Goal: Task Accomplishment & Management: Manage account settings

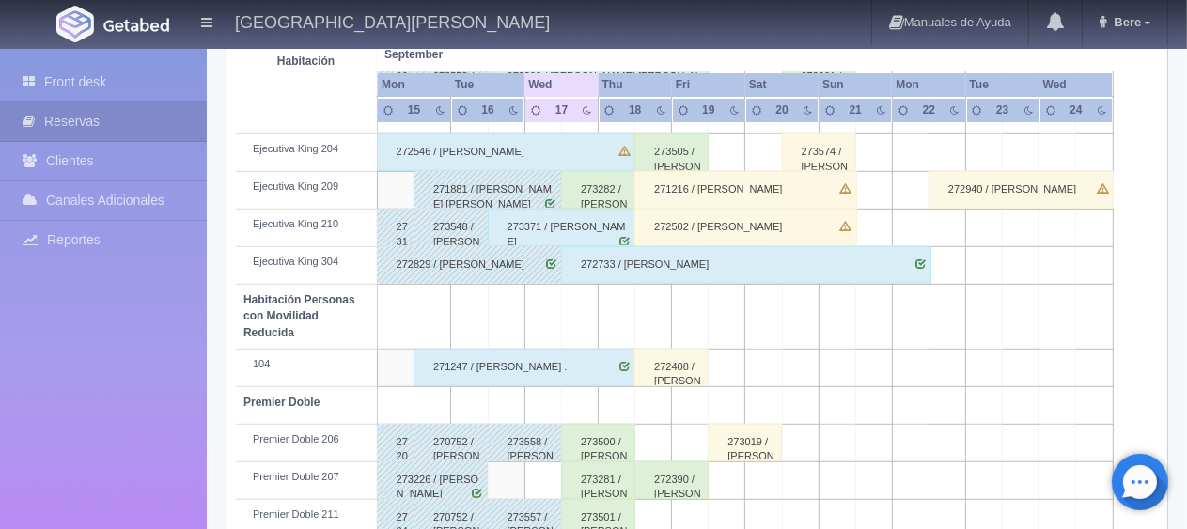
scroll to position [1002, 0]
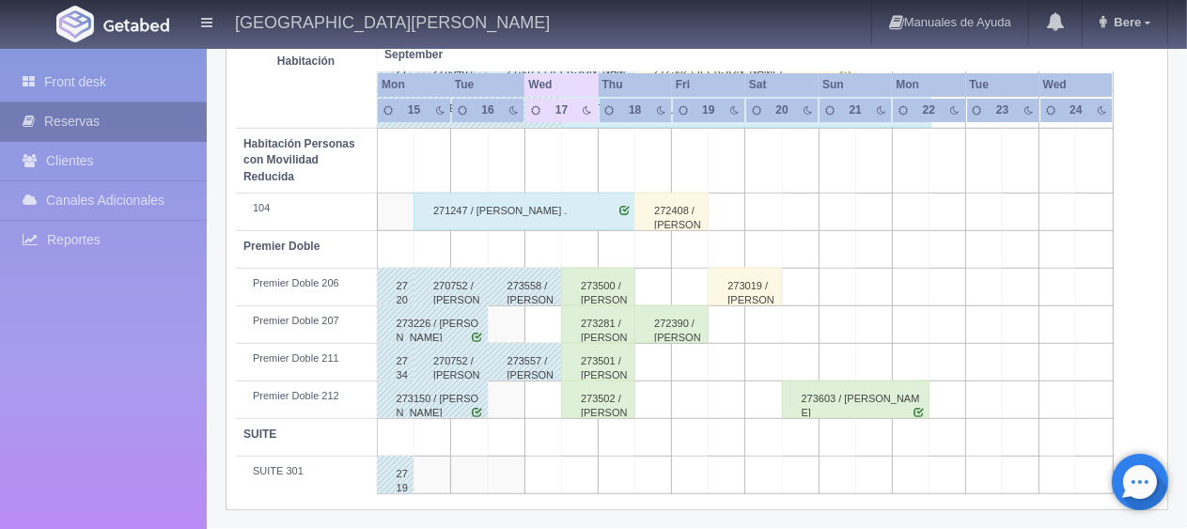
click at [83, 136] on link "Reservas" at bounding box center [103, 121] width 207 height 39
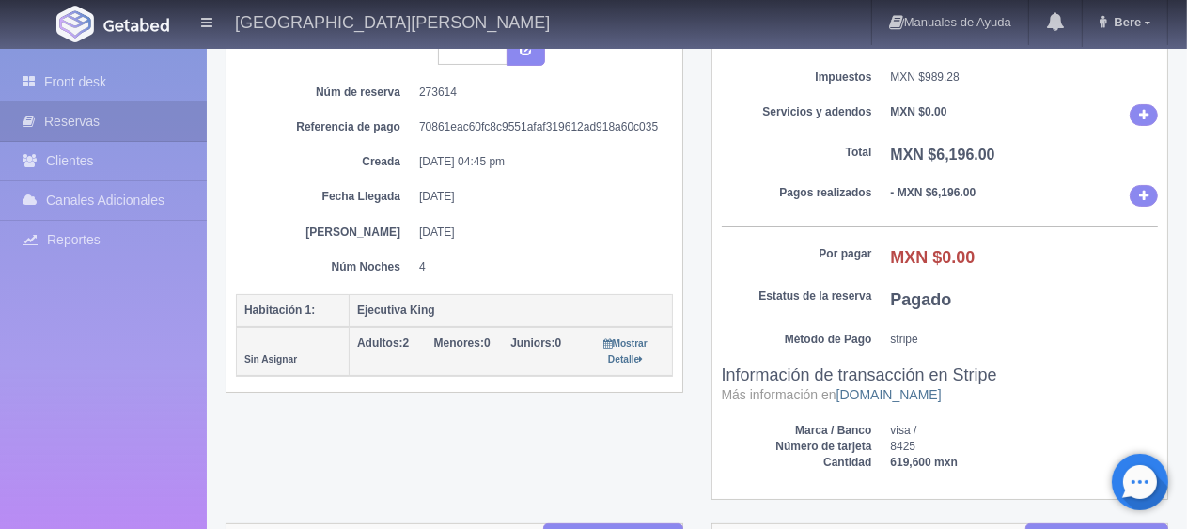
scroll to position [752, 0]
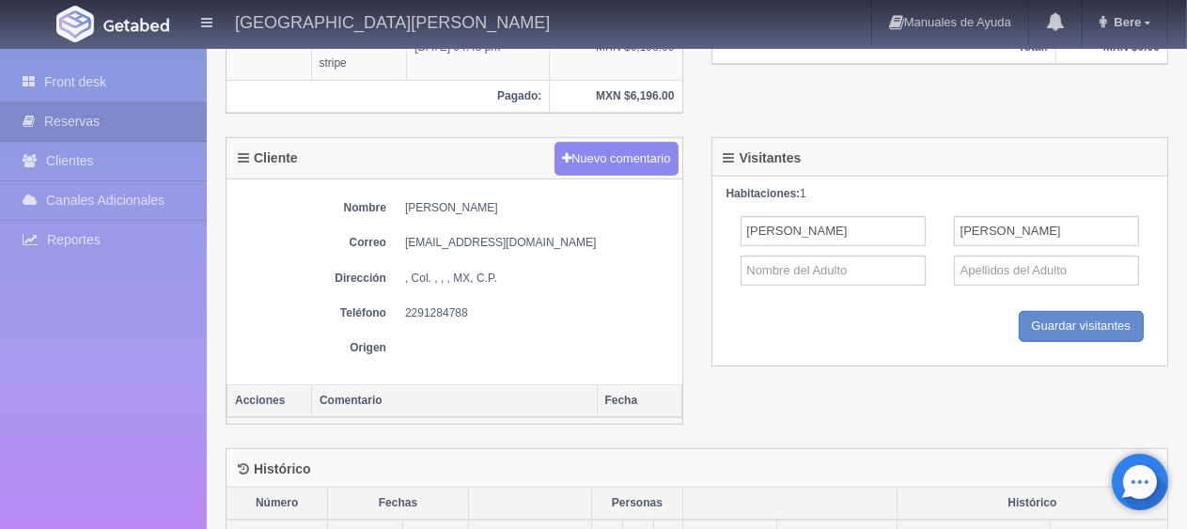
drag, startPoint x: 536, startPoint y: 199, endPoint x: 402, endPoint y: 191, distance: 133.8
click at [402, 191] on div "Nombre [PERSON_NAME] Correo [EMAIL_ADDRESS][DOMAIN_NAME] Dirección , Col. , , ,…" at bounding box center [455, 282] width 456 height 205
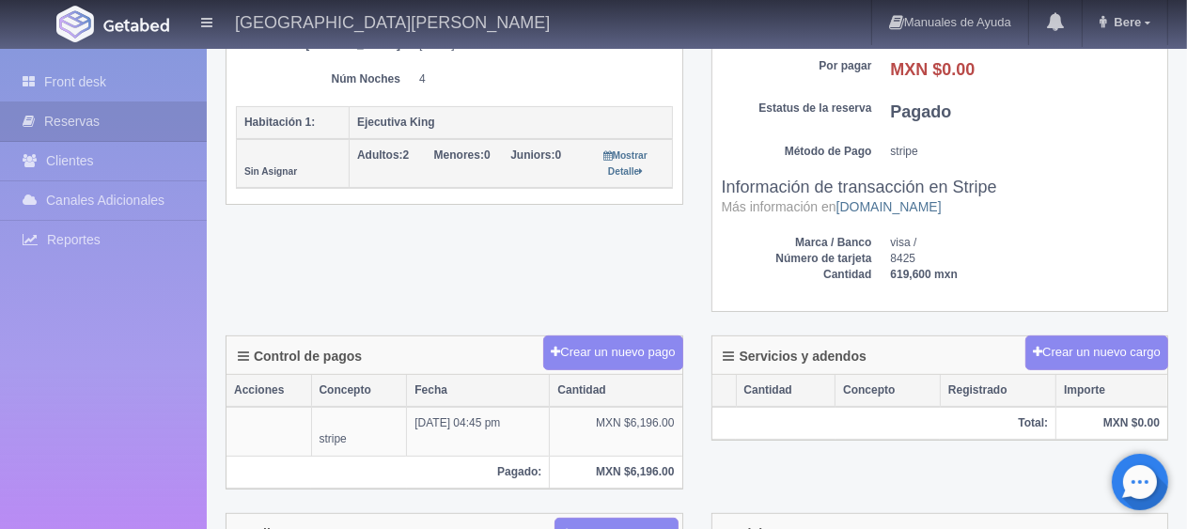
click at [532, 266] on div "Detalle General Núm. reserva interna Núm de reserva 273614 Referencia de pago 7…" at bounding box center [697, 62] width 971 height 550
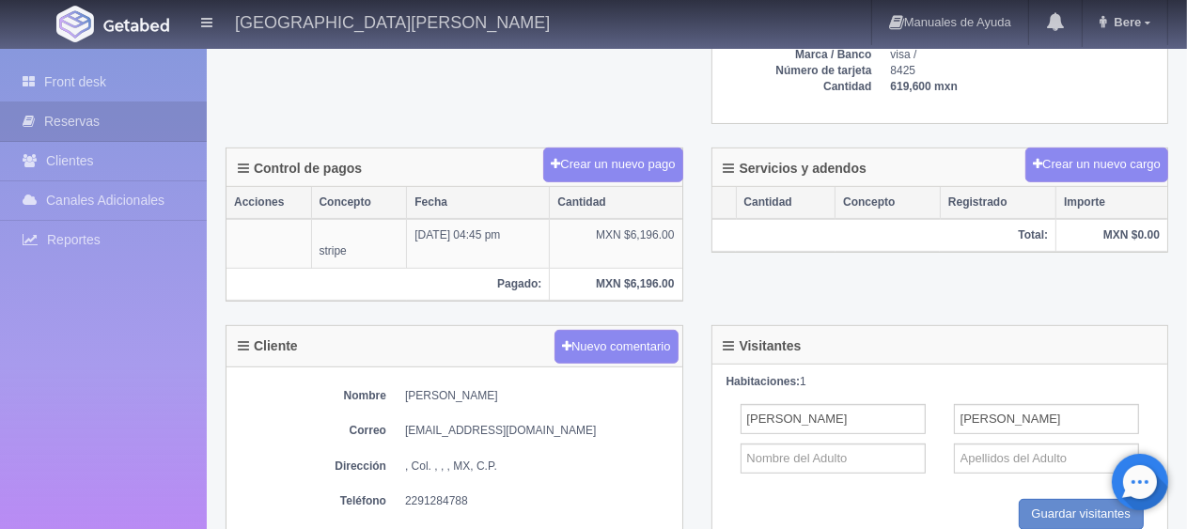
scroll to position [0, 0]
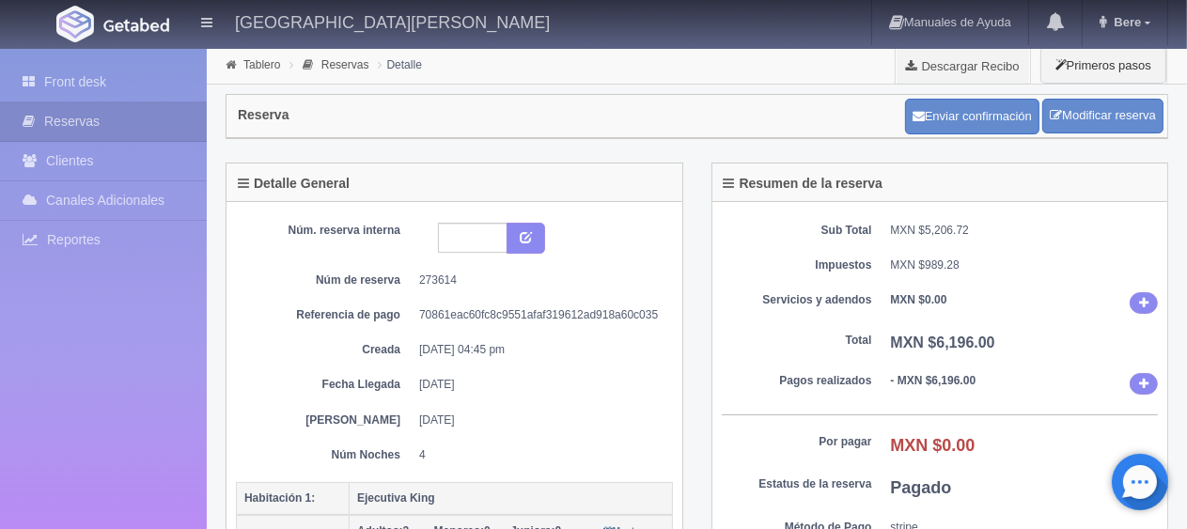
drag, startPoint x: 792, startPoint y: 355, endPoint x: 742, endPoint y: 367, distance: 51.1
click at [792, 355] on div "Sub Total MXN $5,206.72 Impuestos MXN $989.28 Servicios y adendos MXN $0.00 Tot…" at bounding box center [941, 445] width 456 height 486
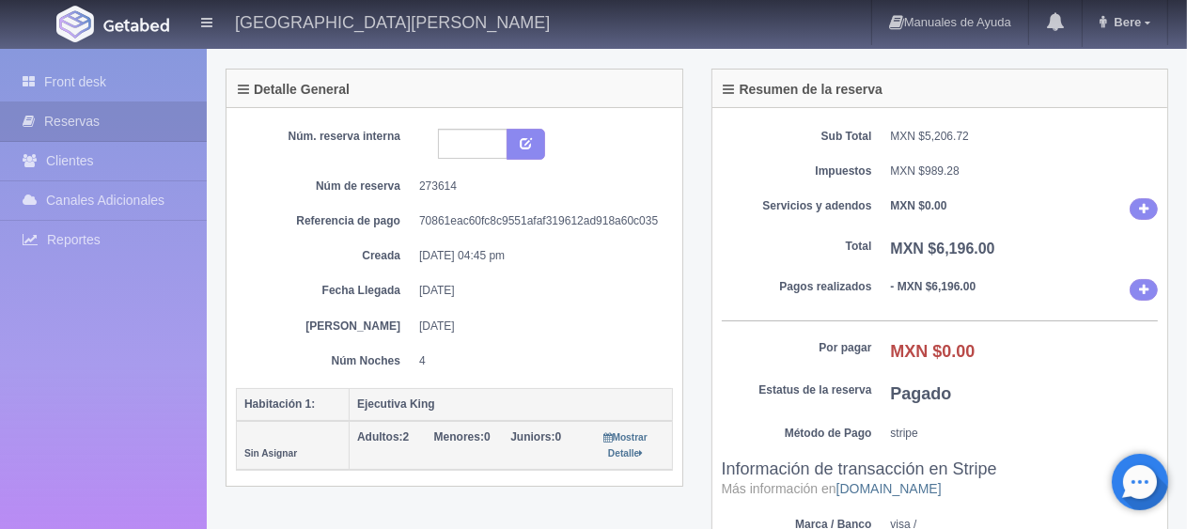
scroll to position [470, 0]
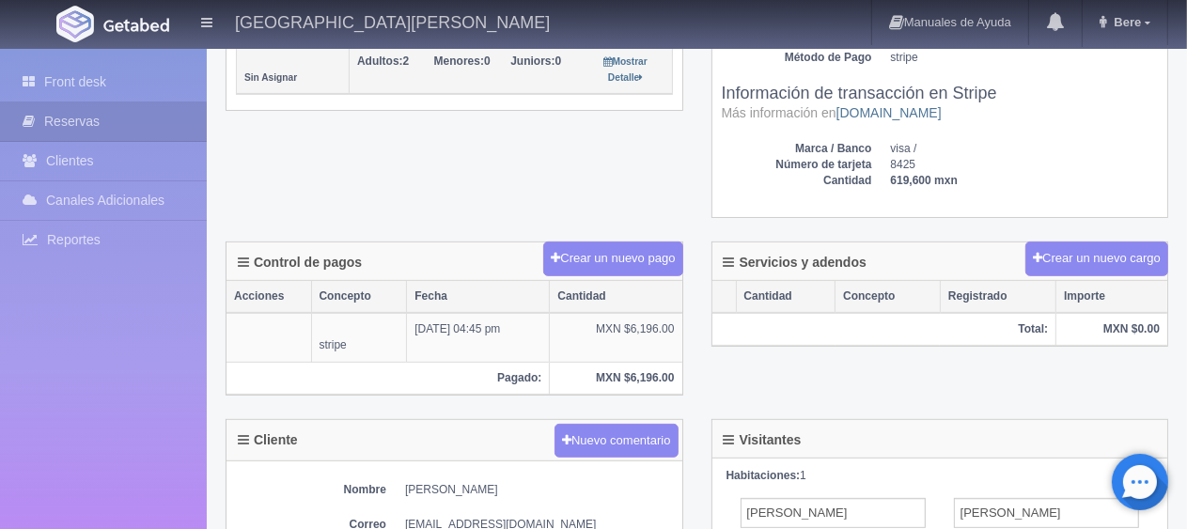
drag, startPoint x: 519, startPoint y: 479, endPoint x: 398, endPoint y: 476, distance: 121.3
copy dd "Areli Reyes Aguilar"
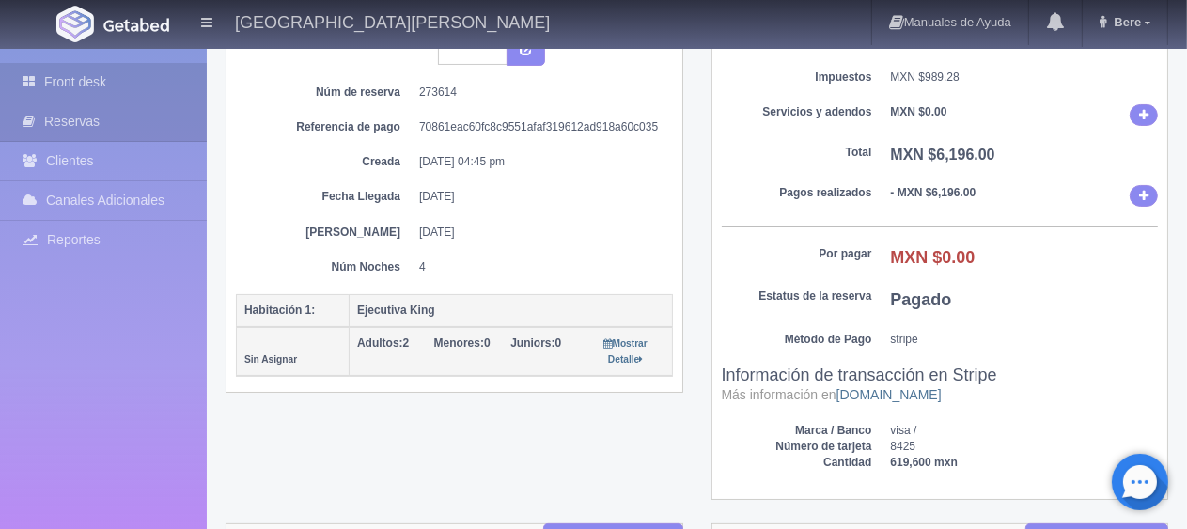
click at [117, 77] on link "Front desk" at bounding box center [103, 82] width 207 height 39
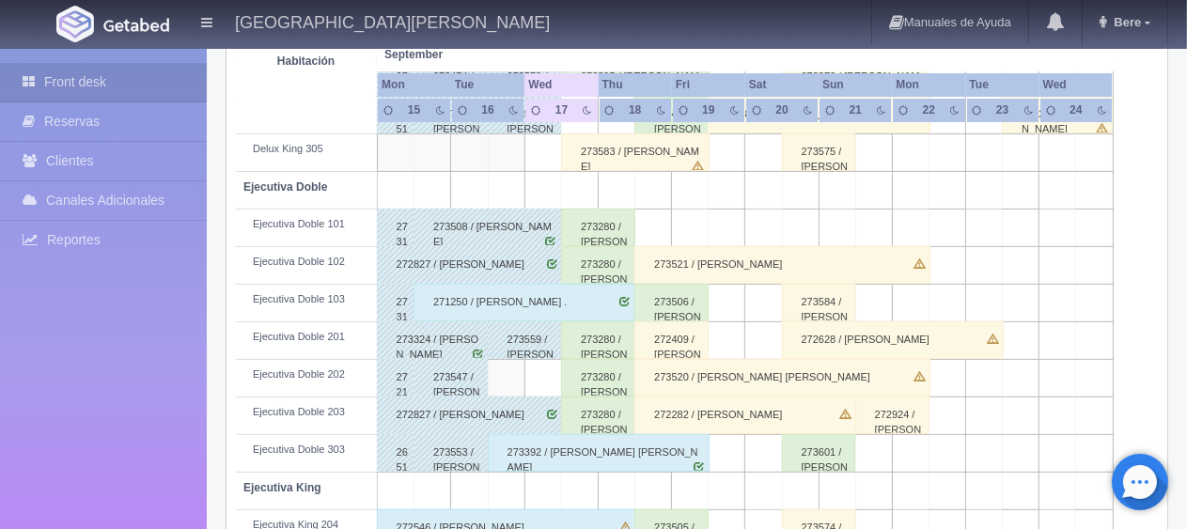
scroll to position [94, 0]
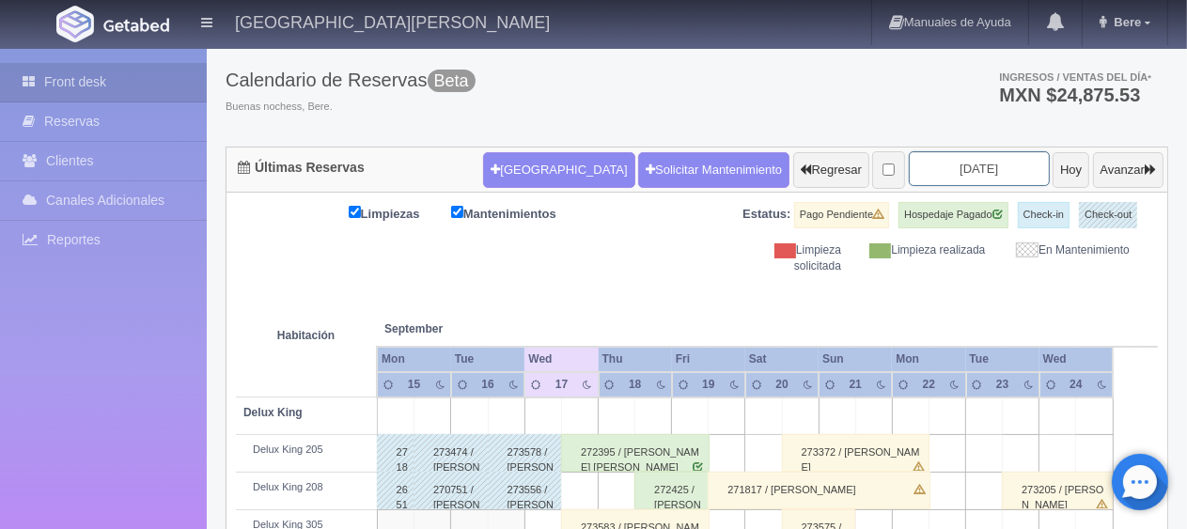
click at [929, 169] on input "2025-09-17" at bounding box center [979, 168] width 141 height 35
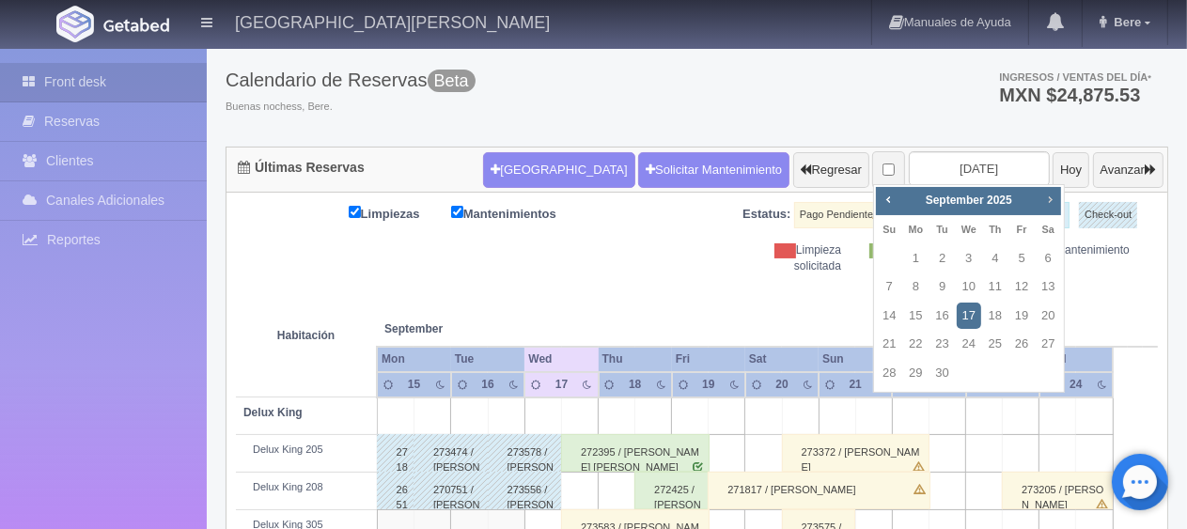
click at [1049, 197] on span "Next" at bounding box center [1050, 199] width 15 height 15
click at [957, 314] on link "15" at bounding box center [969, 316] width 24 height 27
type input "2025-10-15"
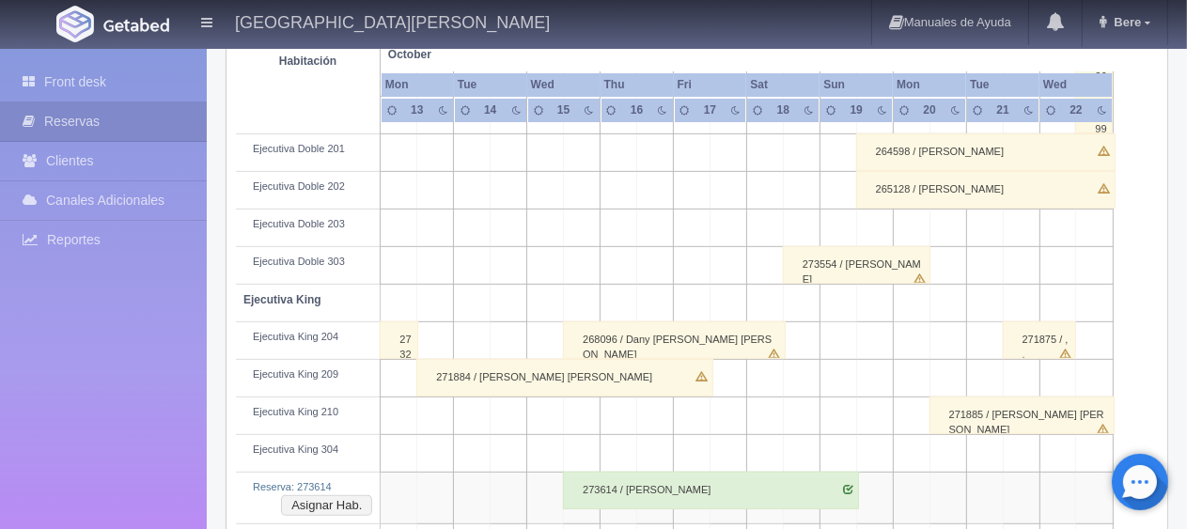
scroll to position [940, 0]
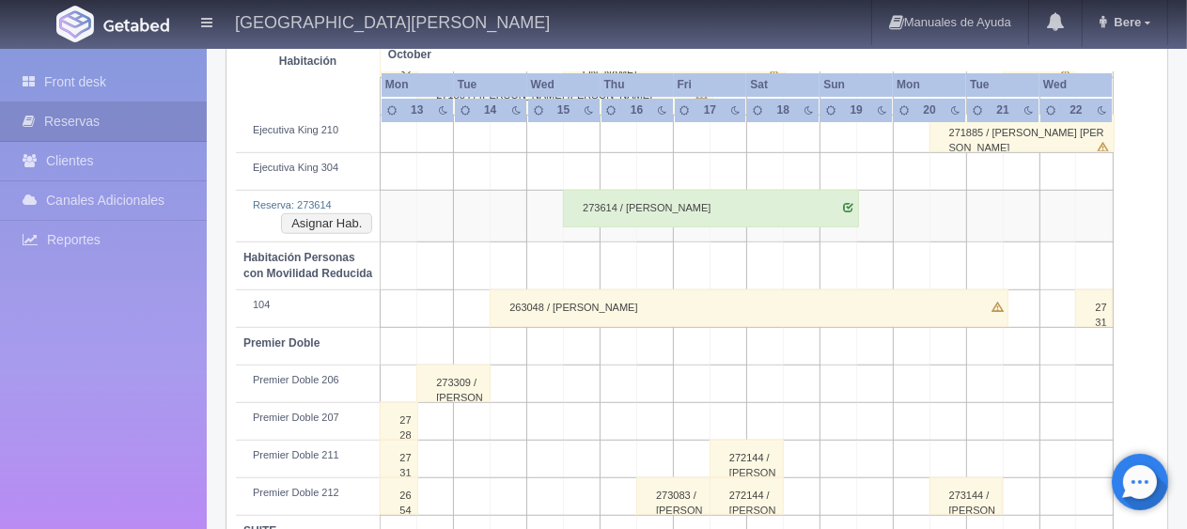
click at [699, 209] on div "273614 / Areli Reyes Aguilar" at bounding box center [711, 209] width 296 height 38
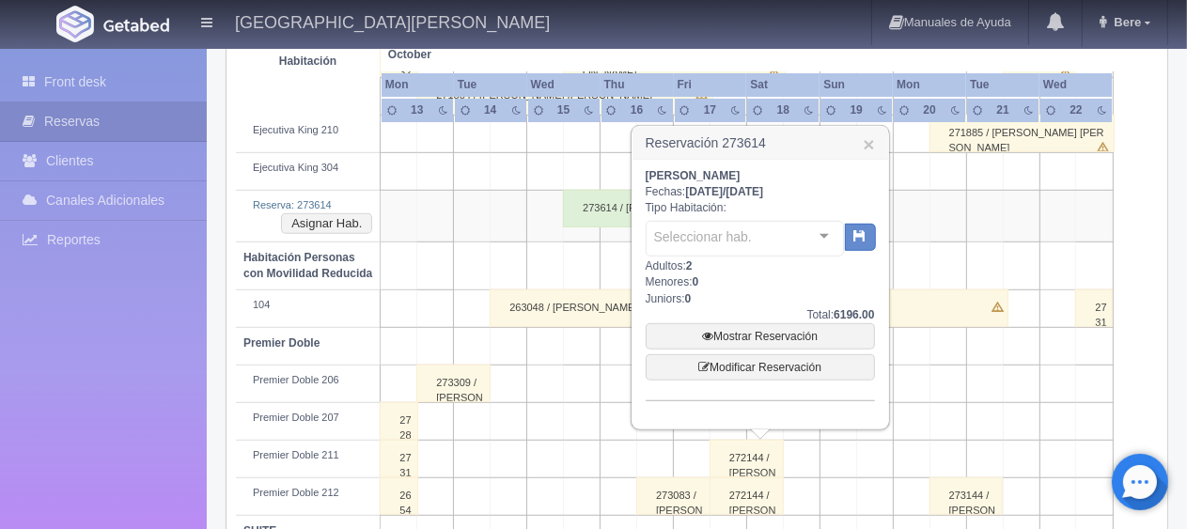
scroll to position [752, 0]
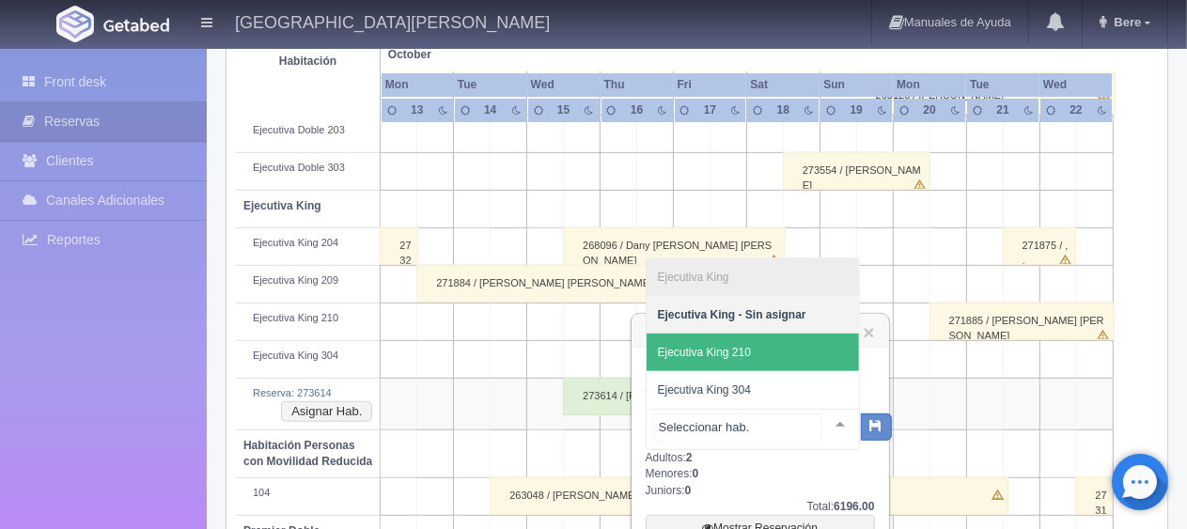
click at [763, 354] on span "Ejecutiva King 210" at bounding box center [753, 353] width 212 height 38
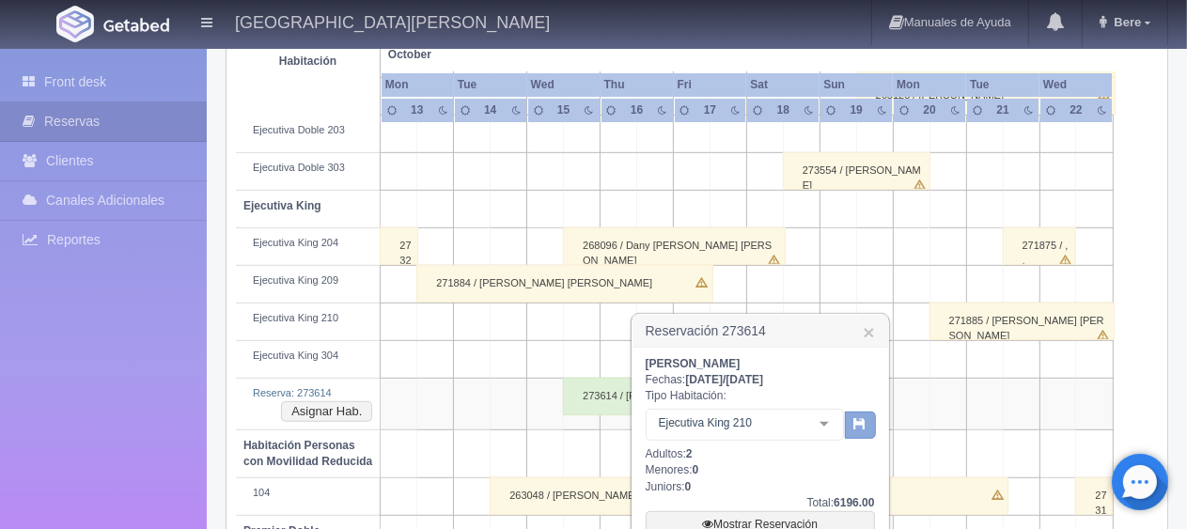
click at [854, 417] on button "button" at bounding box center [860, 426] width 31 height 28
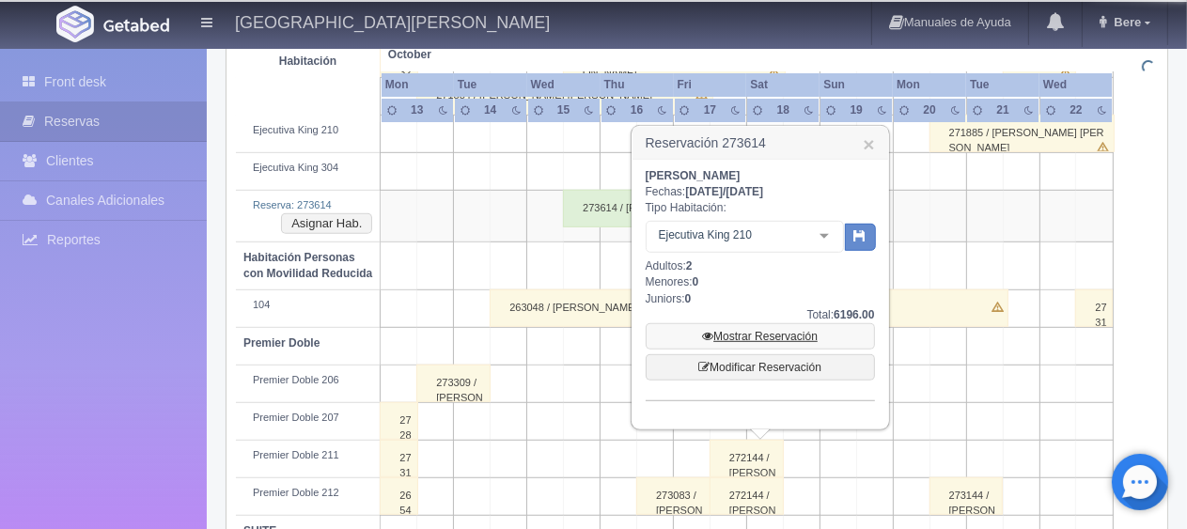
click at [780, 332] on link "Mostrar Reservación" at bounding box center [760, 336] width 229 height 26
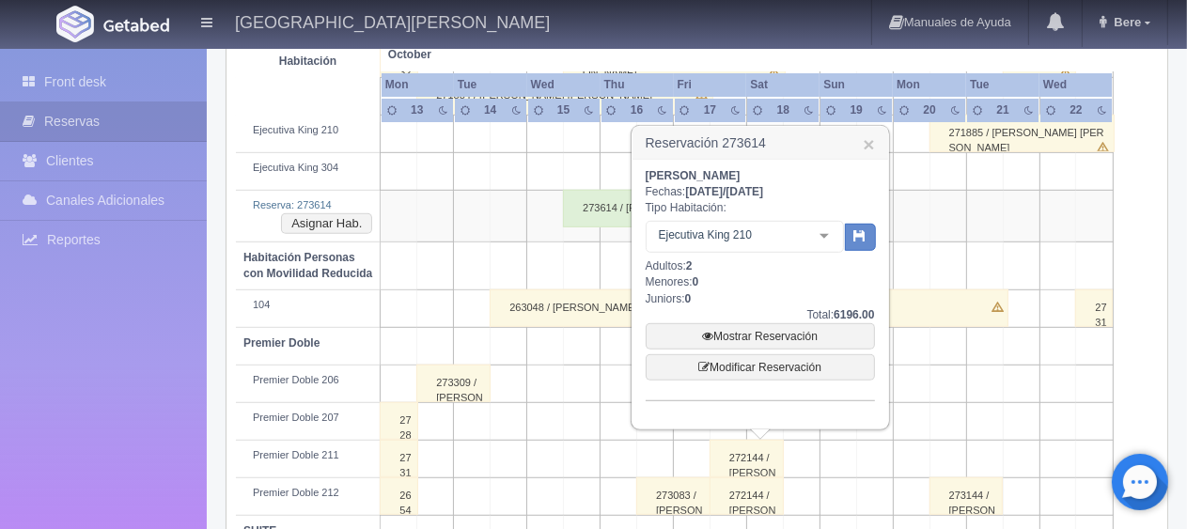
drag, startPoint x: 763, startPoint y: 171, endPoint x: 646, endPoint y: 164, distance: 117.8
click at [646, 164] on div "Areli Reyes Aguilar Fechas: 2025-10-15 / 2025-10-19 Tipo Habitación: Ejecutiva …" at bounding box center [761, 294] width 256 height 269
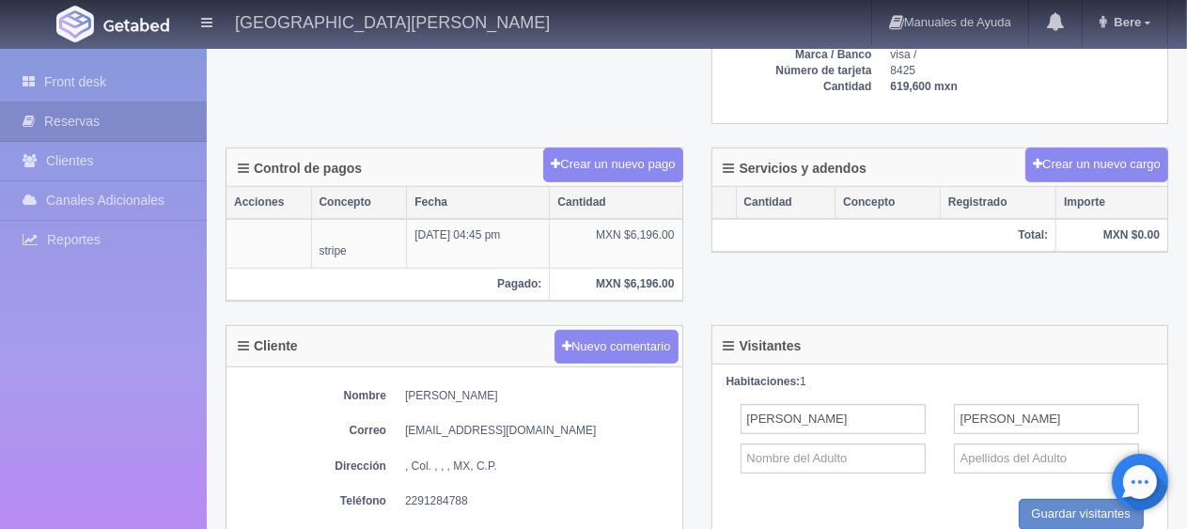
scroll to position [888, 0]
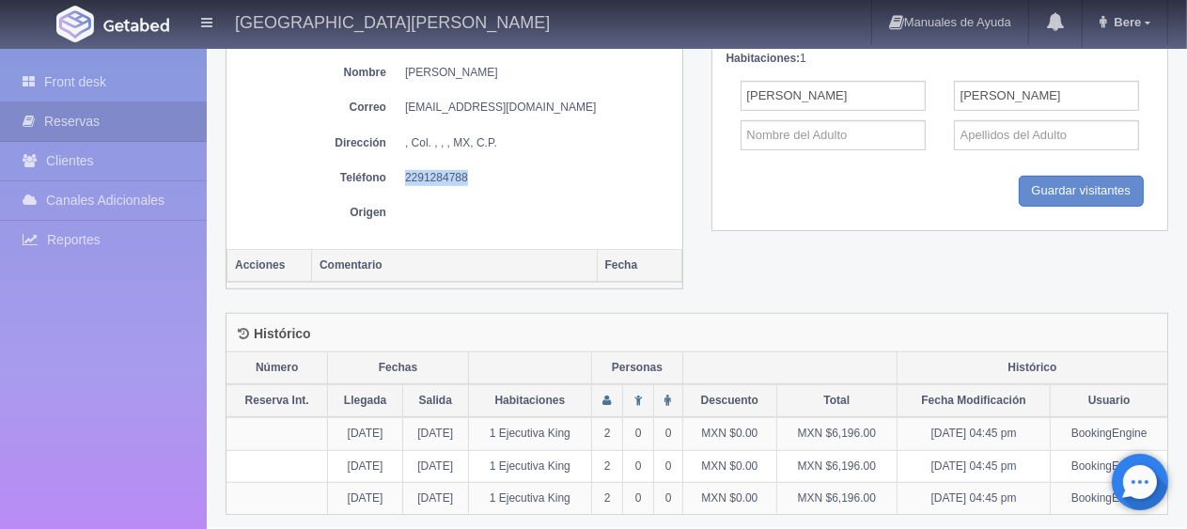
drag, startPoint x: 495, startPoint y: 165, endPoint x: 396, endPoint y: 169, distance: 98.8
click at [396, 170] on dl "Teléfono [PHONE_NUMBER]" at bounding box center [454, 178] width 437 height 16
copy dd "2291284788"
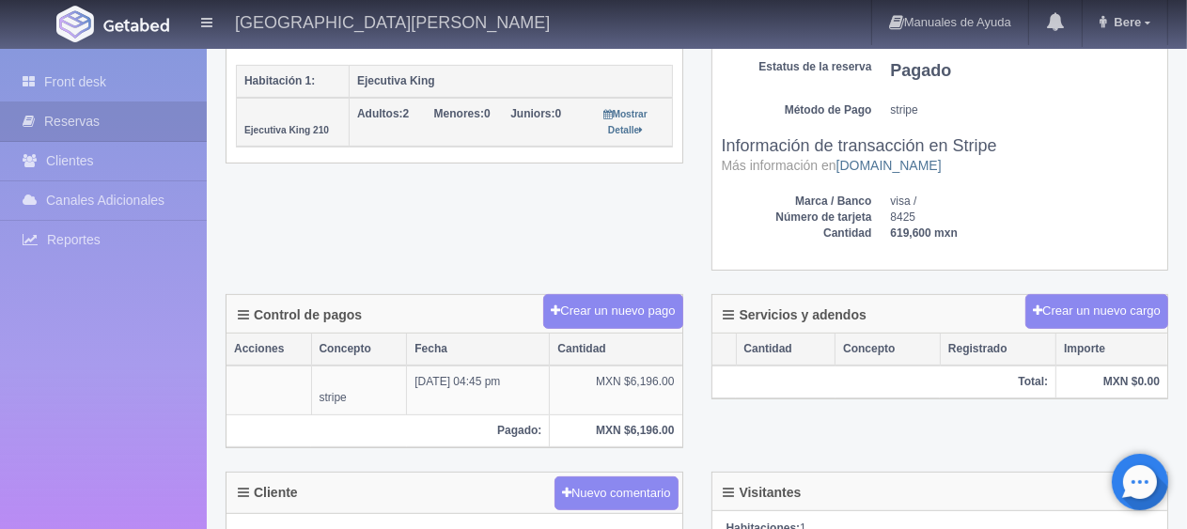
drag, startPoint x: 503, startPoint y: 239, endPoint x: 519, endPoint y: 255, distance: 22.6
click at [503, 238] on div "Detalle General Núm. reserva interna Núm de reserva 273614 Referencia de pago 7…" at bounding box center [697, 20] width 971 height 550
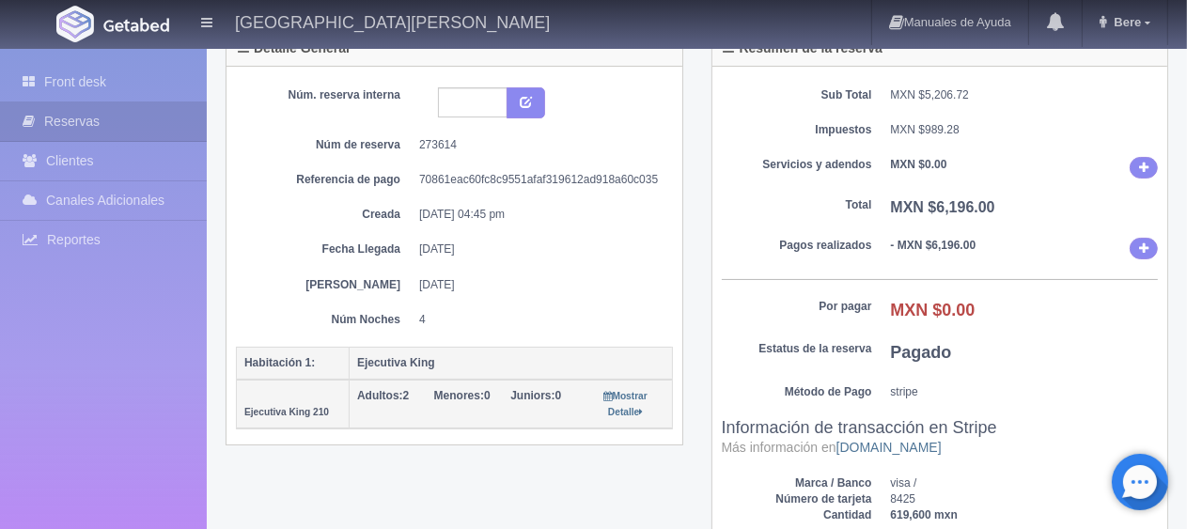
click at [612, 242] on dd "[DATE]" at bounding box center [539, 250] width 240 height 16
click at [877, 308] on dl "Por pagar MXN $0.00" at bounding box center [940, 311] width 437 height 24
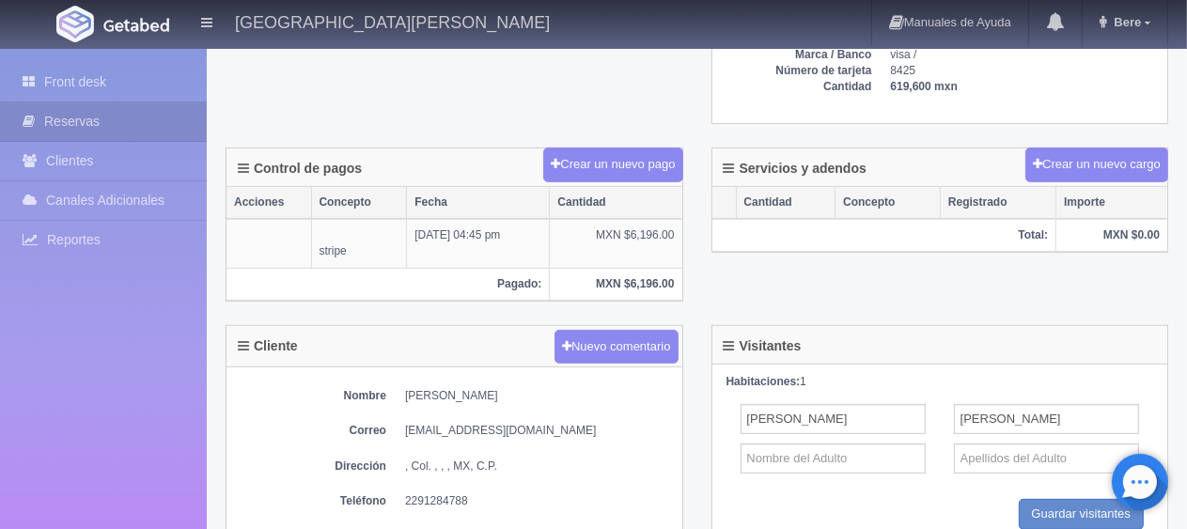
scroll to position [0, 0]
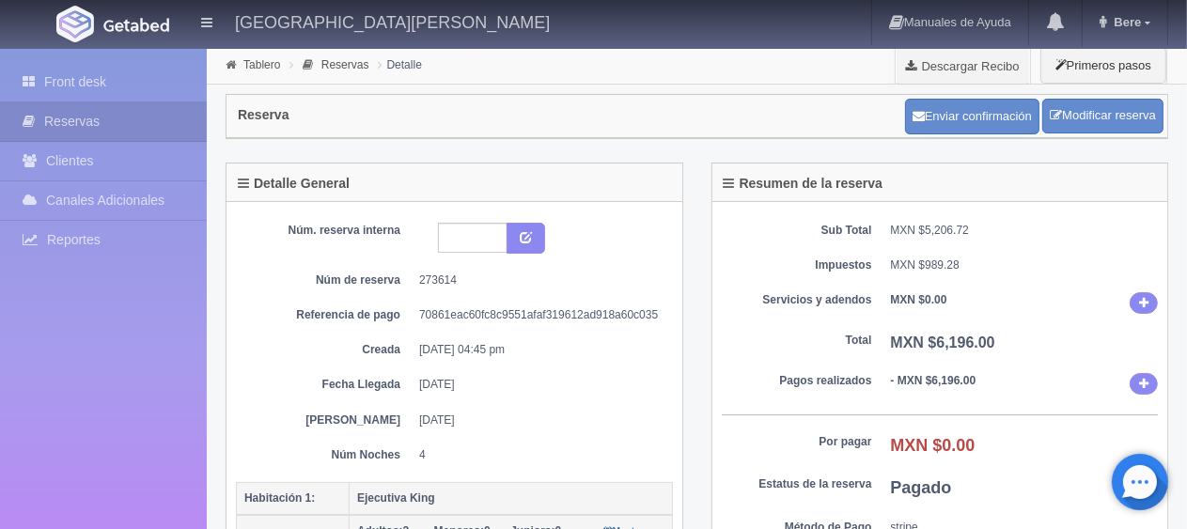
click at [1006, 323] on div "Sub Total MXN $5,206.72 Impuestos MXN $989.28 Servicios y adendos MXN $0.00 Tot…" at bounding box center [941, 445] width 456 height 486
click at [58, 85] on link "Front desk" at bounding box center [103, 82] width 207 height 39
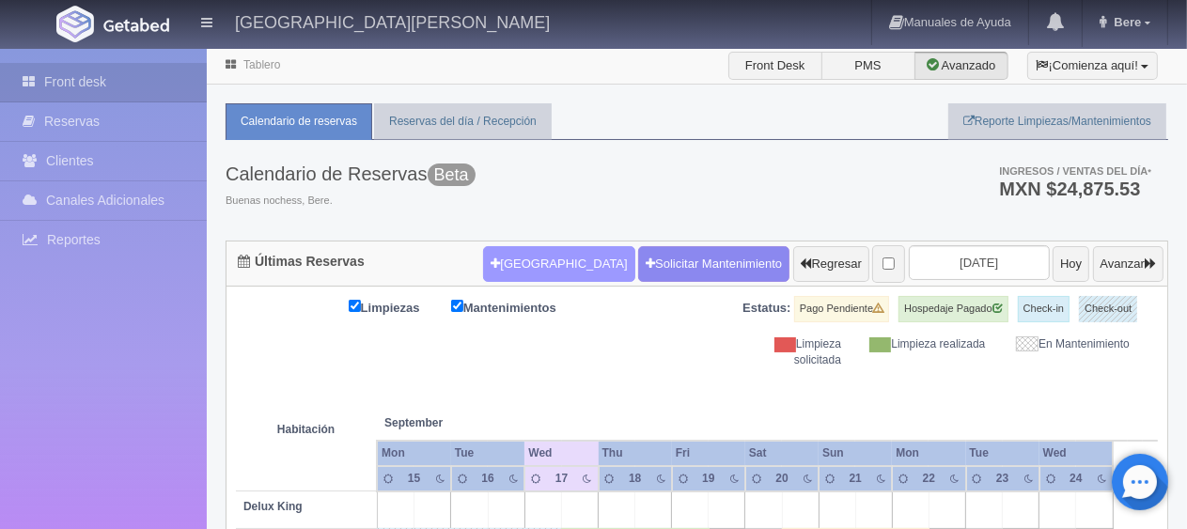
click at [542, 264] on button "[GEOGRAPHIC_DATA]" at bounding box center [558, 264] width 151 height 36
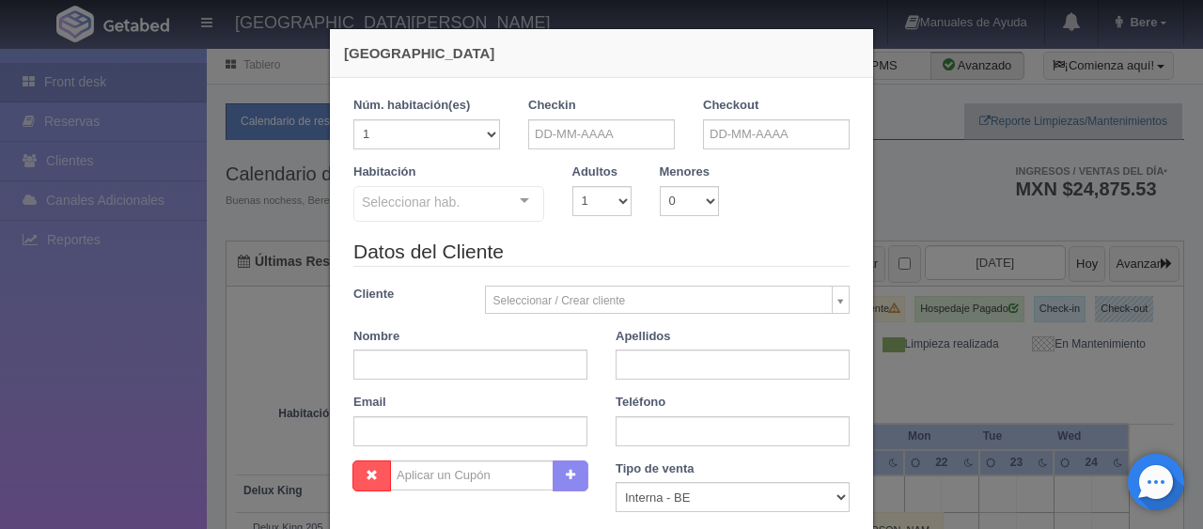
checkbox input "false"
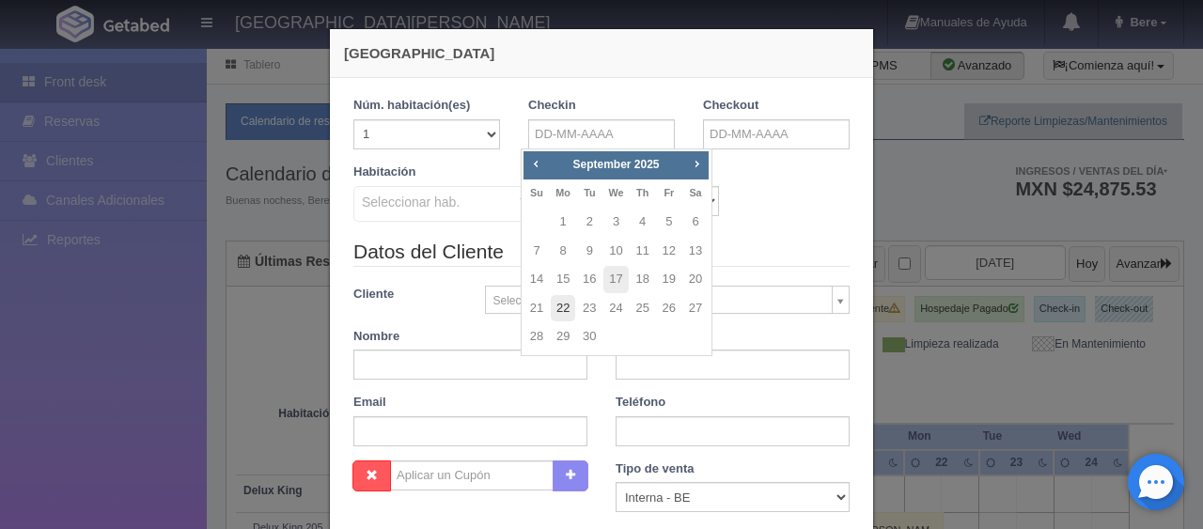
click at [568, 304] on link "22" at bounding box center [563, 308] width 24 height 27
type input "22-09-2025"
checkbox input "false"
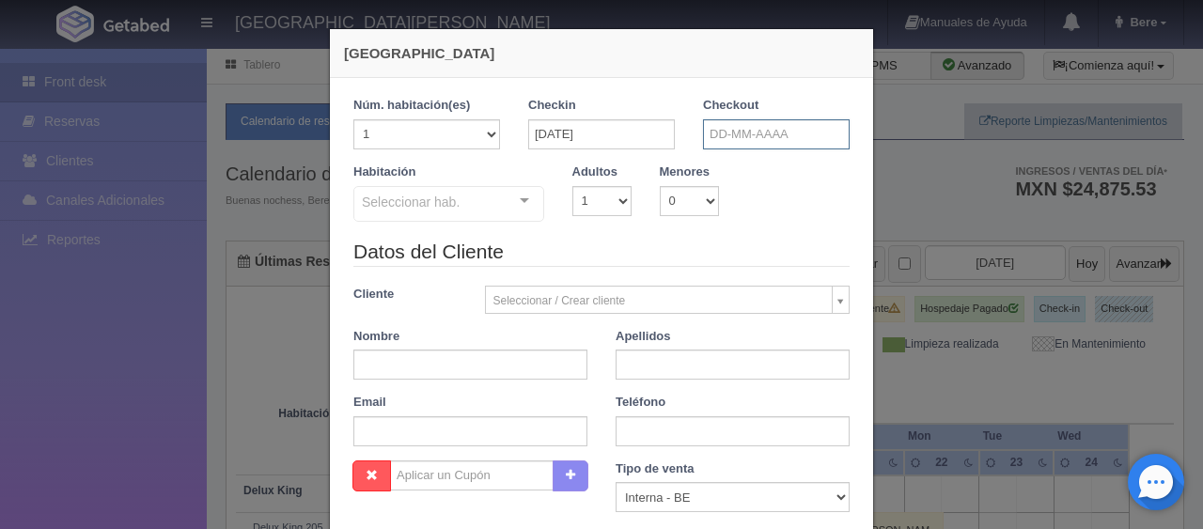
click at [805, 127] on input "text" at bounding box center [776, 134] width 147 height 30
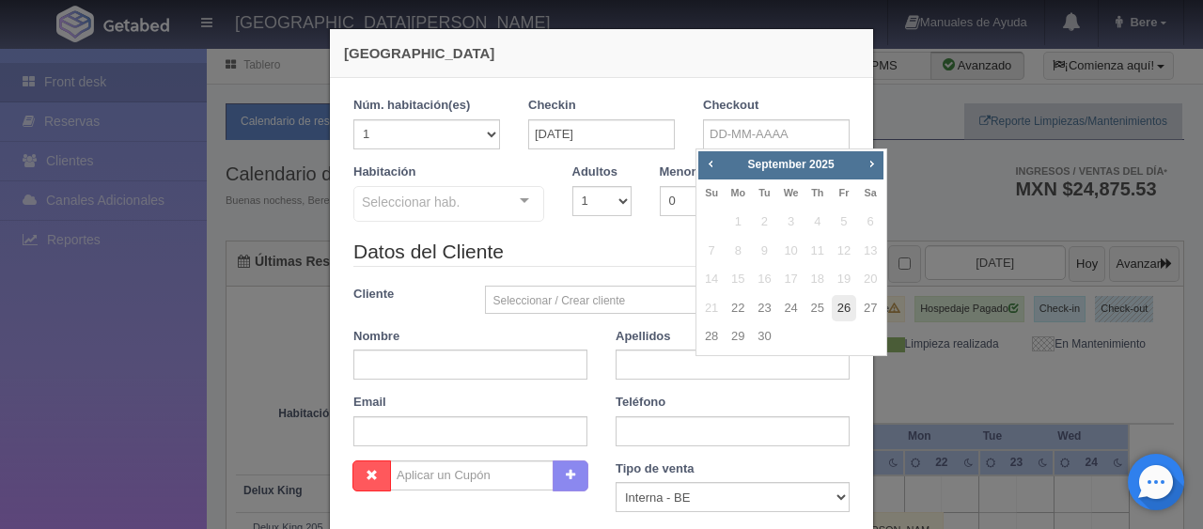
click at [844, 307] on link "26" at bounding box center [844, 308] width 24 height 27
type input "26-09-2025"
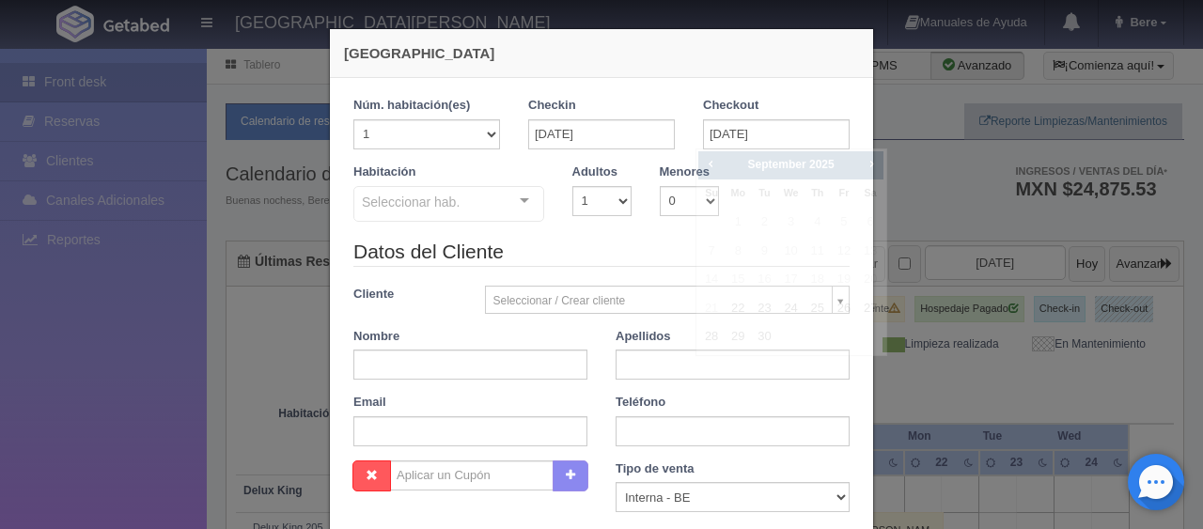
click at [480, 194] on div "Seleccionar hab." at bounding box center [449, 204] width 191 height 36
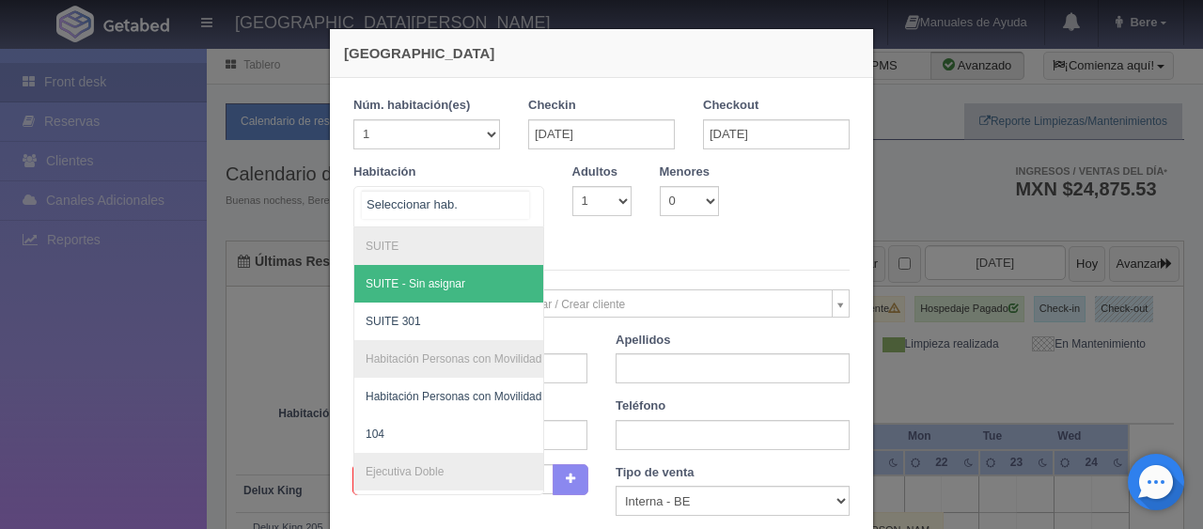
checkbox input "false"
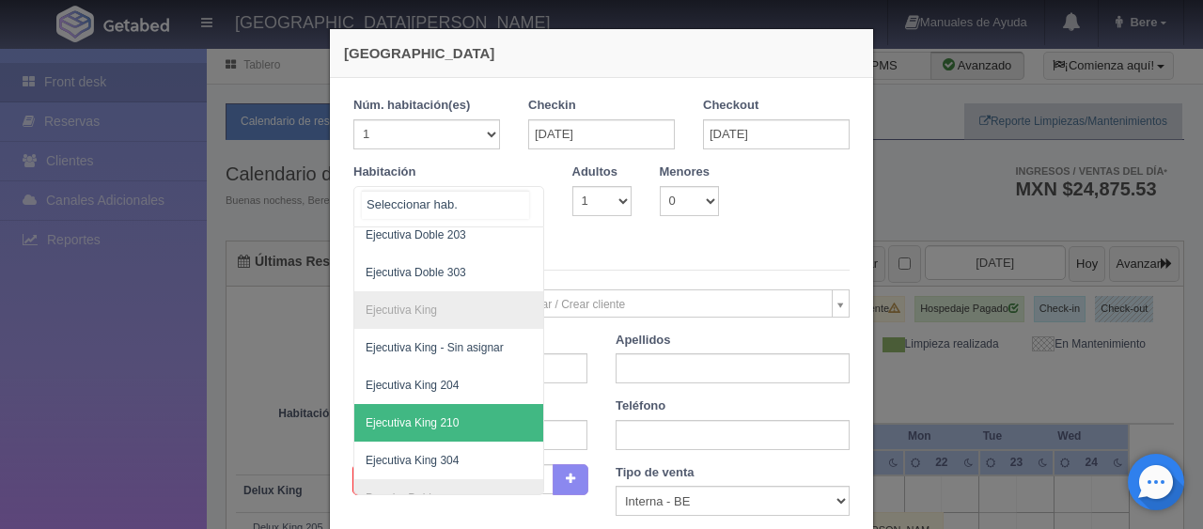
scroll to position [275, 0]
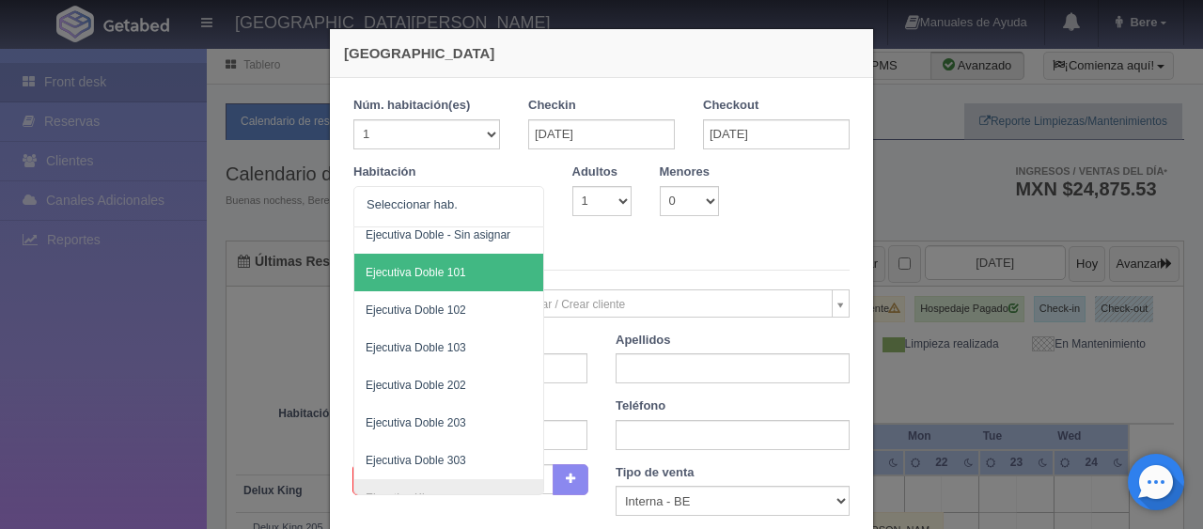
click at [684, 258] on legend "Datos del Cliente" at bounding box center [602, 256] width 496 height 29
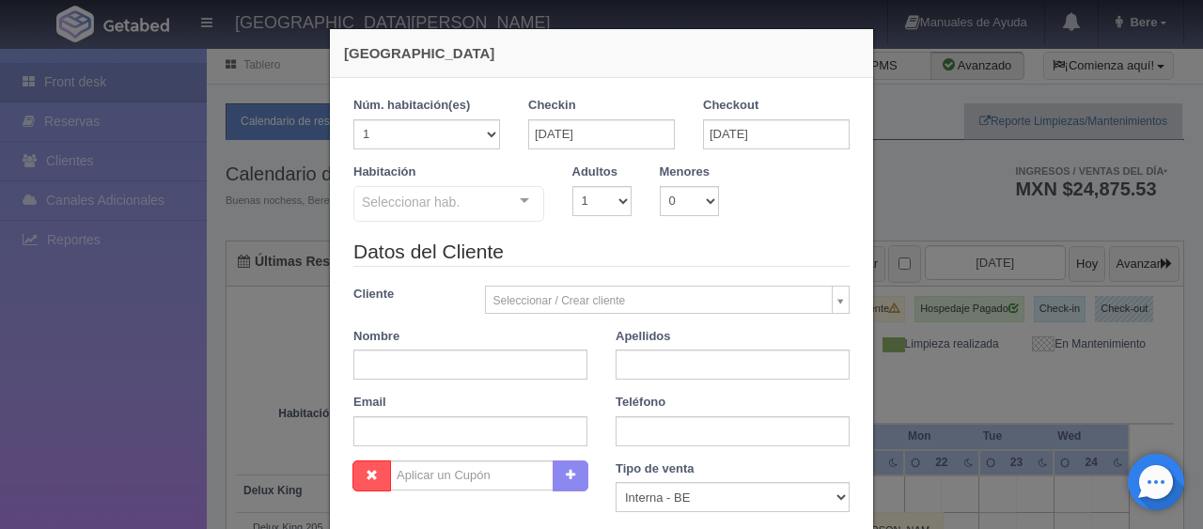
click at [489, 204] on div "Seleccionar hab." at bounding box center [449, 204] width 191 height 36
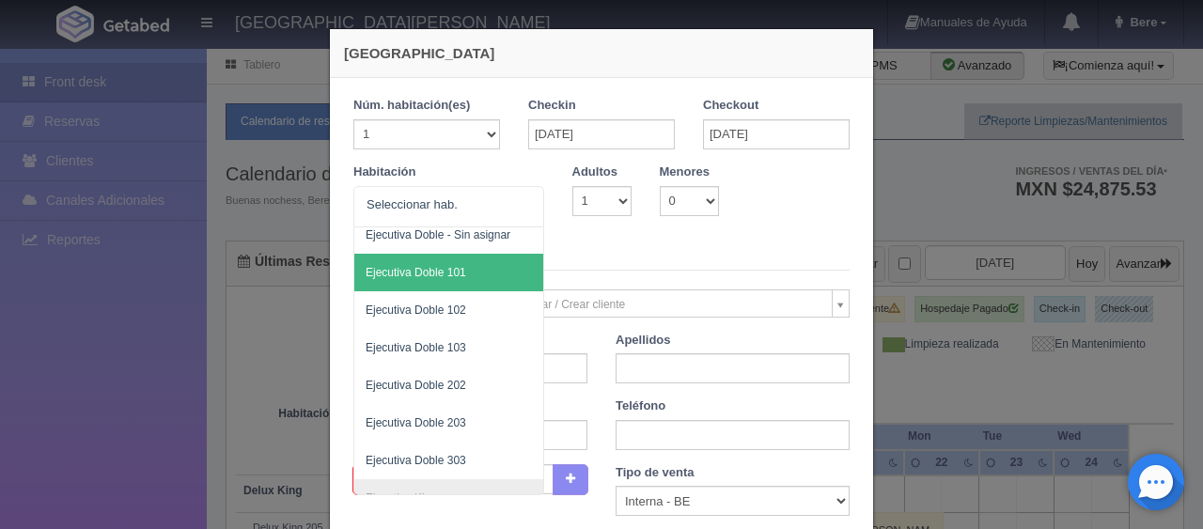
click at [633, 265] on legend "Datos del Cliente" at bounding box center [602, 256] width 496 height 29
click at [468, 203] on div at bounding box center [449, 206] width 191 height 41
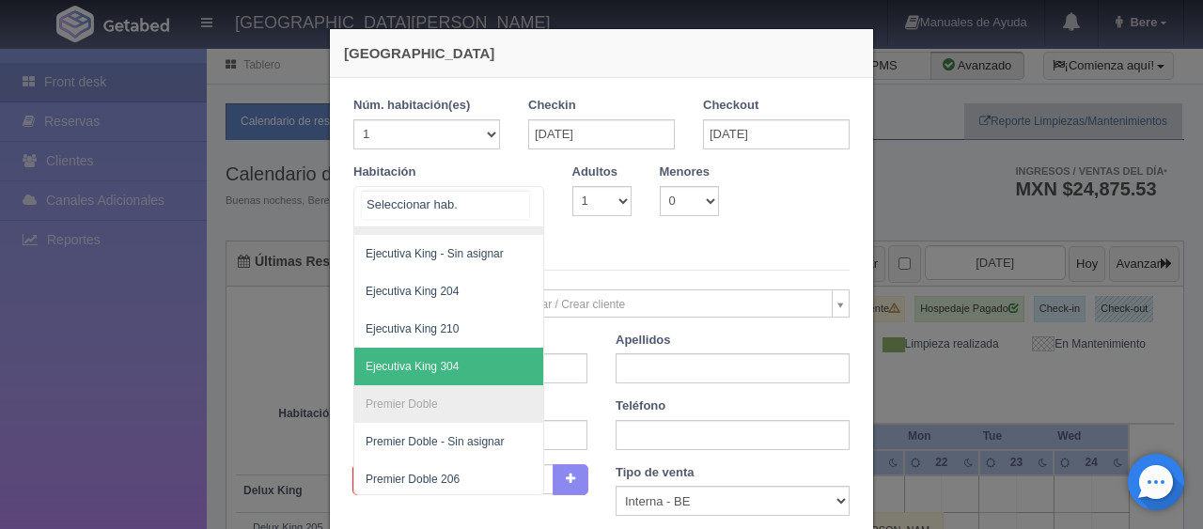
scroll to position [369, 0]
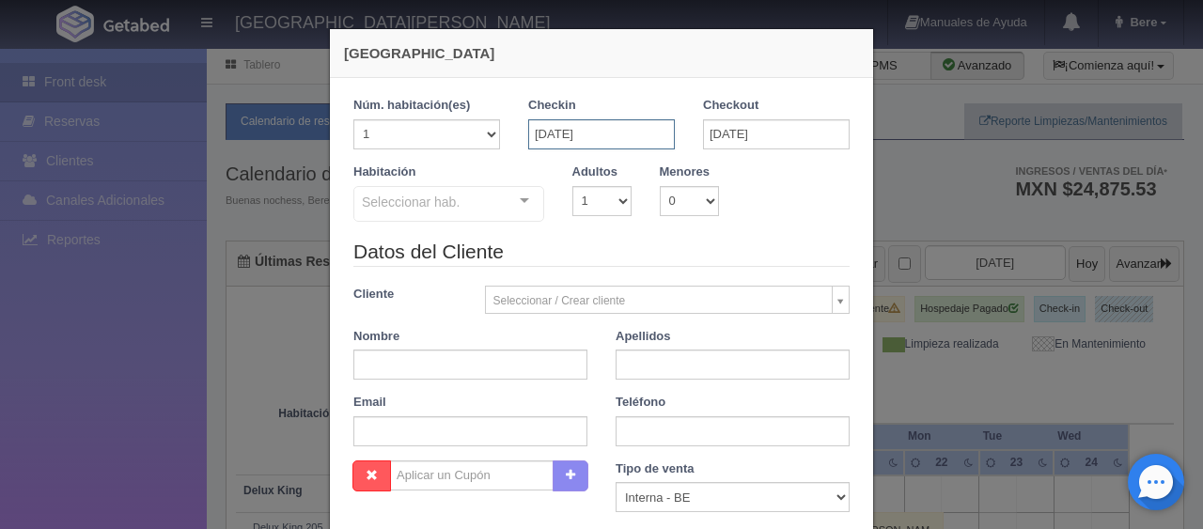
click at [633, 145] on input "22-09-2025" at bounding box center [601, 134] width 147 height 30
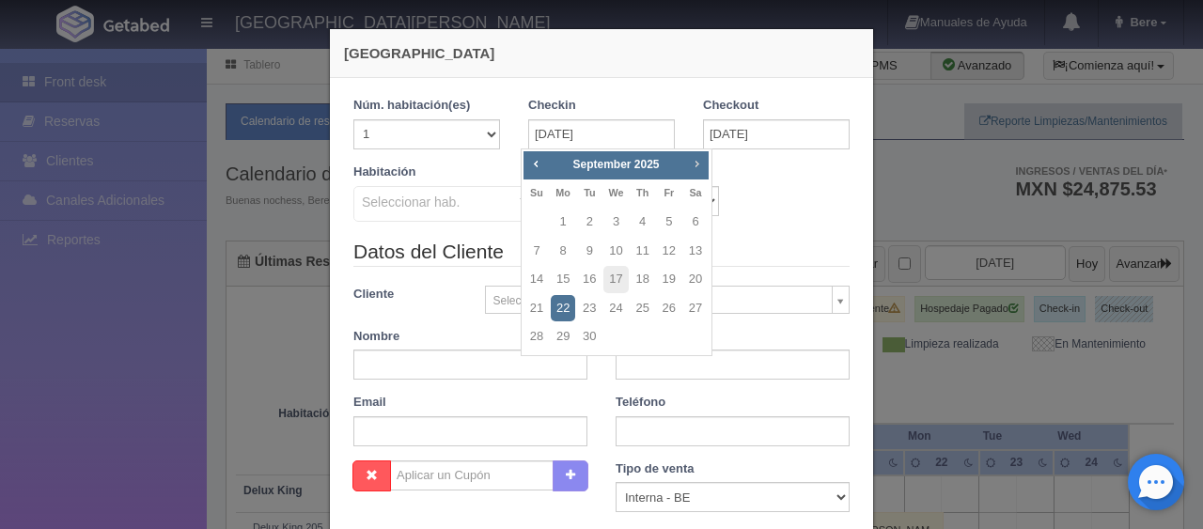
click at [696, 160] on span "Next" at bounding box center [696, 163] width 15 height 15
click at [698, 246] on link "11" at bounding box center [696, 251] width 24 height 27
type input "11-10-2025"
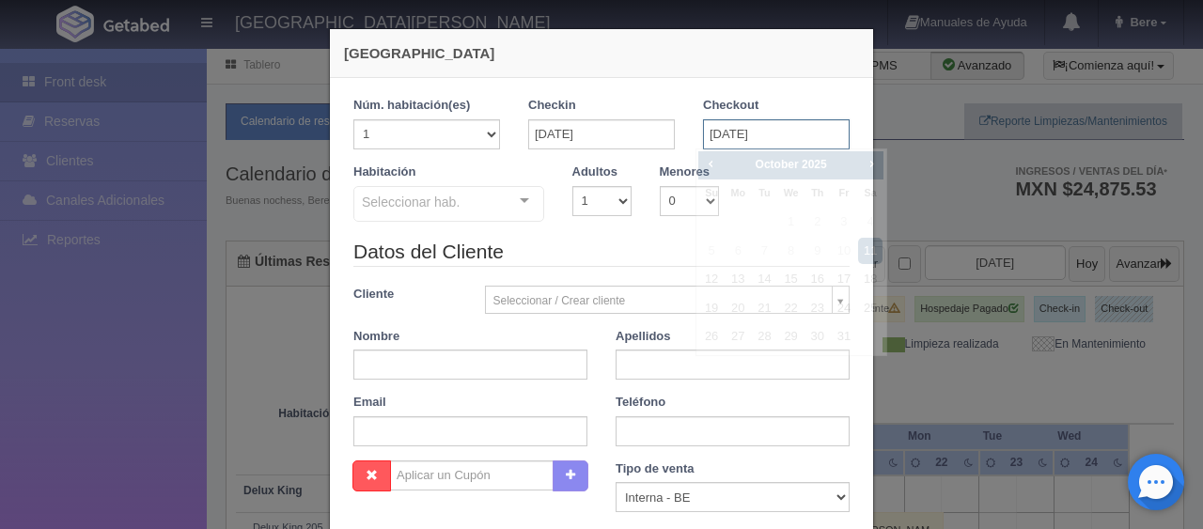
click at [751, 137] on input "11-10-2025" at bounding box center [776, 134] width 147 height 30
checkbox input "false"
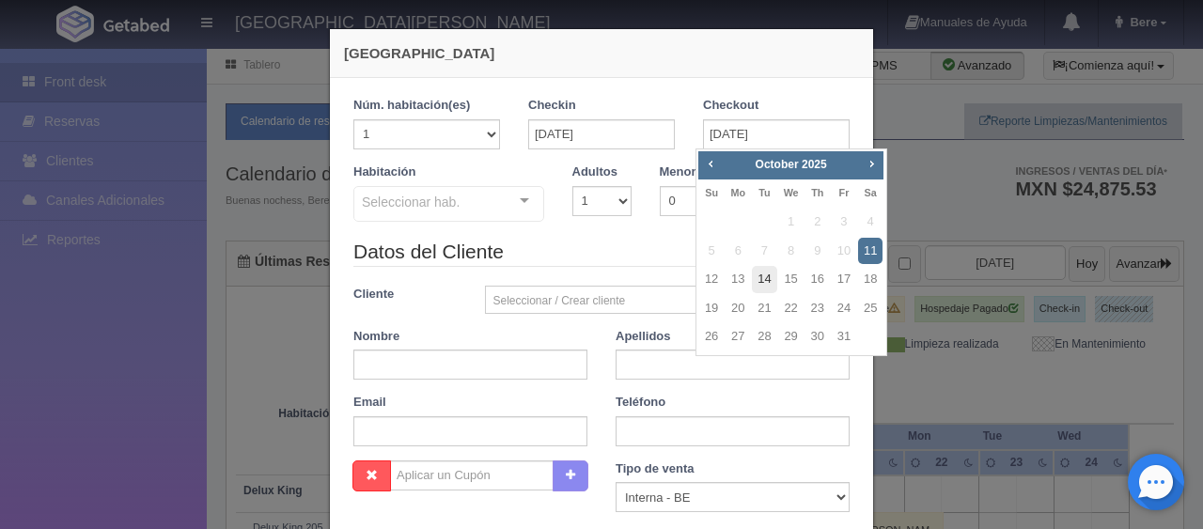
click at [753, 280] on link "14" at bounding box center [764, 279] width 24 height 27
type input "14-10-2025"
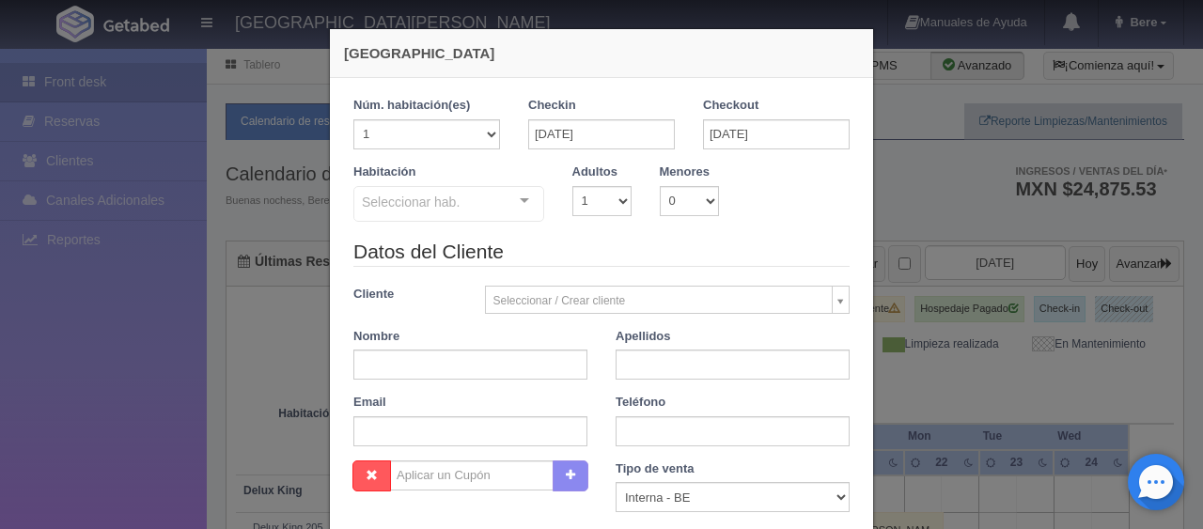
checkbox input "false"
click at [714, 140] on input "14-10-2025" at bounding box center [776, 134] width 147 height 30
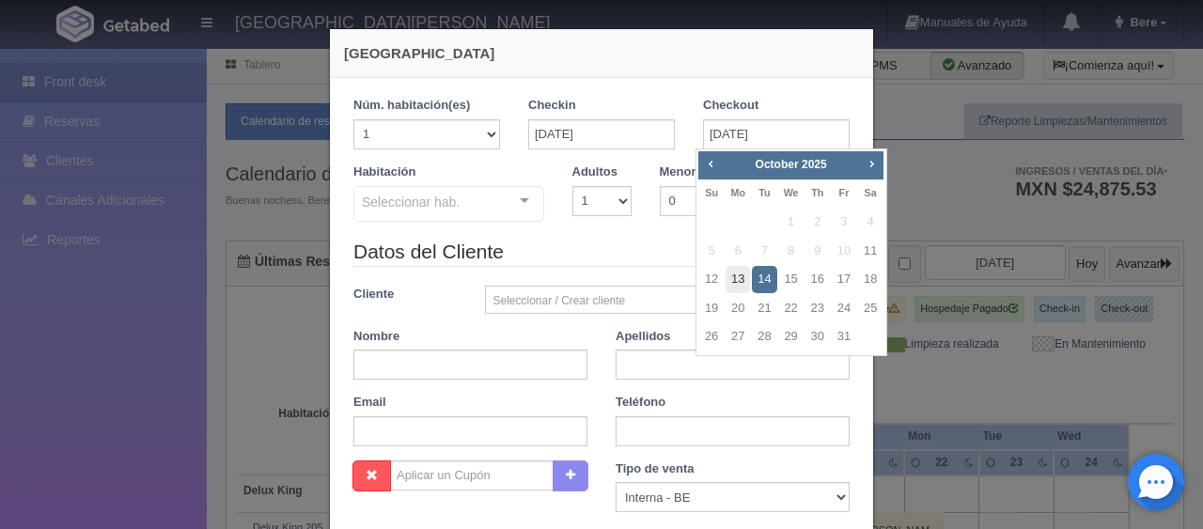
click at [738, 287] on link "13" at bounding box center [738, 279] width 24 height 27
type input "13-10-2025"
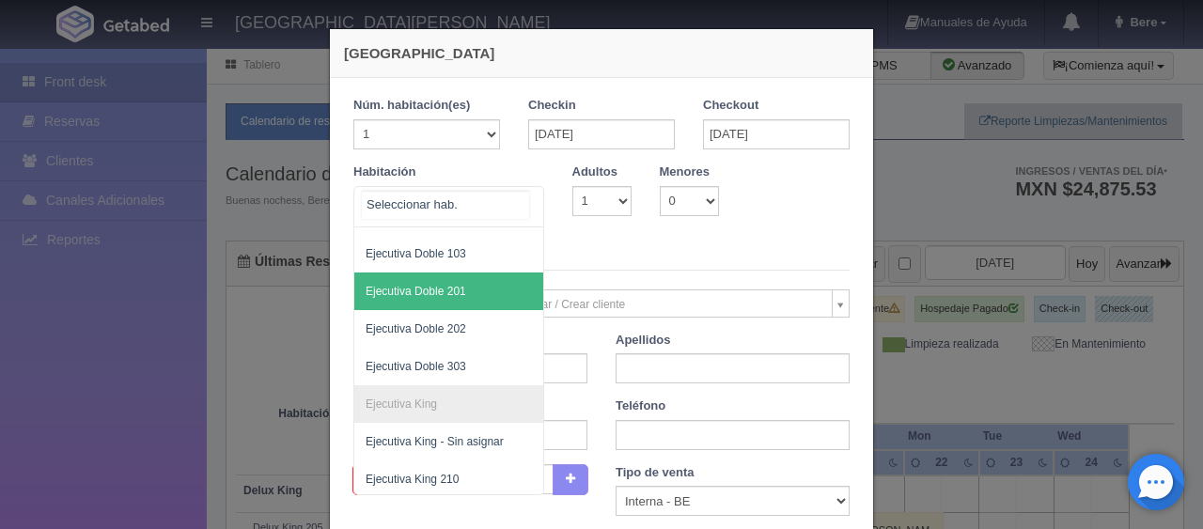
click at [511, 205] on div "SUITE SUITE - Sin asignar SUITE 301 Habitación Personas con Movilidad Reducida …" at bounding box center [449, 206] width 191 height 41
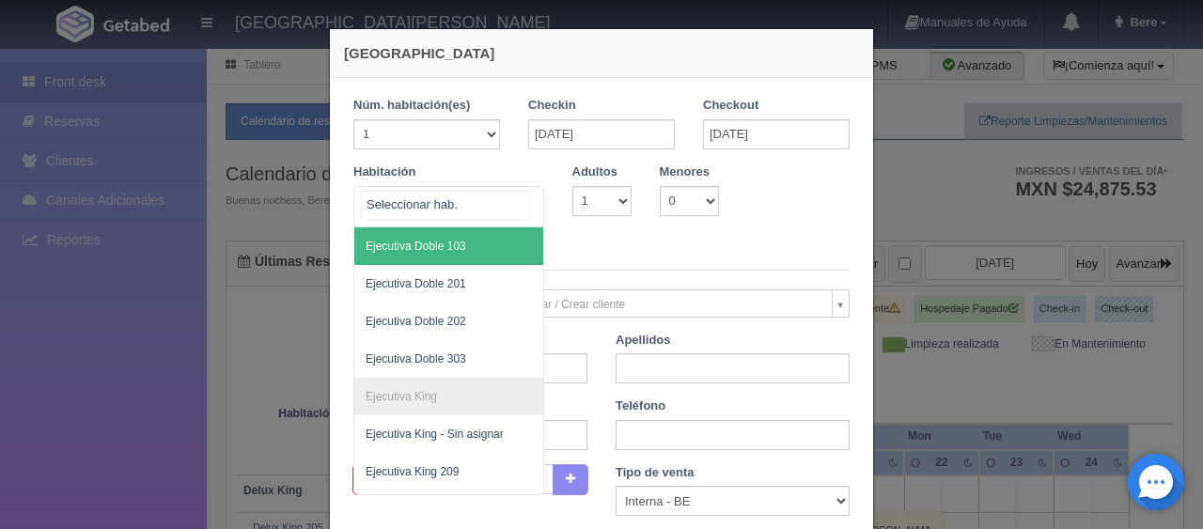
scroll to position [282, 0]
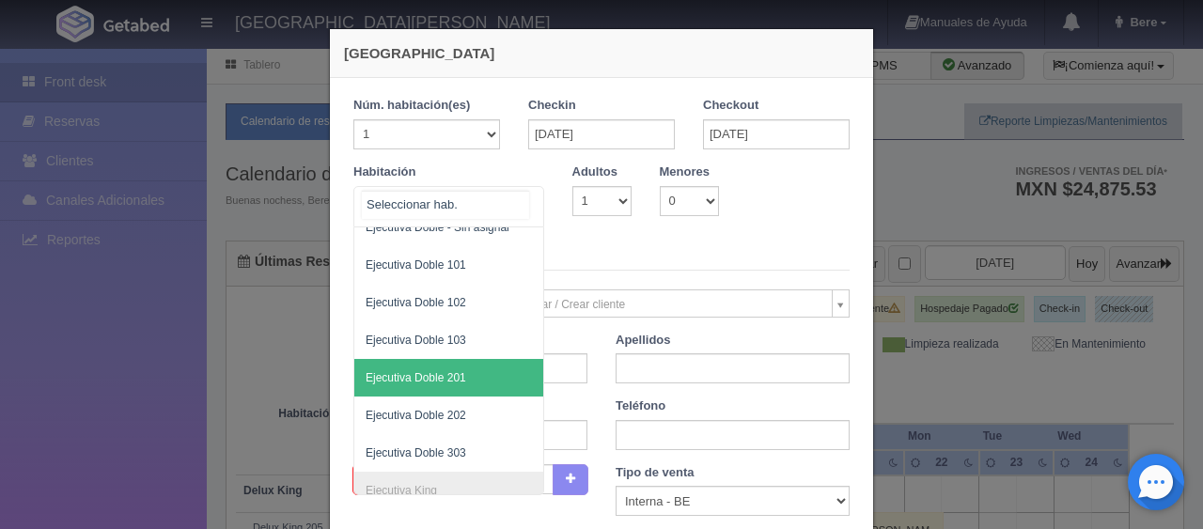
click at [466, 365] on span "Ejecutiva Doble 201" at bounding box center [512, 378] width 316 height 38
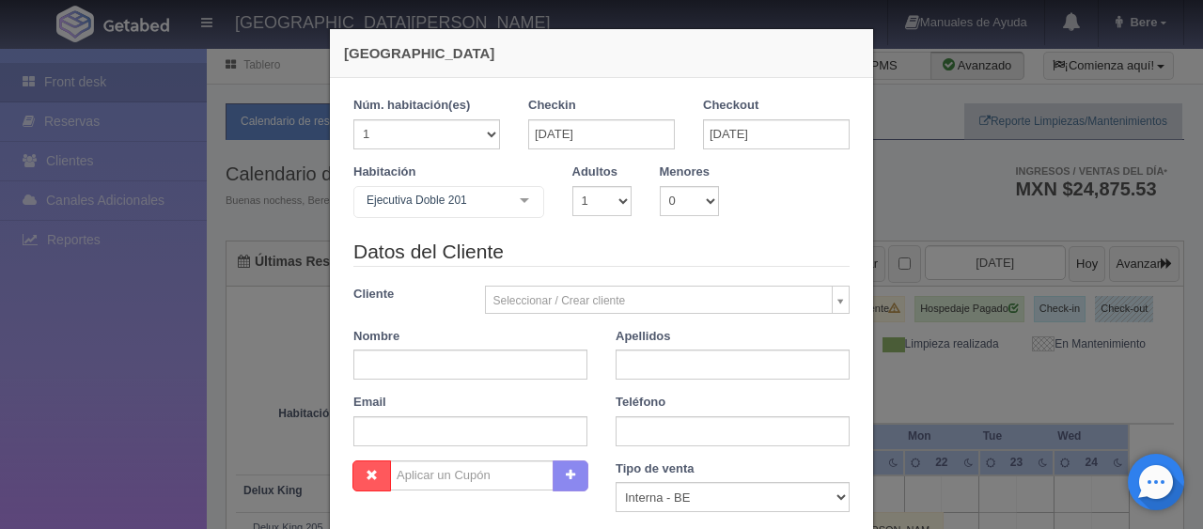
checkbox input "false"
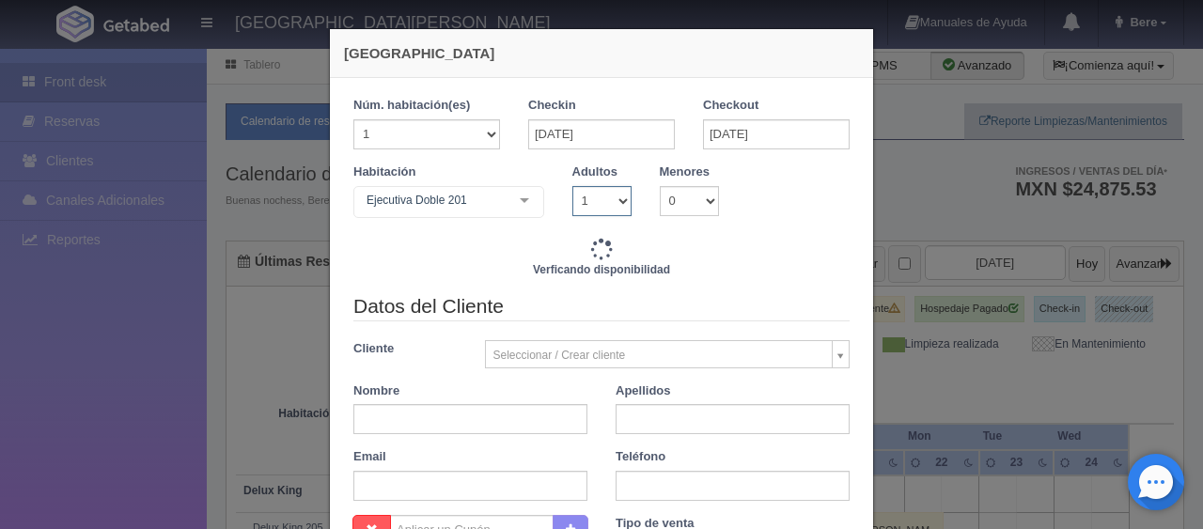
click at [590, 197] on select "1 2 3 4 5 6 7 8 9 10" at bounding box center [602, 201] width 59 height 30
type input "2598.00"
checkbox input "false"
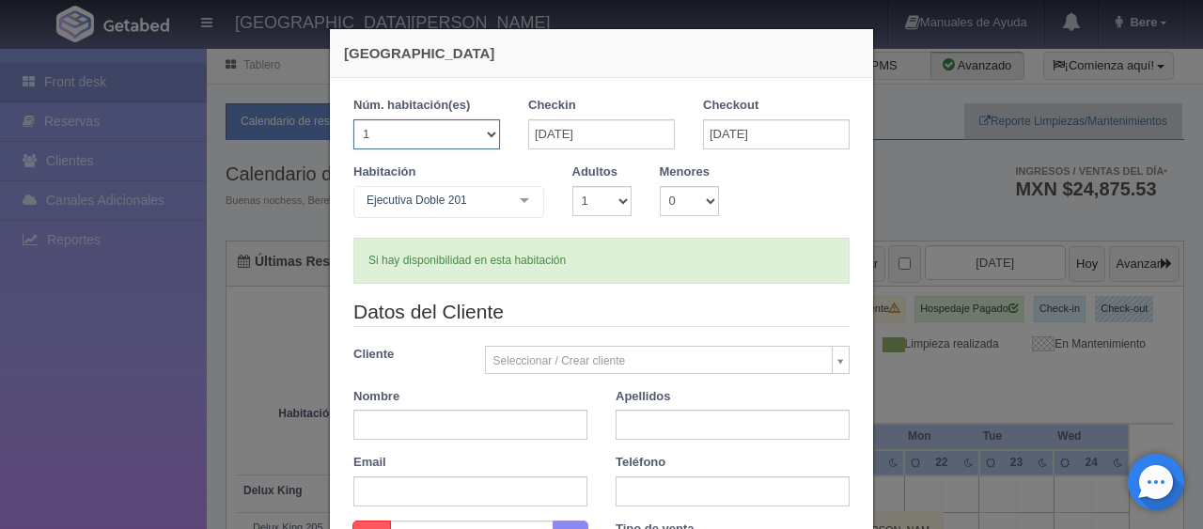
click at [419, 134] on select "1 2 3 4 5 6 7 8 9 10 11 12 13 14 15 16 17 18 19 20" at bounding box center [427, 134] width 147 height 30
select select "2"
click at [354, 119] on select "1 2 3 4 5 6 7 8 9 10 11 12 13 14 15 16 17 18 19 20" at bounding box center [427, 134] width 147 height 30
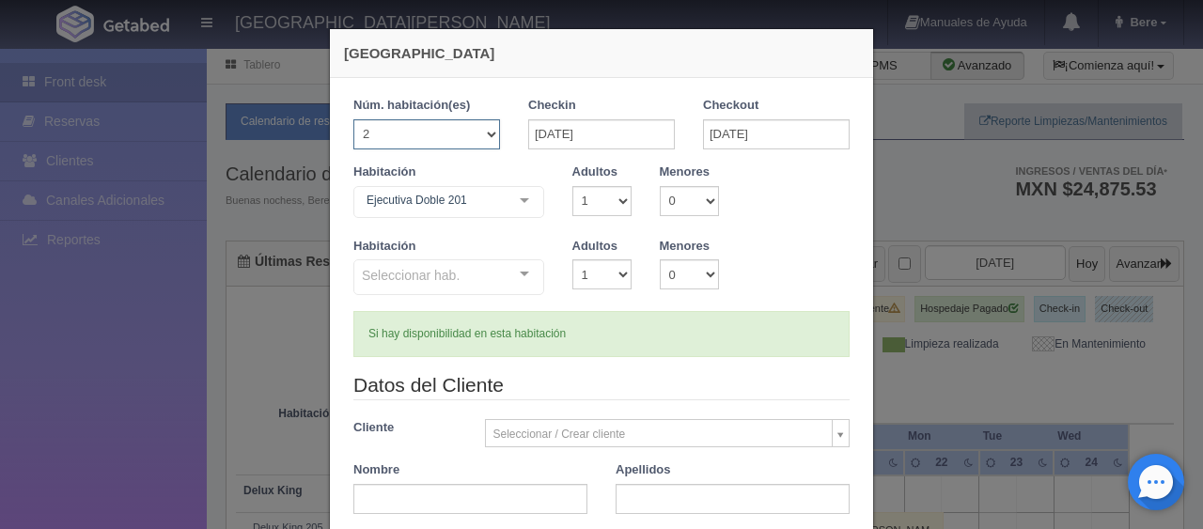
checkbox input "false"
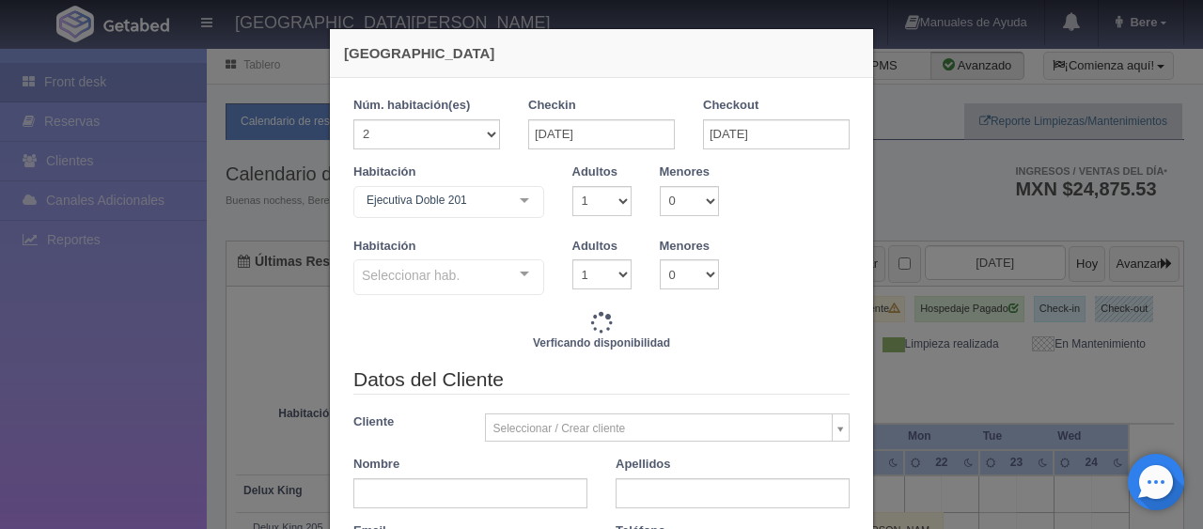
click at [461, 269] on div "Seleccionar hab." at bounding box center [449, 277] width 191 height 36
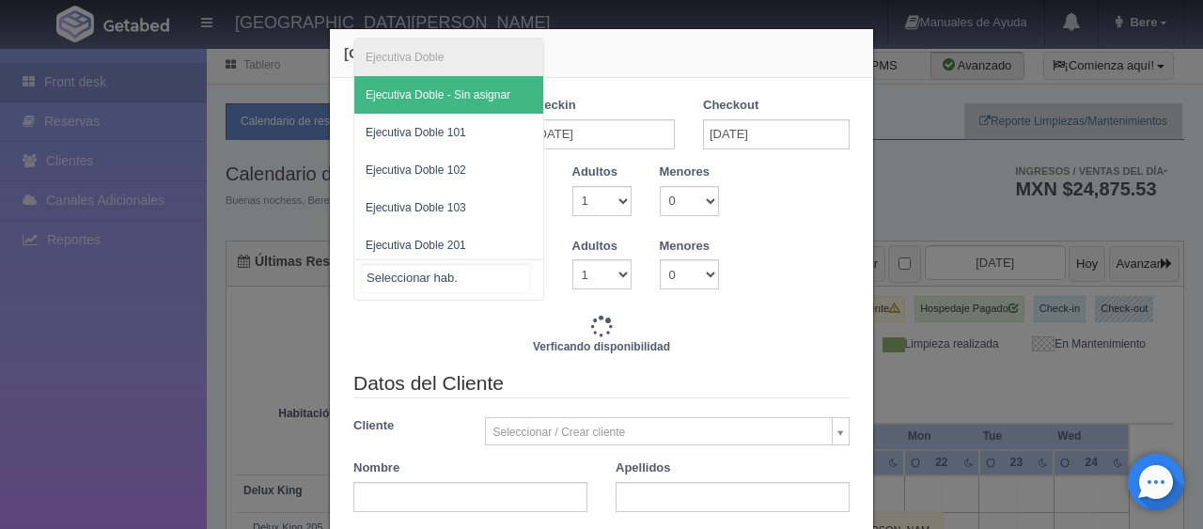
type input "5196.00"
checkbox input "false"
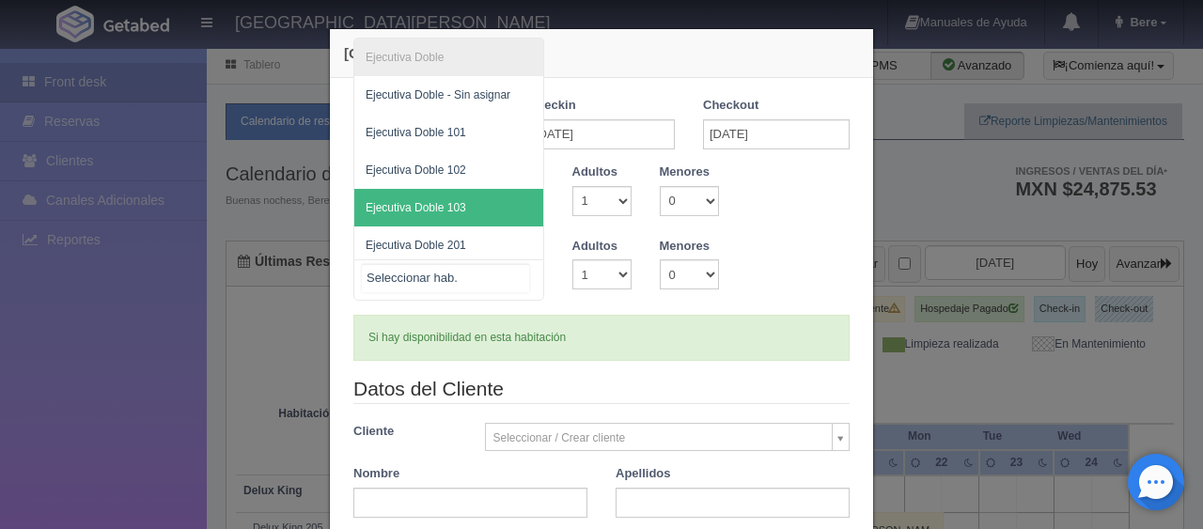
scroll to position [79, 0]
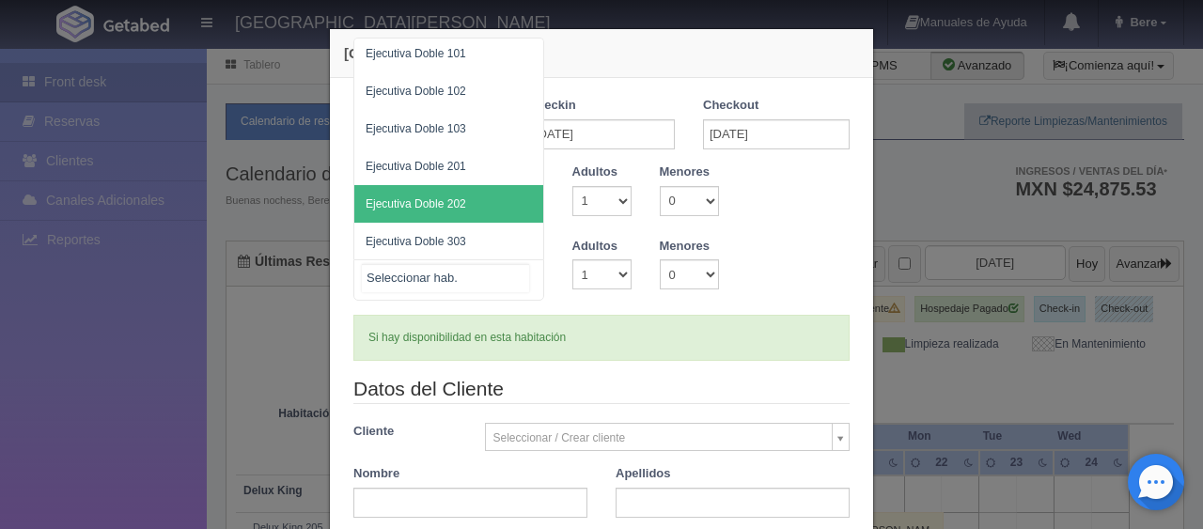
click at [475, 206] on span "Ejecutiva Doble 202" at bounding box center [448, 204] width 189 height 38
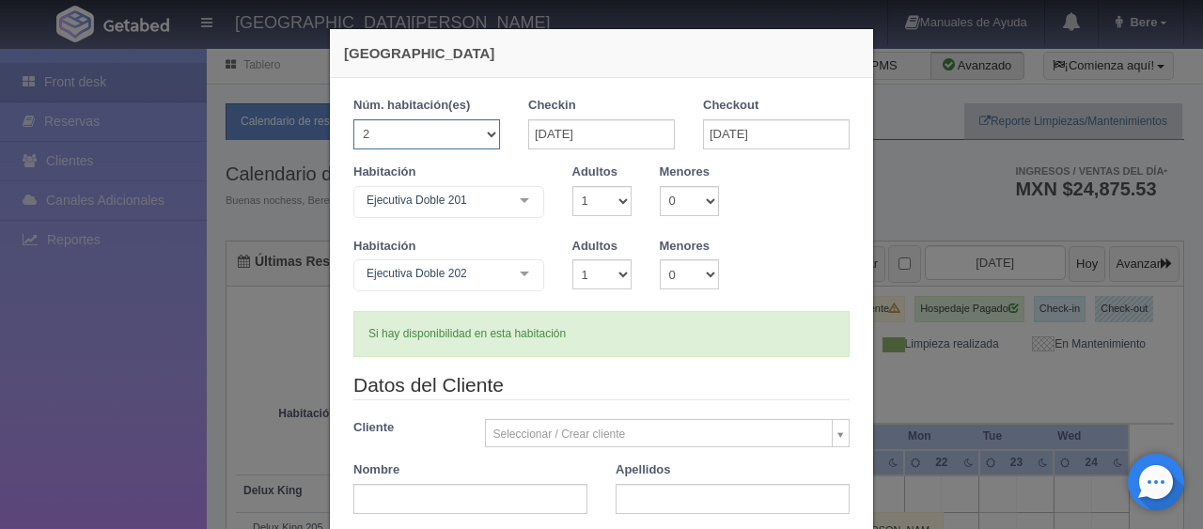
click at [413, 144] on select "1 2 3 4 5 6 7 8 9 10 11 12 13 14 15 16 17 18 19 20" at bounding box center [427, 134] width 147 height 30
select select "1"
click at [354, 119] on select "1 2 3 4 5 6 7 8 9 10 11 12 13 14 15 16 17 18 19 20" at bounding box center [427, 134] width 147 height 30
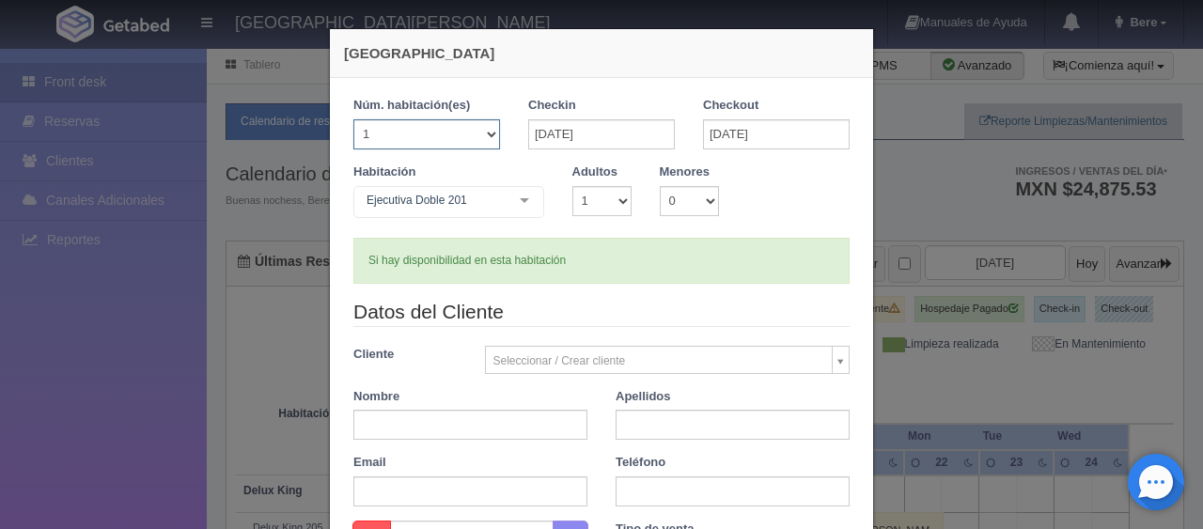
checkbox input "false"
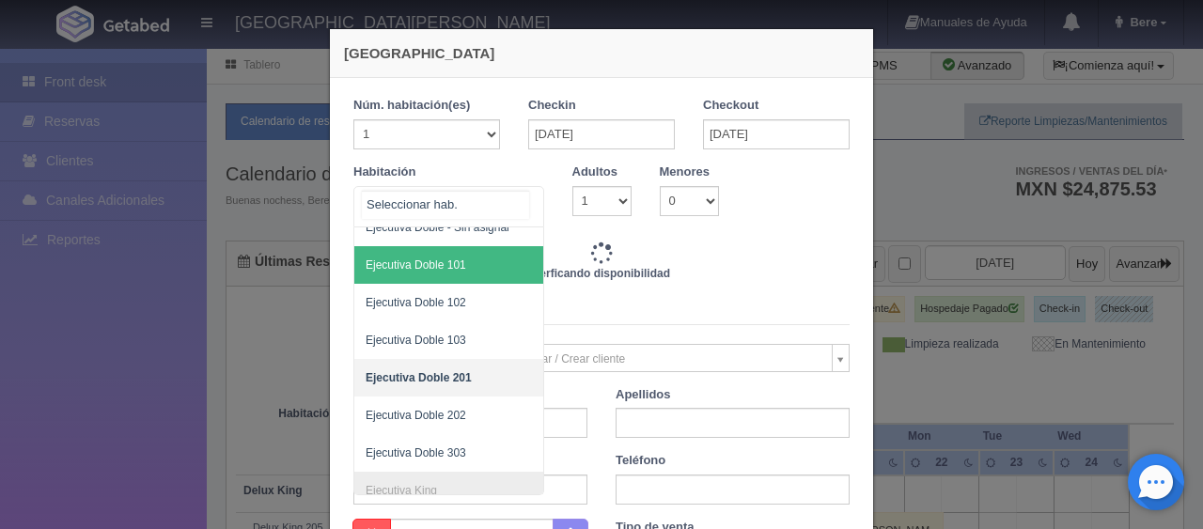
type input "2598.00"
checkbox input "false"
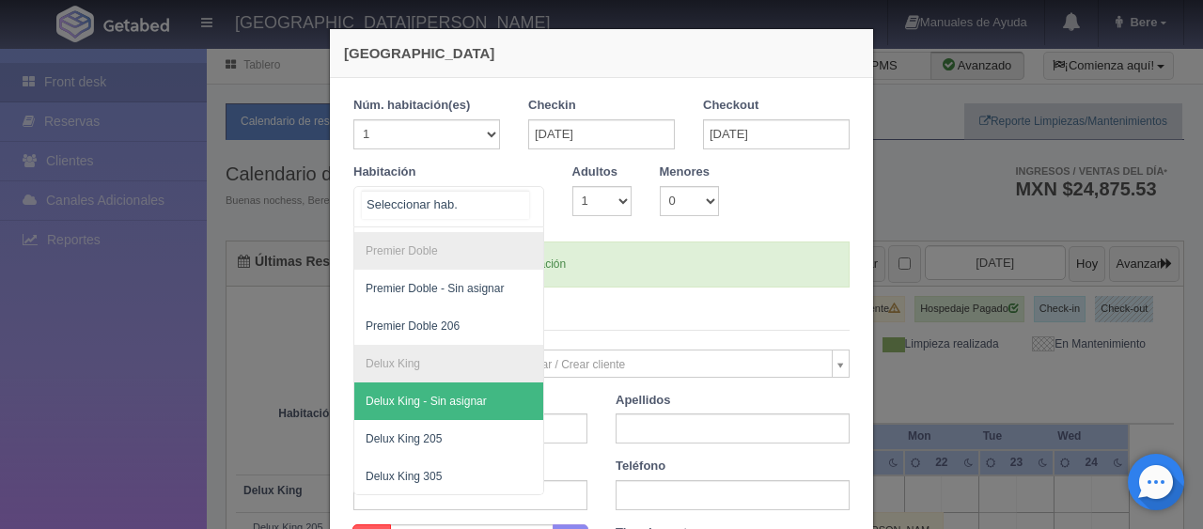
scroll to position [538, 0]
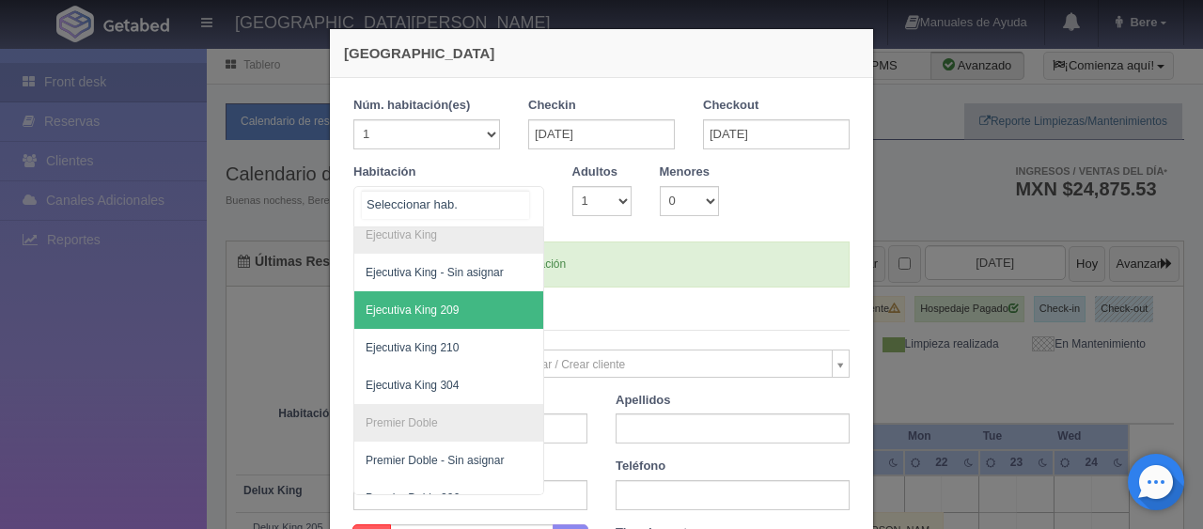
click at [474, 320] on span "Ejecutiva King 209" at bounding box center [512, 310] width 316 height 38
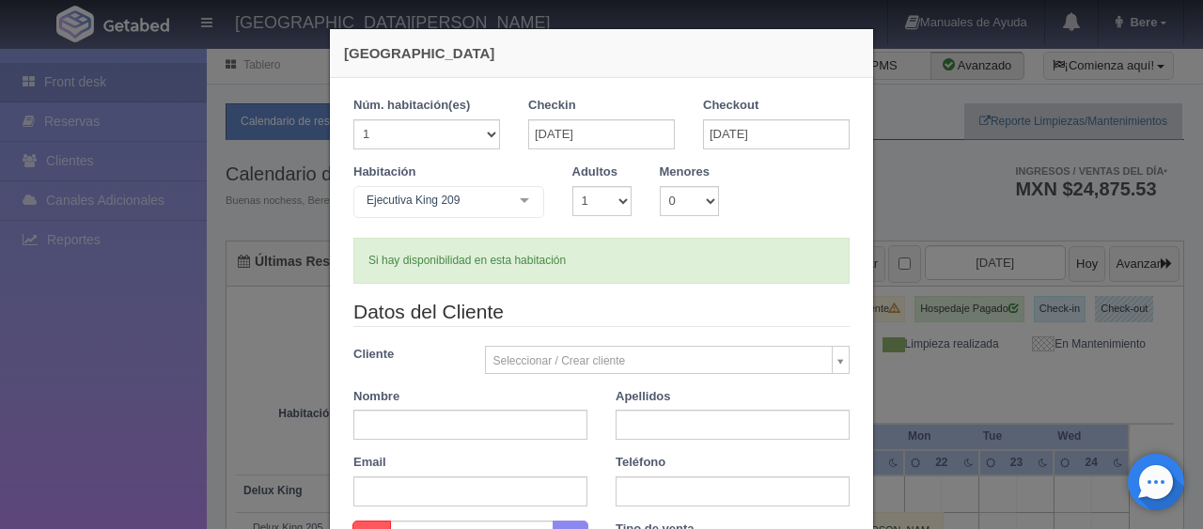
checkbox input "false"
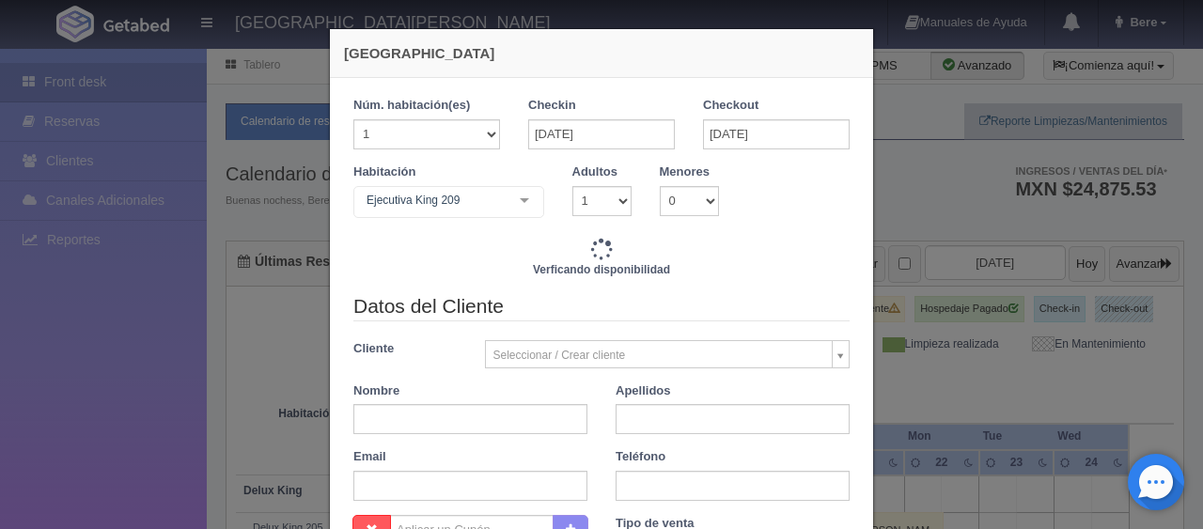
type input "2598.00"
checkbox input "false"
click at [0, 0] on div "Si hay disponibilidad en esta habitación" at bounding box center [0, 0] width 0 height 0
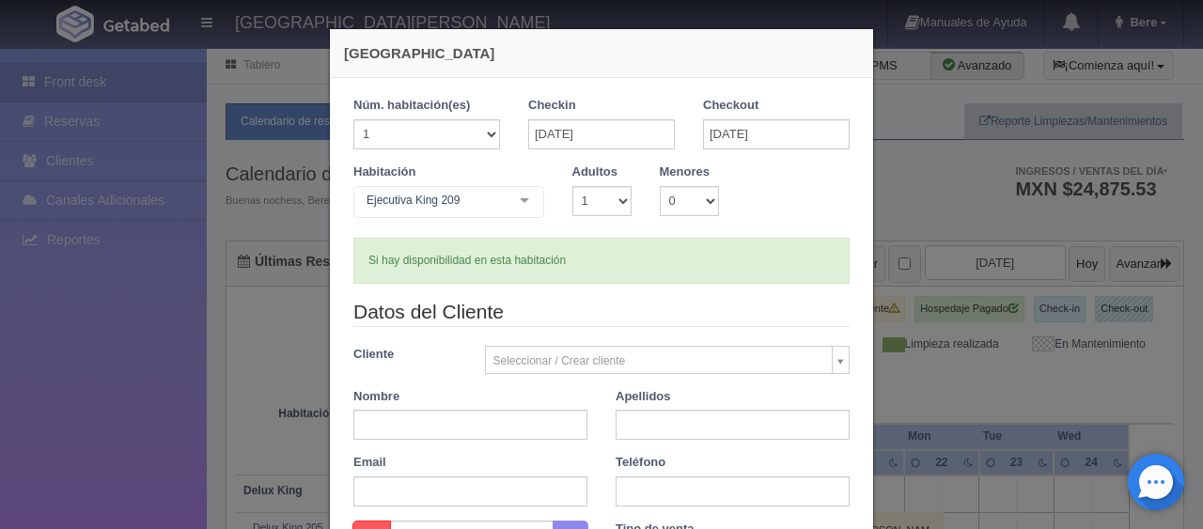
click at [463, 212] on div "Ejecutiva King 209" at bounding box center [449, 202] width 191 height 32
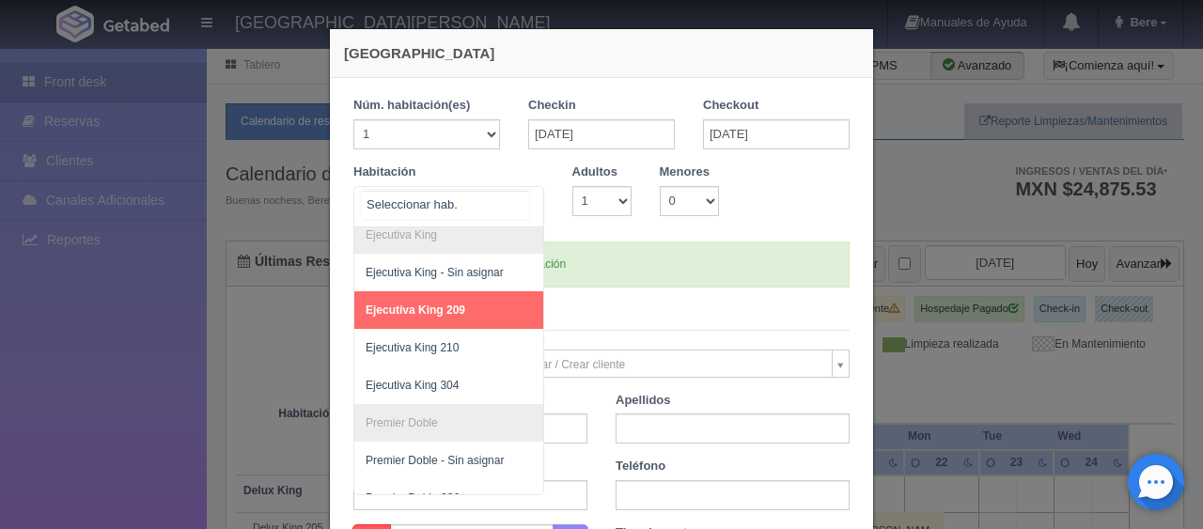
click at [434, 304] on span "Ejecutiva King 209" at bounding box center [416, 310] width 100 height 13
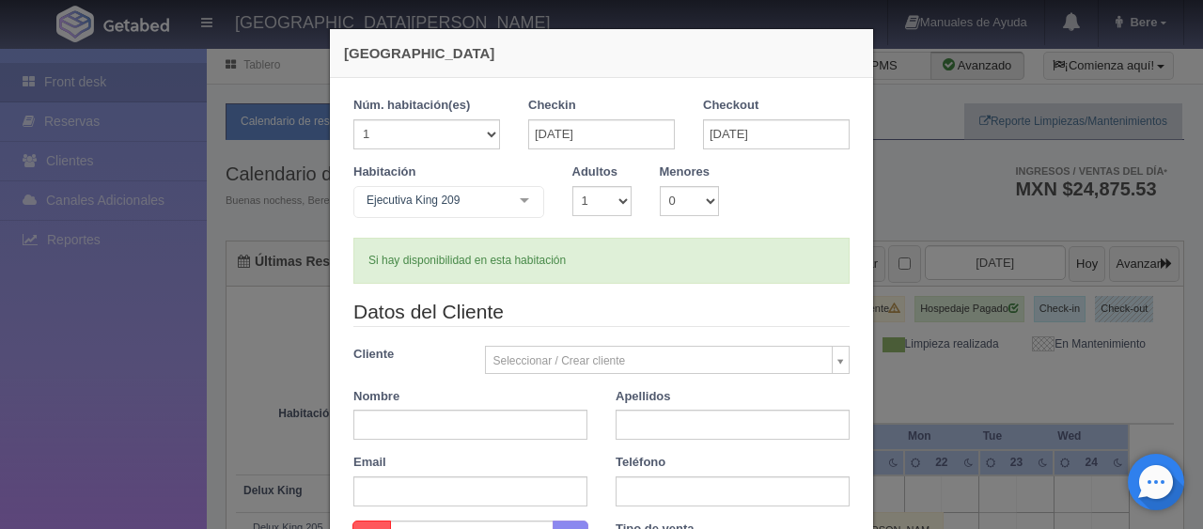
click at [597, 243] on div "Si hay disponibilidad en esta habitación" at bounding box center [602, 261] width 496 height 46
drag, startPoint x: 570, startPoint y: 273, endPoint x: 364, endPoint y: 269, distance: 205.9
click at [364, 269] on div "Si hay disponibilidad en esta habitación" at bounding box center [602, 261] width 496 height 46
click at [372, 265] on div "Si hay disponibilidad en esta habitación" at bounding box center [602, 261] width 496 height 46
click at [482, 262] on div "Si hay disponibilidad en esta habitación" at bounding box center [602, 261] width 496 height 46
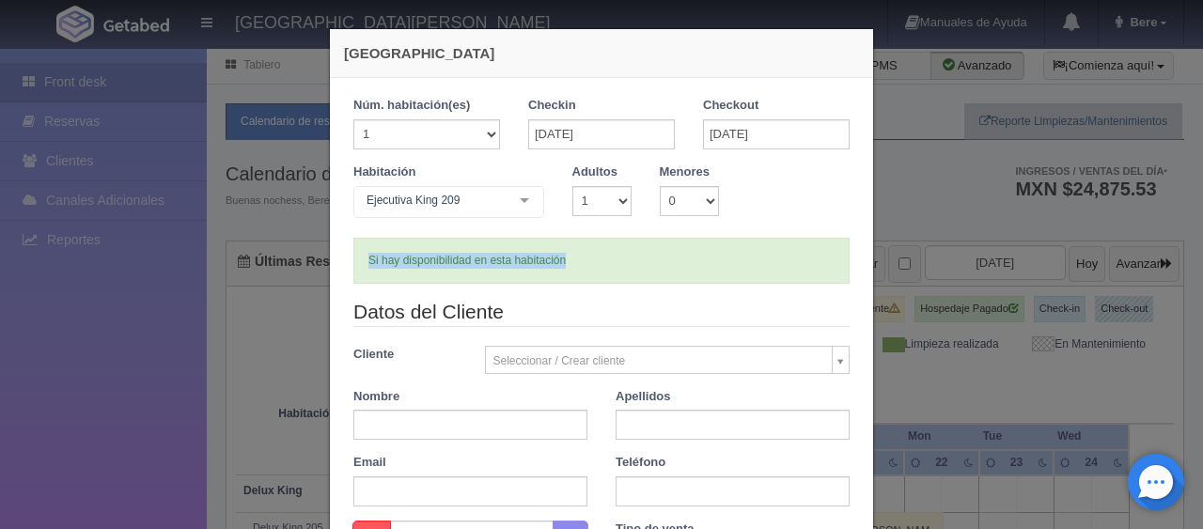
drag, startPoint x: 509, startPoint y: 267, endPoint x: 292, endPoint y: 261, distance: 216.3
click at [292, 261] on div "Nueva Reserva 1 Núm. habitación(es) 1 2 3 4 5 6 7 8 9 10 11 12 13 14 15 16 17 1…" at bounding box center [601, 264] width 1203 height 529
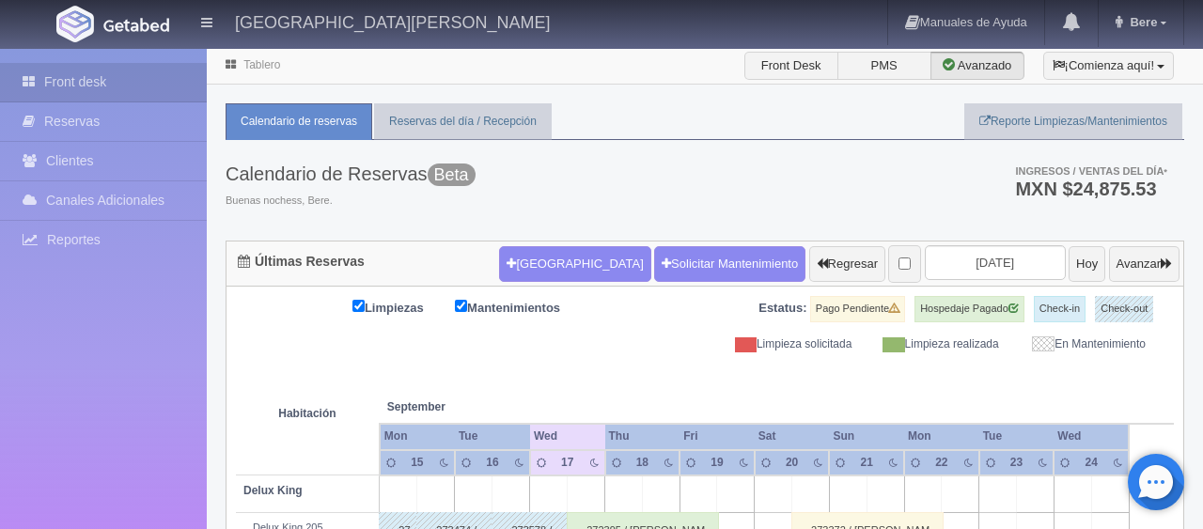
click at [395, 256] on div at bounding box center [601, 264] width 1203 height 529
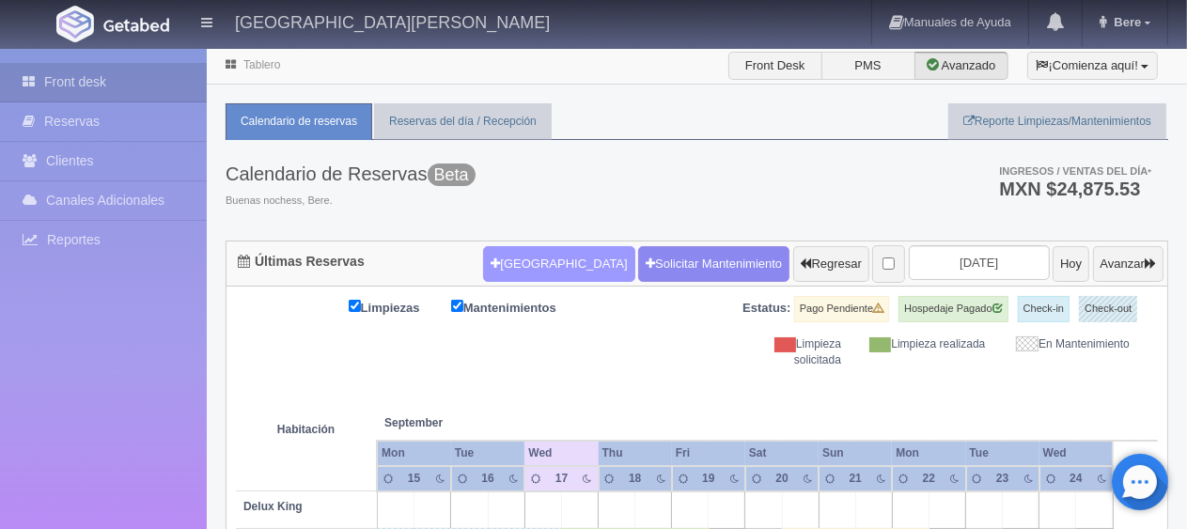
click at [489, 253] on button "Nueva Reserva" at bounding box center [558, 264] width 151 height 36
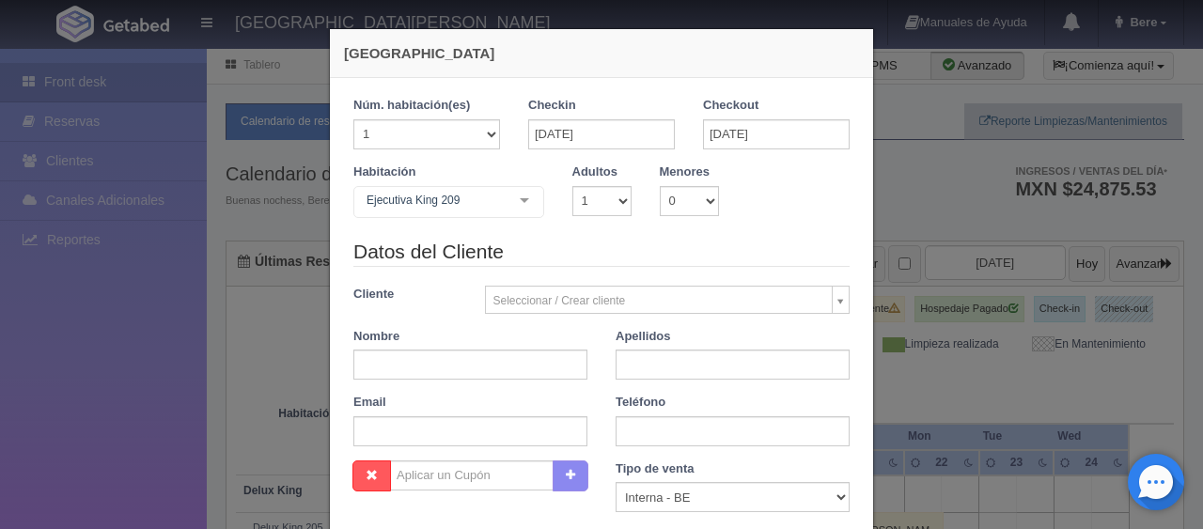
checkbox input "false"
click at [600, 196] on select "1 2 3 4 5 6 7 8 9 10" at bounding box center [602, 201] width 59 height 30
click at [593, 204] on select "1 2 3 4 5 6 7 8 9 10" at bounding box center [602, 201] width 59 height 30
select select "2"
click at [573, 186] on select "1 2 3 4 5 6 7 8 9 10" at bounding box center [602, 201] width 59 height 30
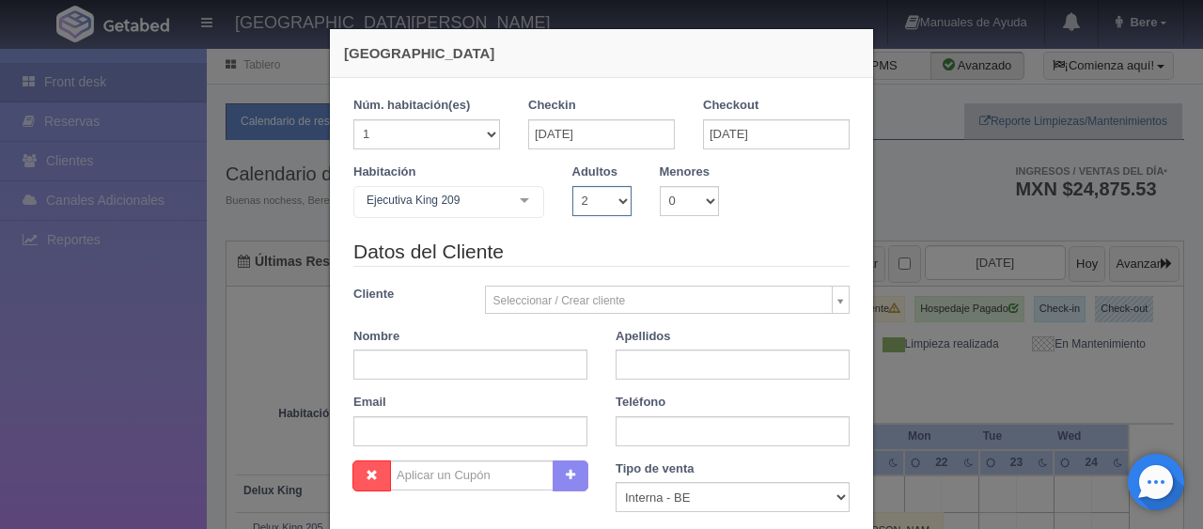
checkbox input "false"
click at [444, 117] on div "Núm. habitación(es) 1 2 3 4 5 6 7 8 9 10 11 12 13 14 15 16 17 18 19 20" at bounding box center [427, 123] width 147 height 53
click at [402, 132] on select "1 2 3 4 5 6 7 8 9 10 11 12 13 14 15 16 17 18 19 20" at bounding box center [427, 134] width 147 height 30
select select "2"
click at [354, 119] on select "1 2 3 4 5 6 7 8 9 10 11 12 13 14 15 16 17 18 19 20" at bounding box center [427, 134] width 147 height 30
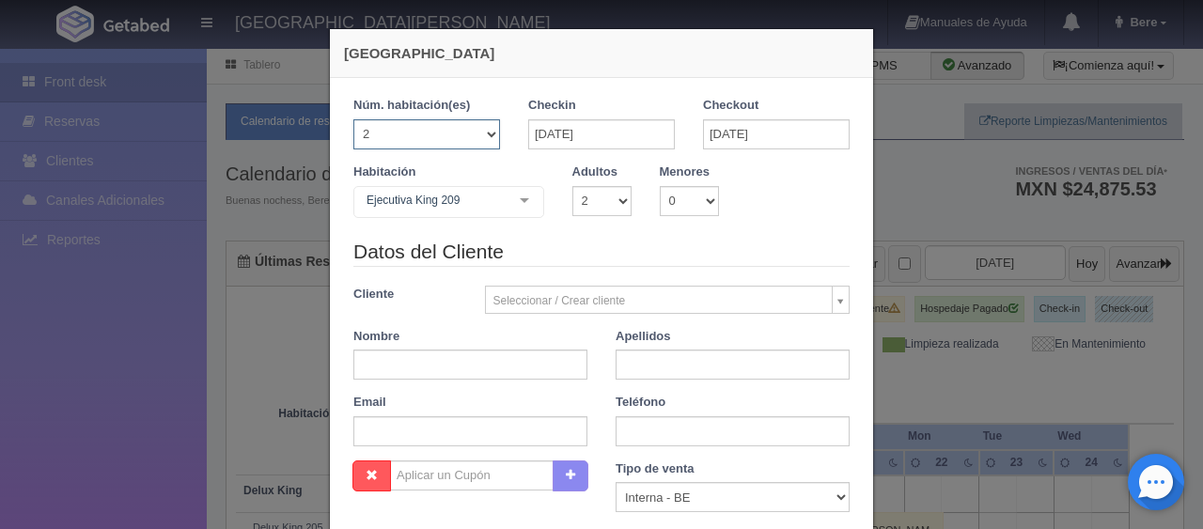
checkbox input "false"
click at [425, 137] on select "1 2 3 4 5 6 7 8 9 10 11 12 13 14 15 16 17 18 19 20" at bounding box center [427, 134] width 147 height 30
select select "3"
click at [354, 119] on select "1 2 3 4 5 6 7 8 9 10 11 12 13 14 15 16 17 18 19 20" at bounding box center [427, 134] width 147 height 30
checkbox input "false"
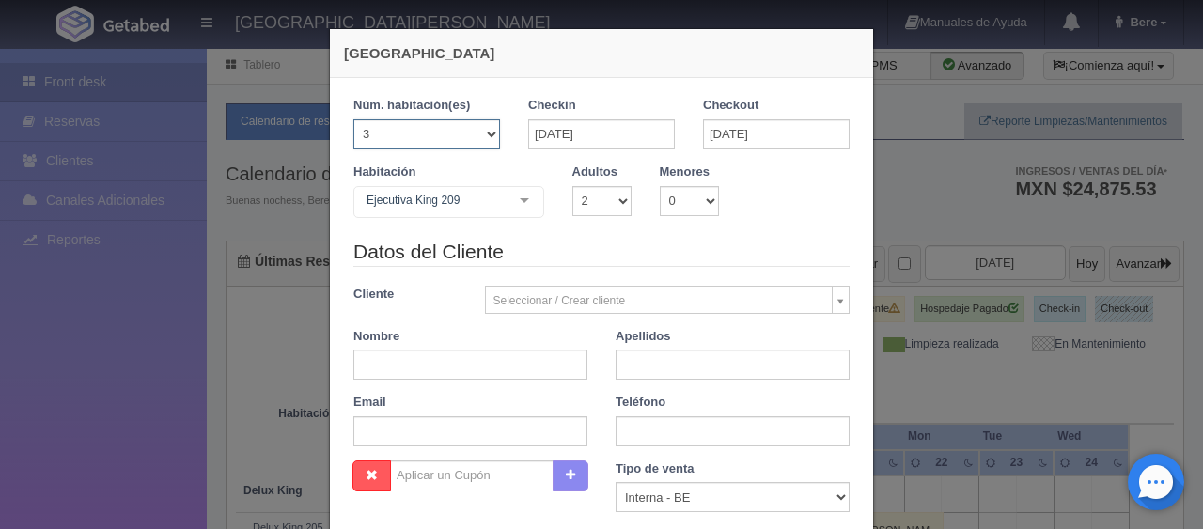
click at [422, 139] on select "1 2 3 4 5 6 7 8 9 10 11 12 13 14 15 16 17 18 19 20" at bounding box center [427, 134] width 147 height 30
select select "2"
click at [354, 119] on select "1 2 3 4 5 6 7 8 9 10 11 12 13 14 15 16 17 18 19 20" at bounding box center [427, 134] width 147 height 30
checkbox input "false"
click at [446, 145] on select "1 2 3 4 5 6 7 8 9 10 11 12 13 14 15 16 17 18 19 20" at bounding box center [427, 134] width 147 height 30
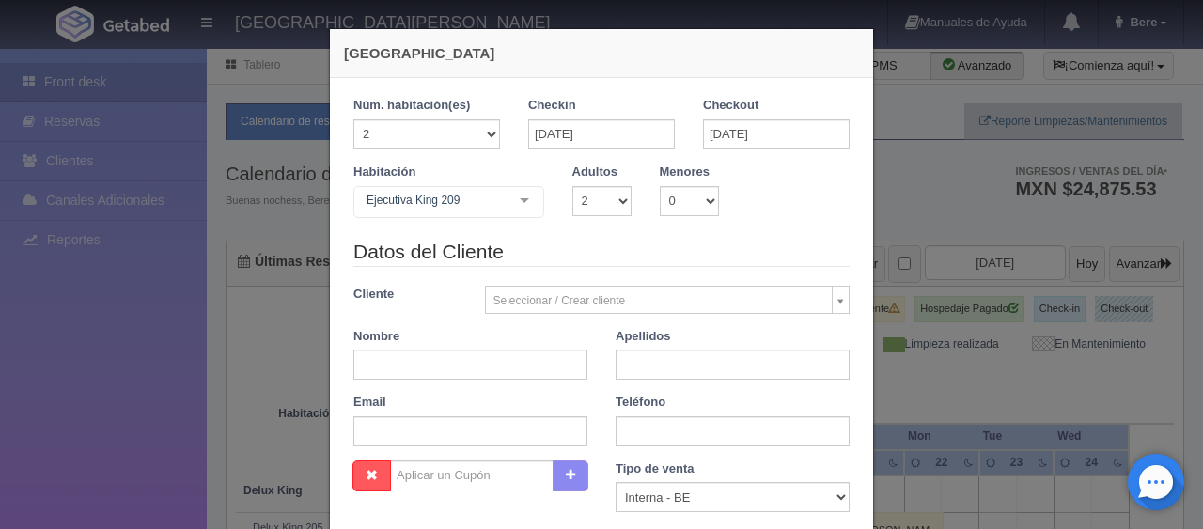
click at [619, 216] on div "Habitación Ejecutiva King 209 SUITE SUITE - Sin asignar SUITE 301 Habitación Pe…" at bounding box center [601, 201] width 525 height 74
click at [544, 134] on input "11-10-2025" at bounding box center [601, 134] width 147 height 30
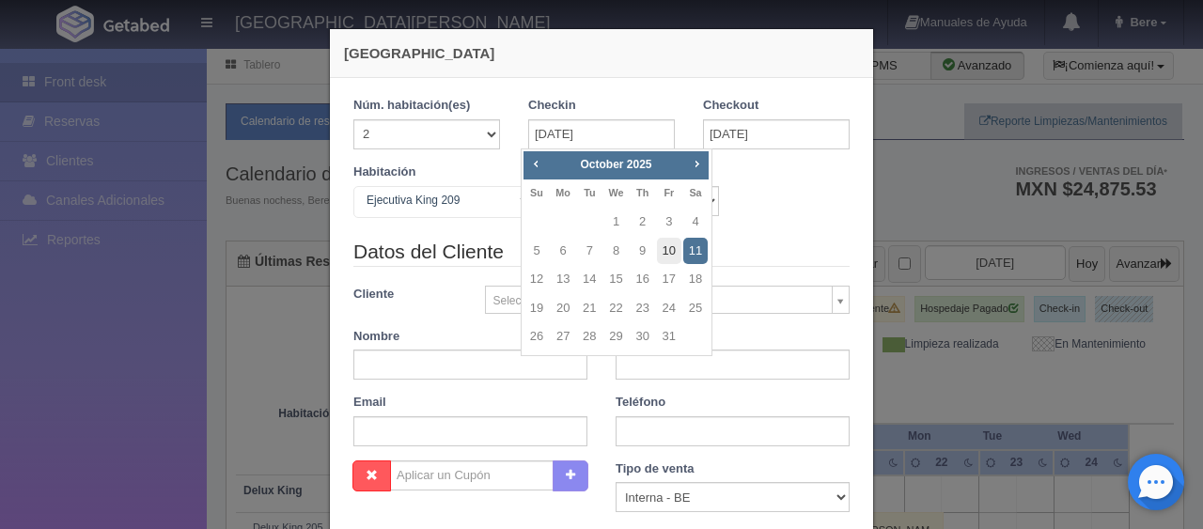
click at [669, 254] on link "10" at bounding box center [669, 251] width 24 height 27
type input "10-10-2025"
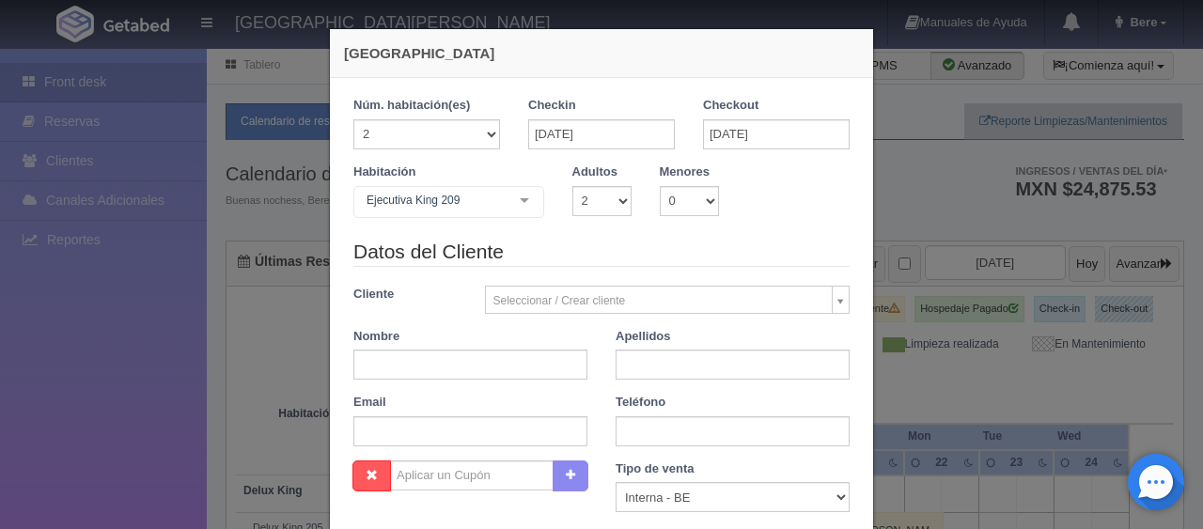
click at [590, 115] on div "Checkin 10-10-2025" at bounding box center [601, 123] width 147 height 53
checkbox input "false"
click at [601, 133] on input "10-10-2025" at bounding box center [601, 134] width 147 height 30
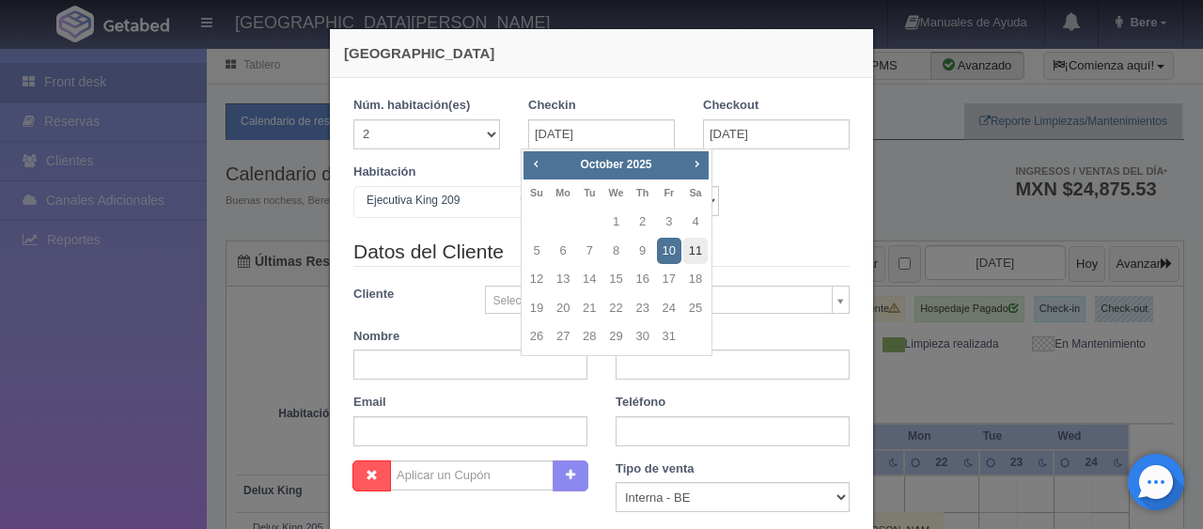
click at [696, 250] on link "11" at bounding box center [696, 251] width 24 height 27
type input "11-10-2025"
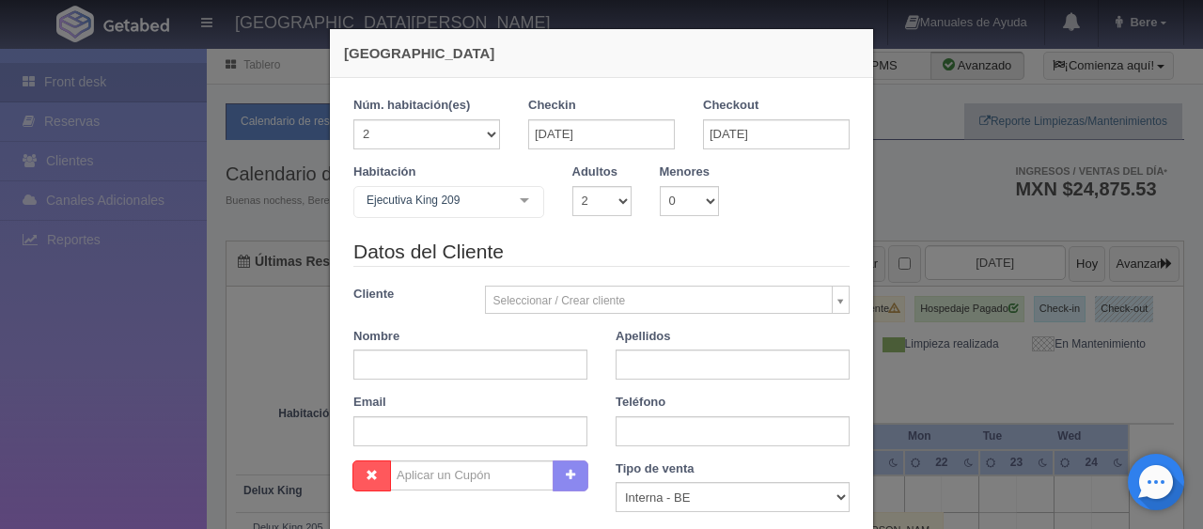
checkbox input "false"
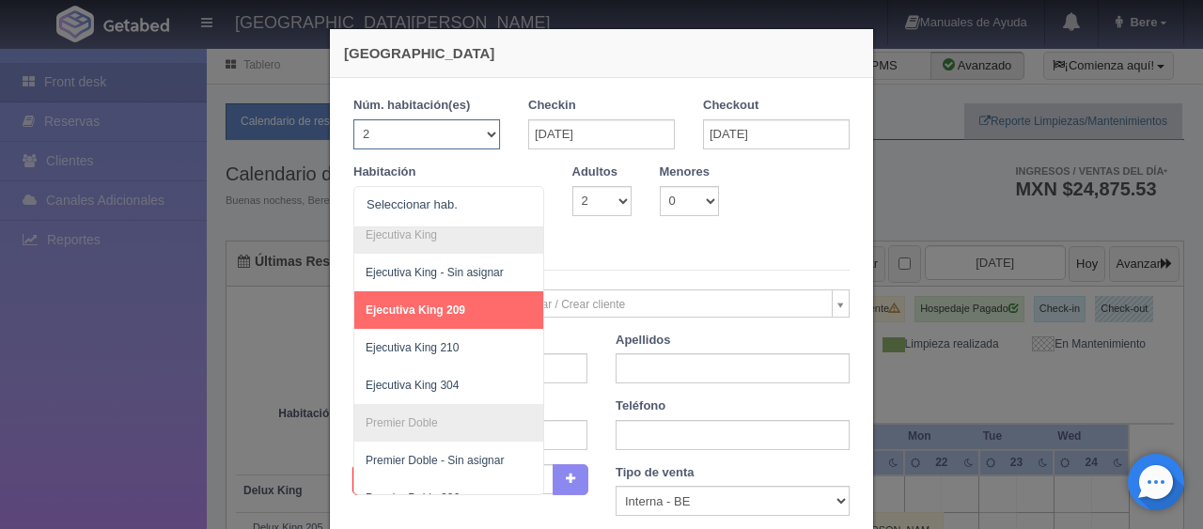
click at [436, 131] on select "1 2 3 4 5 6 7 8 9 10 11 12 13 14 15 16 17 18 19 20" at bounding box center [427, 134] width 147 height 30
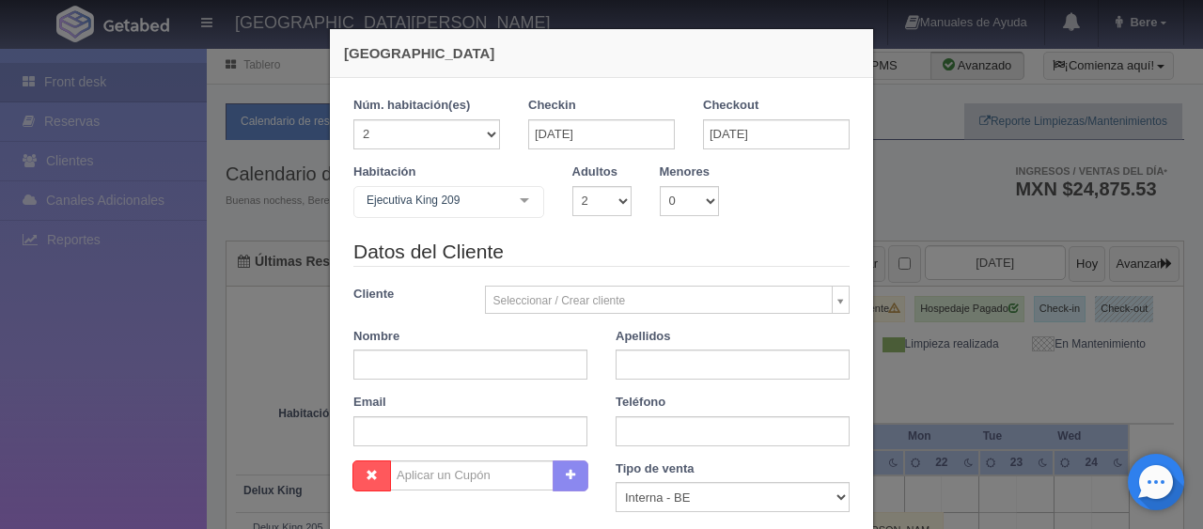
drag, startPoint x: 622, startPoint y: 250, endPoint x: 620, endPoint y: 236, distance: 14.4
click at [622, 250] on legend "Datos del Cliente" at bounding box center [602, 252] width 496 height 29
click at [411, 131] on select "1 2 3 4 5 6 7 8 9 10 11 12 13 14 15 16 17 18 19 20" at bounding box center [427, 134] width 147 height 30
click at [354, 119] on select "1 2 3 4 5 6 7 8 9 10 11 12 13 14 15 16 17 18 19 20" at bounding box center [427, 134] width 147 height 30
click at [410, 138] on select "1 2 3 4 5 6 7 8 9 10 11 12 13 14 15 16 17 18 19 20" at bounding box center [427, 134] width 147 height 30
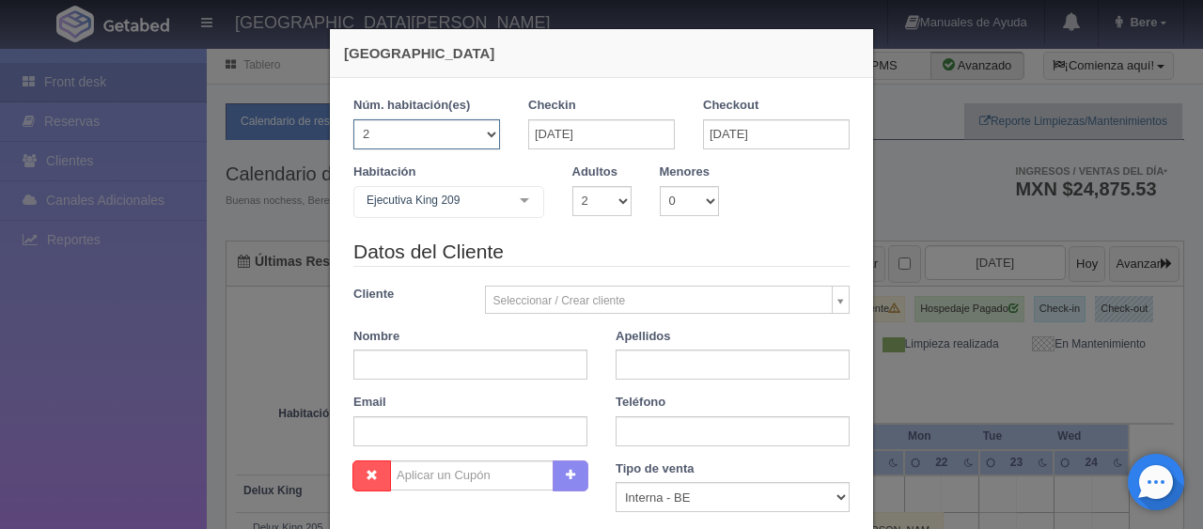
select select "1"
click at [354, 119] on select "1 2 3 4 5 6 7 8 9 10 11 12 13 14 15 16 17 18 19 20" at bounding box center [427, 134] width 147 height 30
checkbox input "false"
click at [421, 126] on select "1 2 3 4 5 6 7 8 9 10 11 12 13 14 15 16 17 18 19 20" at bounding box center [427, 134] width 147 height 30
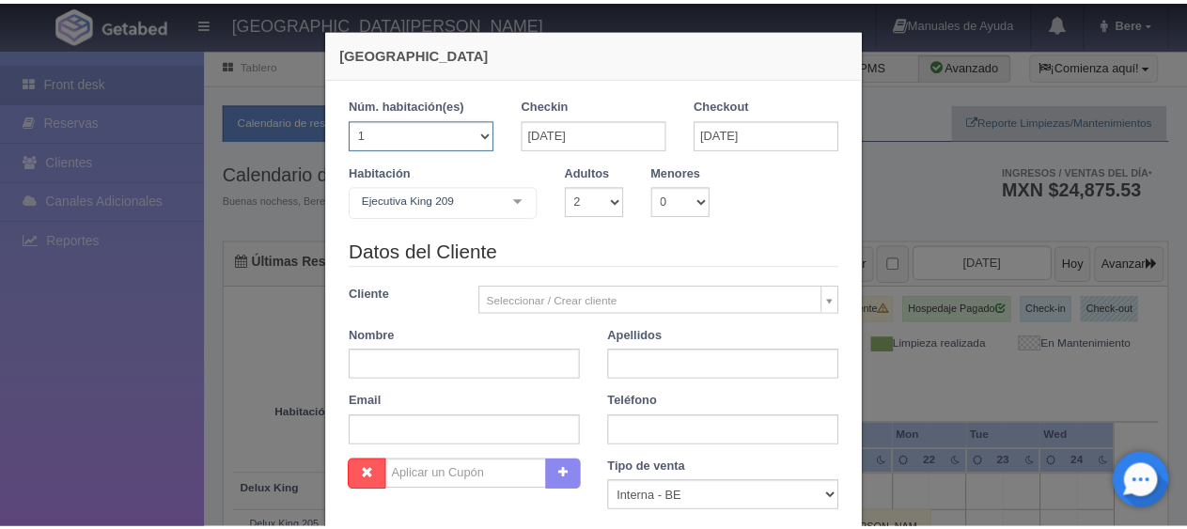
scroll to position [331, 0]
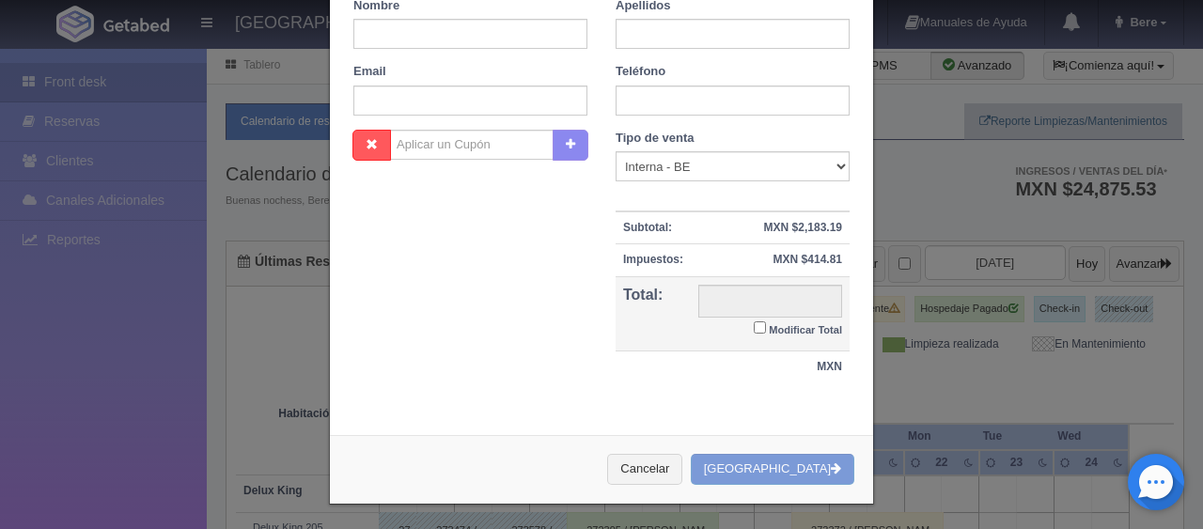
click at [985, 338] on div "Nueva Reserva 1 Núm. habitación(es) 1 2 3 4 5 6 7 8 9 10 11 12 13 14 15 16 17 1…" at bounding box center [601, 264] width 1203 height 529
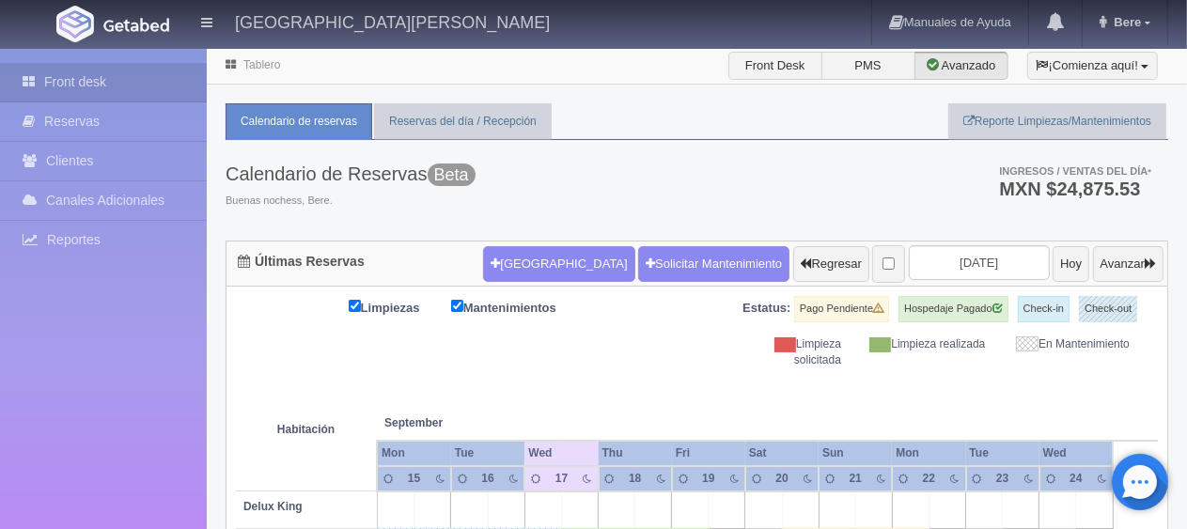
scroll to position [470, 0]
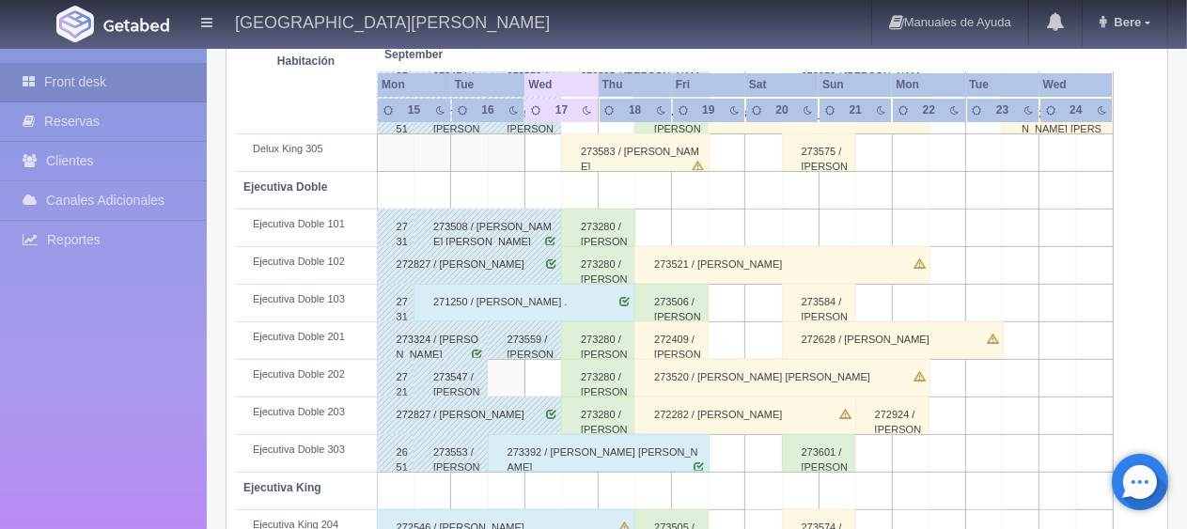
click at [648, 149] on div "273583 / Jonathan Tenney" at bounding box center [635, 153] width 149 height 38
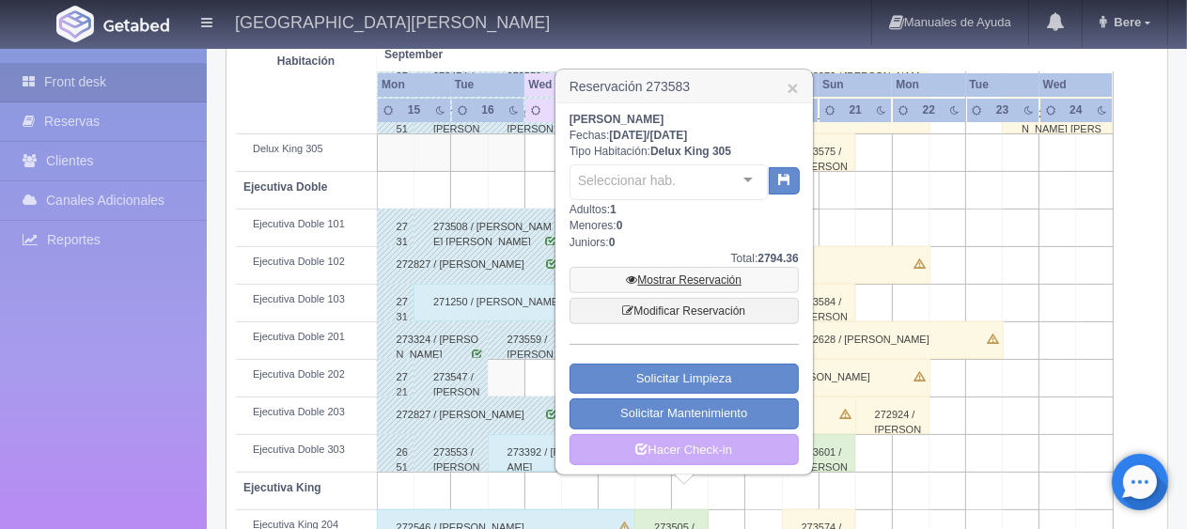
click at [675, 275] on link "Mostrar Reservación" at bounding box center [684, 280] width 229 height 26
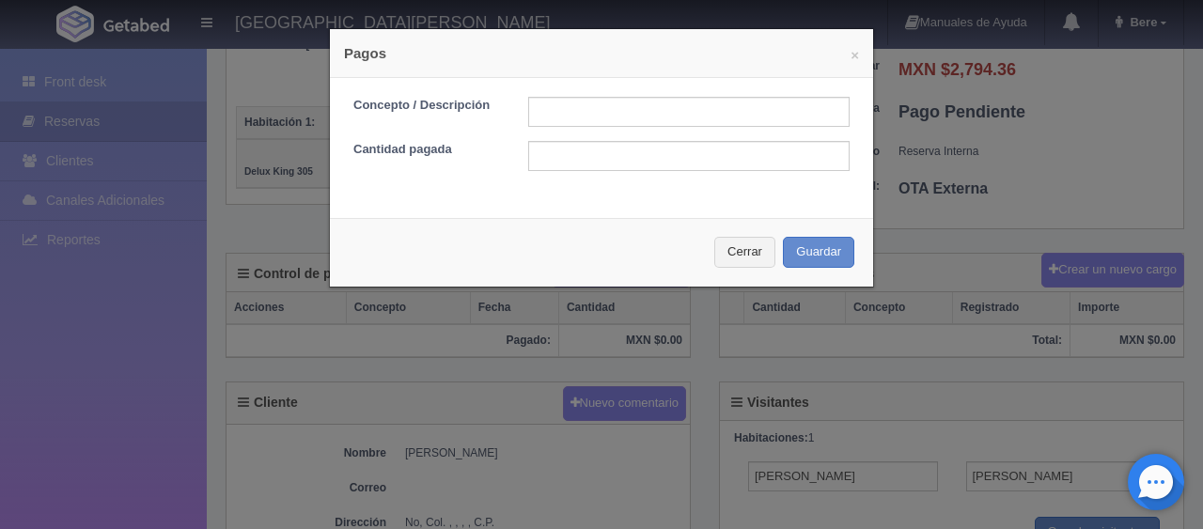
scroll to position [376, 0]
click at [612, 104] on input "text" at bounding box center [689, 112] width 322 height 30
type input "Total Tarjeta"
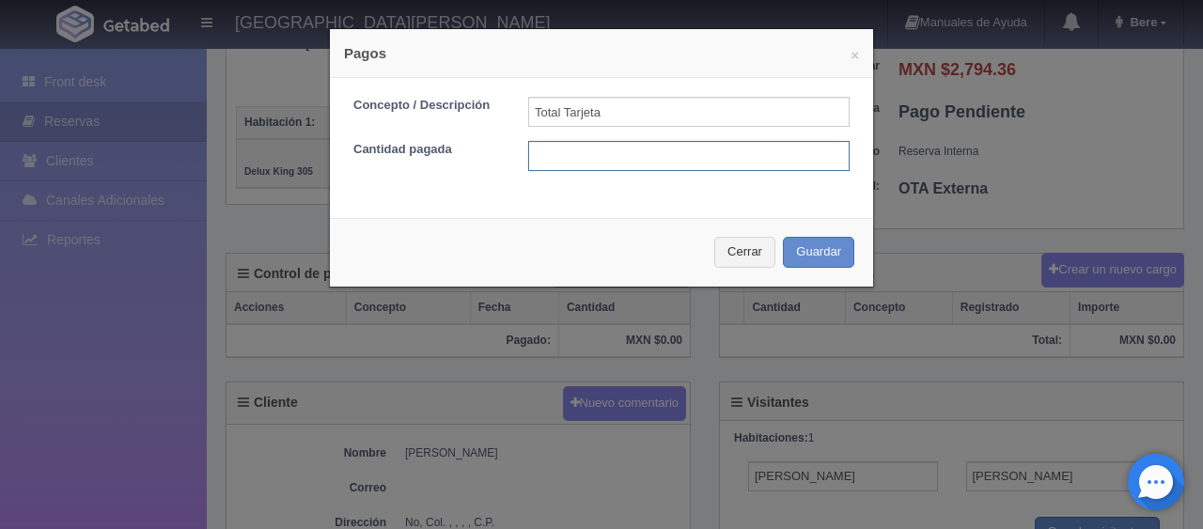
click at [652, 149] on input "text" at bounding box center [689, 156] width 322 height 30
type input "2794.36"
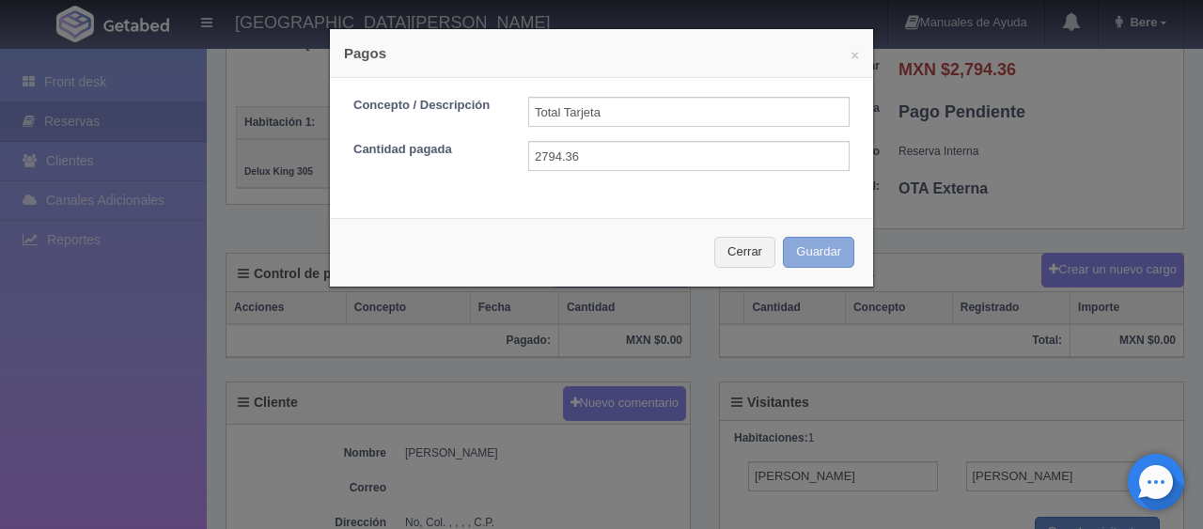
click at [783, 237] on button "Guardar" at bounding box center [818, 252] width 71 height 31
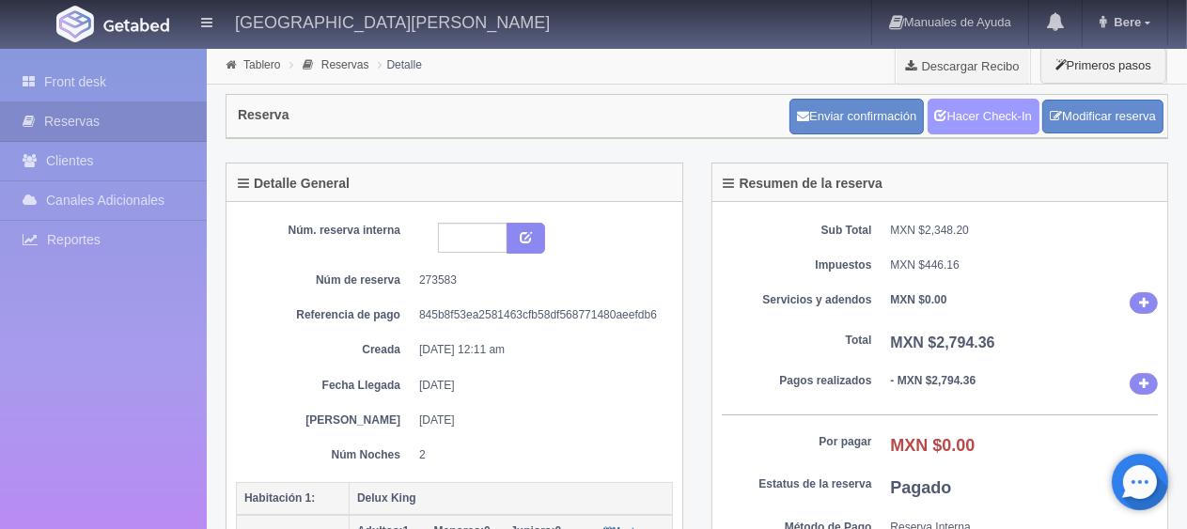
click at [995, 119] on link "Hacer Check-In" at bounding box center [984, 117] width 112 height 36
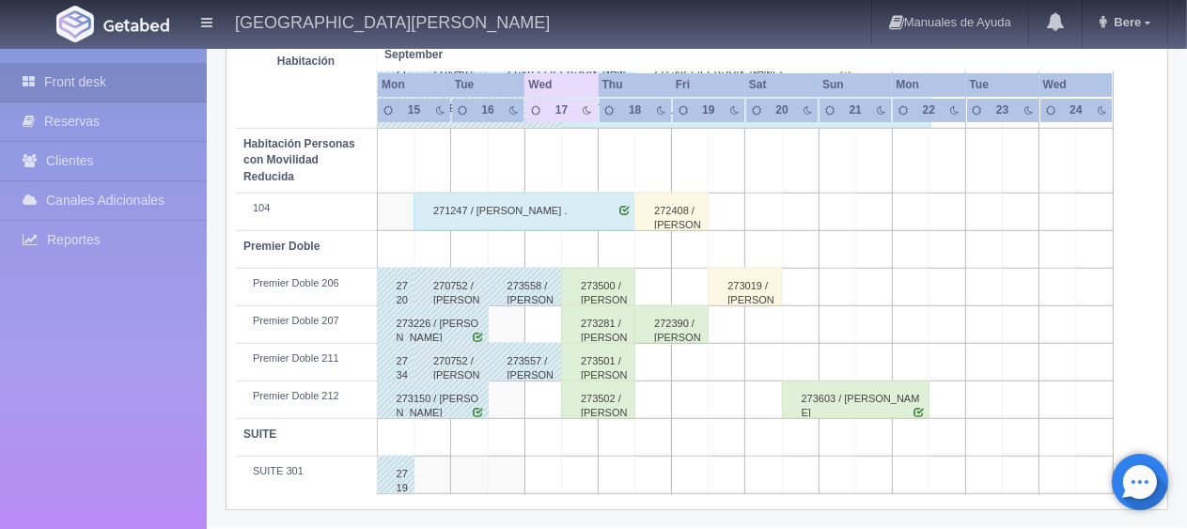
scroll to position [344, 0]
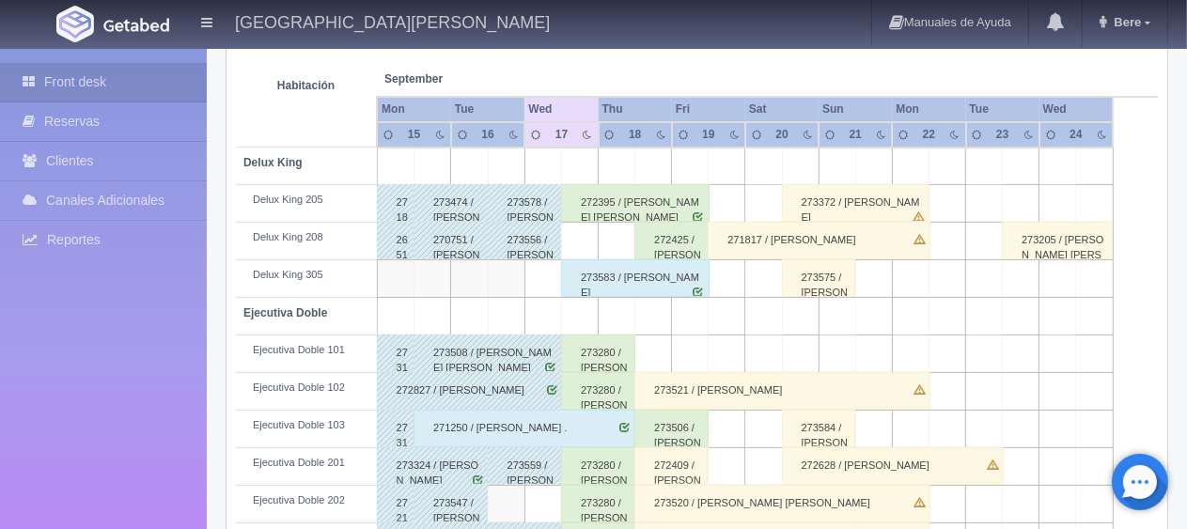
click at [626, 288] on div "273583 / [PERSON_NAME]" at bounding box center [635, 278] width 149 height 38
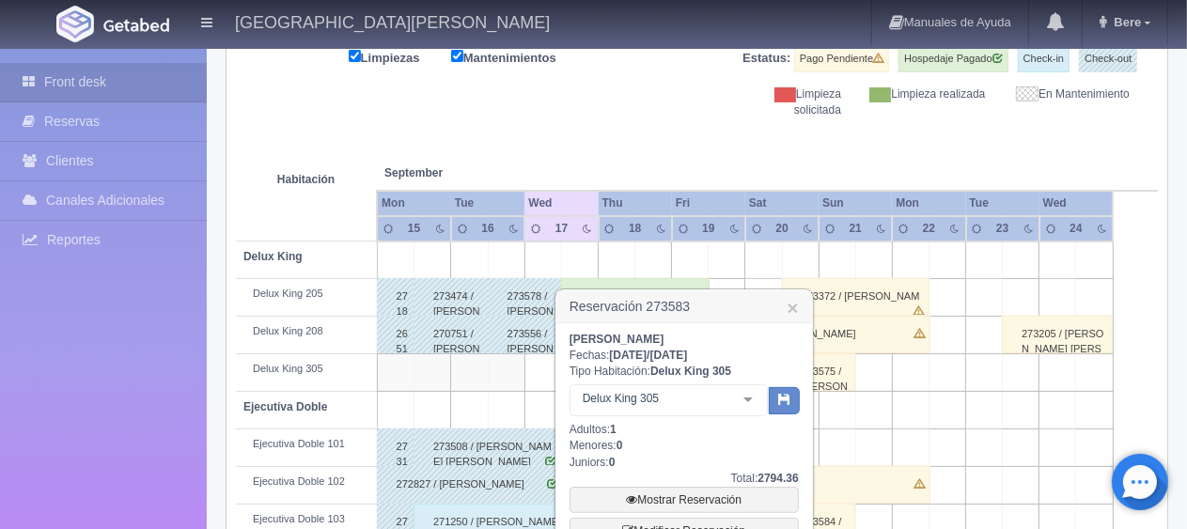
scroll to position [156, 0]
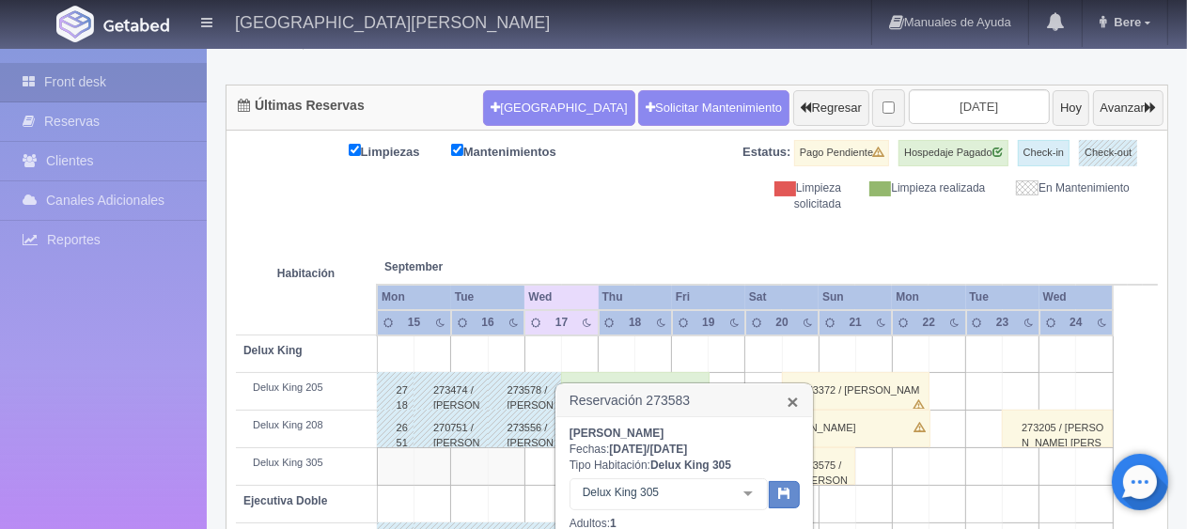
click at [794, 399] on link "×" at bounding box center [792, 402] width 11 height 20
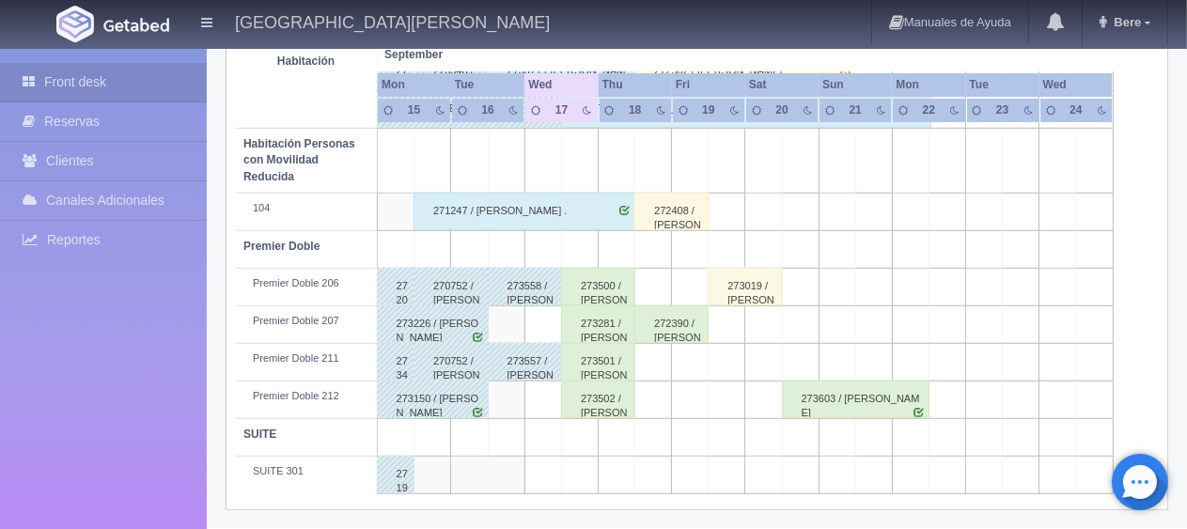
scroll to position [344, 0]
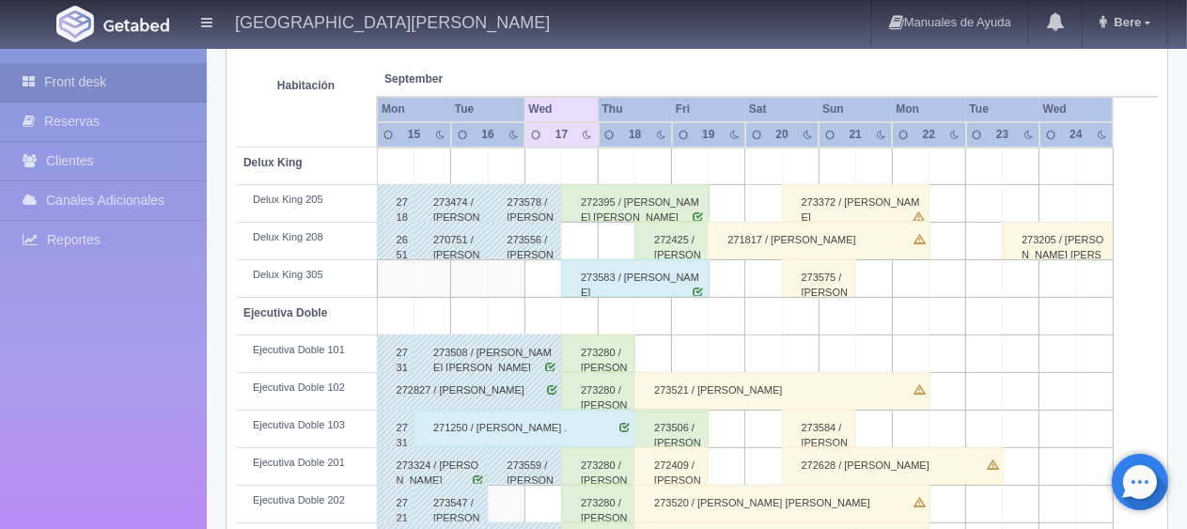
click at [617, 190] on div "272395 / [PERSON_NAME] [PERSON_NAME]" at bounding box center [635, 203] width 149 height 38
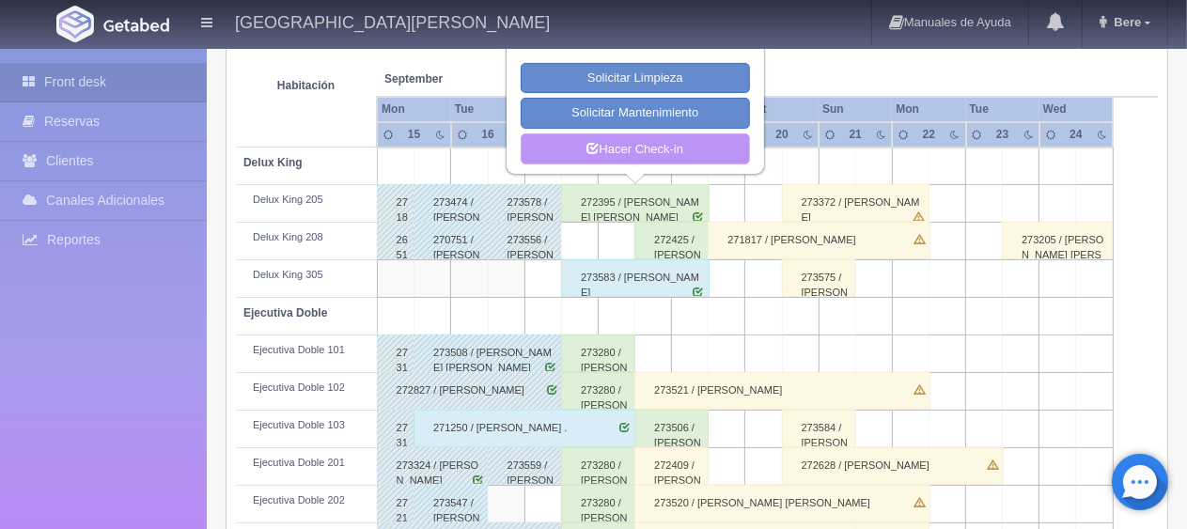
click at [715, 148] on link "Hacer Check-in" at bounding box center [635, 150] width 229 height 32
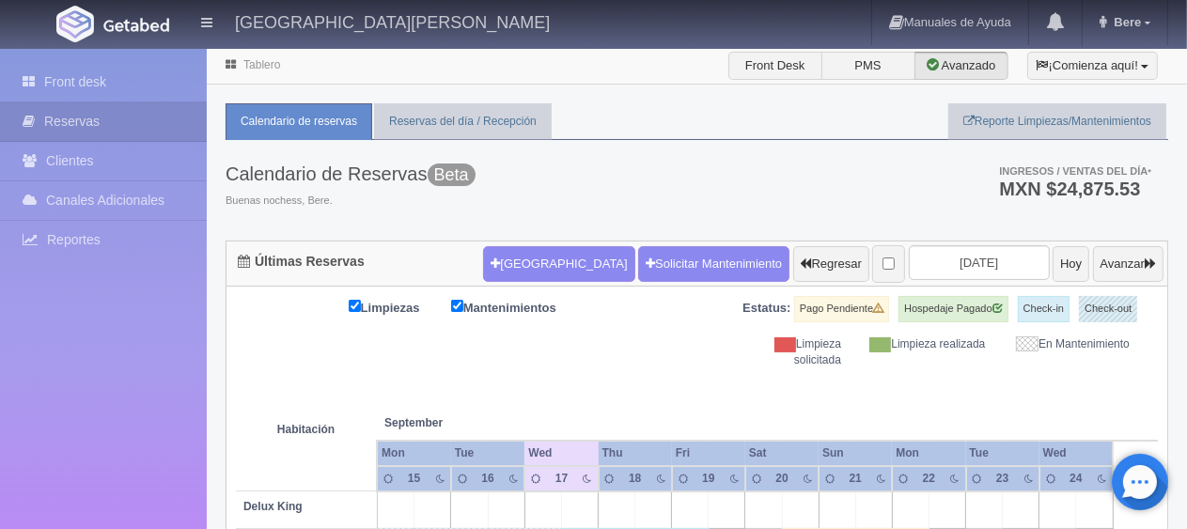
click at [658, 371] on th at bounding box center [691, 404] width 110 height 71
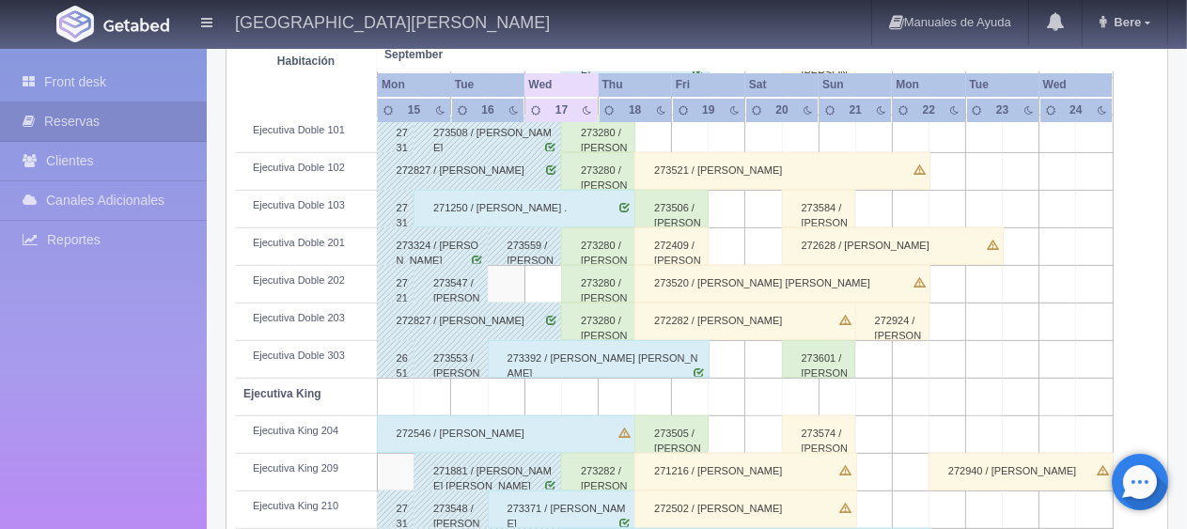
scroll to position [1002, 0]
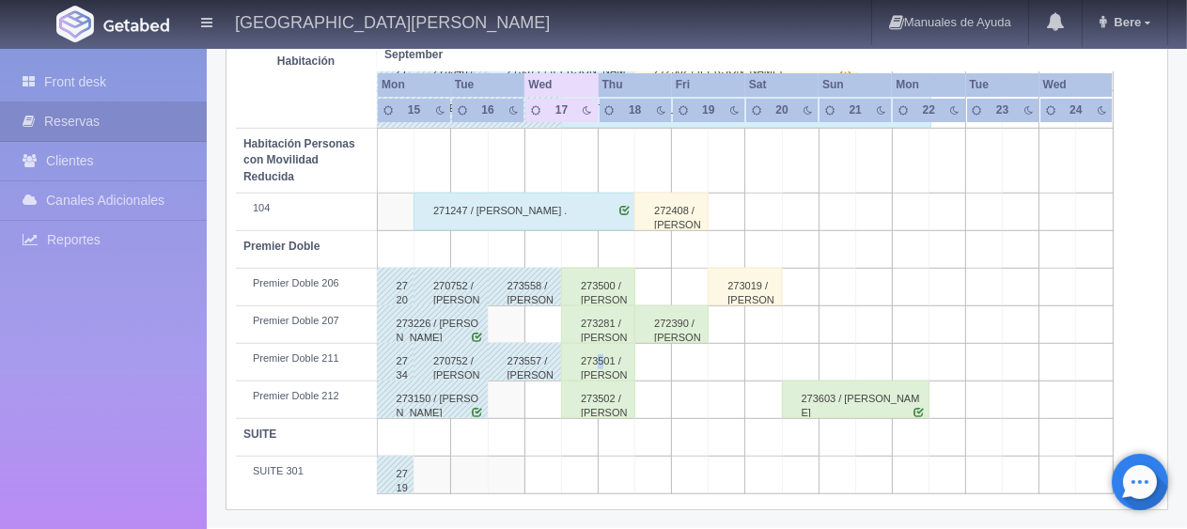
click at [601, 355] on div "273501 / [PERSON_NAME]" at bounding box center [598, 362] width 74 height 38
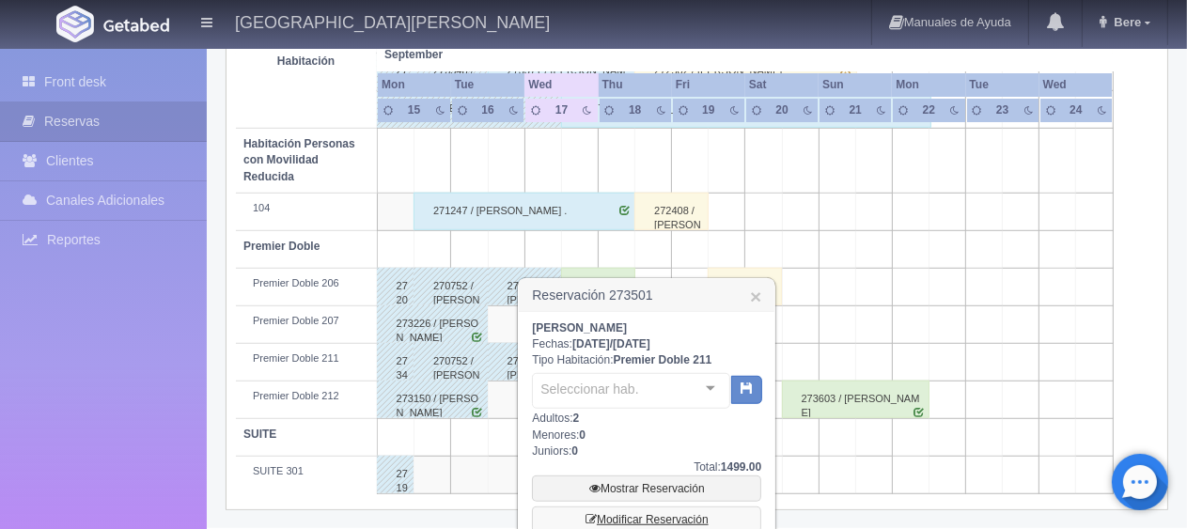
scroll to position [1163, 0]
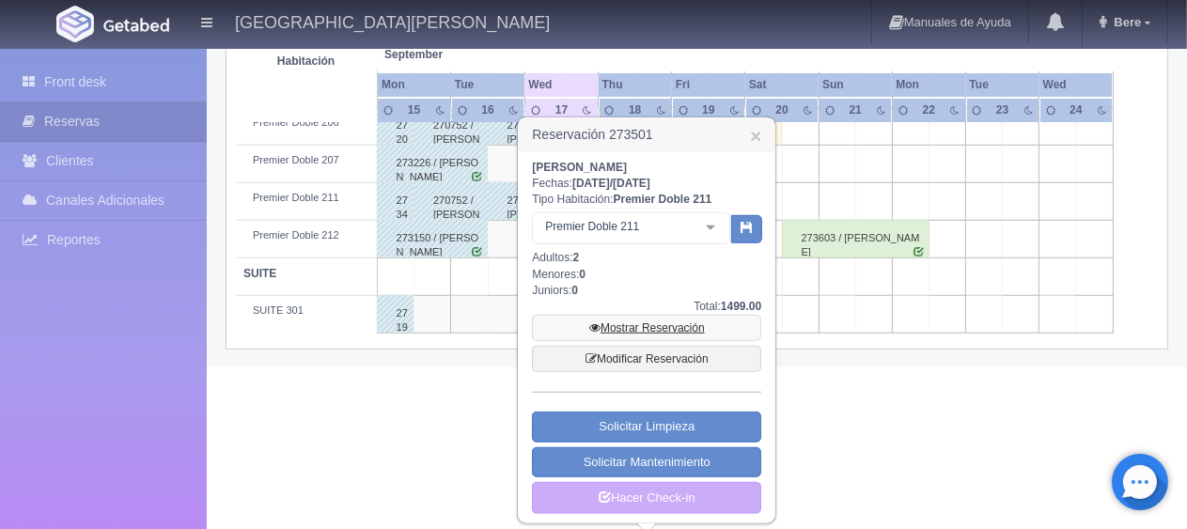
click at [648, 324] on link "Mostrar Reservación" at bounding box center [646, 328] width 229 height 26
click at [713, 495] on link "Hacer Check-in" at bounding box center [646, 498] width 229 height 32
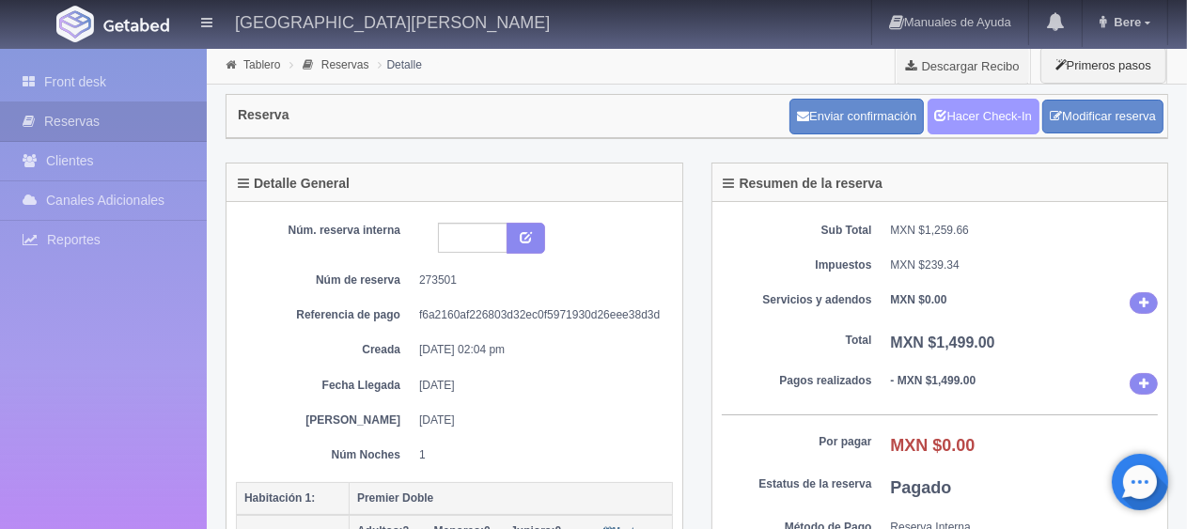
click at [987, 127] on link "Hacer Check-In" at bounding box center [984, 117] width 112 height 36
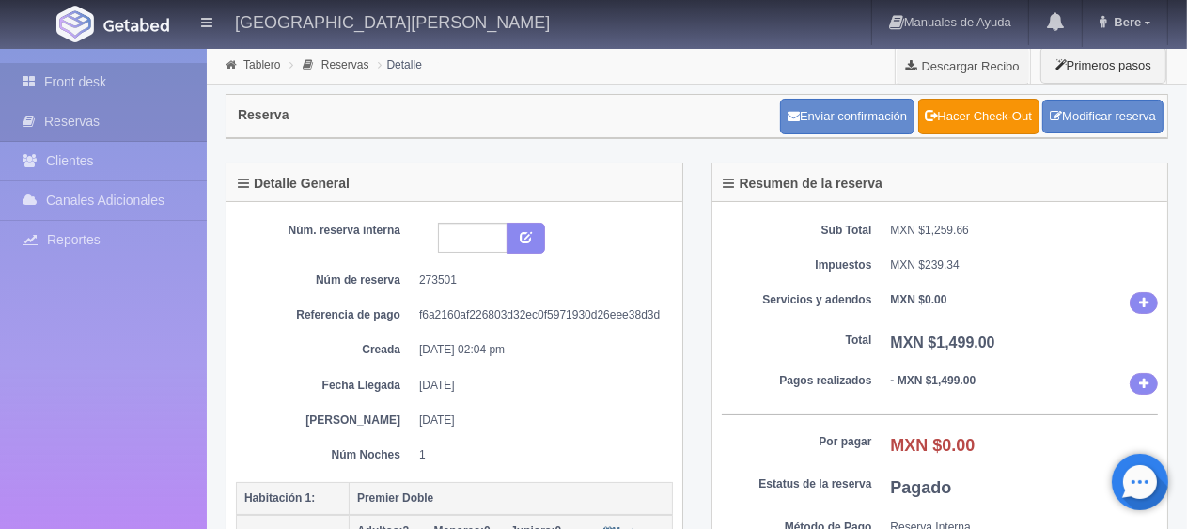
click at [135, 85] on link "Front desk" at bounding box center [103, 82] width 207 height 39
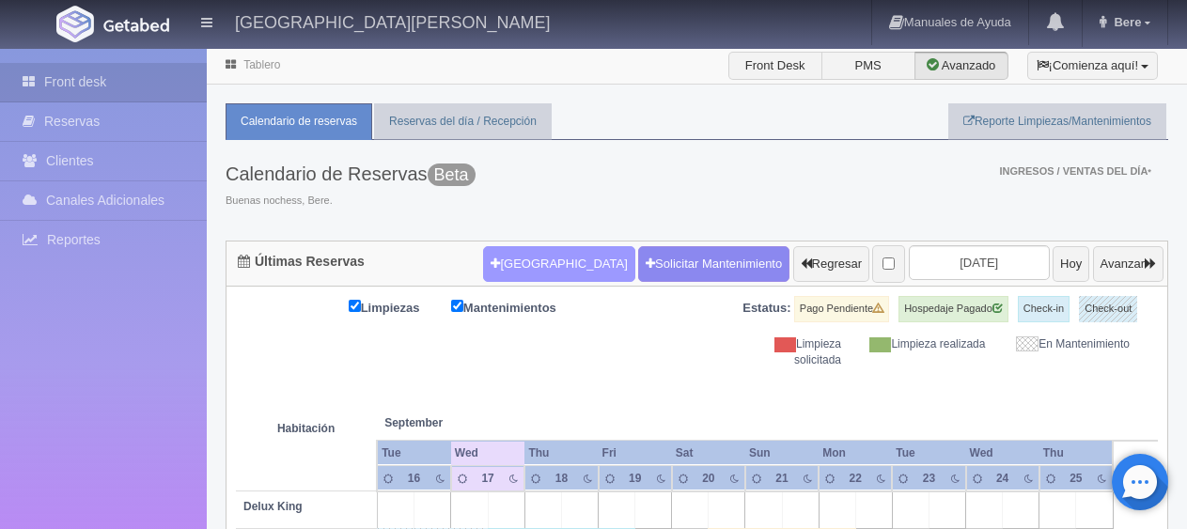
click at [514, 263] on button "[GEOGRAPHIC_DATA]" at bounding box center [558, 264] width 151 height 36
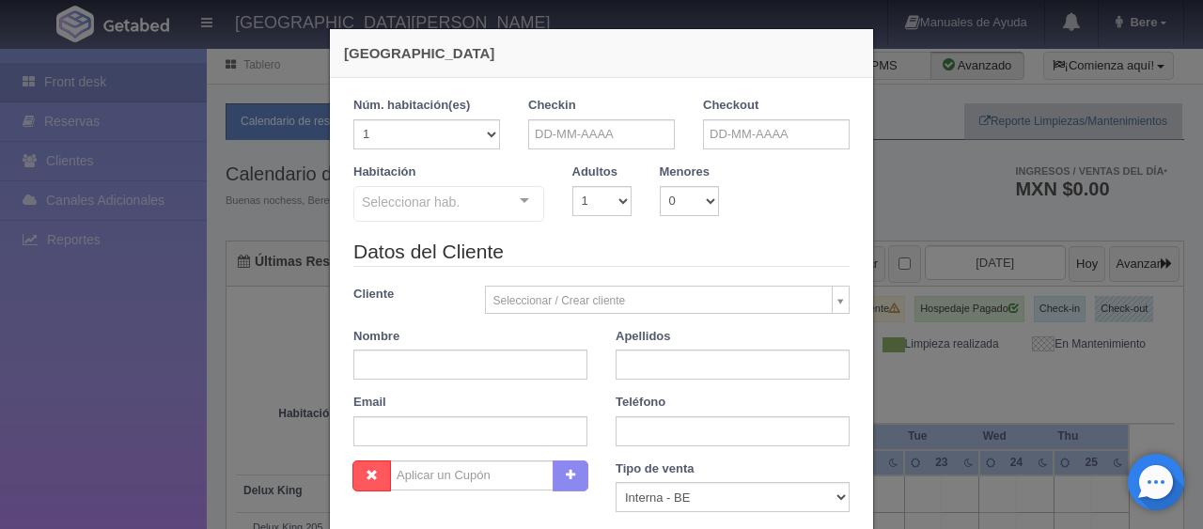
checkbox input "false"
click at [600, 129] on input "text" at bounding box center [601, 134] width 147 height 30
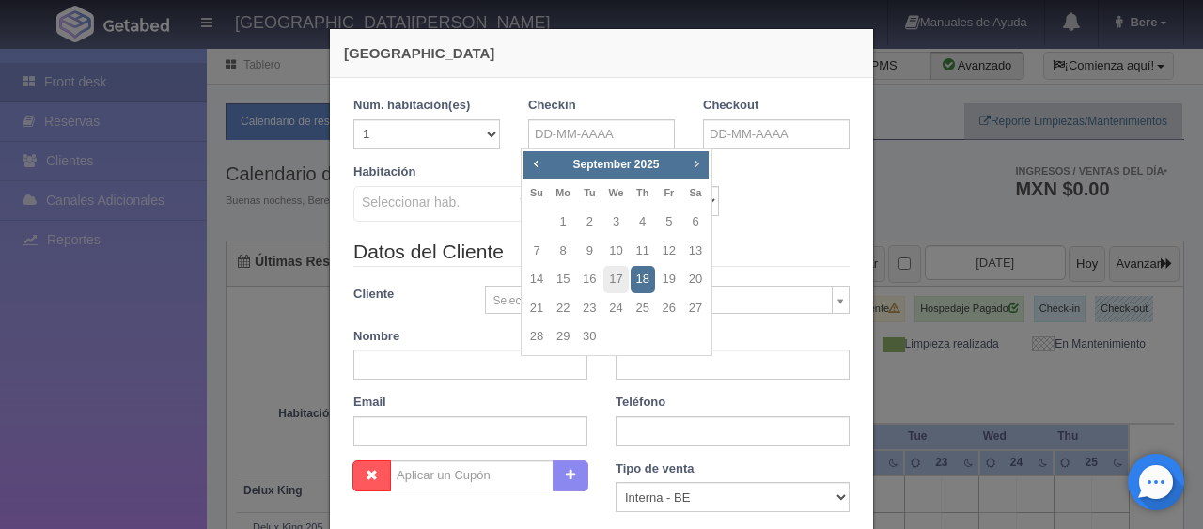
click at [699, 163] on span "Next" at bounding box center [696, 163] width 15 height 15
click at [699, 307] on link "27" at bounding box center [696, 308] width 24 height 27
type input "[DATE]"
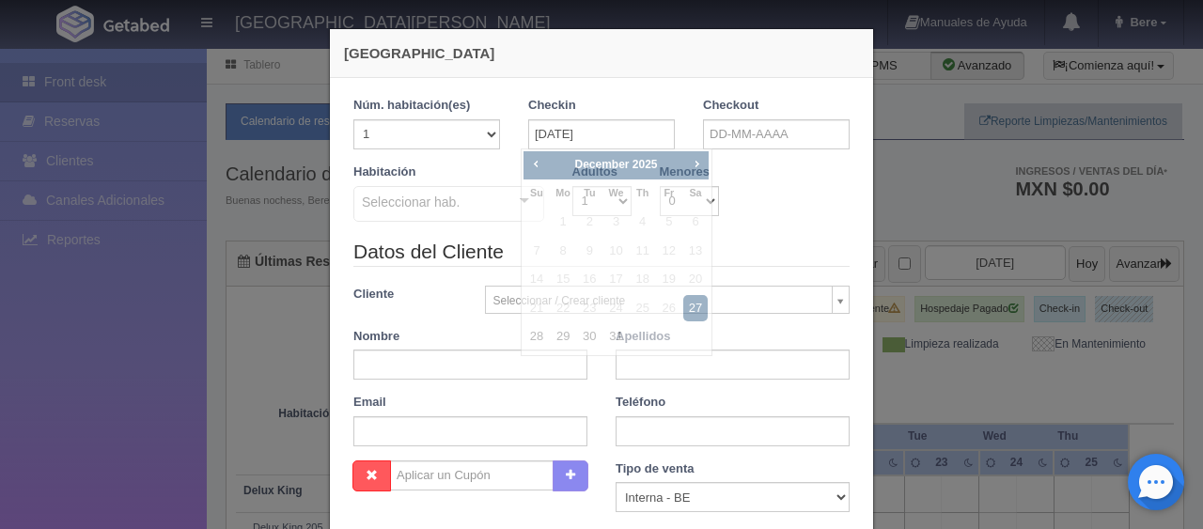
checkbox input "false"
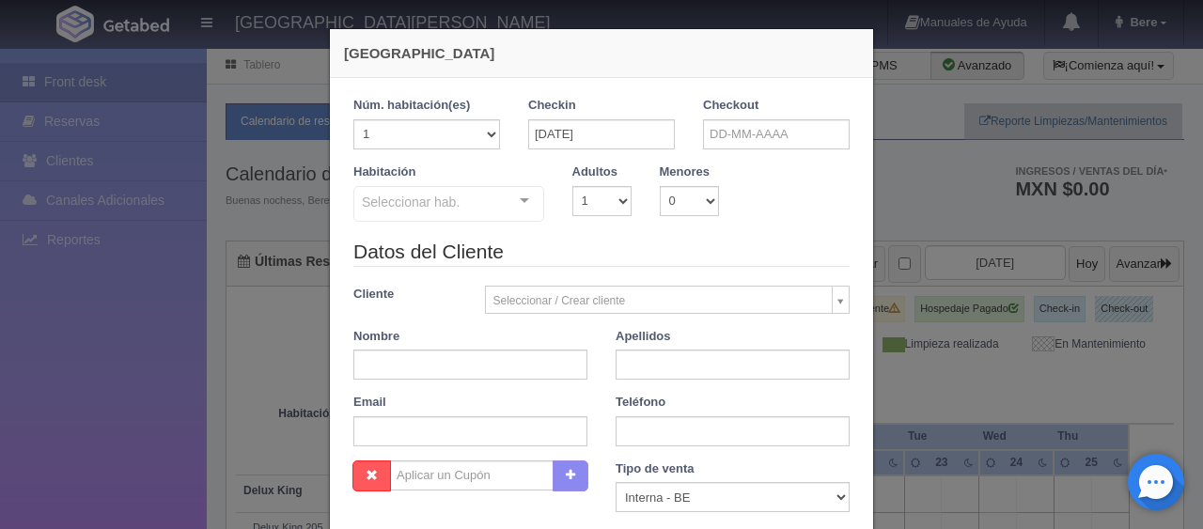
click at [732, 214] on div "Habitación Seleccionar hab. SUITE SUITE - Sin asignar SUITE 301 Habitación Pers…" at bounding box center [601, 201] width 525 height 74
click at [760, 190] on div "Habitación Seleccionar hab. SUITE SUITE - Sin asignar SUITE 301 Habitación Pers…" at bounding box center [601, 201] width 525 height 74
click at [734, 124] on input "text" at bounding box center [776, 134] width 147 height 30
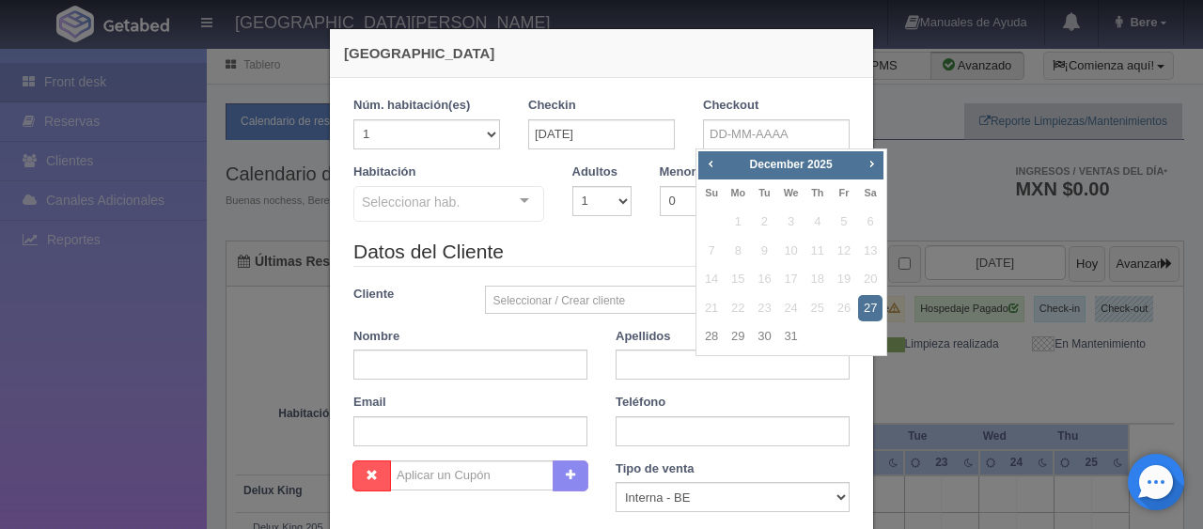
click at [475, 200] on div "Seleccionar hab." at bounding box center [449, 204] width 191 height 36
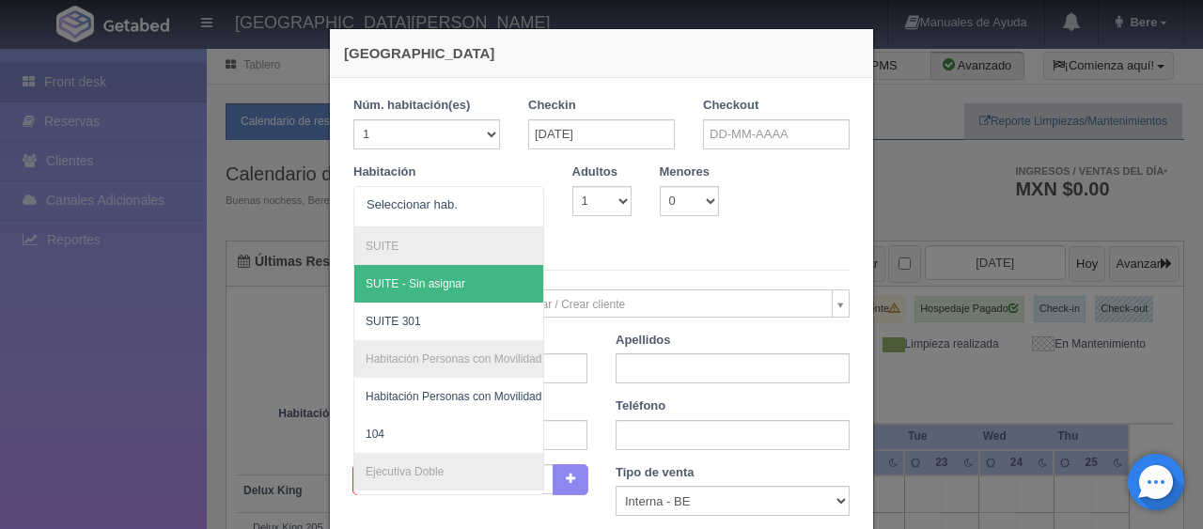
click at [766, 249] on legend "Datos del Cliente" at bounding box center [602, 256] width 496 height 29
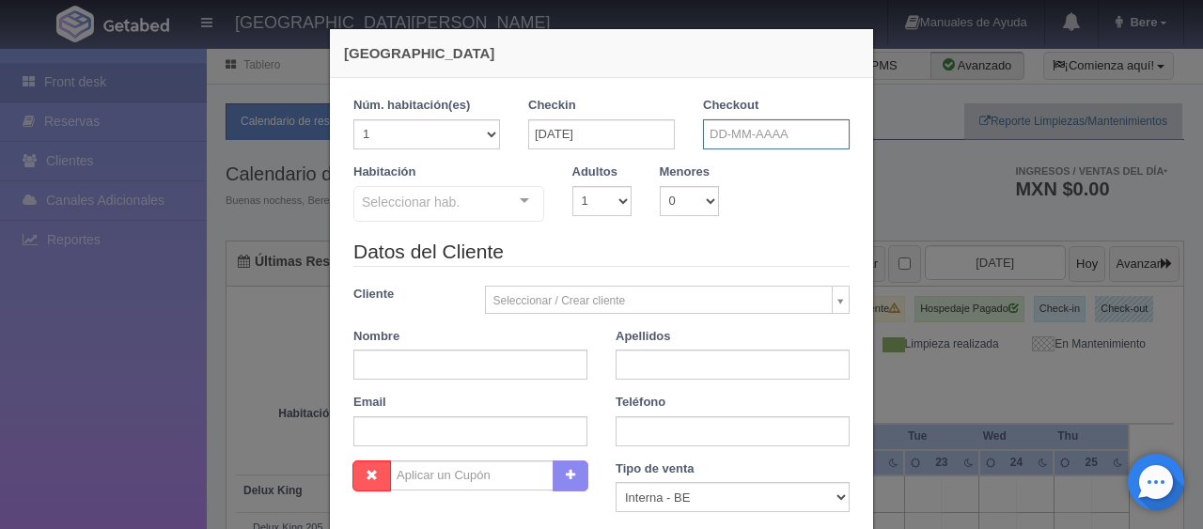
click at [787, 134] on input "text" at bounding box center [776, 134] width 147 height 30
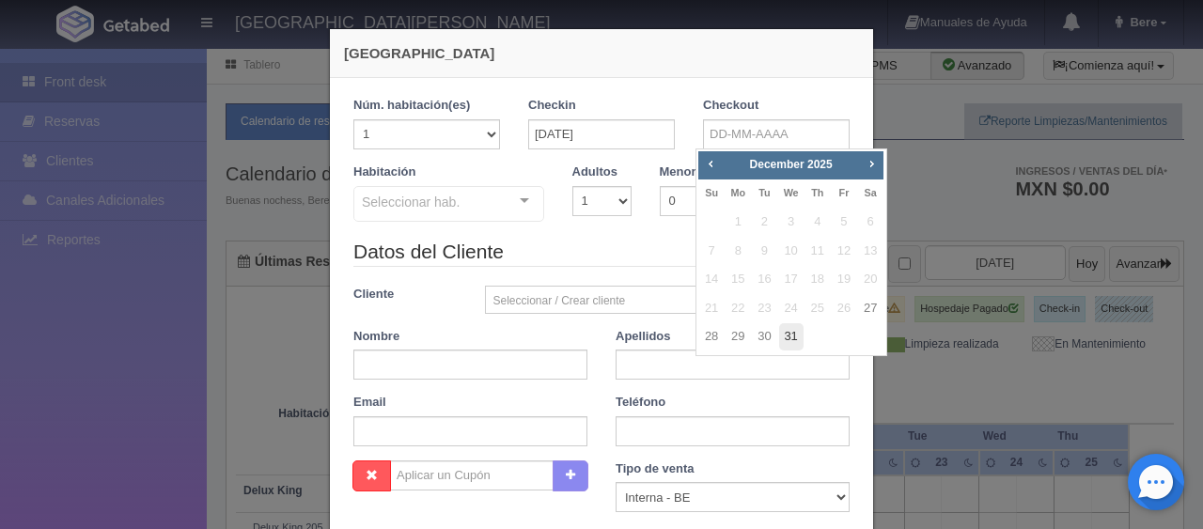
click at [792, 343] on link "31" at bounding box center [791, 336] width 24 height 27
type input "[DATE]"
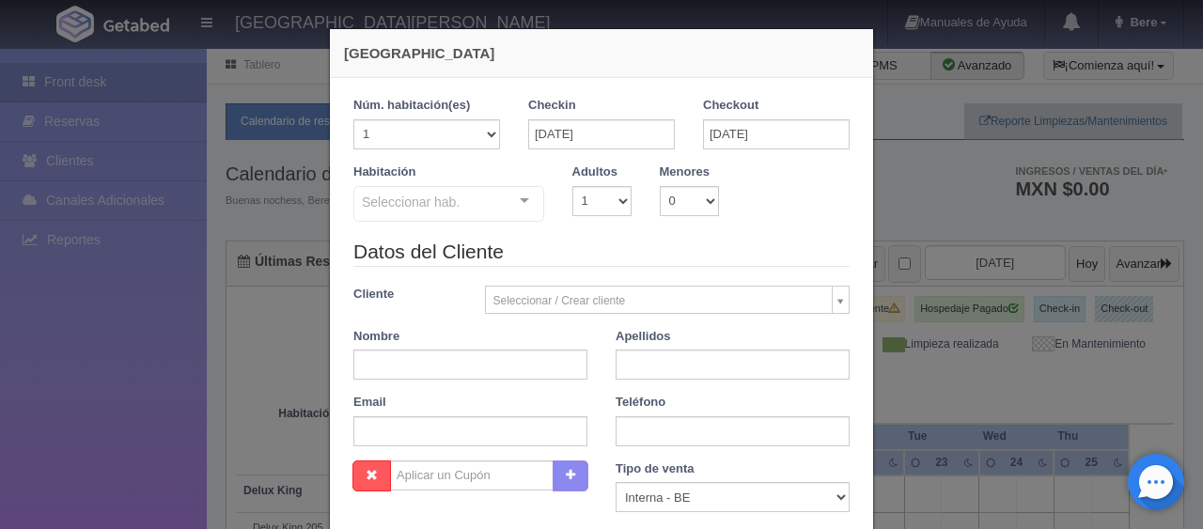
checkbox input "false"
click at [478, 224] on div "Habitación Seleccionar hab. SUITE SUITE - Sin asignar SUITE 301 Habitación Pers…" at bounding box center [601, 201] width 525 height 74
click at [493, 206] on div "Seleccionar hab." at bounding box center [449, 204] width 191 height 36
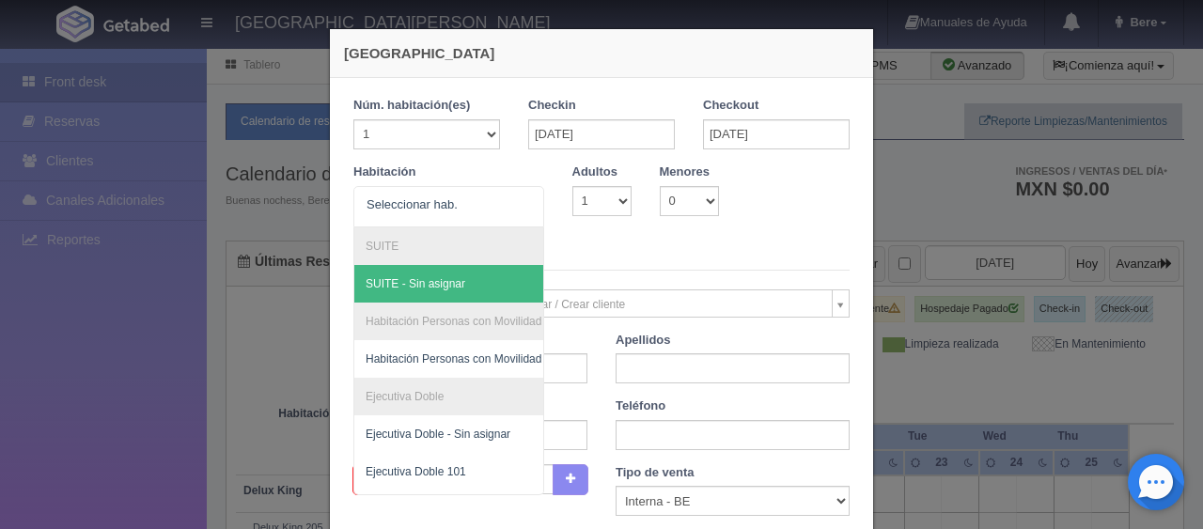
click at [612, 246] on legend "Datos del Cliente" at bounding box center [602, 256] width 496 height 29
click at [456, 212] on div at bounding box center [449, 206] width 191 height 41
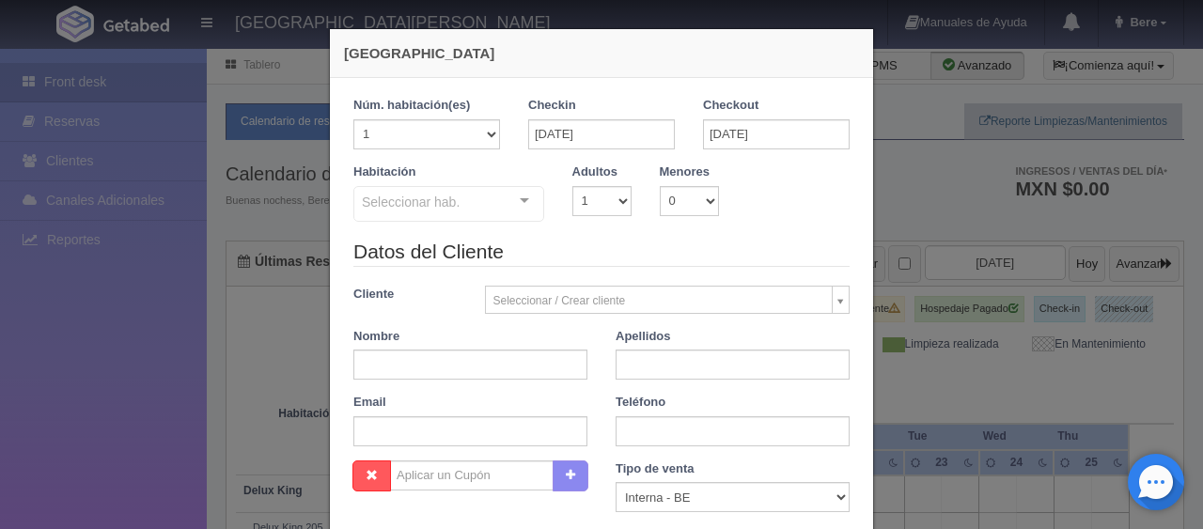
click at [590, 254] on legend "Datos del Cliente" at bounding box center [602, 252] width 496 height 29
click at [514, 205] on div at bounding box center [525, 201] width 38 height 28
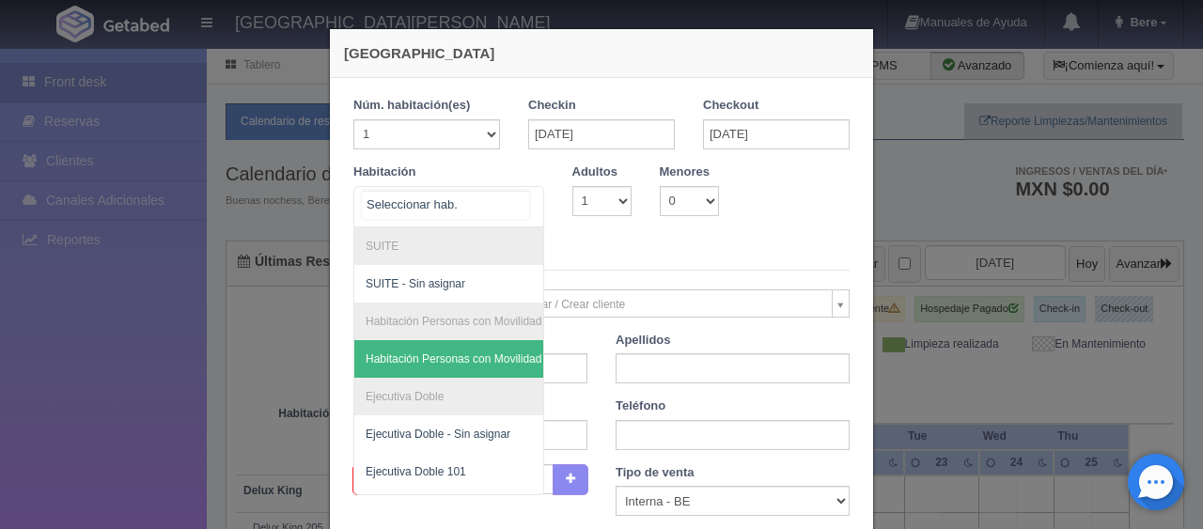
scroll to position [658, 0]
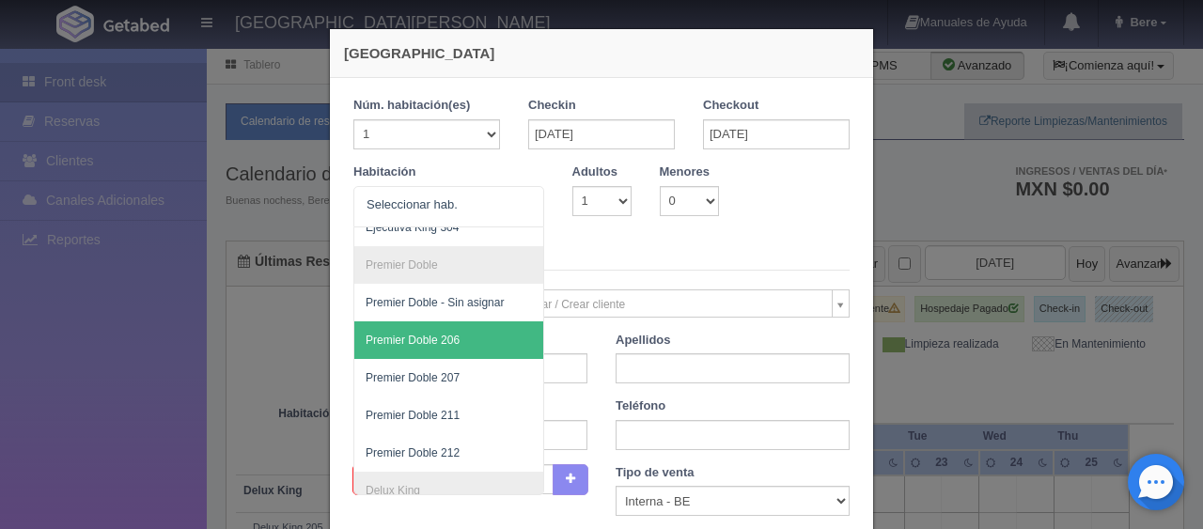
click at [564, 243] on legend "Datos del Cliente" at bounding box center [602, 256] width 496 height 29
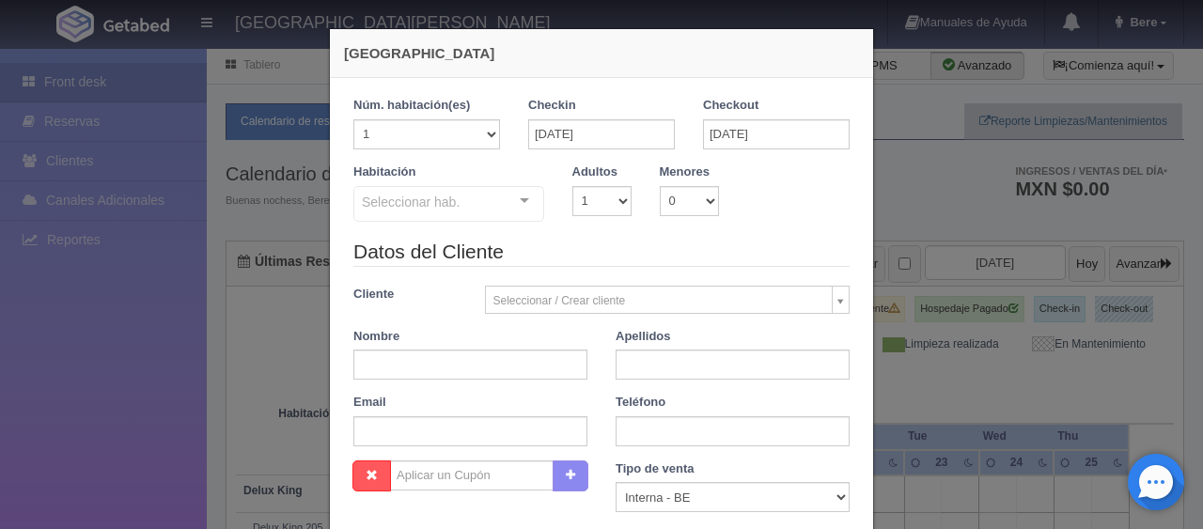
click at [534, 194] on div "Seleccionar hab. SUITE SUITE - Sin asignar Habitación Personas con Movilidad Re…" at bounding box center [449, 205] width 191 height 38
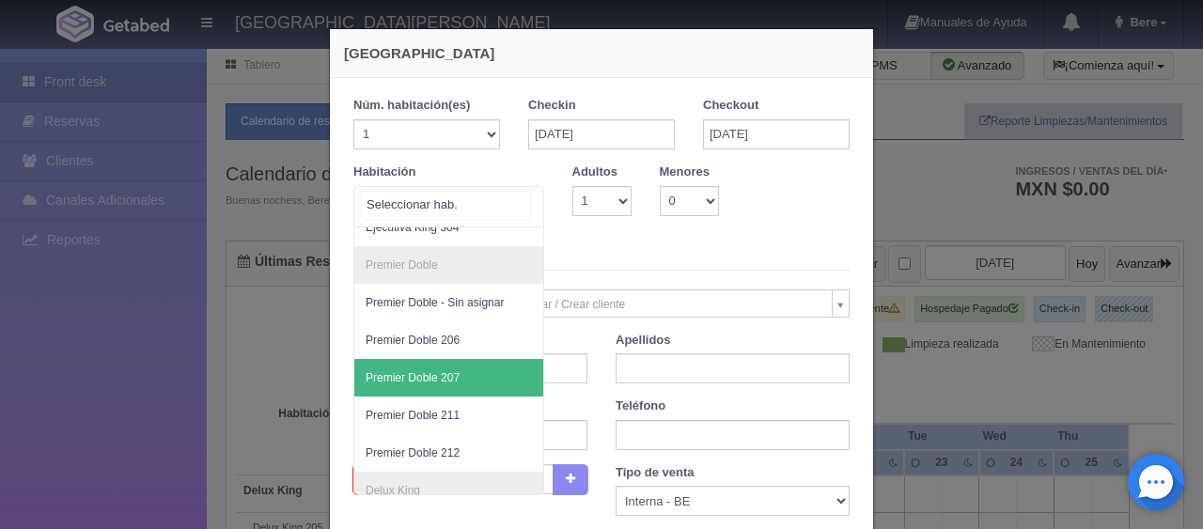
scroll to position [801, 0]
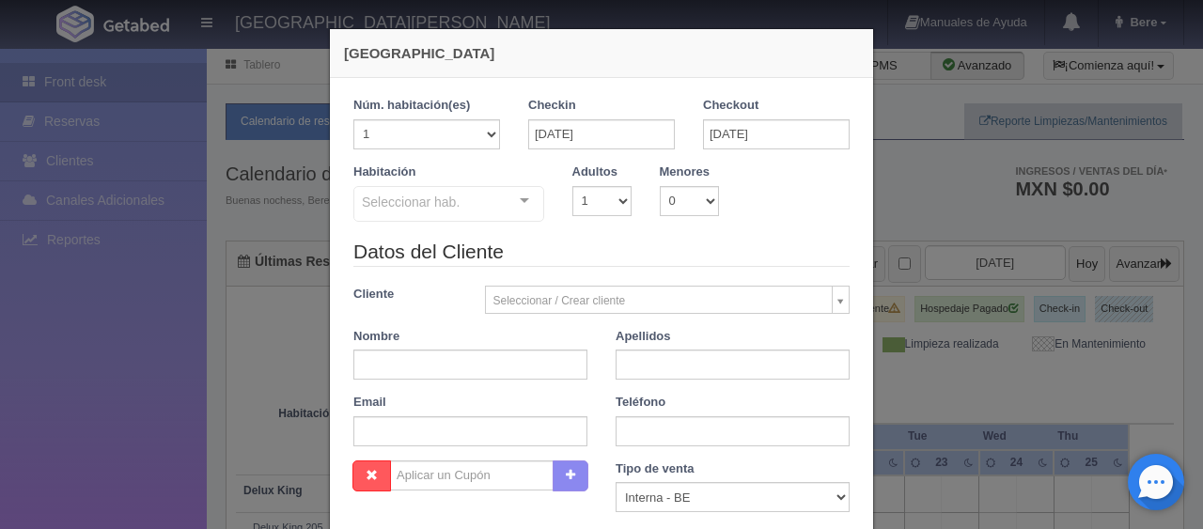
click at [453, 204] on div "Seleccionar hab." at bounding box center [449, 204] width 191 height 36
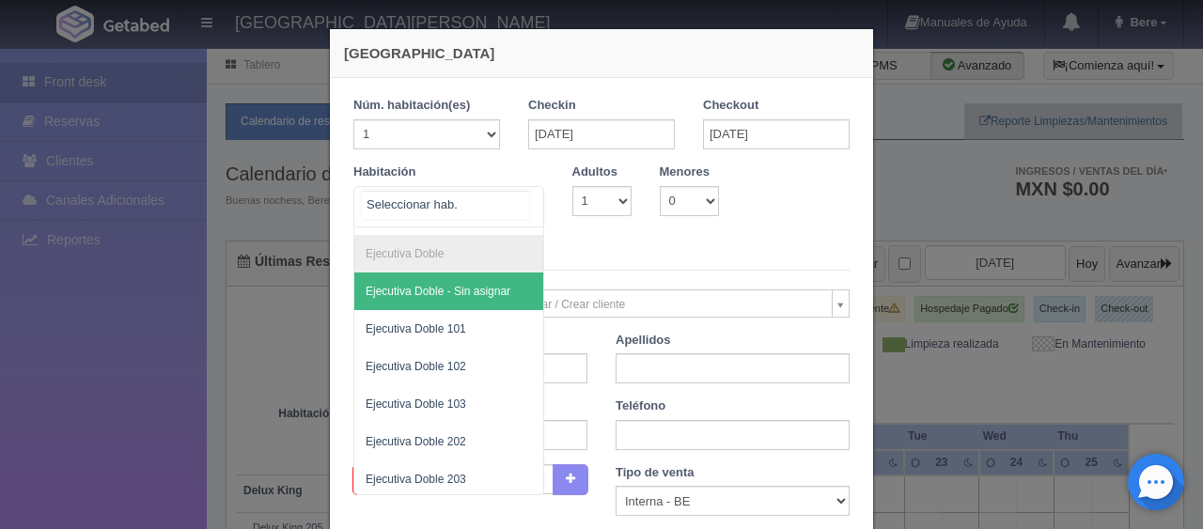
scroll to position [237, 0]
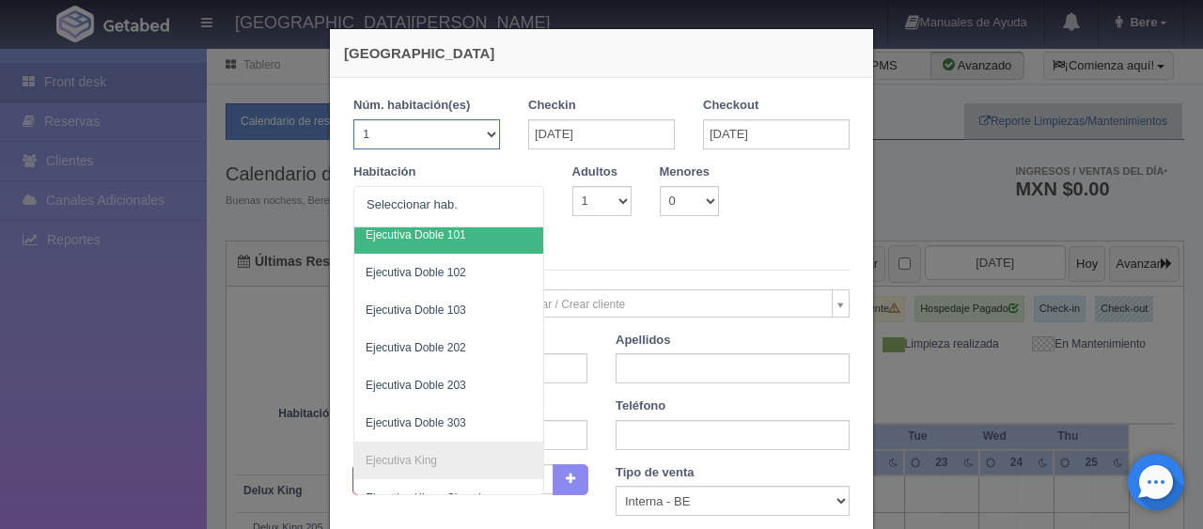
click at [450, 134] on select "1 2 3 4 5 6 7 8 9 10 11 12 13 14 15 16 17 18 19 20" at bounding box center [427, 134] width 147 height 30
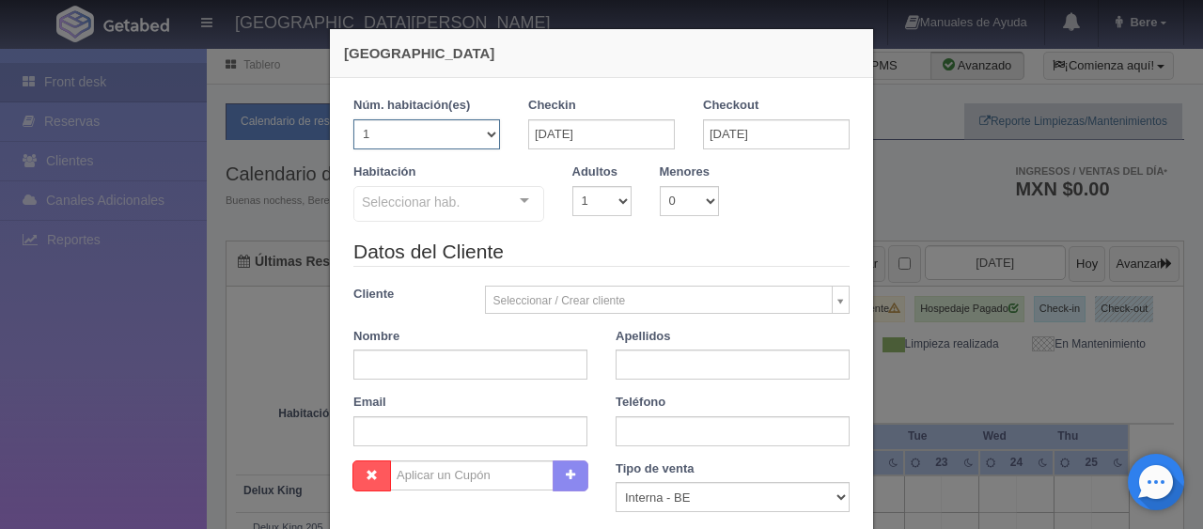
select select "7"
click at [354, 119] on select "1 2 3 4 5 6 7 8 9 10 11 12 13 14 15 16 17 18 19 20" at bounding box center [427, 134] width 147 height 30
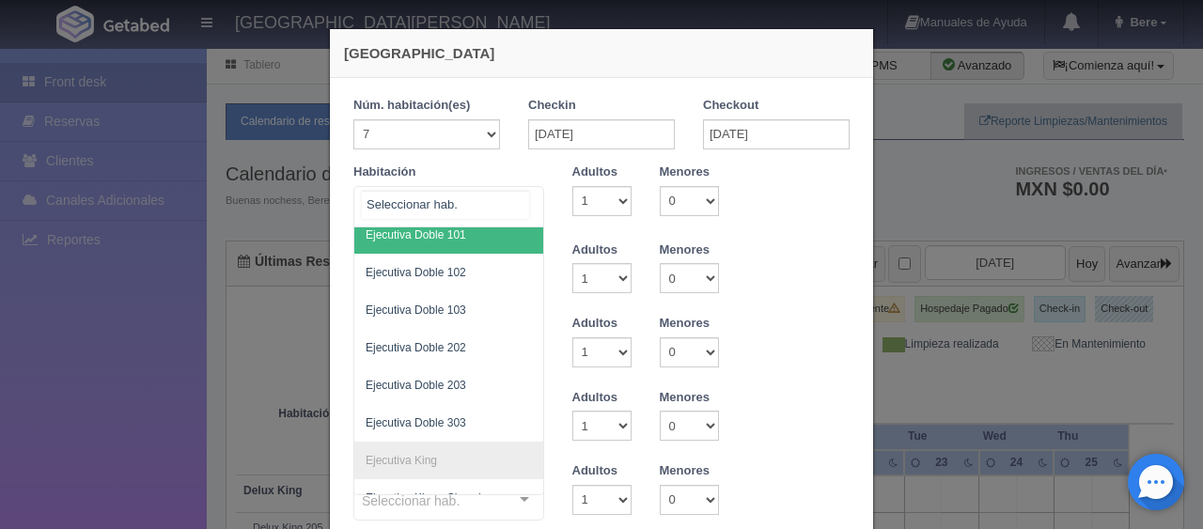
click at [466, 244] on span "Ejecutiva Doble 101" at bounding box center [512, 235] width 316 height 38
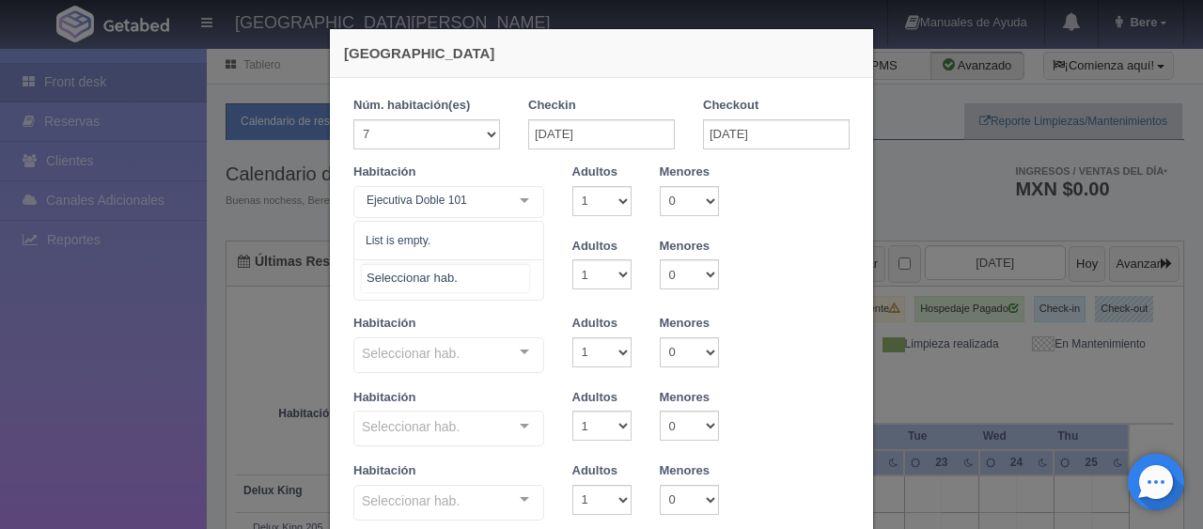
click at [471, 268] on div at bounding box center [449, 279] width 191 height 41
checkbox input "false"
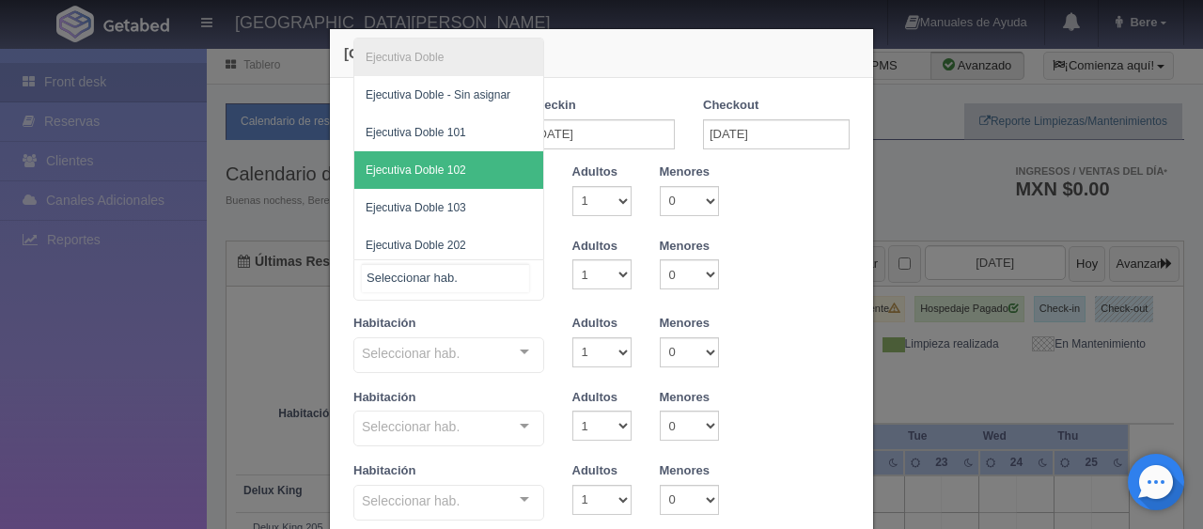
click at [469, 157] on span "Ejecutiva Doble 102" at bounding box center [448, 170] width 189 height 38
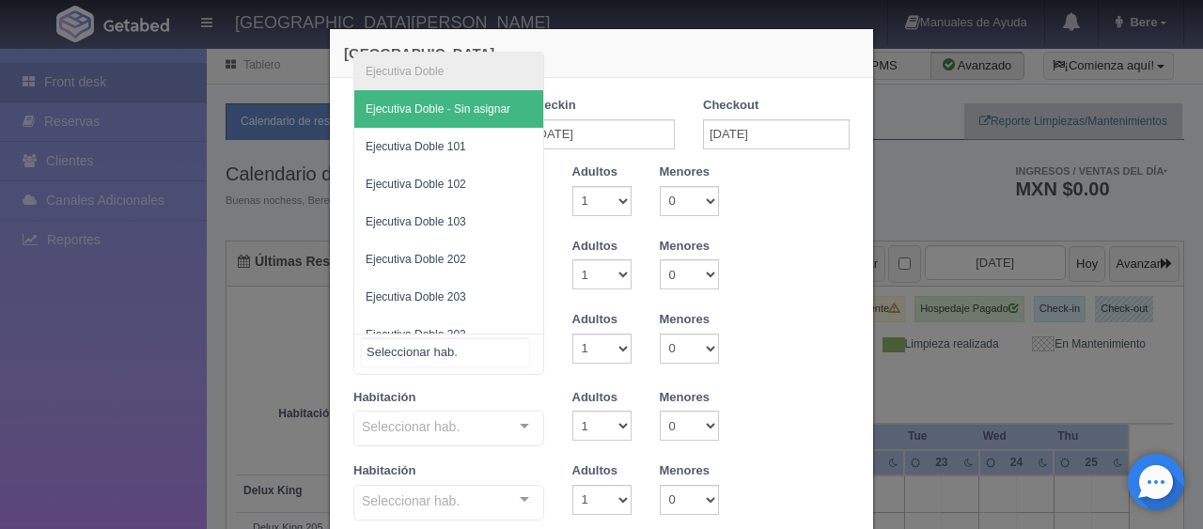
click at [455, 347] on div at bounding box center [449, 354] width 191 height 41
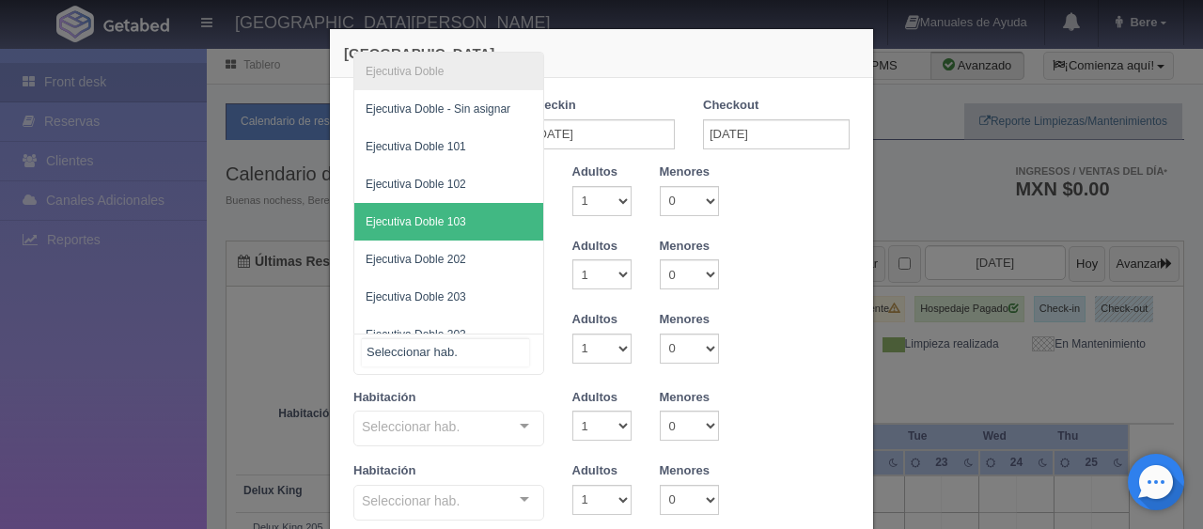
click at [481, 231] on span "Ejecutiva Doble 103" at bounding box center [448, 222] width 189 height 38
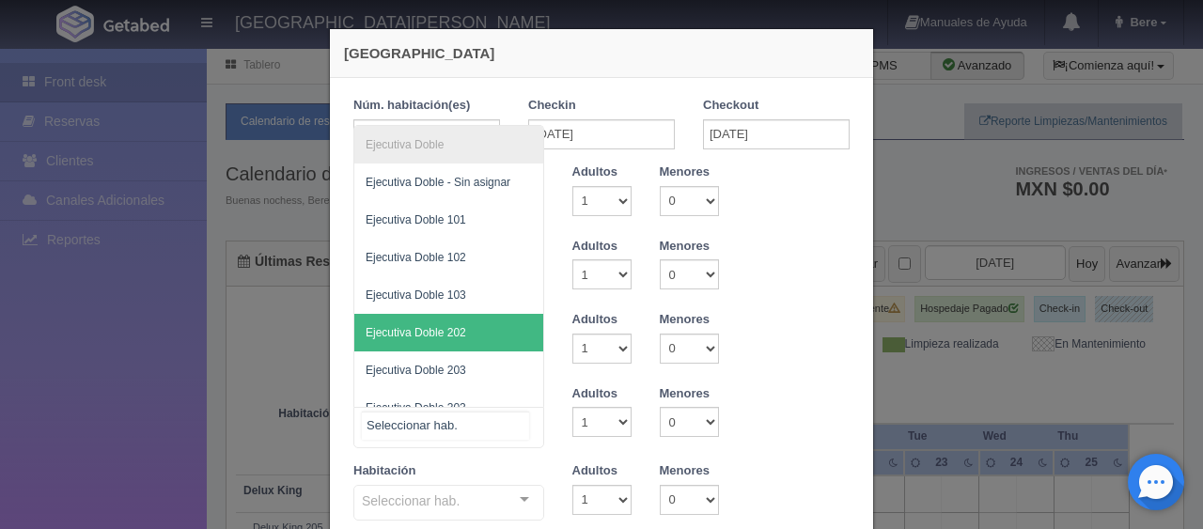
click at [481, 327] on span "Ejecutiva Doble 202" at bounding box center [448, 333] width 189 height 38
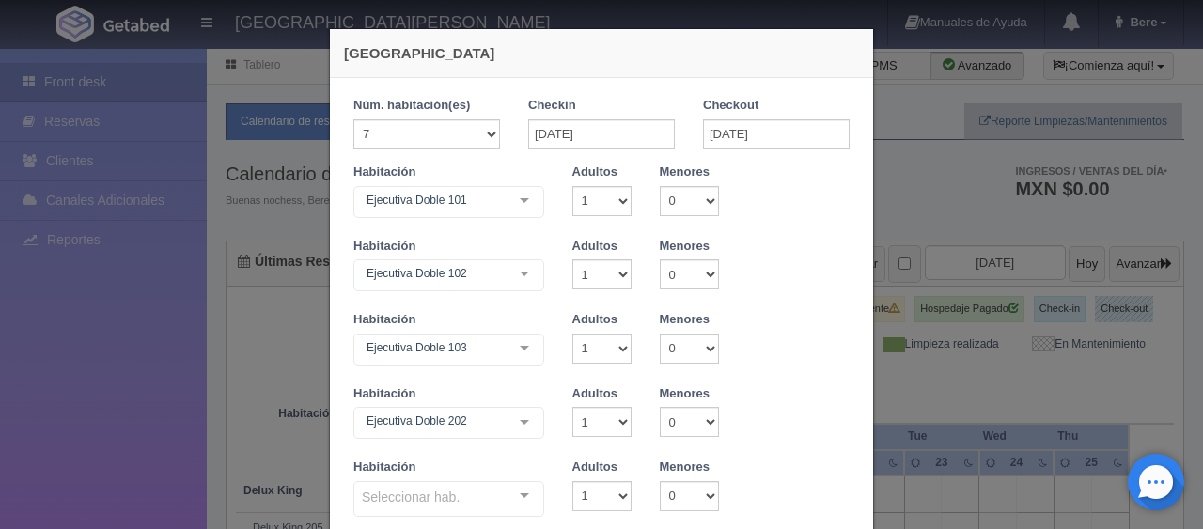
scroll to position [188, 0]
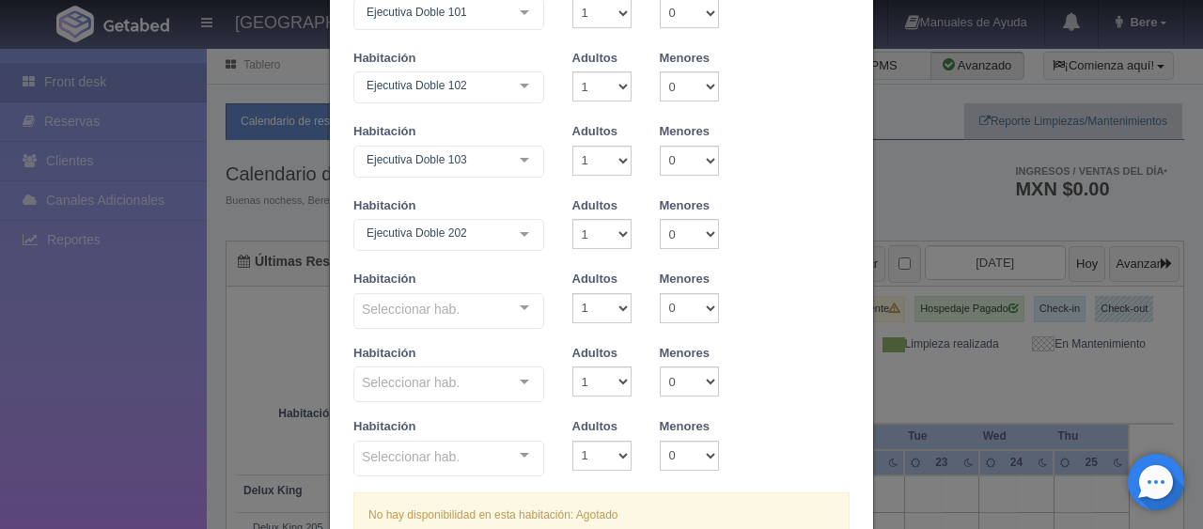
click at [470, 320] on div "Seleccionar hab." at bounding box center [449, 311] width 191 height 36
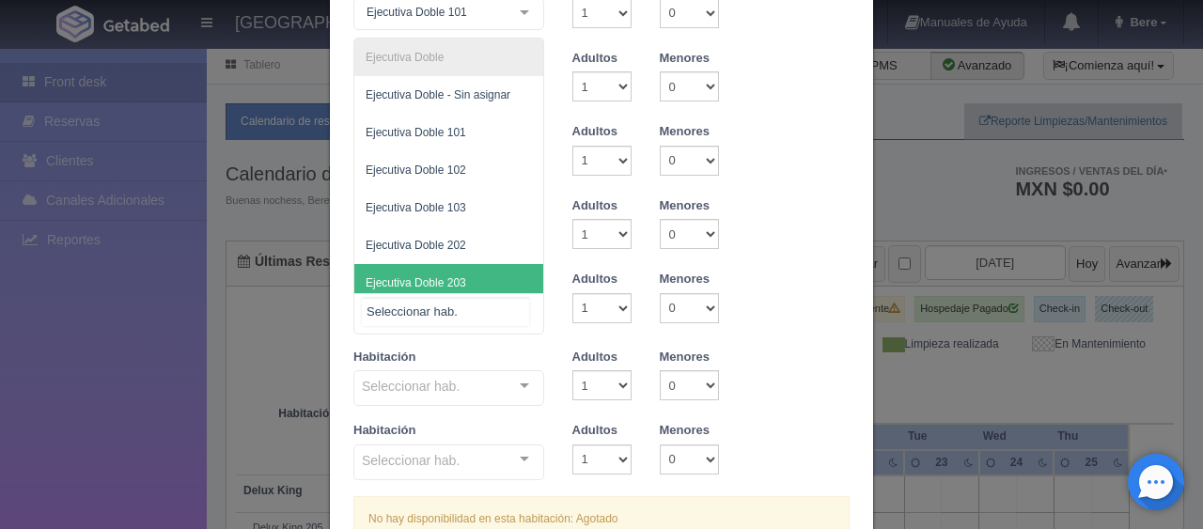
click at [470, 270] on span "Ejecutiva Doble 203" at bounding box center [448, 283] width 189 height 38
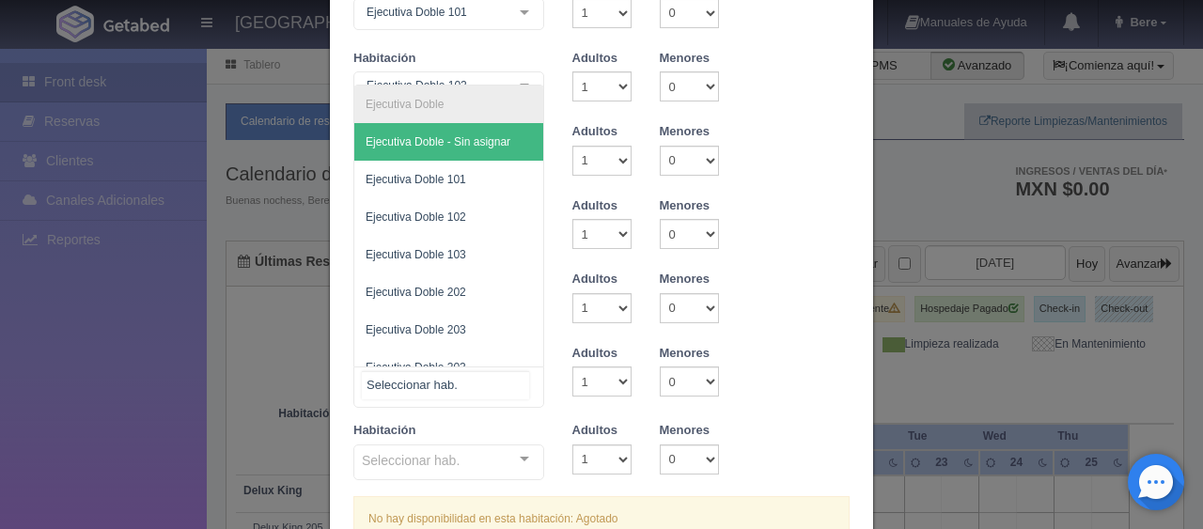
click at [495, 386] on div at bounding box center [449, 387] width 191 height 41
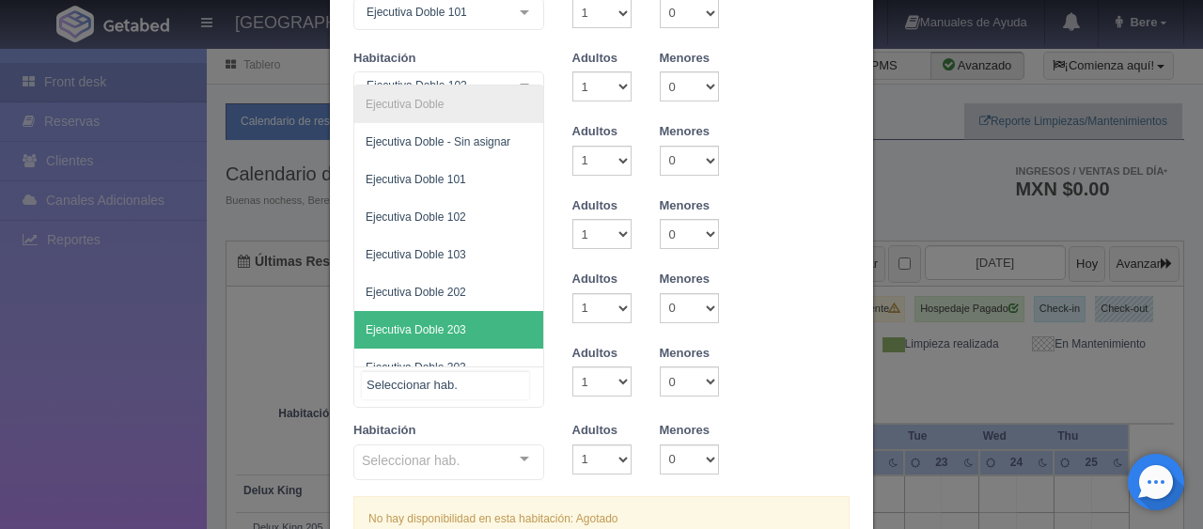
scroll to position [19, 0]
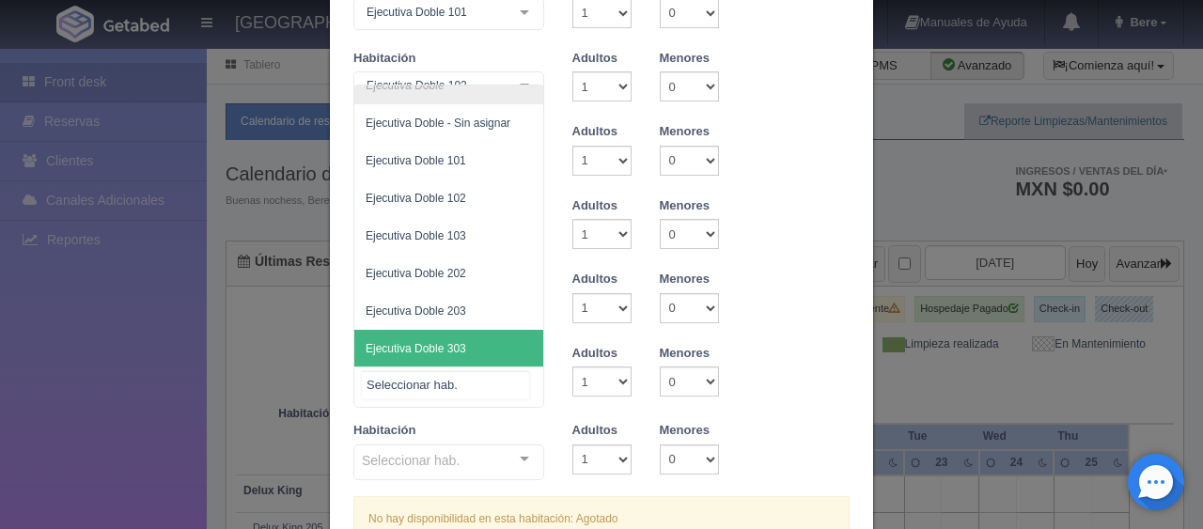
click at [459, 338] on span "Ejecutiva Doble 303" at bounding box center [448, 349] width 189 height 38
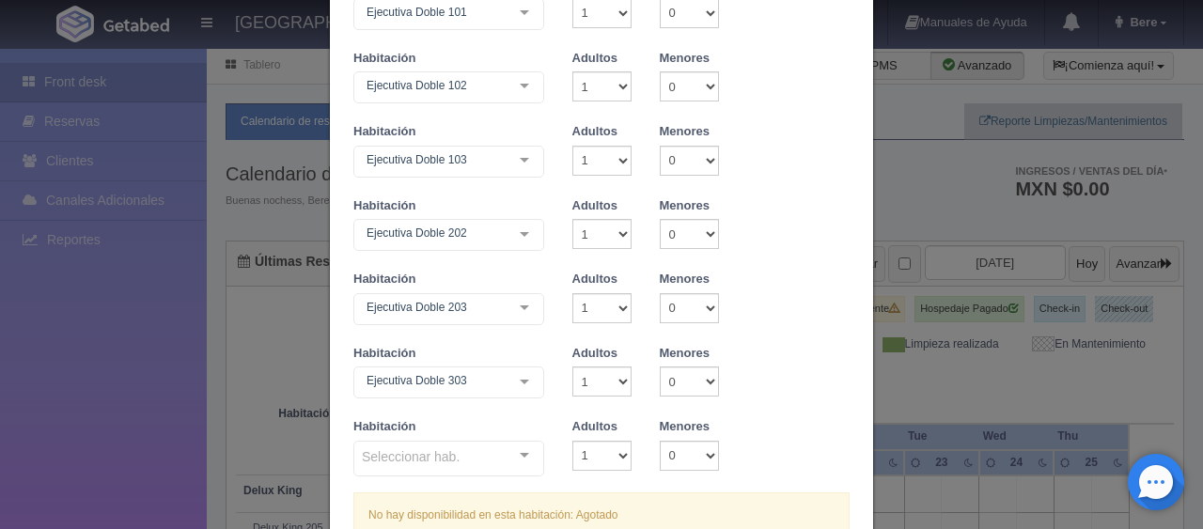
scroll to position [282, 0]
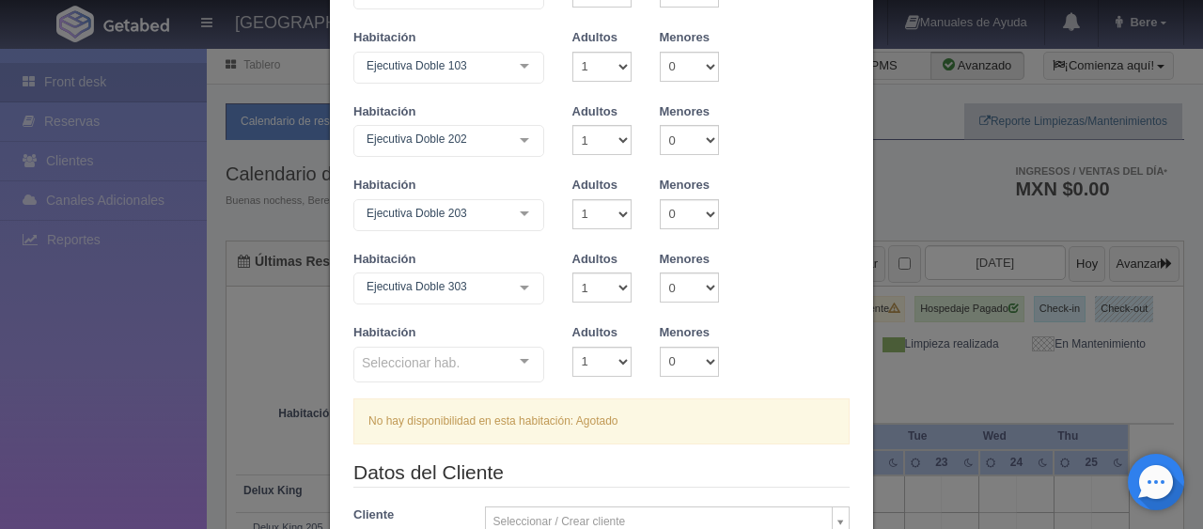
click at [481, 359] on div "Seleccionar hab." at bounding box center [449, 365] width 191 height 36
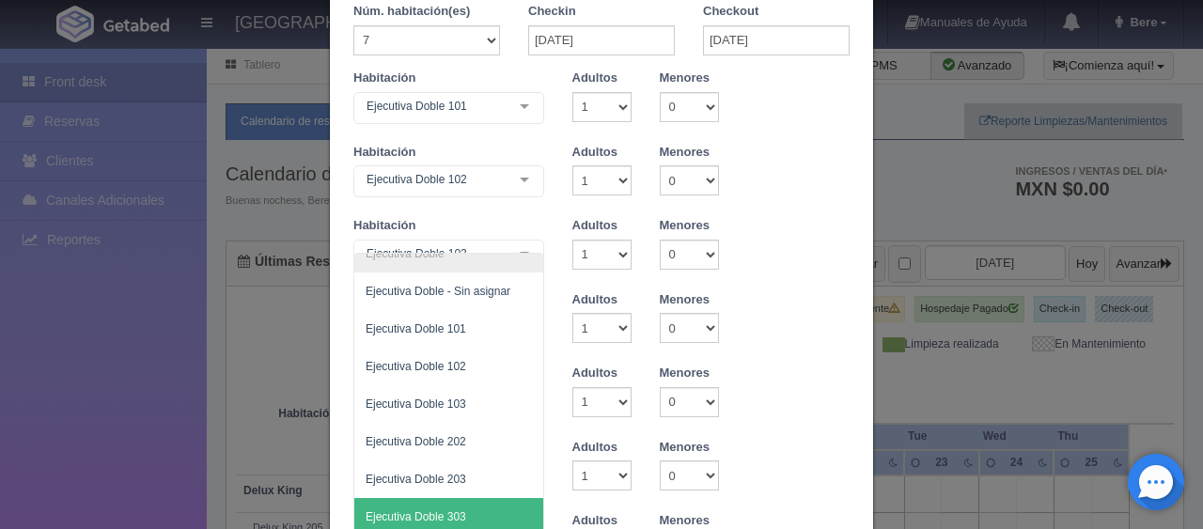
scroll to position [0, 0]
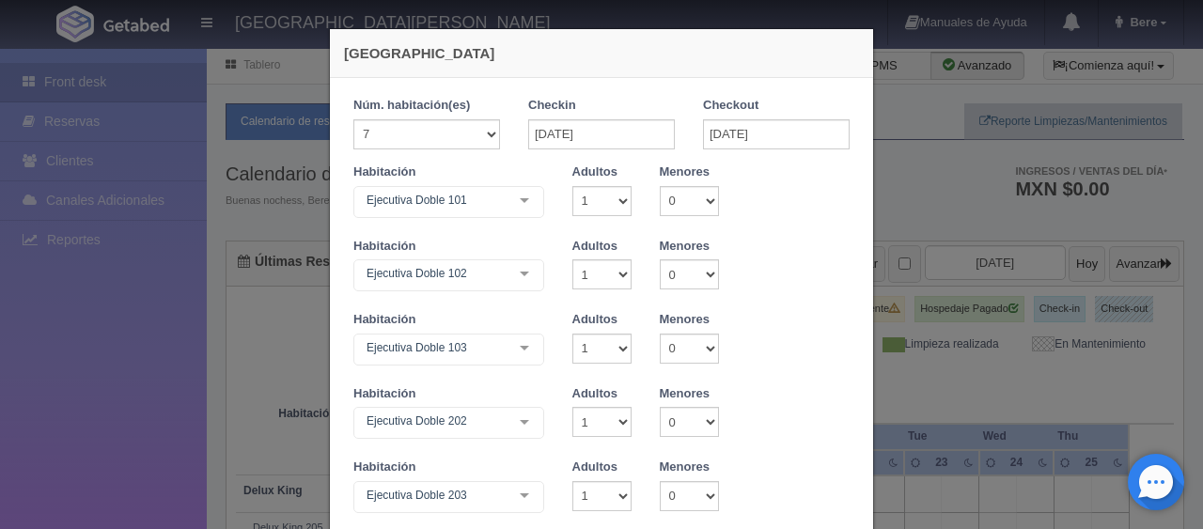
click at [739, 244] on div "Habitación Ejecutiva Doble 102 Ejecutiva Doble Ejecutiva Doble - Sin asignar Ej…" at bounding box center [601, 275] width 525 height 74
click at [449, 142] on select "1 2 3 4 5 6 7 8 9 10 11 12 13 14 15 16 17 18 19 20" at bounding box center [427, 134] width 147 height 30
drag, startPoint x: 451, startPoint y: 140, endPoint x: 485, endPoint y: 139, distance: 33.9
click at [451, 140] on select "1 2 3 4 5 6 7 8 9 10 11 12 13 14 15 16 17 18 19 20" at bounding box center [427, 134] width 147 height 30
click at [761, 223] on div "Habitación Ejecutiva Doble 101 SUITE SUITE - Sin asignar Habitación Personas co…" at bounding box center [601, 201] width 525 height 74
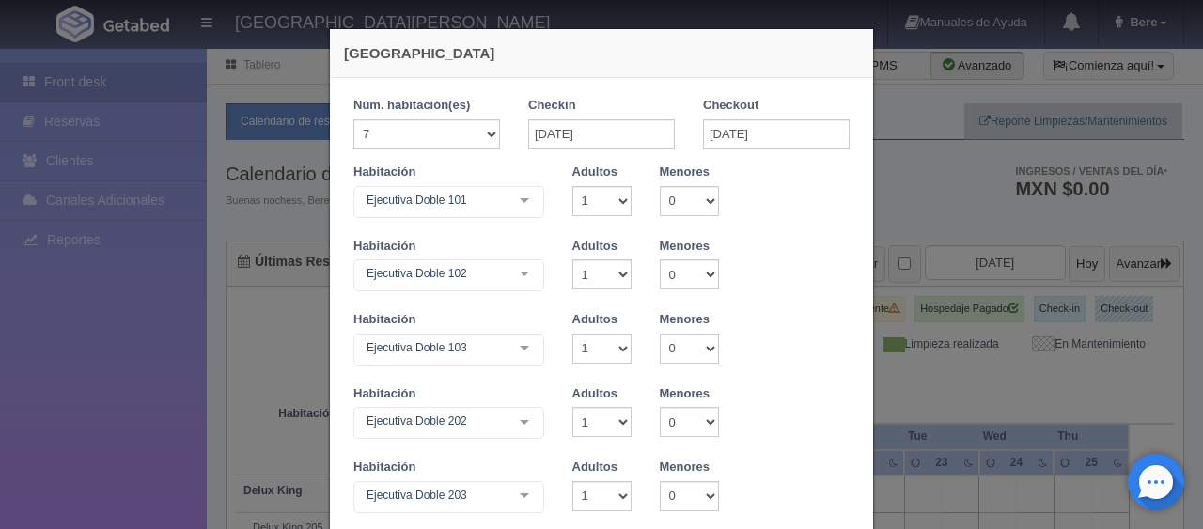
click at [785, 305] on div "Habitación Ejecutiva Doble 102 Ejecutiva Doble Ejecutiva Doble - Sin asignar Ej…" at bounding box center [601, 275] width 525 height 74
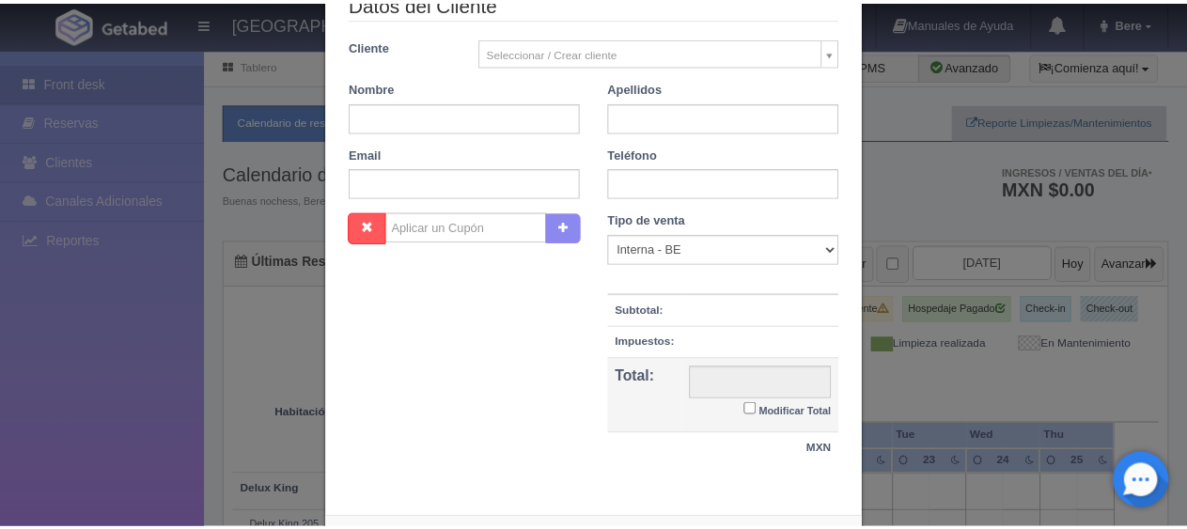
scroll to position [835, 0]
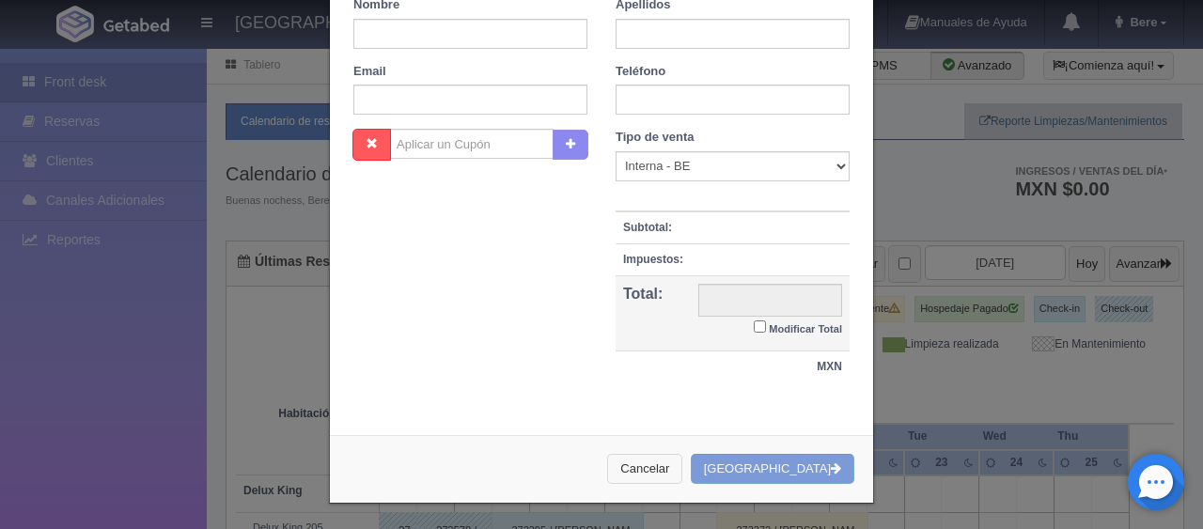
click at [683, 465] on button "Cancelar" at bounding box center [644, 469] width 75 height 31
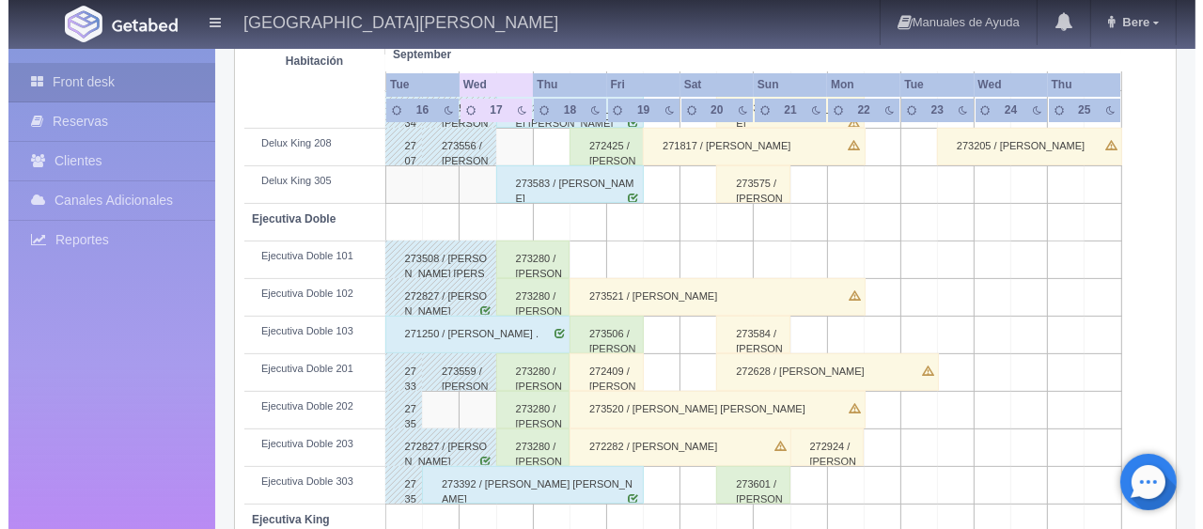
scroll to position [0, 0]
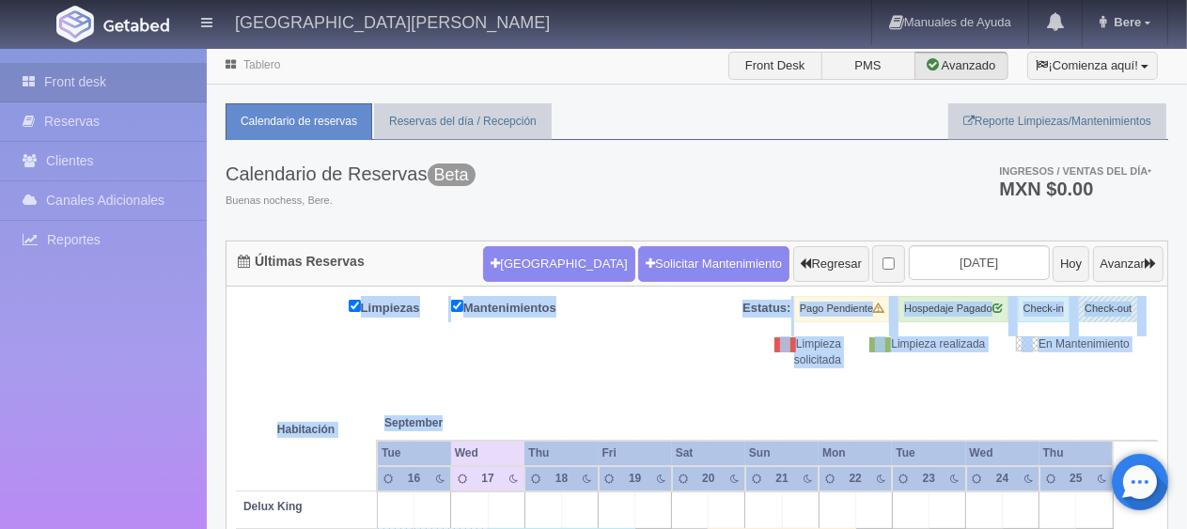
drag, startPoint x: 631, startPoint y: 352, endPoint x: 296, endPoint y: 258, distance: 347.7
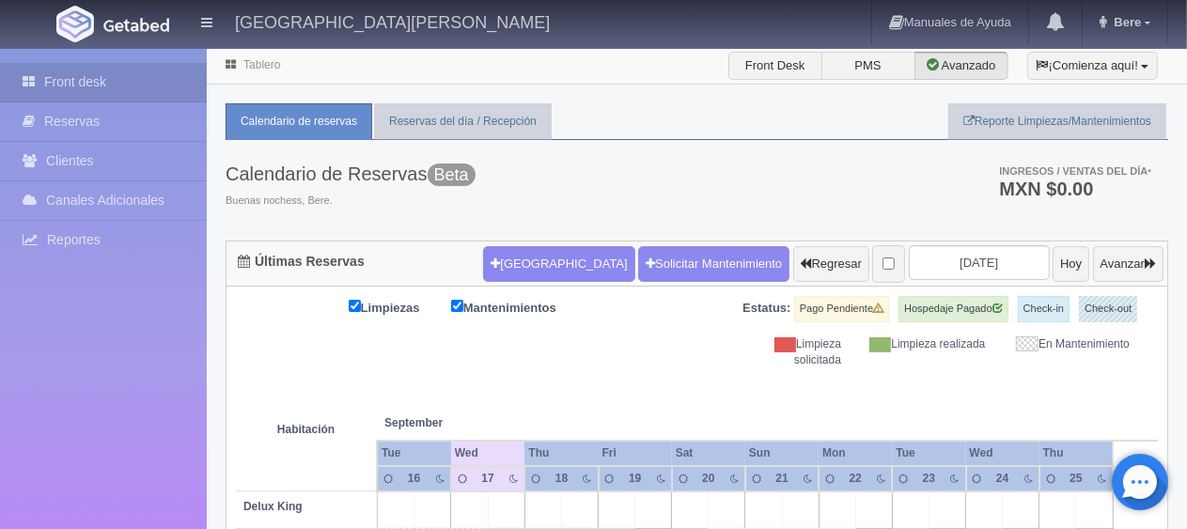
click at [545, 227] on div "Calendario de Reservas Beta Buenas nochess, Bere. Ingresos / Ventas del día * M…" at bounding box center [697, 190] width 943 height 101
click at [484, 251] on button "Nueva Reserva" at bounding box center [558, 264] width 151 height 36
select select "1"
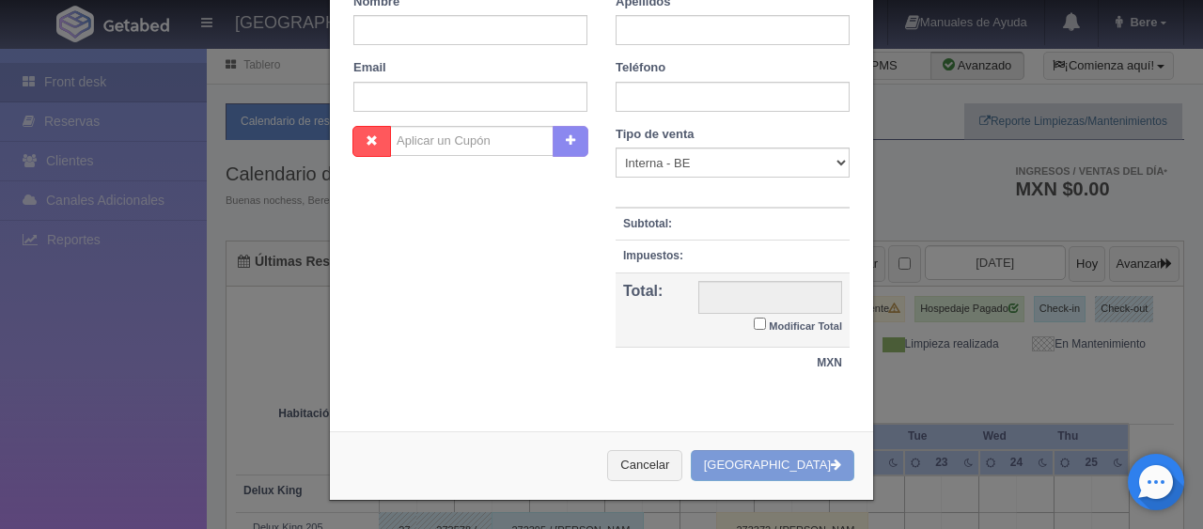
scroll to position [331, 0]
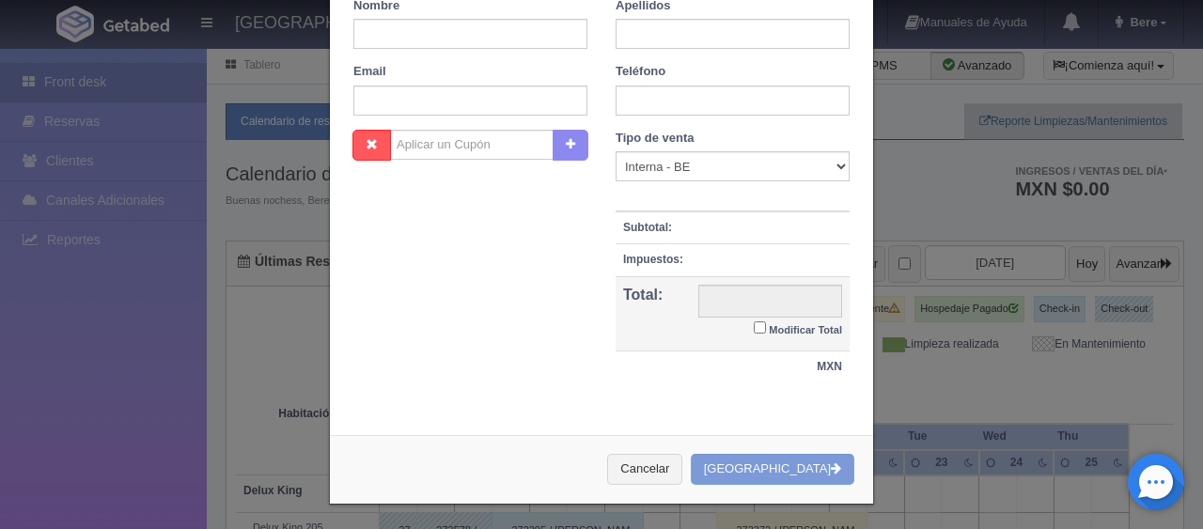
checkbox input "false"
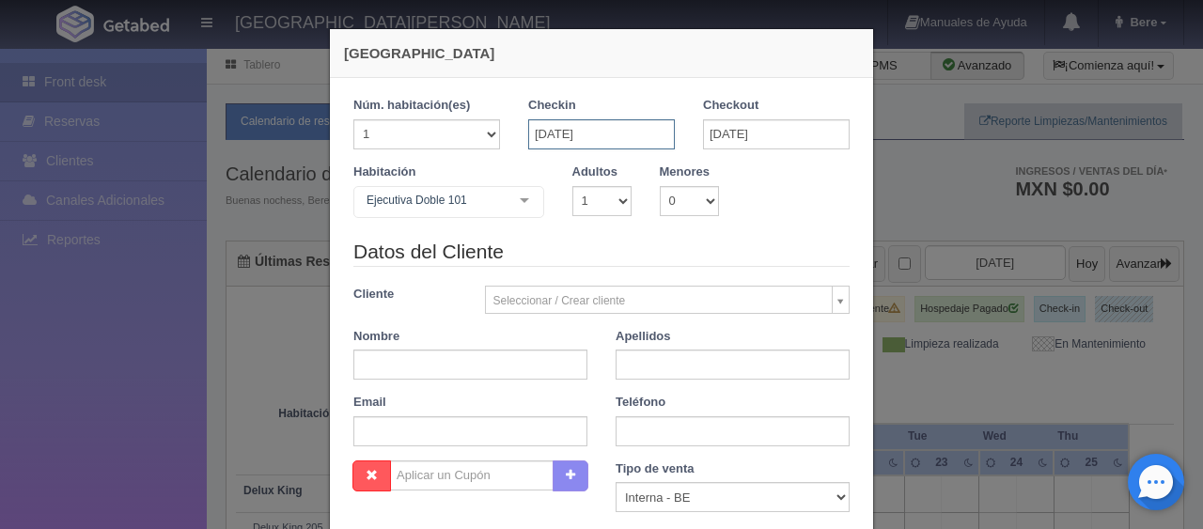
click at [628, 134] on input "27-12-2025" at bounding box center [601, 134] width 147 height 30
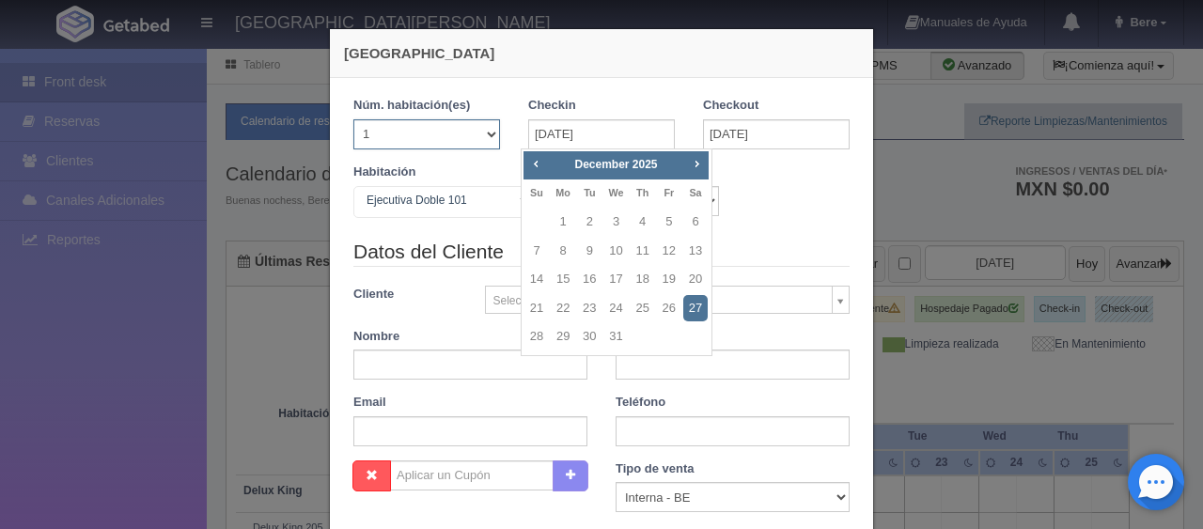
click at [450, 126] on select "1 2 3 4 5 6 7 8 9 10 11 12 13 14 15 16 17 18 19 20" at bounding box center [427, 134] width 147 height 30
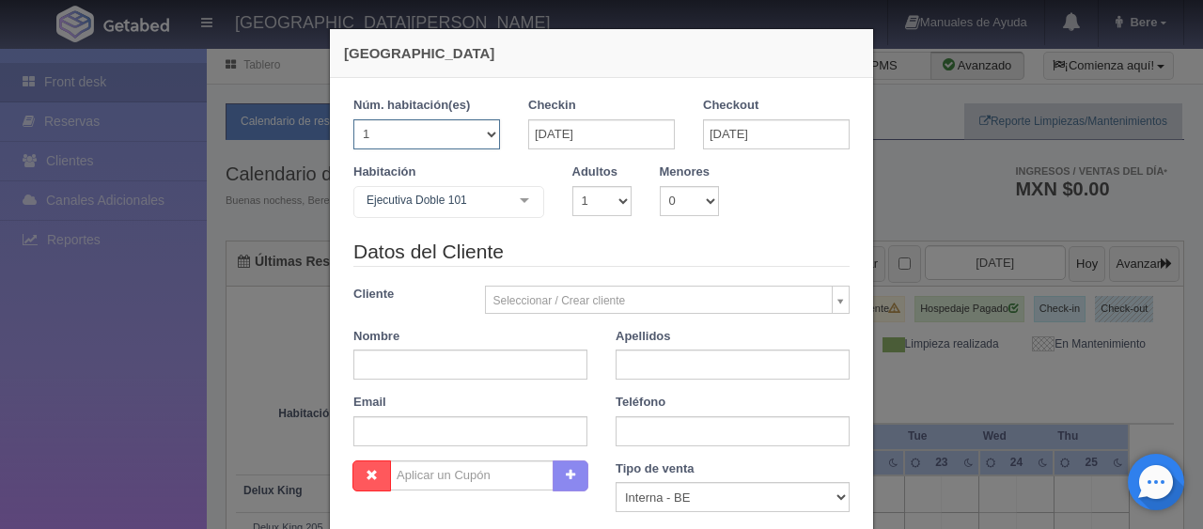
select select "6"
click at [354, 119] on select "1 2 3 4 5 6 7 8 9 10 11 12 13 14 15 16 17 18 19 20" at bounding box center [427, 134] width 147 height 30
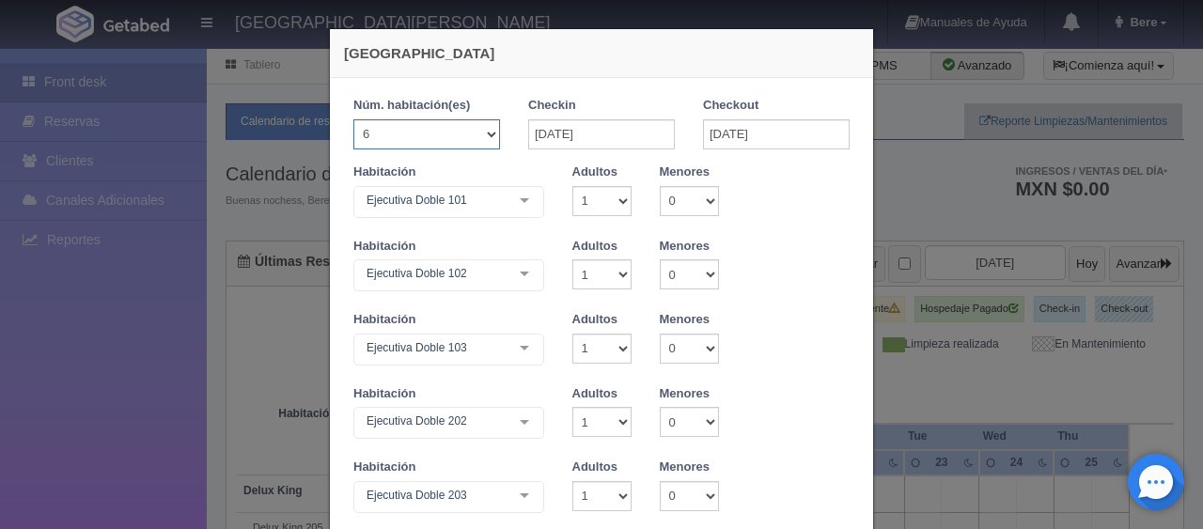
checkbox input "false"
click at [609, 209] on select "1 2 3 4 5 6 7 8 9 10" at bounding box center [602, 201] width 59 height 30
click at [602, 208] on select "1 2 3 4 5 6 7 8 9 10" at bounding box center [602, 201] width 59 height 30
select select "2"
click at [573, 186] on select "1 2 3 4 5 6 7 8 9 10" at bounding box center [602, 201] width 59 height 30
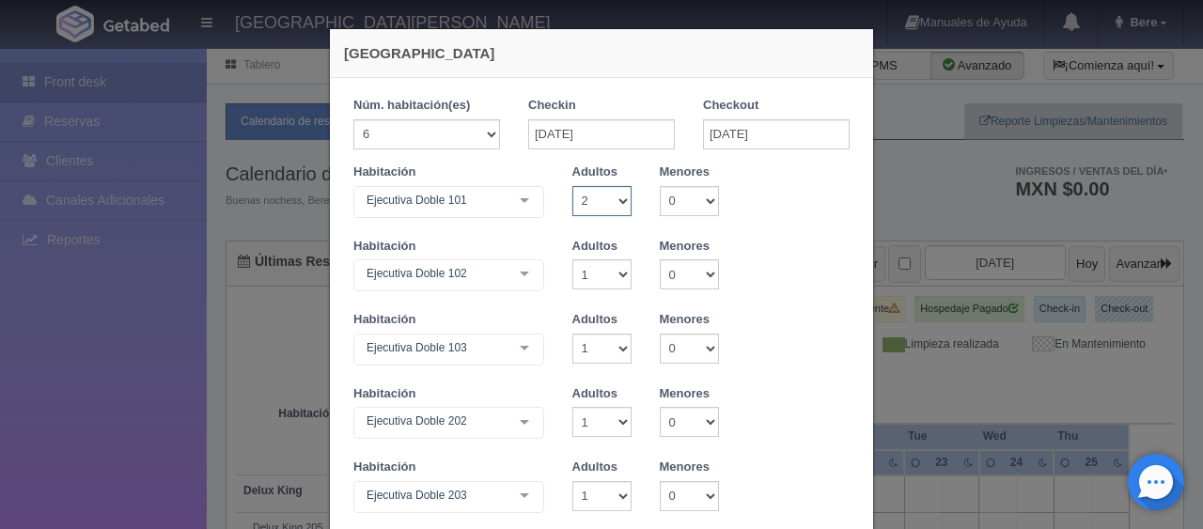
checkbox input "false"
click at [692, 209] on select "0 1 2 3 4 5 6 7 8 9 10" at bounding box center [689, 201] width 59 height 30
select select "2"
click at [660, 186] on select "0 1 2 3 4 5 6 7 8 9 10" at bounding box center [689, 201] width 59 height 30
checkbox input "false"
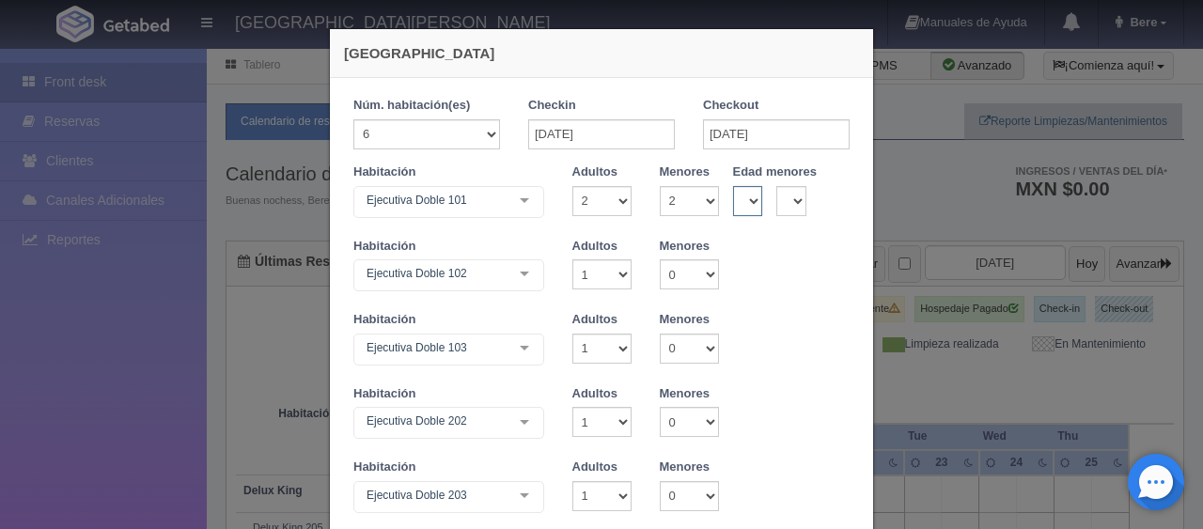
click at [748, 199] on select "0 1 2 3 4 5 6 7 8 9 10 11 12 13 14 15 16 17 18" at bounding box center [748, 201] width 30 height 30
select select "12"
click at [733, 186] on select "0 1 2 3 4 5 6 7 8 9 10 11 12 13 14 15 16 17 18" at bounding box center [748, 201] width 30 height 30
checkbox input "false"
drag, startPoint x: 786, startPoint y: 197, endPoint x: 787, endPoint y: 212, distance: 15.1
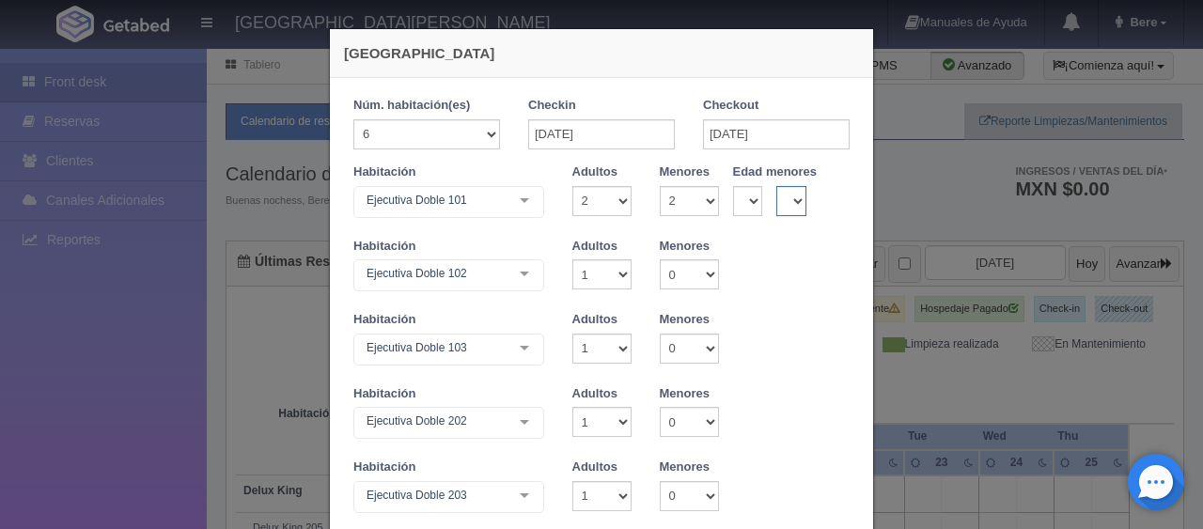
click at [786, 197] on select "0 1 2 3 4 5 6 7 8 9 10 11 12 13 14 15 16 17 18" at bounding box center [792, 201] width 30 height 30
select select "4"
click at [777, 186] on select "0 1 2 3 4 5 6 7 8 9 10 11 12 13 14 15 16 17 18" at bounding box center [792, 201] width 30 height 30
checkbox input "false"
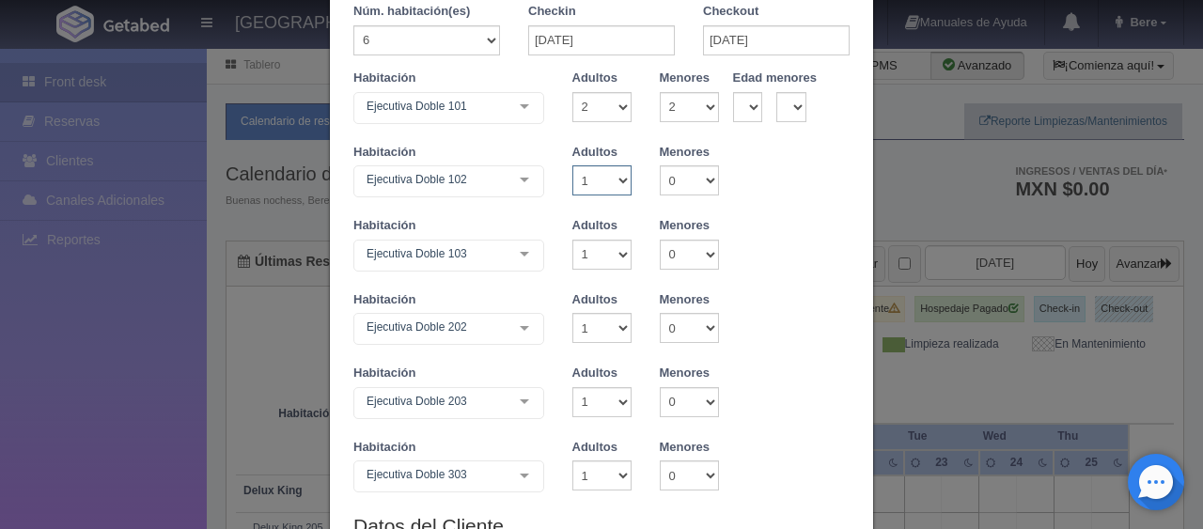
click at [598, 171] on select "1 2 3 4 5 6 7 8 9 10" at bounding box center [602, 180] width 59 height 30
select select "3"
click at [573, 165] on select "1 2 3 4 5 6 7 8 9 10" at bounding box center [602, 180] width 59 height 30
checkbox input "false"
click at [660, 194] on select "0 1 2 3 4 5 6 7 8 9 10" at bounding box center [689, 180] width 59 height 30
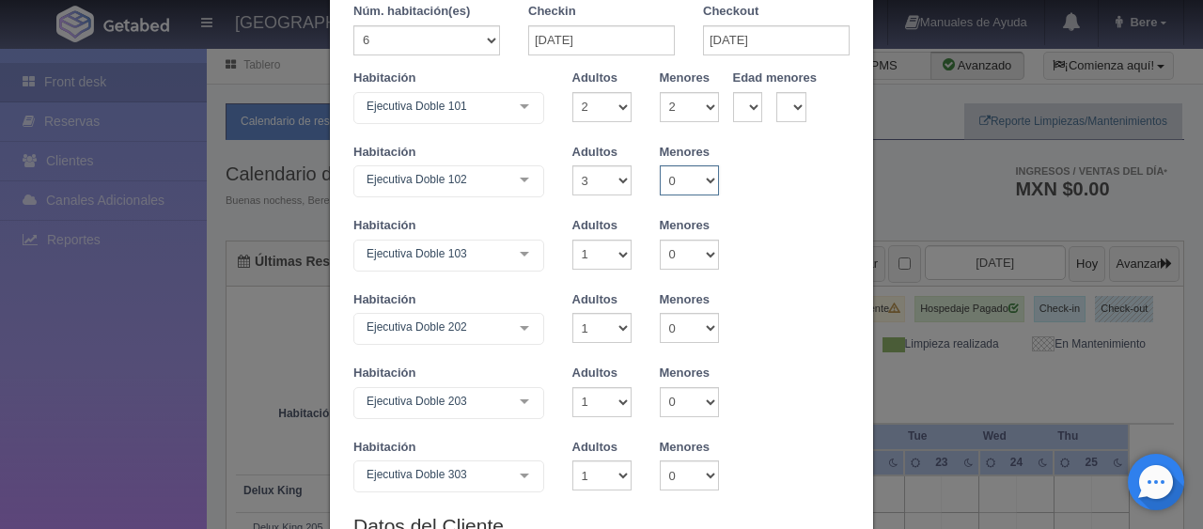
select select "1"
click at [660, 165] on select "0 1 2 3 4 5 6 7 8 9 10" at bounding box center [689, 180] width 59 height 30
checkbox input "false"
click at [737, 193] on select "0 1 2 3 4 5 6 7 8 9 10 11 12 13 14 15 16 17 18" at bounding box center [748, 180] width 30 height 30
select select "10"
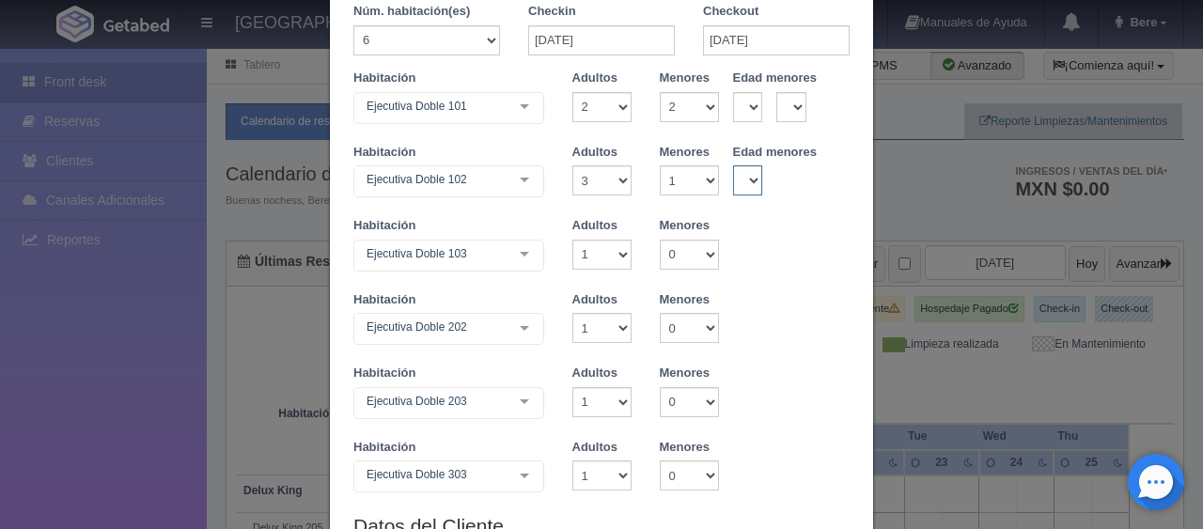
click at [733, 165] on select "0 1 2 3 4 5 6 7 8 9 10 11 12 13 14 15 16 17 18" at bounding box center [748, 180] width 30 height 30
checkbox input "false"
drag, startPoint x: 599, startPoint y: 258, endPoint x: 602, endPoint y: 267, distance: 9.8
click at [599, 258] on select "1 2 3 4 5 6 7 8 9 10" at bounding box center [602, 255] width 59 height 30
select select "3"
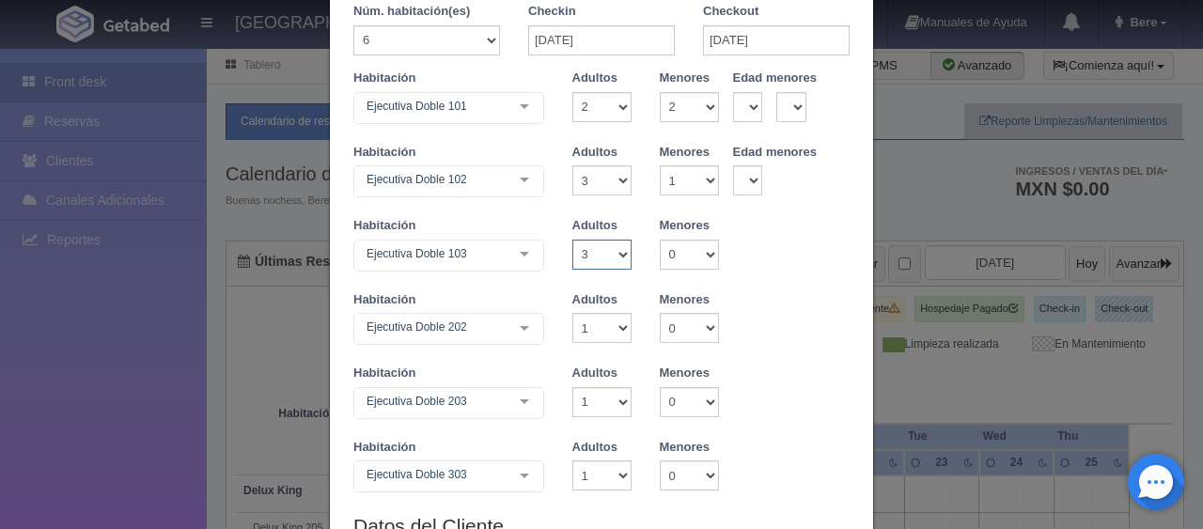
click at [573, 240] on select "1 2 3 4 5 6 7 8 9 10" at bounding box center [602, 255] width 59 height 30
checkbox input "false"
click at [609, 243] on select "1 2 3 4 5 6 7 8 9 10" at bounding box center [602, 255] width 59 height 30
select select "2"
click at [573, 240] on select "1 2 3 4 5 6 7 8 9 10" at bounding box center [602, 255] width 59 height 30
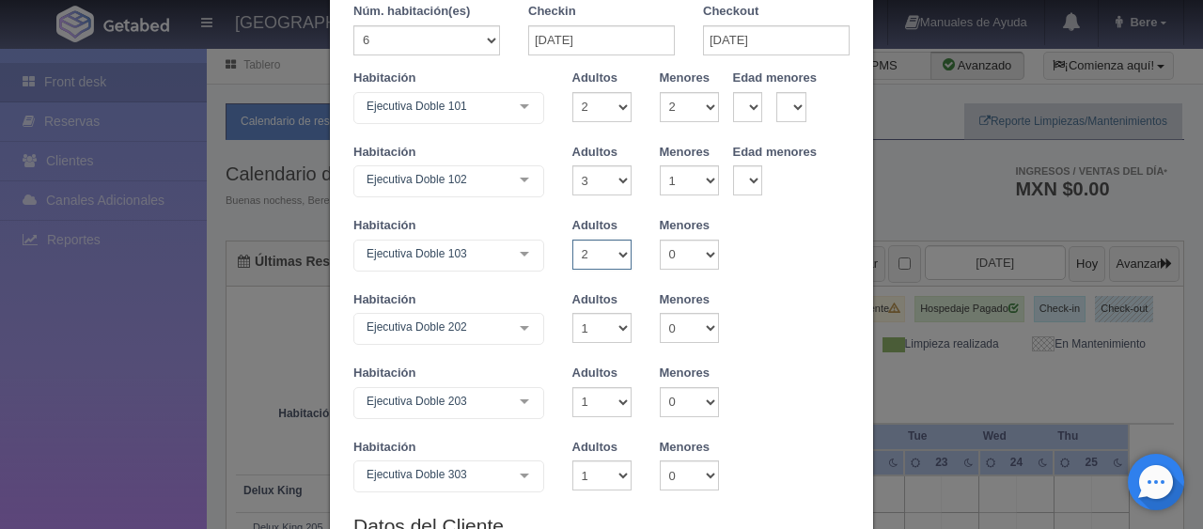
checkbox input "false"
click at [660, 259] on select "0 1 2 3 4 5 6 7 8 9 10" at bounding box center [689, 255] width 59 height 30
select select "2"
click at [660, 240] on select "0 1 2 3 4 5 6 7 8 9 10" at bounding box center [689, 255] width 59 height 30
checkbox input "false"
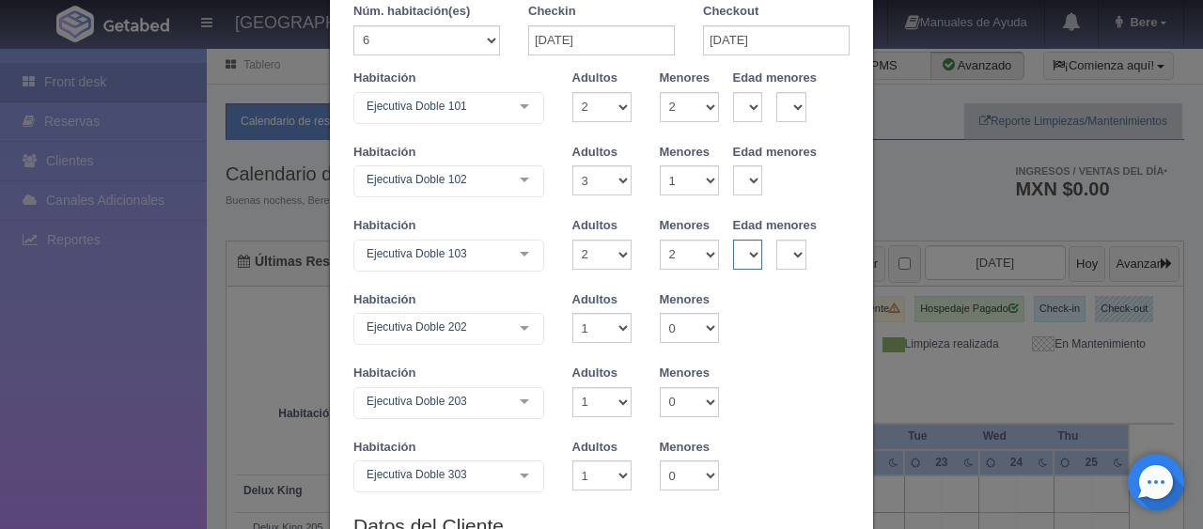
click at [733, 257] on select "0 1 2 3 4 5 6 7 8 9 10 11 12 13 14 15 16 17 18" at bounding box center [748, 255] width 30 height 30
select select "12"
click at [733, 240] on select "0 1 2 3 4 5 6 7 8 9 10 11 12 13 14 15 16 17 18" at bounding box center [748, 255] width 30 height 30
checkbox input "false"
click at [780, 257] on select "0 1 2 3 4 5 6 7 8 9 10 11 12 13 14 15 16 17 18" at bounding box center [792, 255] width 30 height 30
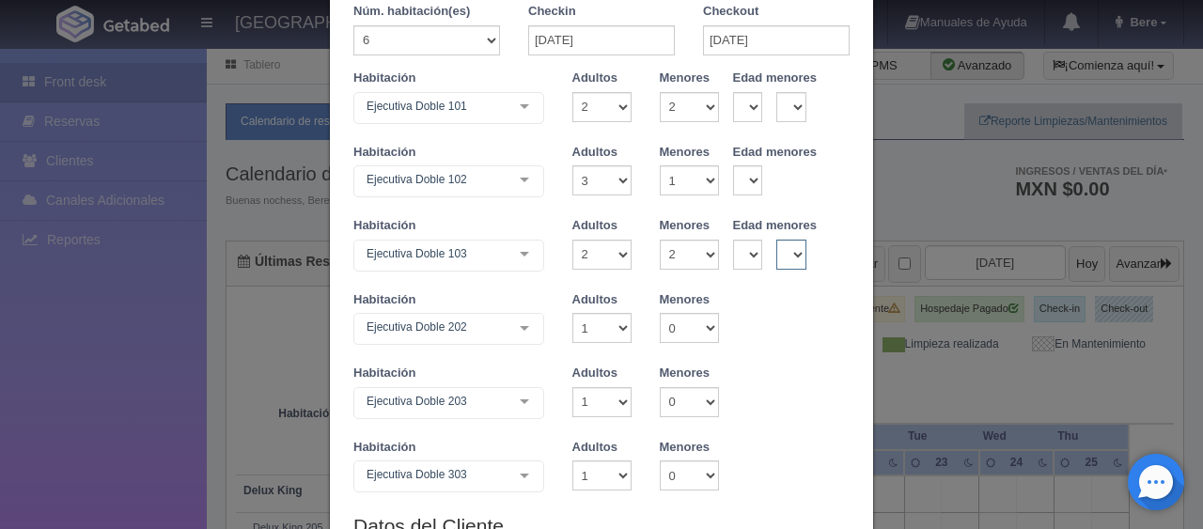
select select "7"
click at [777, 240] on select "0 1 2 3 4 5 6 7 8 9 10 11 12 13 14 15 16 17 18" at bounding box center [792, 255] width 30 height 30
checkbox input "false"
click at [593, 348] on div "Habitación Ejecutiva Doble 202 Ejecutiva Doble Ejecutiva Doble - Sin asignar Ej…" at bounding box center [601, 328] width 525 height 74
click at [599, 340] on select "1 2 3 4 5 6 7 8 9 10" at bounding box center [602, 328] width 59 height 30
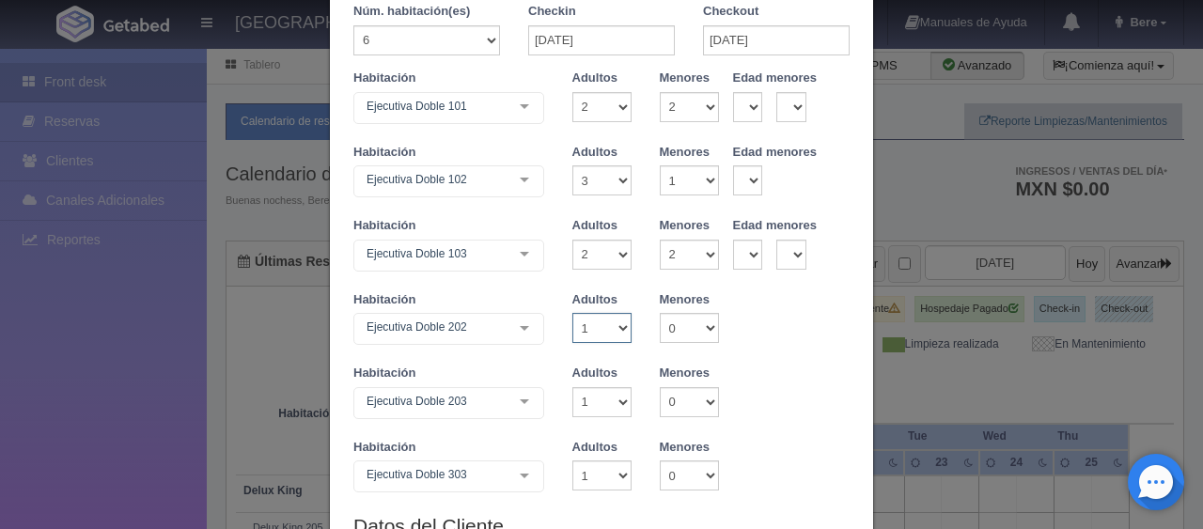
select select "4"
click at [573, 313] on select "1 2 3 4 5 6 7 8 9 10" at bounding box center [602, 328] width 59 height 30
checkbox input "false"
click at [594, 398] on select "1 2 3 4 5 6 7 8 9 10" at bounding box center [602, 402] width 59 height 30
select select "4"
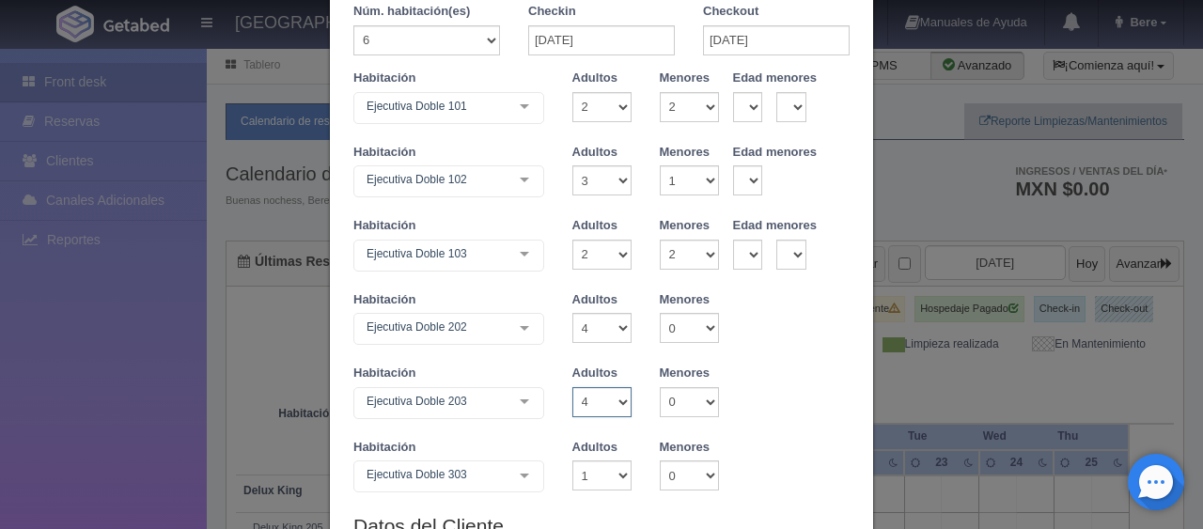
click at [573, 387] on select "1 2 3 4 5 6 7 8 9 10" at bounding box center [602, 402] width 59 height 30
checkbox input "false"
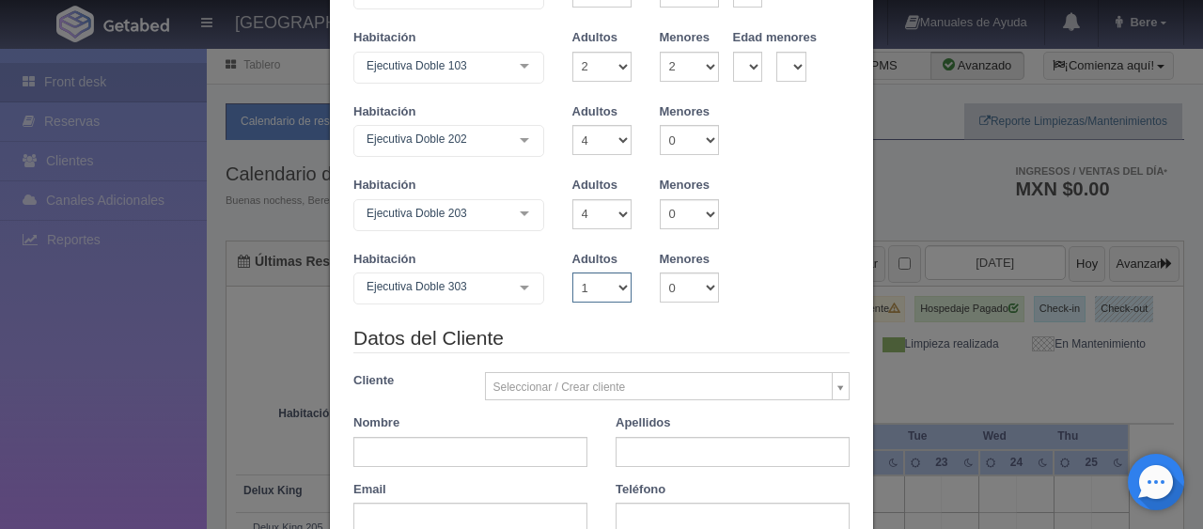
click at [596, 274] on select "1 2 3 4 5 6 7 8 9 10" at bounding box center [602, 288] width 59 height 30
select select "4"
click at [573, 273] on select "1 2 3 4 5 6 7 8 9 10" at bounding box center [602, 288] width 59 height 30
checkbox input "false"
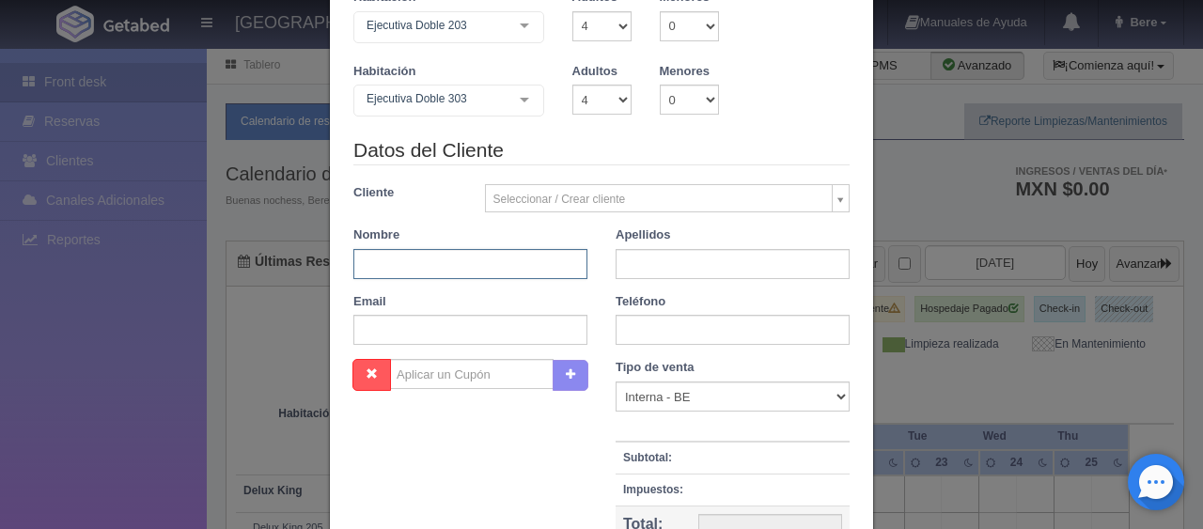
click at [531, 259] on input "text" at bounding box center [471, 264] width 234 height 30
paste input "[PERSON_NAME]"
drag, startPoint x: 451, startPoint y: 273, endPoint x: 436, endPoint y: 270, distance: 15.3
click at [436, 270] on input "[PERSON_NAME]" at bounding box center [471, 264] width 234 height 30
drag, startPoint x: 453, startPoint y: 262, endPoint x: 393, endPoint y: 261, distance: 60.2
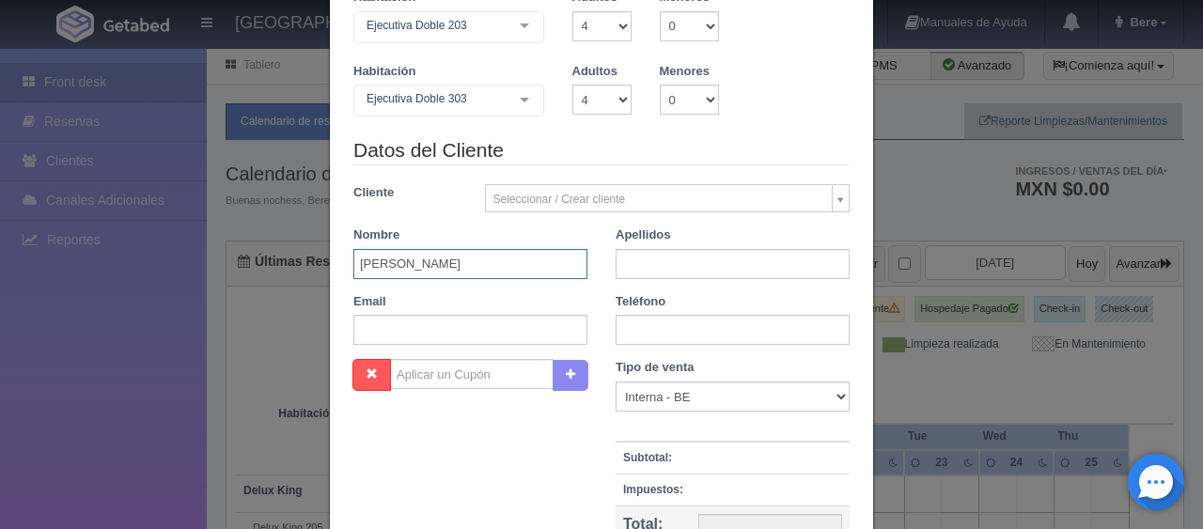
click at [393, 261] on input "Angela Peralta" at bounding box center [471, 264] width 234 height 30
type input "A"
paste input "[PERSON_NAME]"
drag, startPoint x: 382, startPoint y: 277, endPoint x: 391, endPoint y: 278, distance: 9.4
click at [391, 278] on div "Datos del Cliente Cliente Seleccionar / Crear cliente Nuevo Cliente Adriana Nav…" at bounding box center [601, 247] width 525 height 223
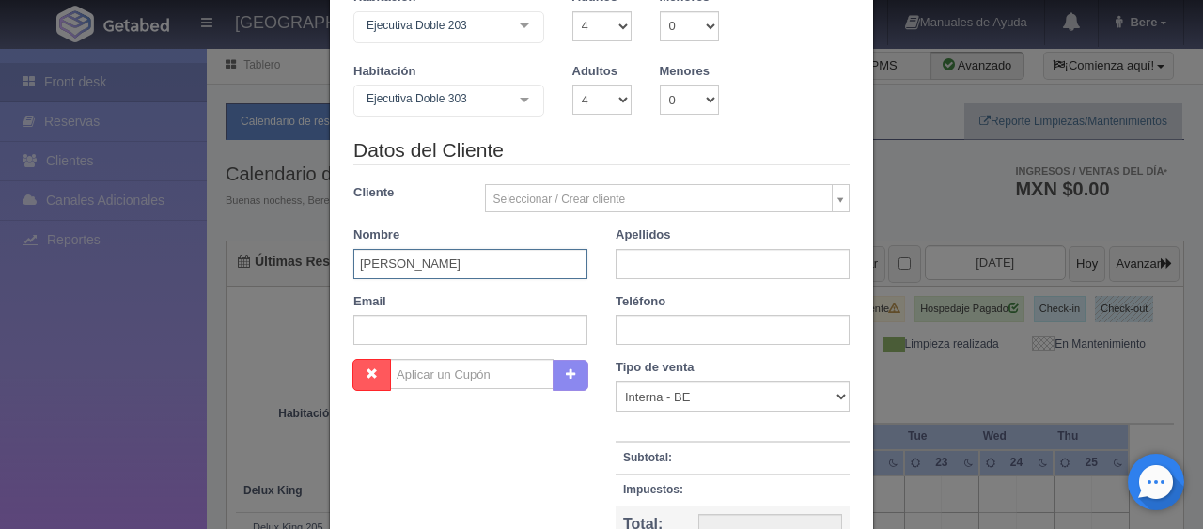
click at [414, 263] on input "[PERSON_NAME]" at bounding box center [471, 264] width 234 height 30
drag, startPoint x: 428, startPoint y: 269, endPoint x: 470, endPoint y: 269, distance: 42.3
click at [470, 269] on input "[PERSON_NAME]" at bounding box center [471, 264] width 234 height 30
click at [478, 265] on input "[PERSON_NAME]" at bounding box center [471, 264] width 234 height 30
click at [482, 265] on input "[PERSON_NAME]" at bounding box center [471, 264] width 234 height 30
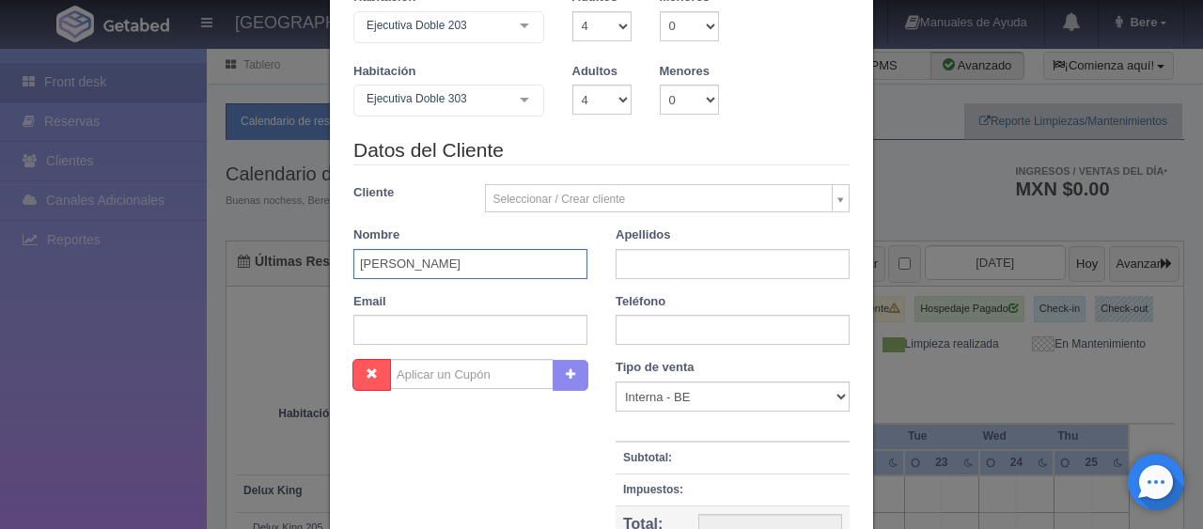
drag, startPoint x: 504, startPoint y: 265, endPoint x: 395, endPoint y: 263, distance: 109.1
click at [395, 263] on input "[PERSON_NAME]" at bounding box center [471, 264] width 234 height 30
type input "Angela"
paste input "Peralta Aban"
type input "Peralta Aban"
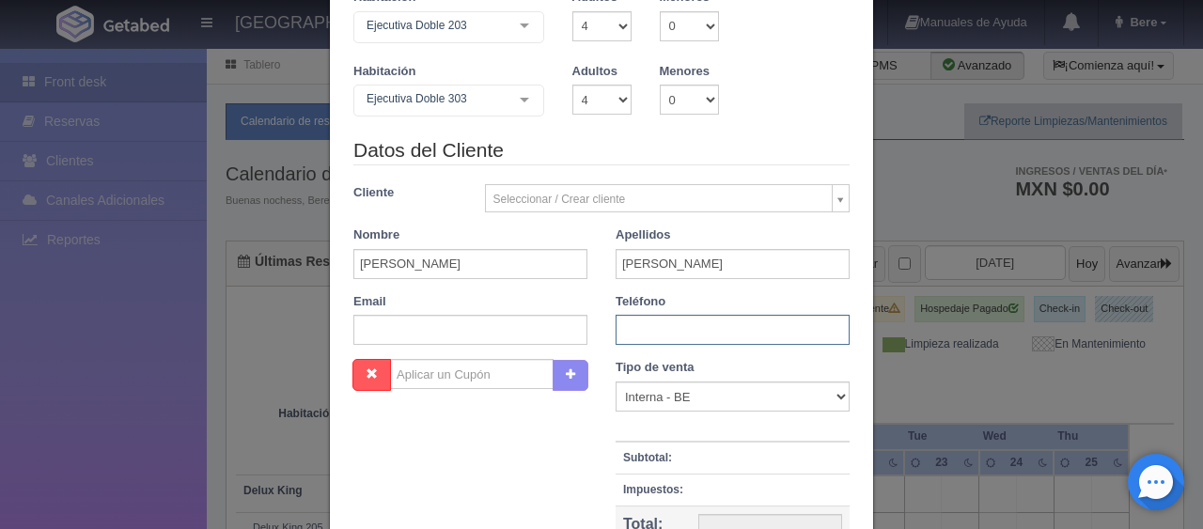
click at [645, 330] on input "text" at bounding box center [733, 330] width 234 height 30
paste input "+52 1 999 505 9410"
type input "+52 1 999 505 9410"
click at [651, 415] on div "Tipo de venta Correo Electronico Interna - BE Llamada OTA Externa Otro WALK IN …" at bounding box center [733, 488] width 262 height 259
click at [659, 402] on select "Correo Electronico Interna - BE Llamada OTA Externa Otro WALK IN" at bounding box center [733, 397] width 234 height 30
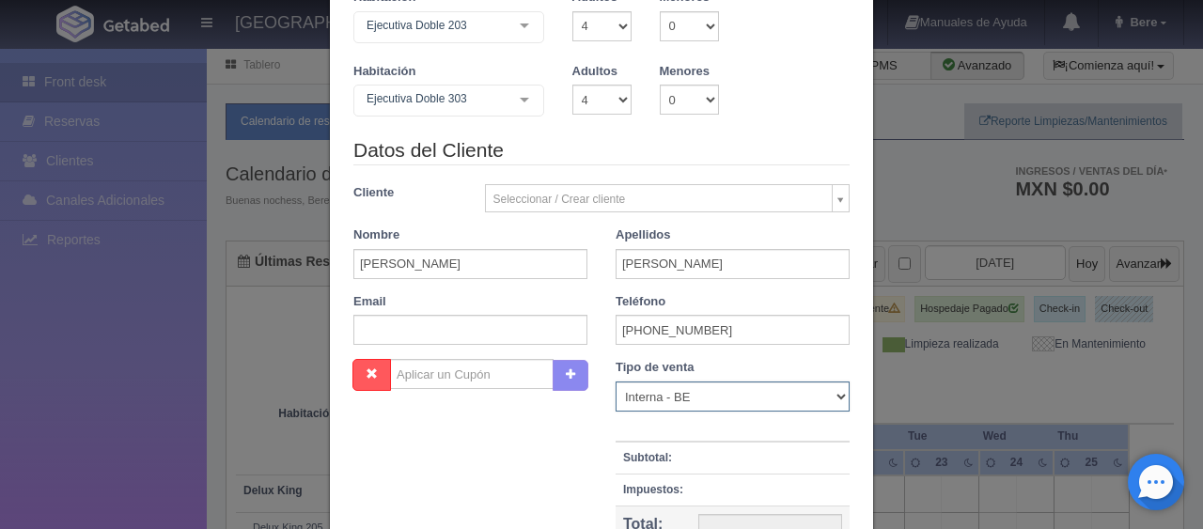
select select "phone"
click at [616, 382] on select "Correo Electronico Interna - BE Llamada OTA Externa Otro WALK IN" at bounding box center [733, 397] width 234 height 30
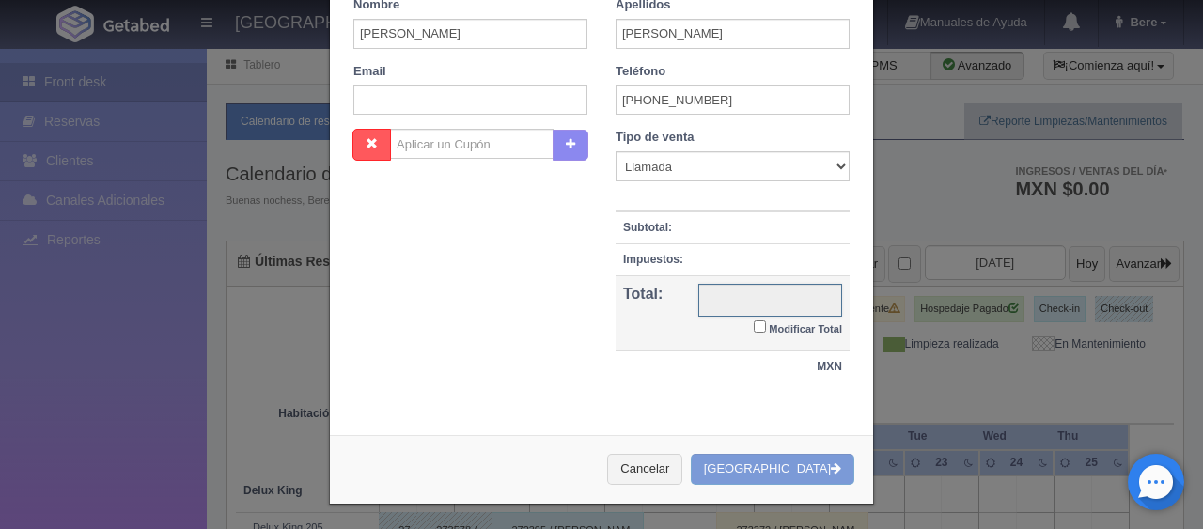
click at [782, 310] on input "text" at bounding box center [771, 300] width 144 height 33
click at [779, 319] on label "Modificar Total" at bounding box center [798, 328] width 88 height 22
click at [766, 321] on input "Modificar Total" at bounding box center [760, 327] width 12 height 12
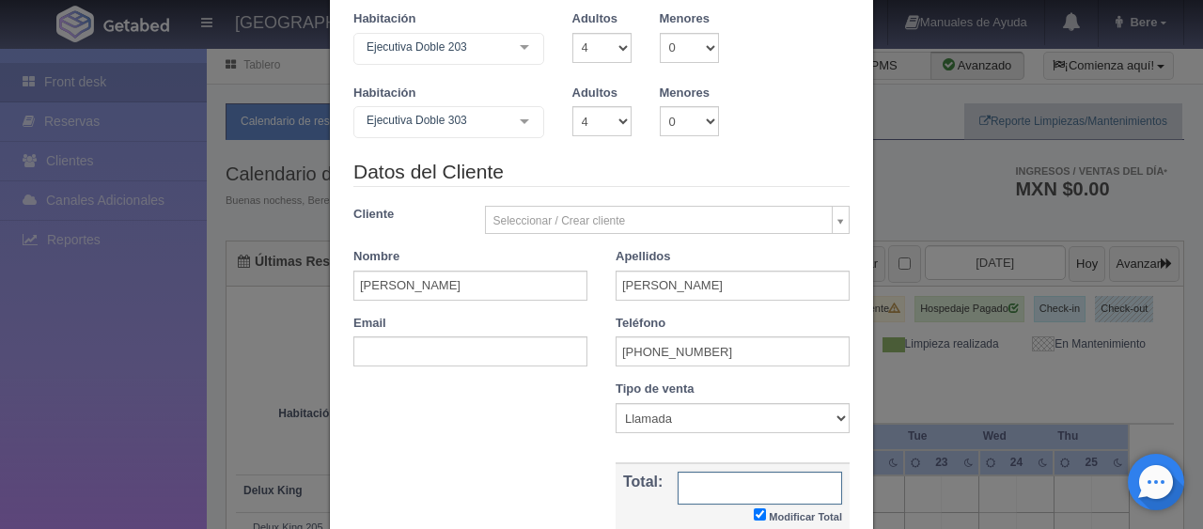
scroll to position [637, 0]
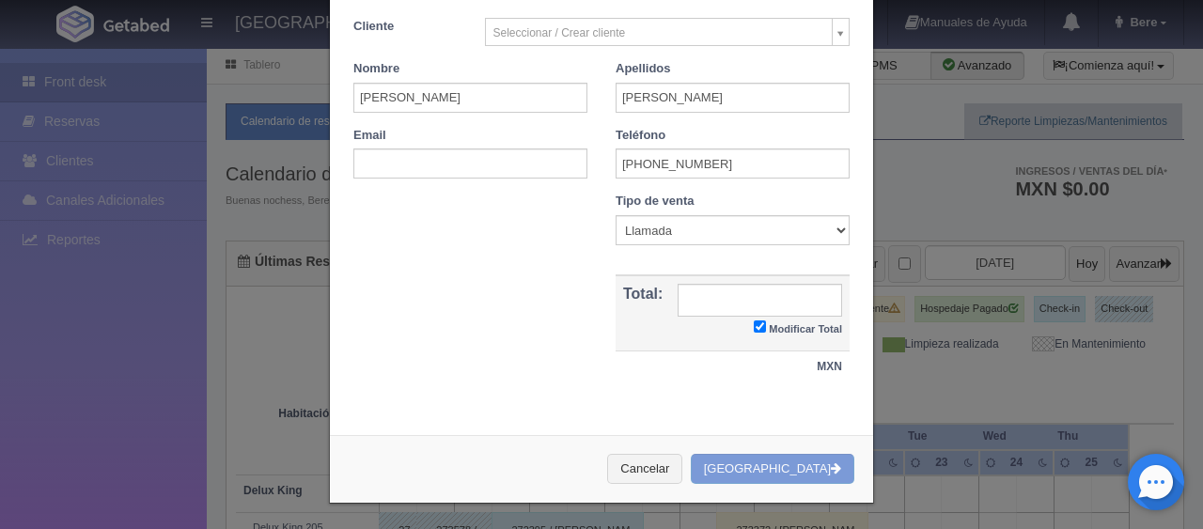
click at [769, 333] on small "Modificar Total" at bounding box center [805, 328] width 73 height 11
click at [766, 333] on input "Modificar Total" at bounding box center [760, 327] width 12 height 12
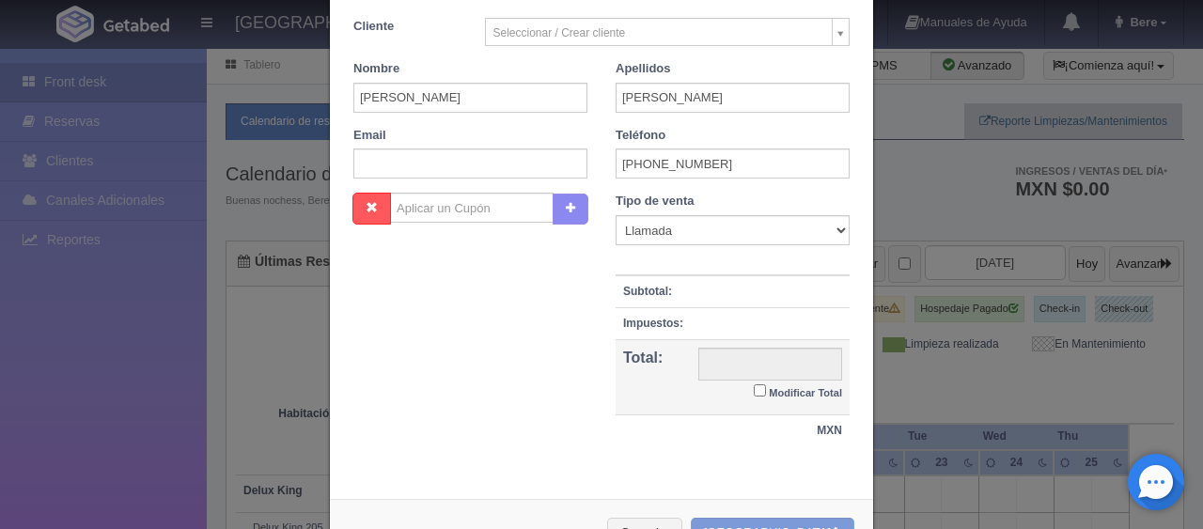
click at [760, 389] on label "Modificar Total" at bounding box center [798, 392] width 88 height 22
click at [760, 389] on input "Modificar Total" at bounding box center [760, 391] width 12 height 12
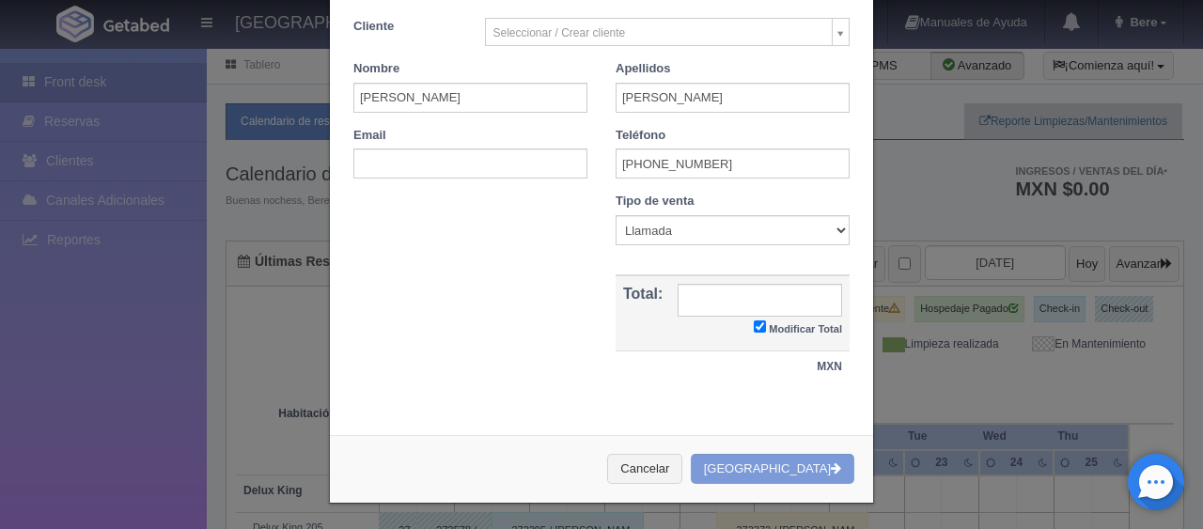
click at [763, 317] on label "Modificar Total" at bounding box center [798, 328] width 88 height 22
click at [763, 321] on input "Modificar Total" at bounding box center [760, 327] width 12 height 12
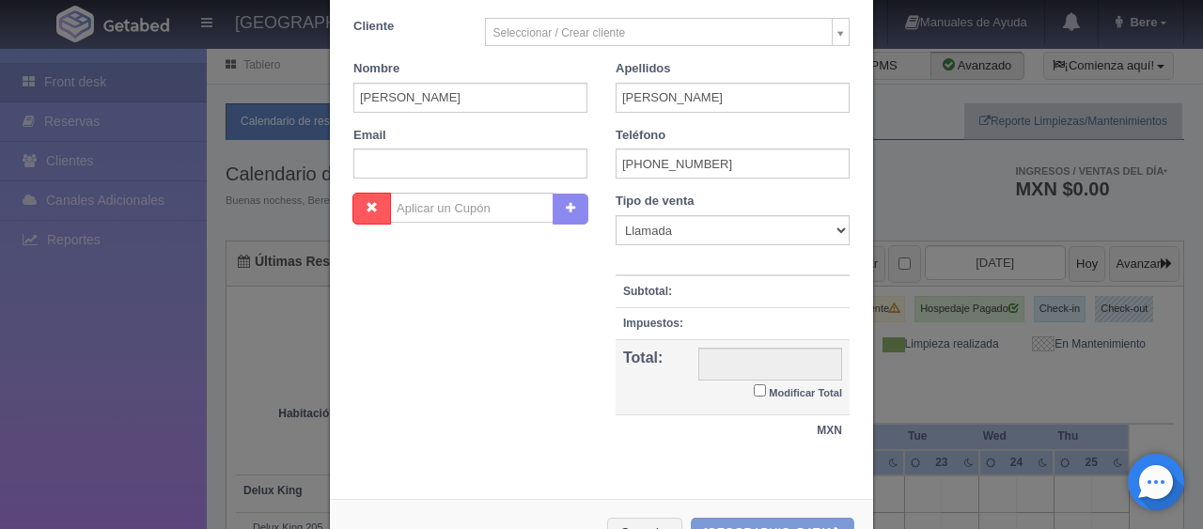
click at [783, 387] on small "Modificar Total" at bounding box center [805, 392] width 73 height 11
click at [766, 385] on input "Modificar Total" at bounding box center [760, 391] width 12 height 12
checkbox input "true"
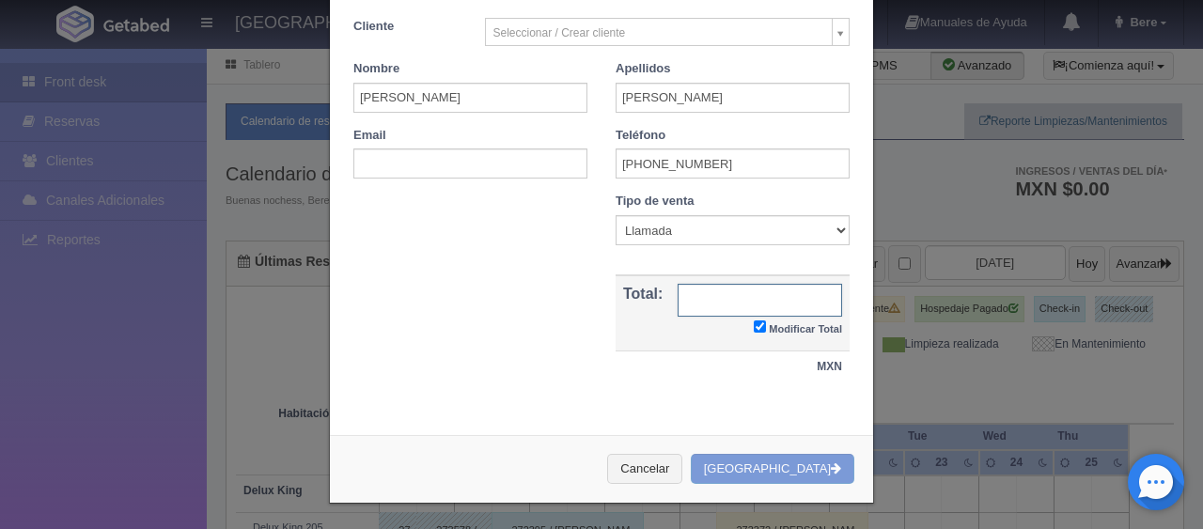
click at [771, 303] on input "text" at bounding box center [760, 300] width 165 height 33
paste input "47,576"
click at [798, 302] on input "47,576" at bounding box center [760, 300] width 165 height 33
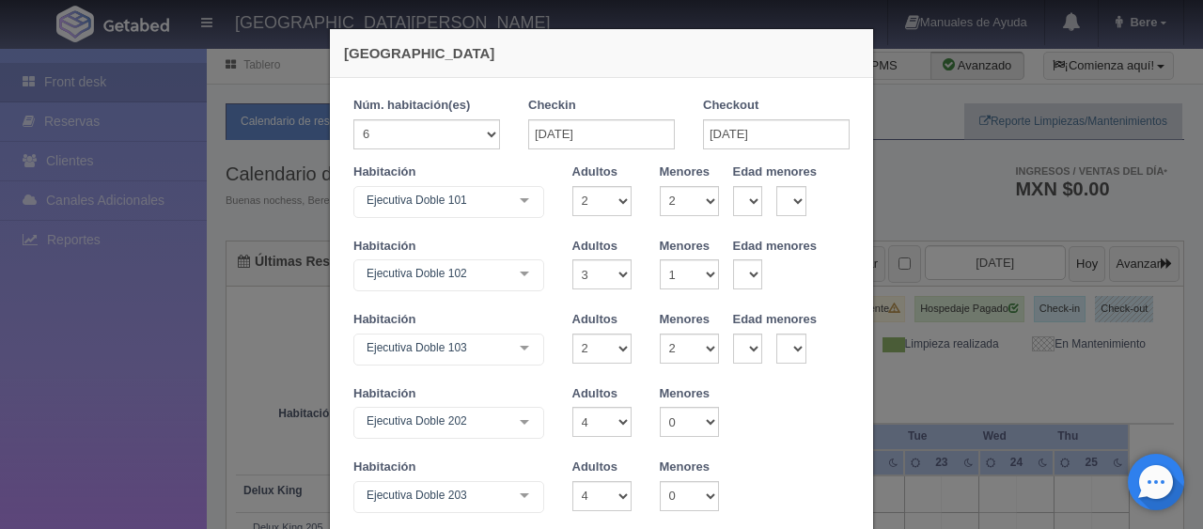
type input "47576"
click at [636, 135] on input "27-12-2025" at bounding box center [601, 134] width 147 height 30
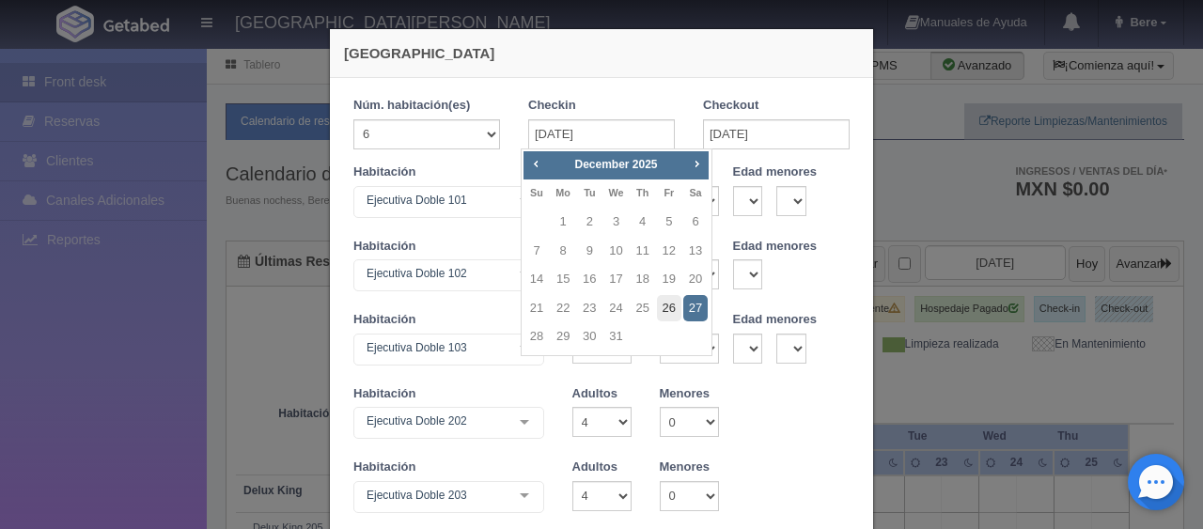
click at [669, 308] on link "26" at bounding box center [669, 308] width 24 height 27
type input "26-12-2025"
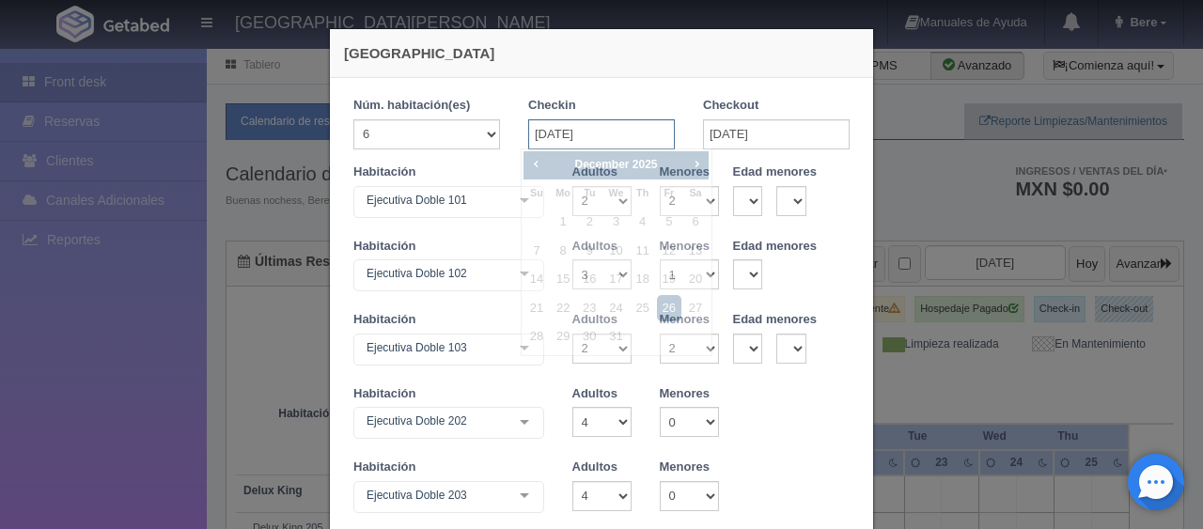
click at [651, 130] on input "26-12-2025" at bounding box center [601, 134] width 147 height 30
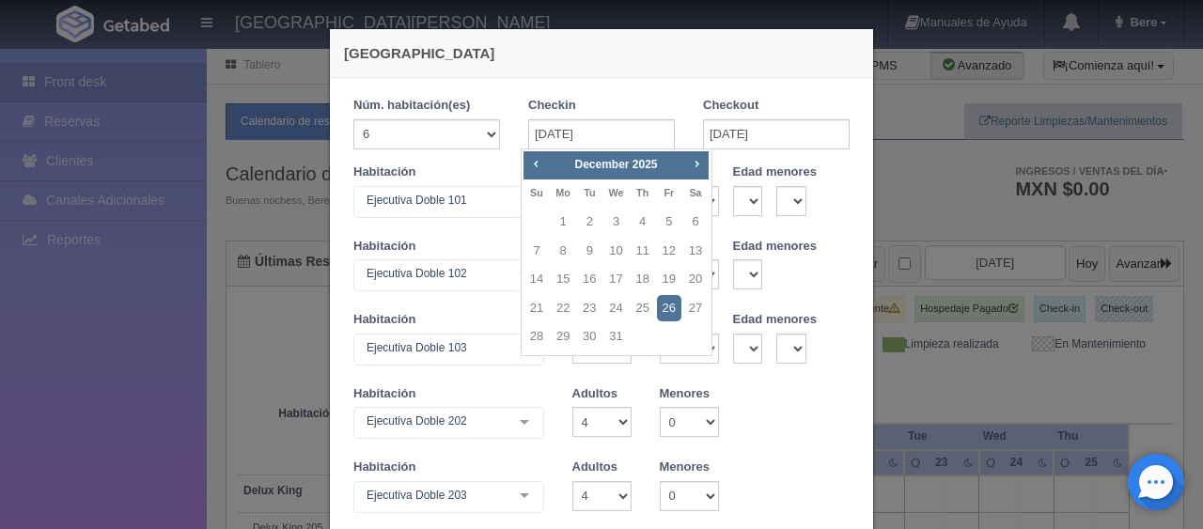
click at [463, 214] on div "Ejecutiva Doble 101" at bounding box center [449, 202] width 191 height 32
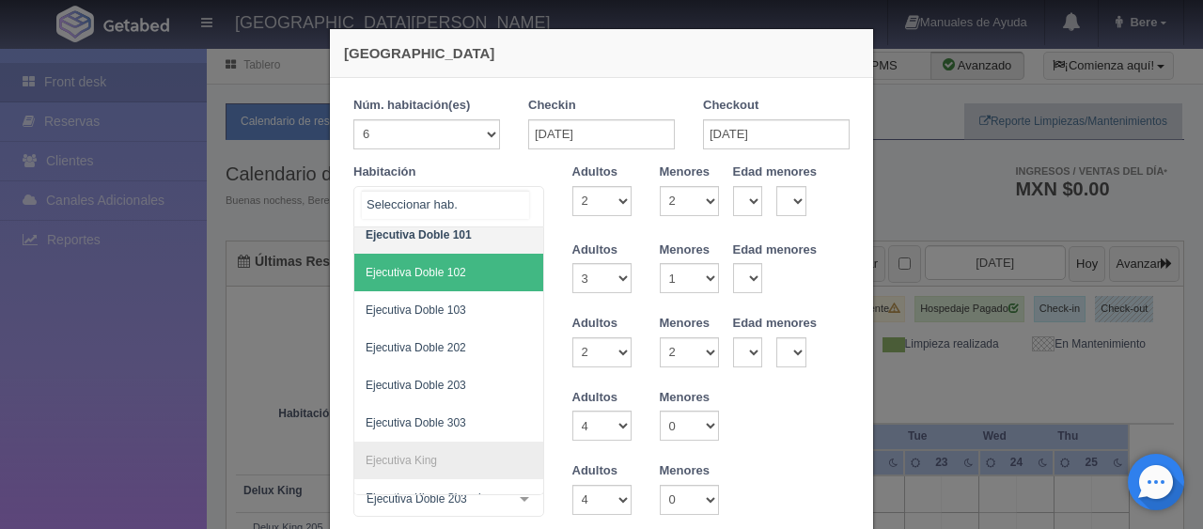
click at [461, 277] on span "Ejecutiva Doble 102" at bounding box center [512, 273] width 316 height 38
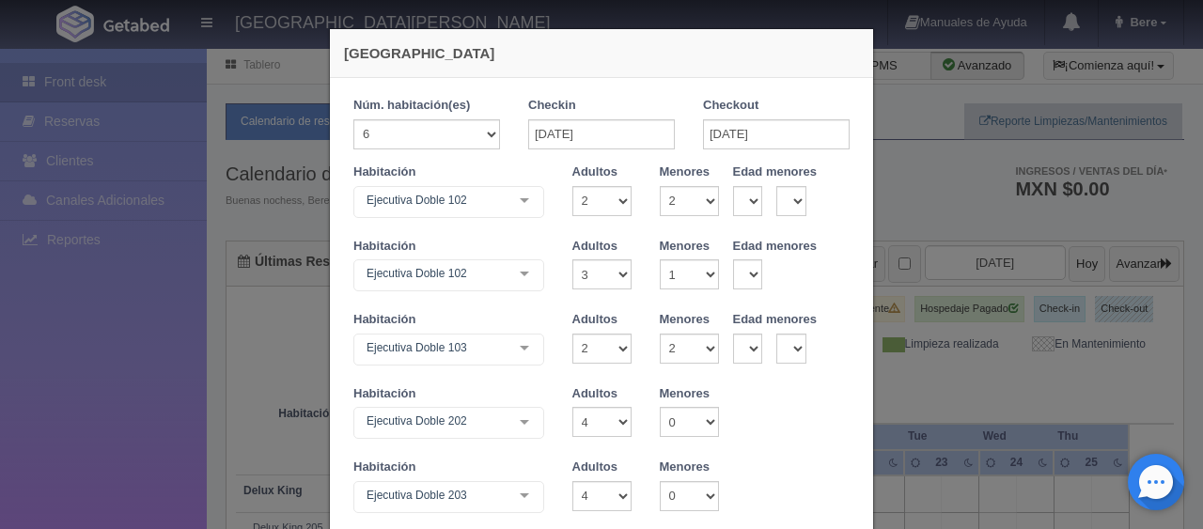
checkbox input "false"
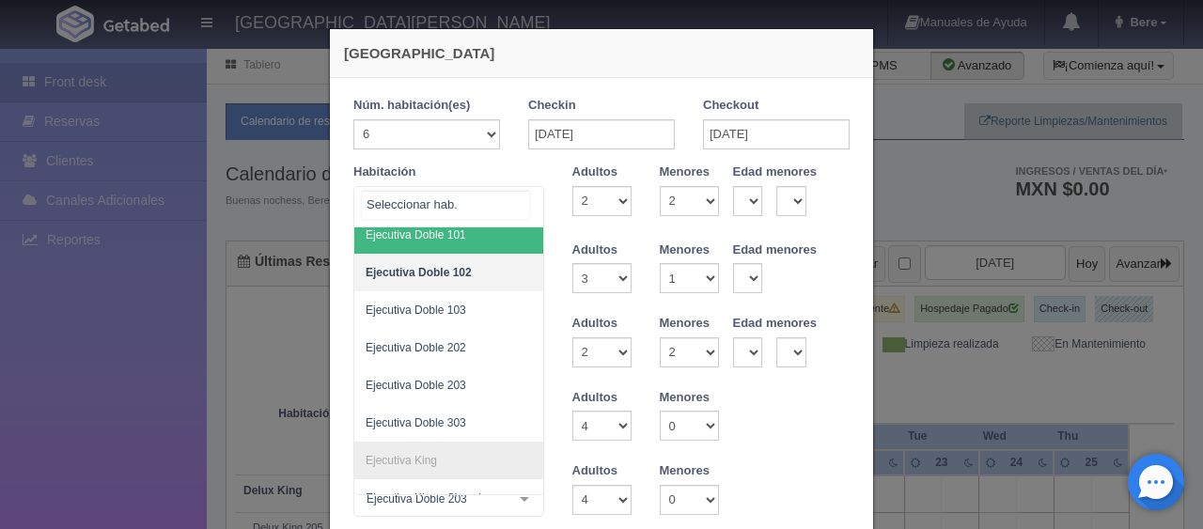
type input "56970.00"
checkbox input "false"
click at [479, 235] on span "Ejecutiva Doble 101" at bounding box center [512, 235] width 316 height 38
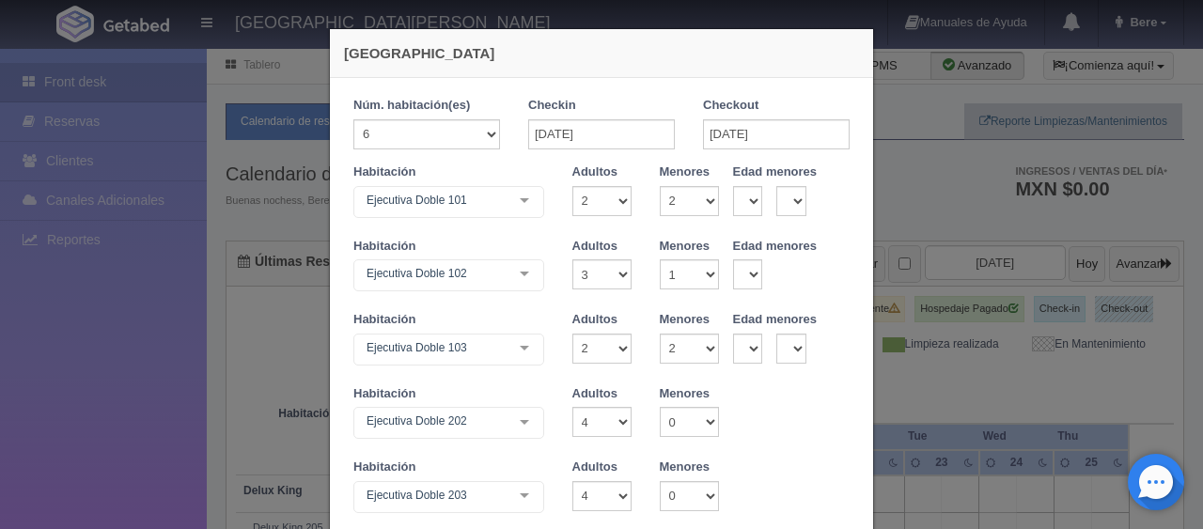
checkbox input "false"
click at [589, 117] on div "Checkin 26-12-2025" at bounding box center [601, 123] width 147 height 53
click at [590, 132] on input "26-12-2025" at bounding box center [601, 134] width 147 height 30
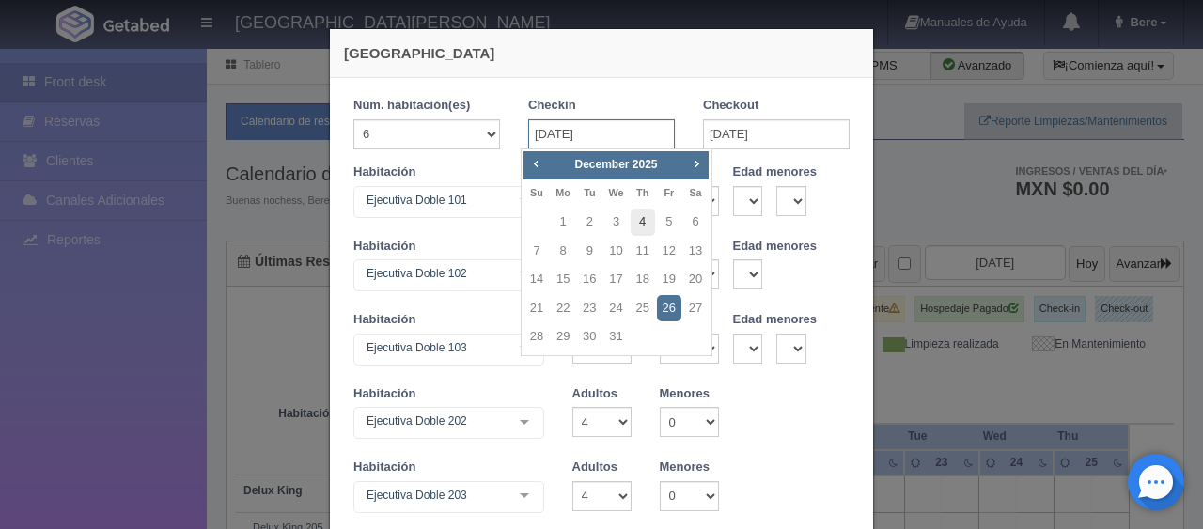
type input "56970.00"
checkbox input "false"
click at [647, 306] on link "25" at bounding box center [643, 308] width 24 height 27
type input "25-12-2025"
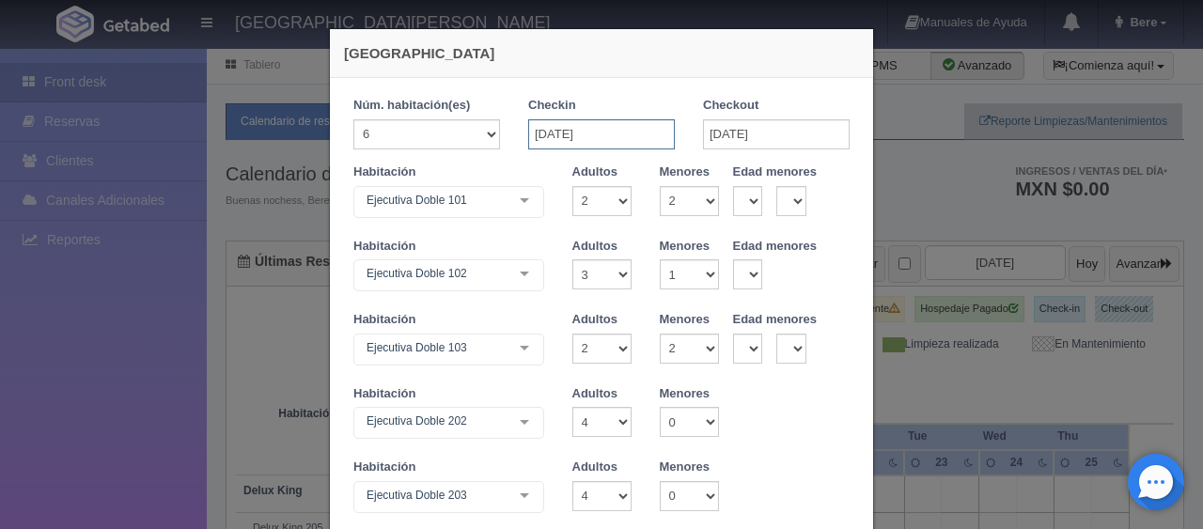
click at [640, 137] on input "25-12-2025" at bounding box center [601, 134] width 147 height 30
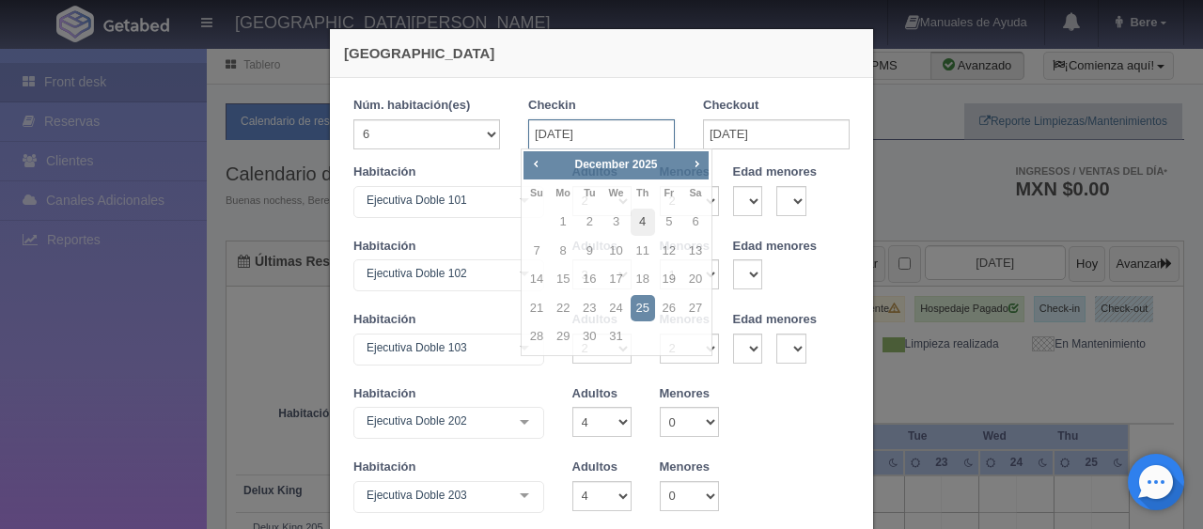
checkbox input "false"
type input "68364.00"
checkbox input "false"
click at [688, 316] on link "27" at bounding box center [696, 308] width 24 height 27
type input "27-12-2025"
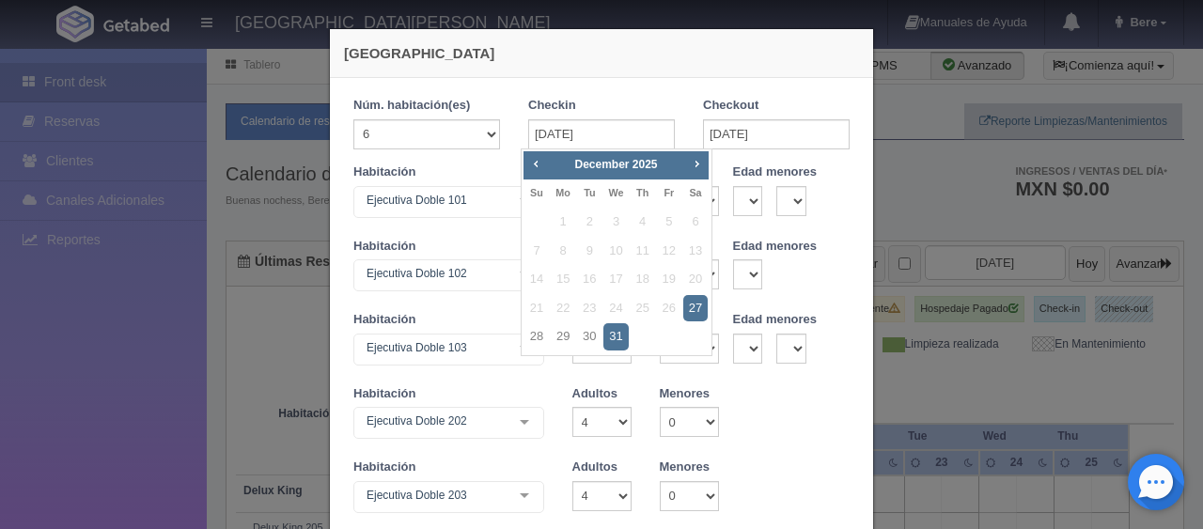
checkbox input "false"
type input "68364.00"
checkbox input "false"
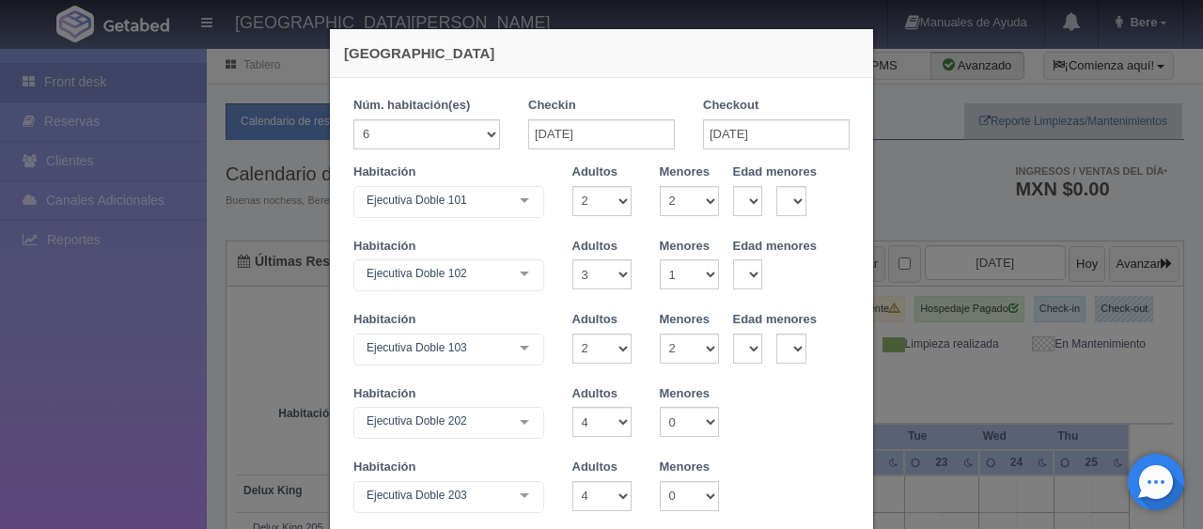
checkbox input "false"
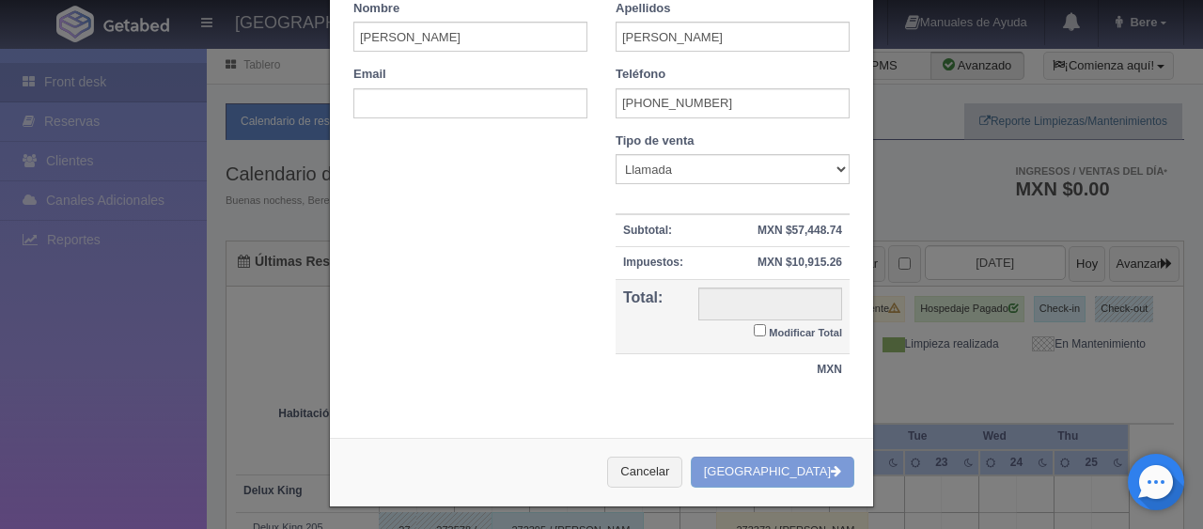
type input "45576.00"
click at [756, 338] on label "Modificar Total" at bounding box center [798, 331] width 88 height 22
click at [756, 336] on input "Modificar Total" at bounding box center [760, 329] width 12 height 12
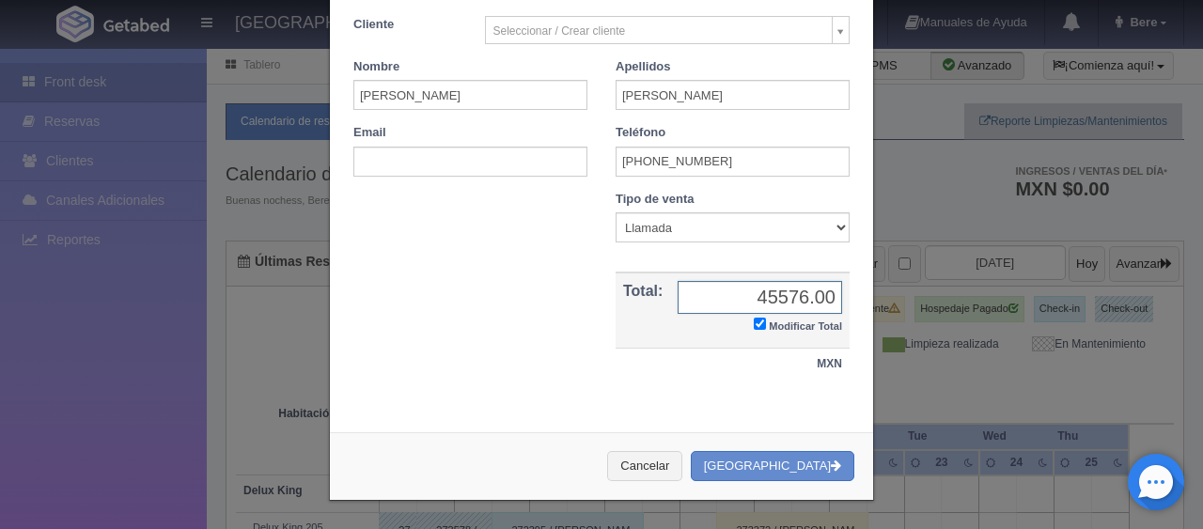
scroll to position [697, 0]
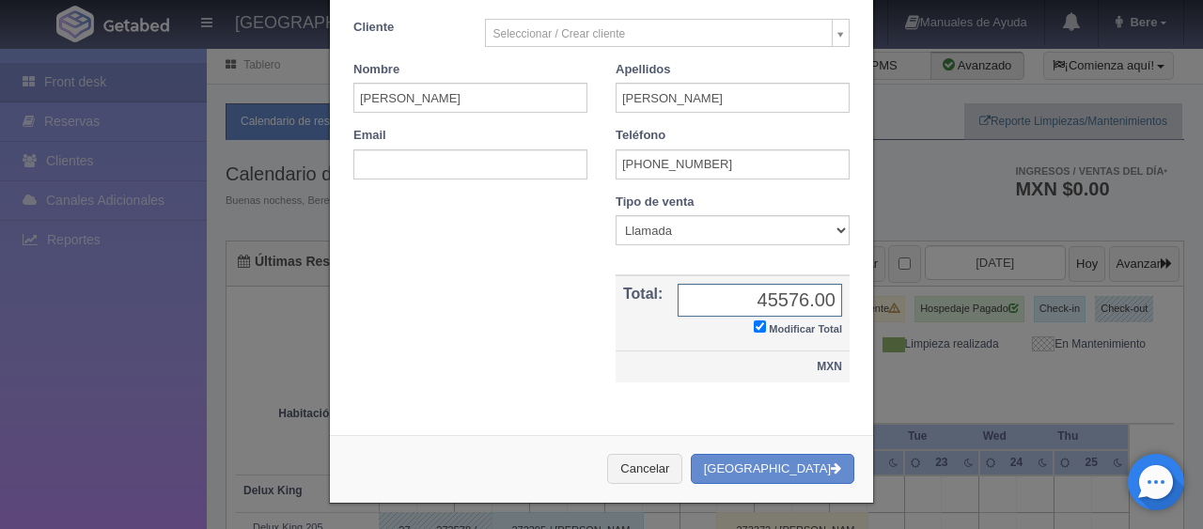
checkbox input "true"
click at [759, 296] on input "text" at bounding box center [760, 300] width 165 height 33
type input "47576"
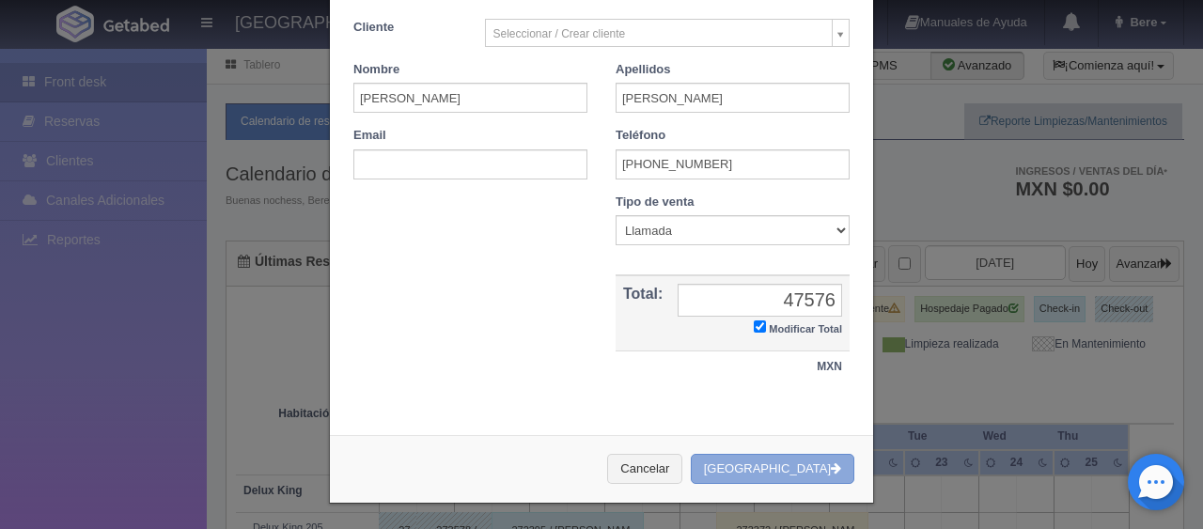
click at [774, 475] on button "[GEOGRAPHIC_DATA]" at bounding box center [773, 469] width 164 height 31
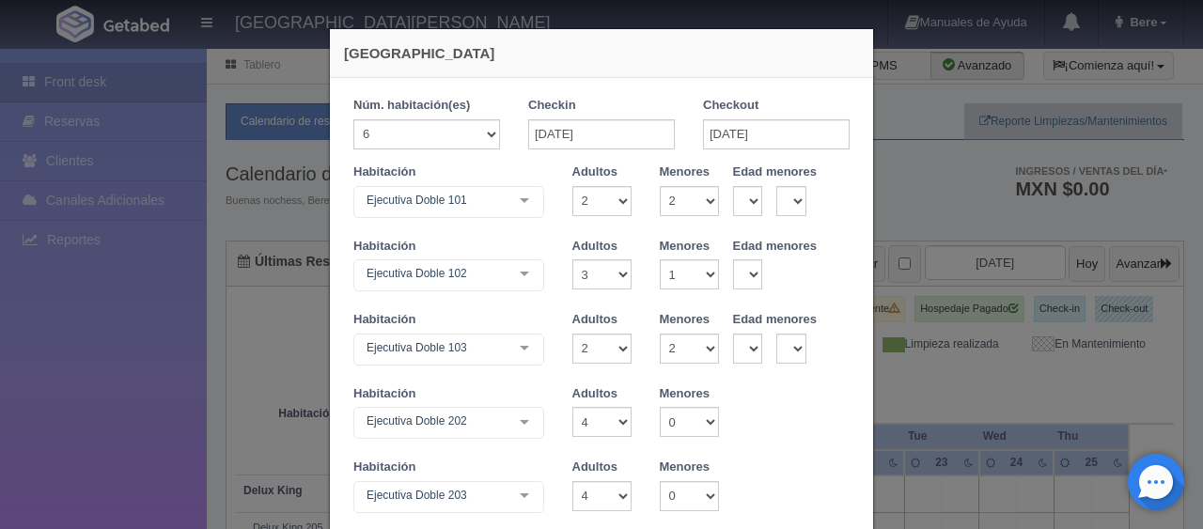
scroll to position [282, 0]
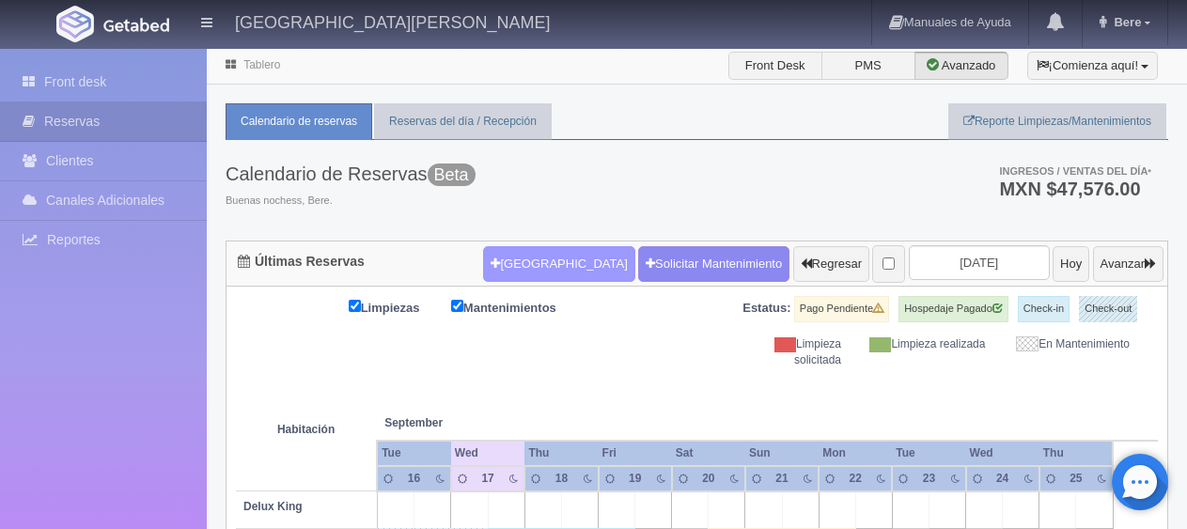
click at [529, 246] on button "Nueva Reserva" at bounding box center [558, 264] width 151 height 36
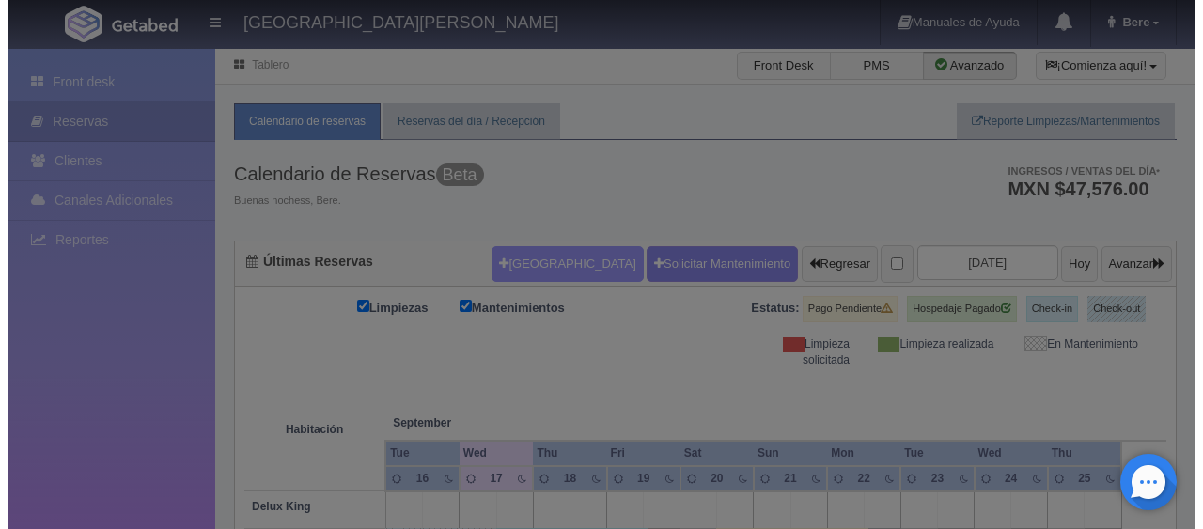
scroll to position [139, 0]
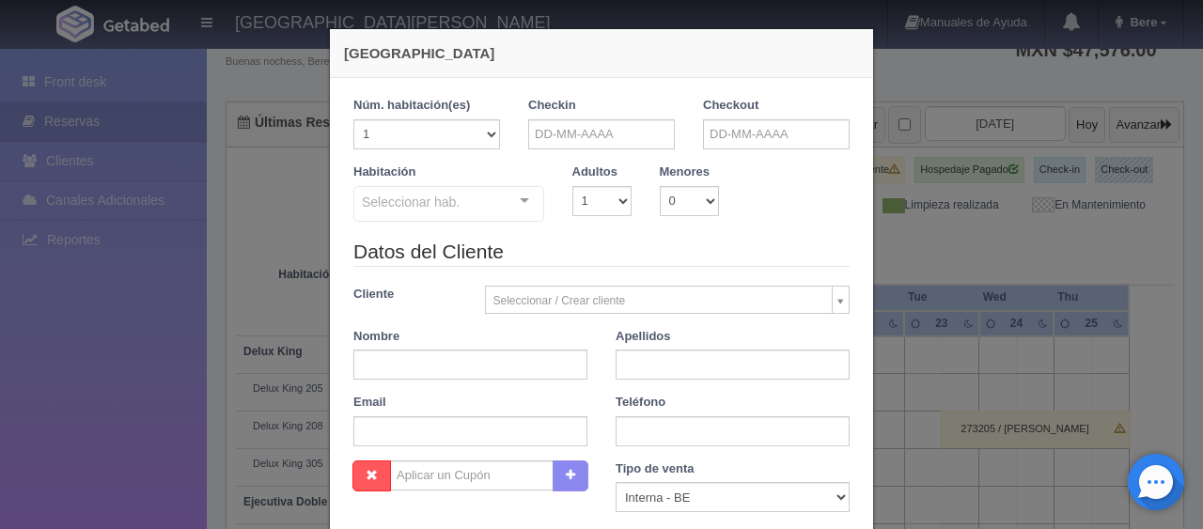
checkbox input "false"
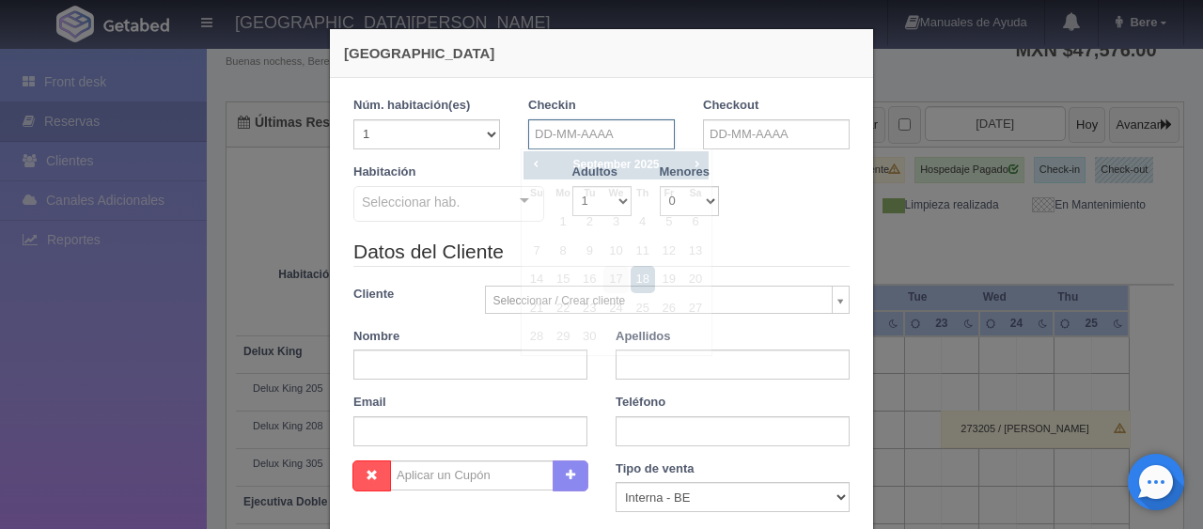
click at [569, 132] on input "text" at bounding box center [601, 134] width 147 height 30
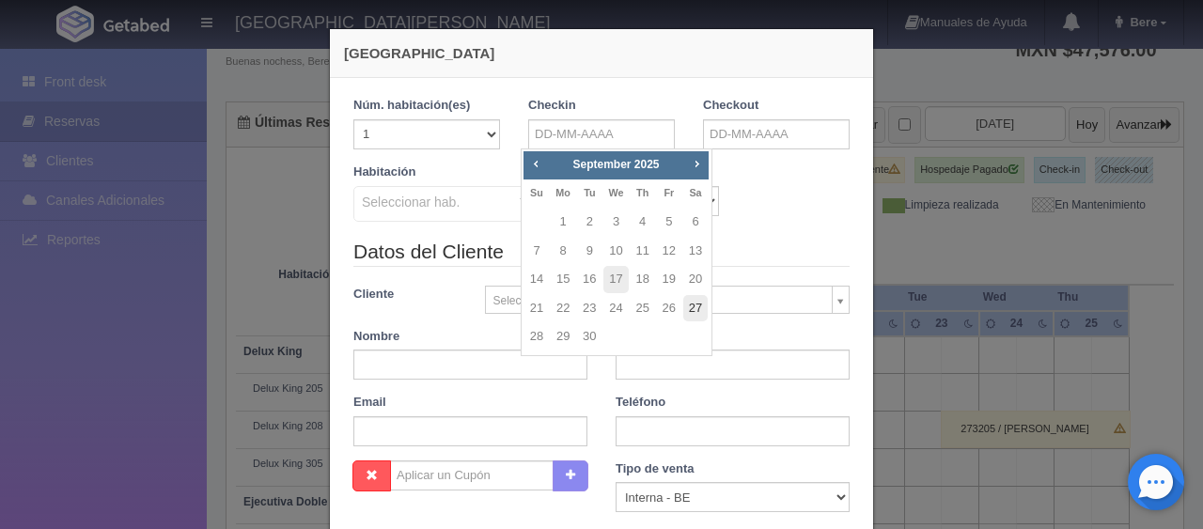
click at [696, 307] on link "27" at bounding box center [696, 308] width 24 height 27
type input "27-09-2025"
checkbox input "false"
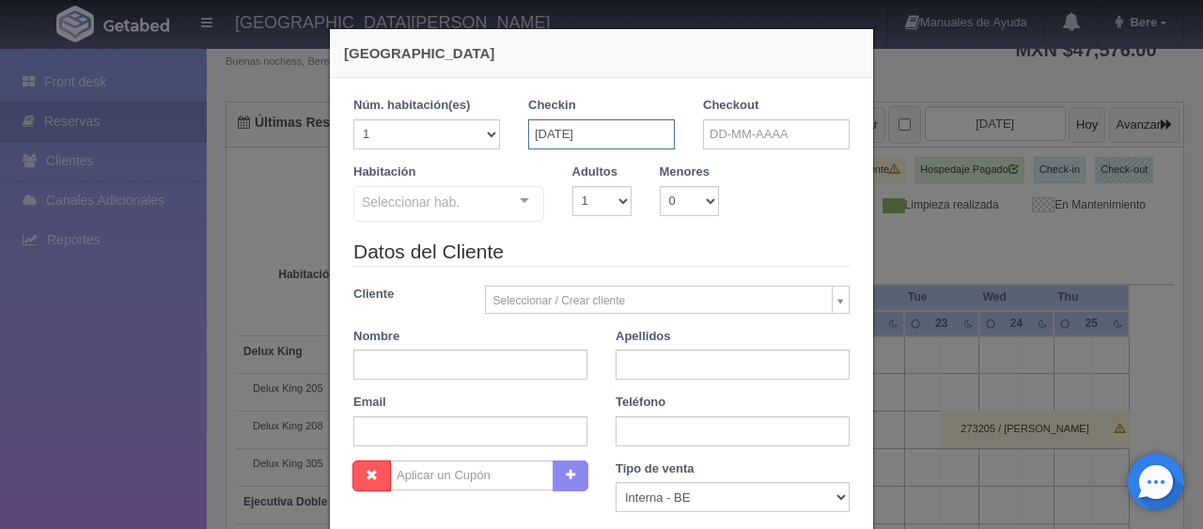
click at [651, 140] on input "27-09-2025" at bounding box center [601, 134] width 147 height 30
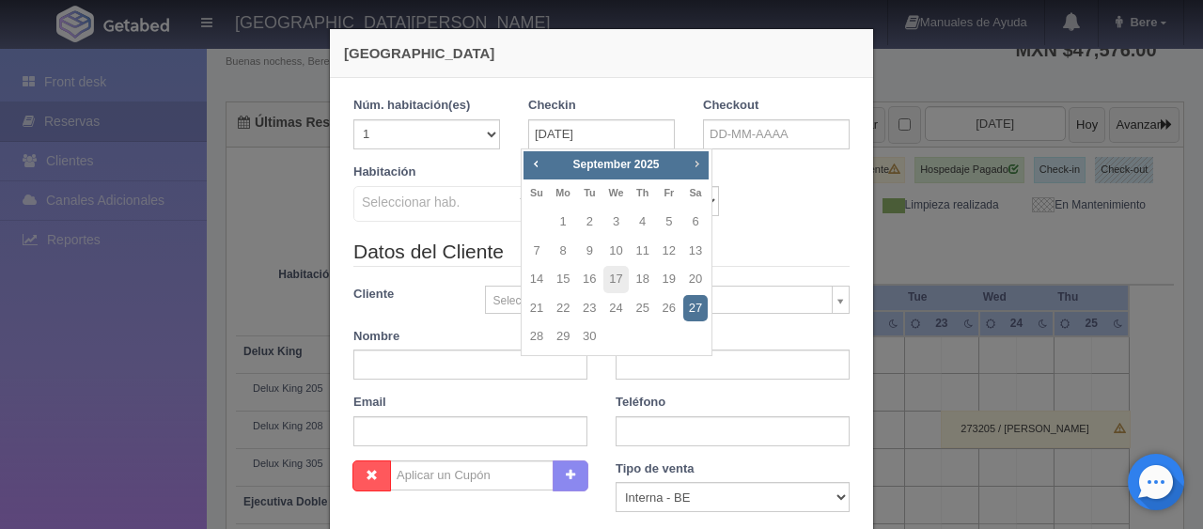
click at [701, 164] on span "Next" at bounding box center [696, 163] width 15 height 15
click at [696, 311] on link "27" at bounding box center [696, 308] width 24 height 27
type input "[DATE]"
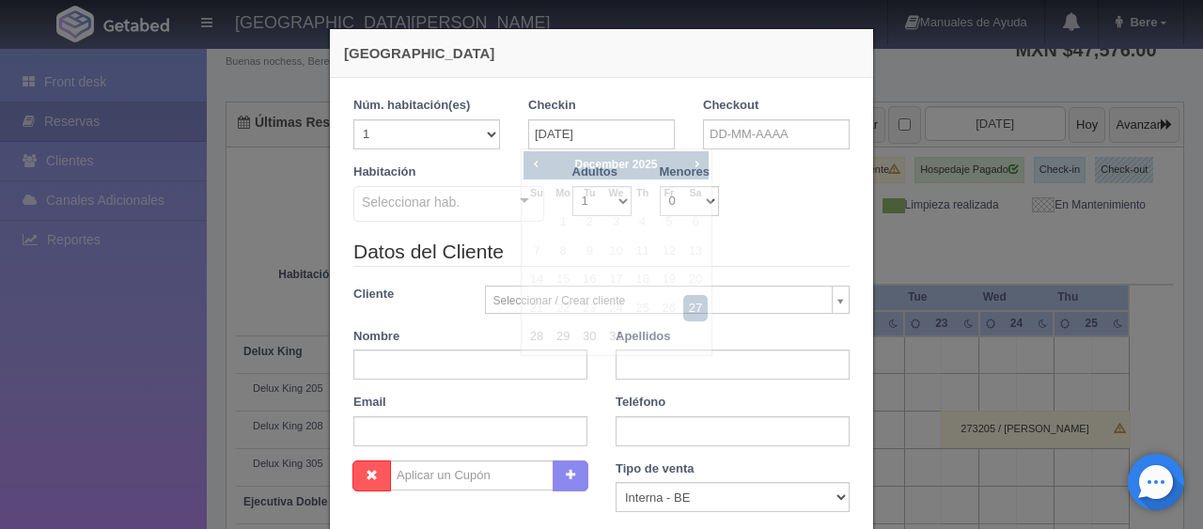
checkbox input "false"
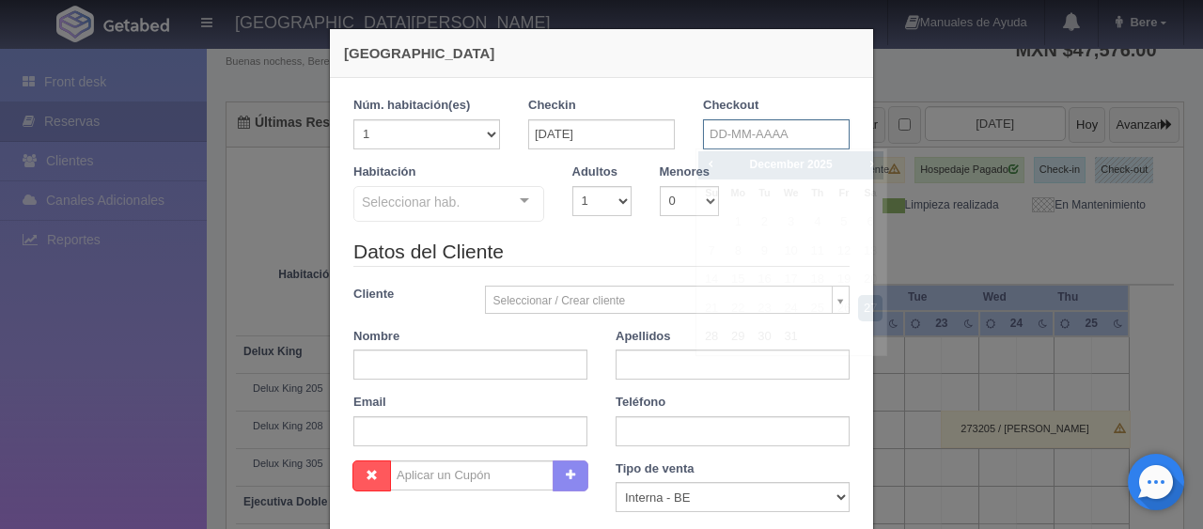
click at [782, 122] on input "text" at bounding box center [776, 134] width 147 height 30
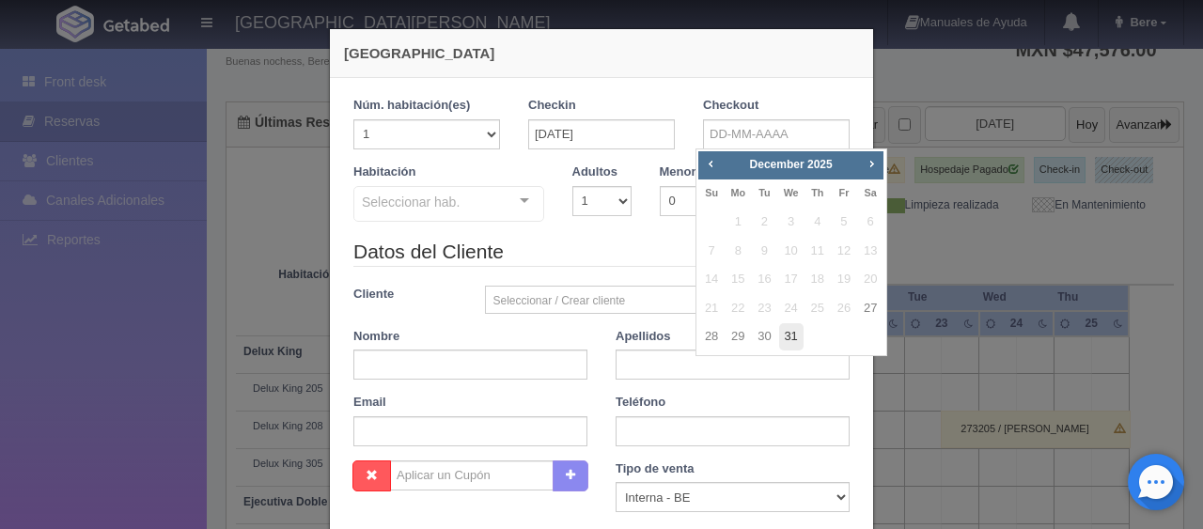
click at [786, 329] on link "31" at bounding box center [791, 336] width 24 height 27
type input "[DATE]"
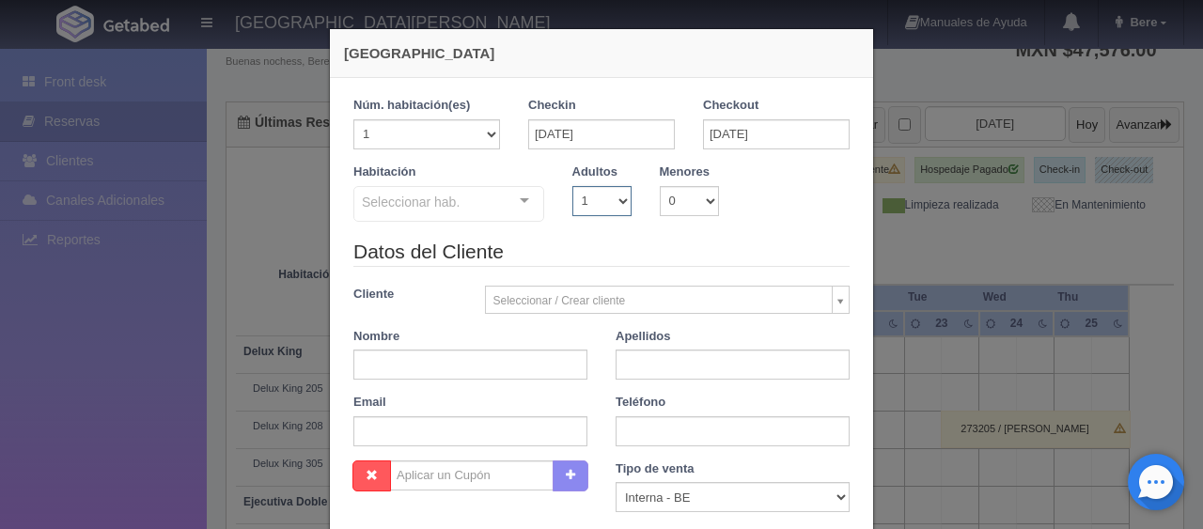
click at [596, 204] on select "1 2 3 4 5 6 7 8 9 10" at bounding box center [602, 201] width 59 height 30
checkbox input "false"
select select "4"
click at [573, 186] on select "1 2 3 4 5 6 7 8 9 10" at bounding box center [602, 201] width 59 height 30
checkbox input "false"
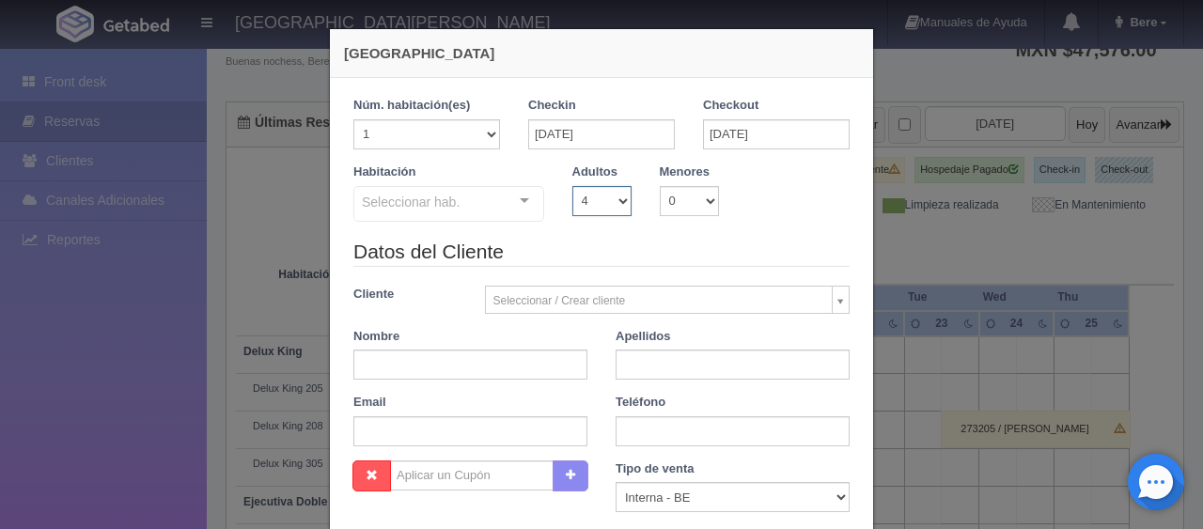
click at [602, 207] on select "1 2 3 4 5 6 7 8 9 10" at bounding box center [602, 201] width 59 height 30
select select "3"
click at [573, 186] on select "1 2 3 4 5 6 7 8 9 10" at bounding box center [602, 201] width 59 height 30
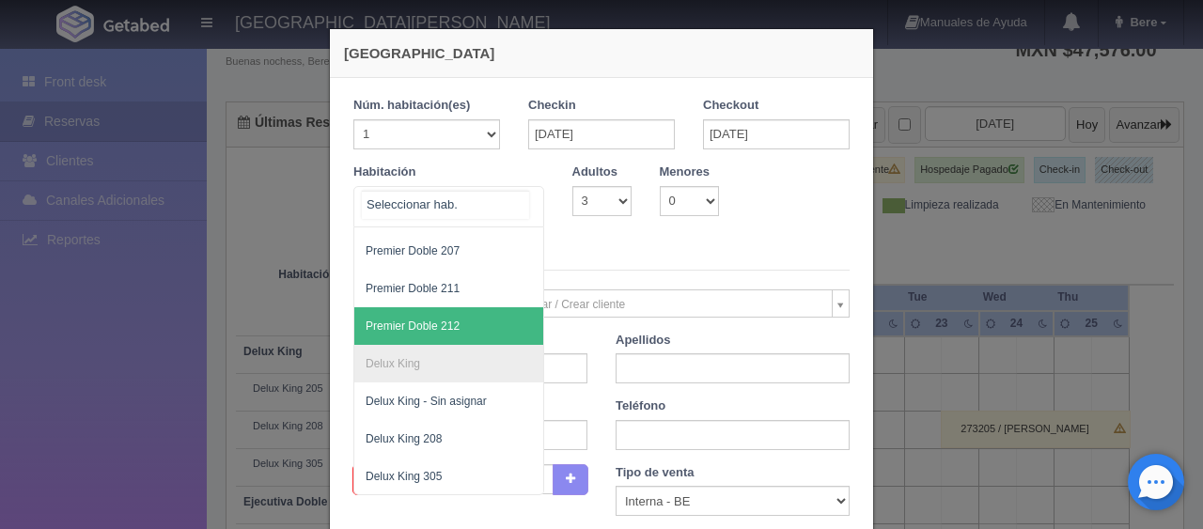
scroll to position [481, 0]
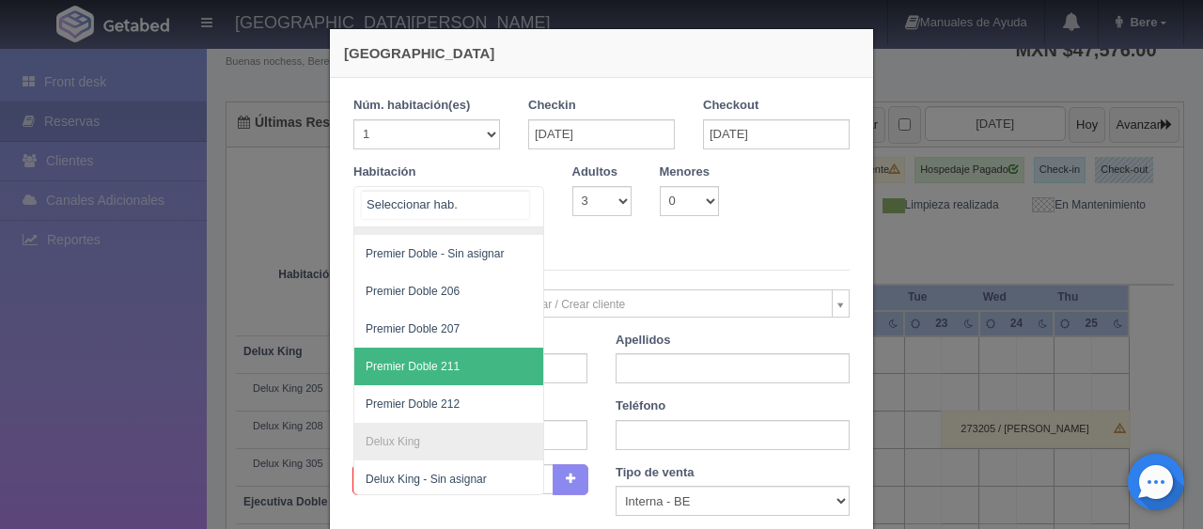
click at [470, 366] on span "Premier Doble 211" at bounding box center [512, 367] width 316 height 38
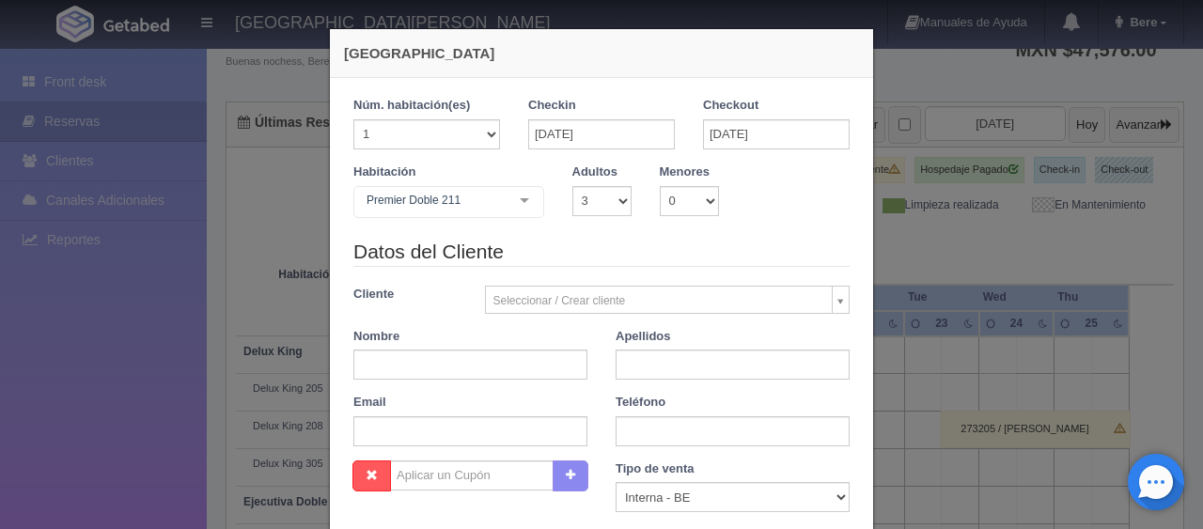
checkbox input "false"
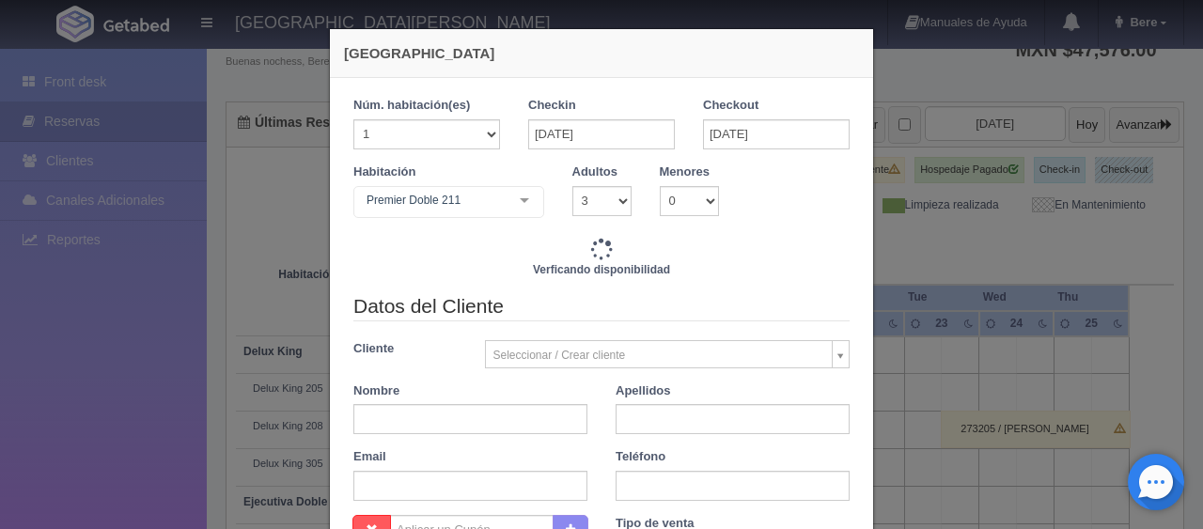
type input "7596.00"
checkbox input "false"
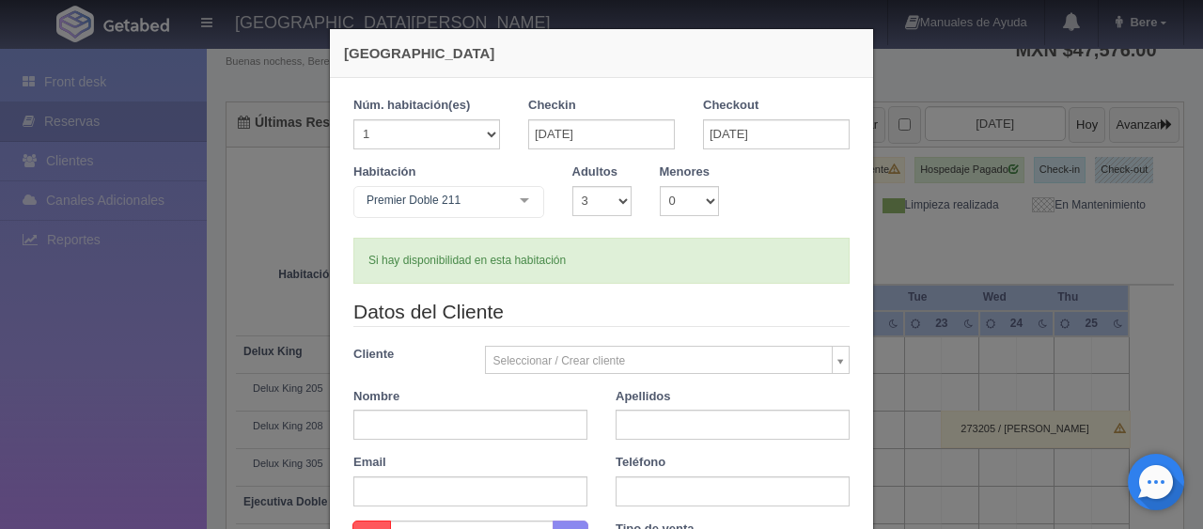
click at [474, 455] on div "Email" at bounding box center [470, 480] width 262 height 53
click at [490, 440] on div "Datos del Cliente Cliente Seleccionar / Crear cliente Nuevo Cliente Adriana Nav…" at bounding box center [601, 409] width 525 height 223
click at [511, 428] on input "text" at bounding box center [471, 425] width 234 height 30
paste input "[PERSON_NAME]"
drag, startPoint x: 500, startPoint y: 424, endPoint x: 391, endPoint y: 425, distance: 109.1
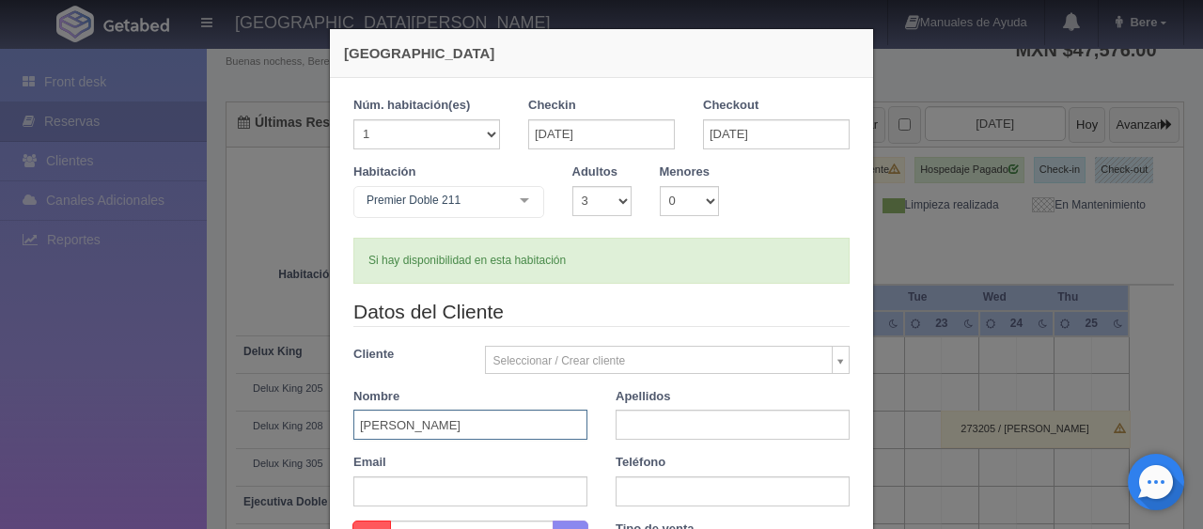
click at [391, 425] on input "[PERSON_NAME]" at bounding box center [471, 425] width 234 height 30
type input "Angela"
paste input "Peralta Aban"
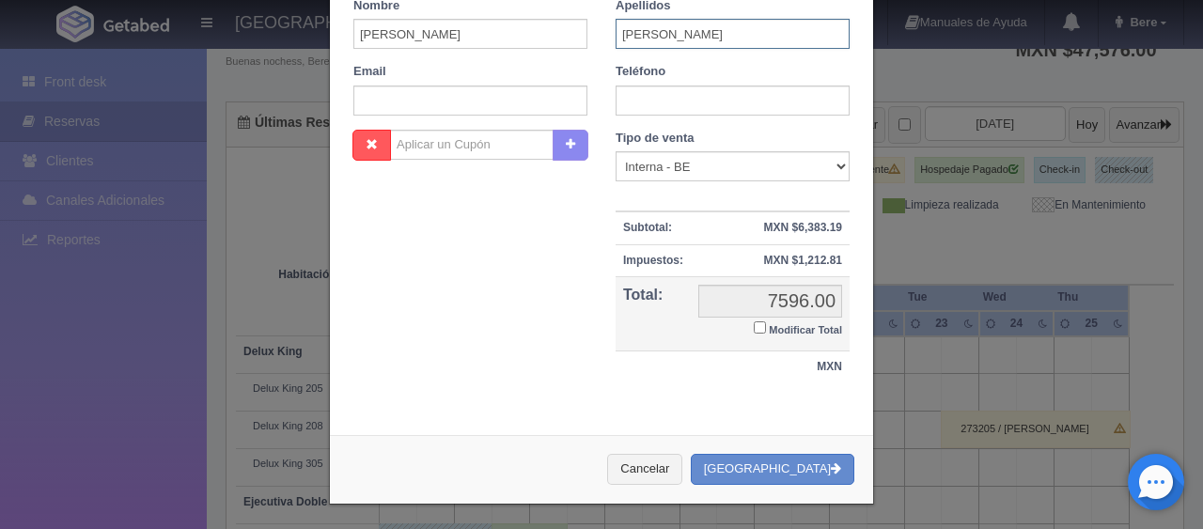
type input "Peralta Aban"
click at [683, 104] on input "text" at bounding box center [733, 101] width 234 height 30
paste input "+52 1 999 505 9410"
type input "+52 1 999 505 9410"
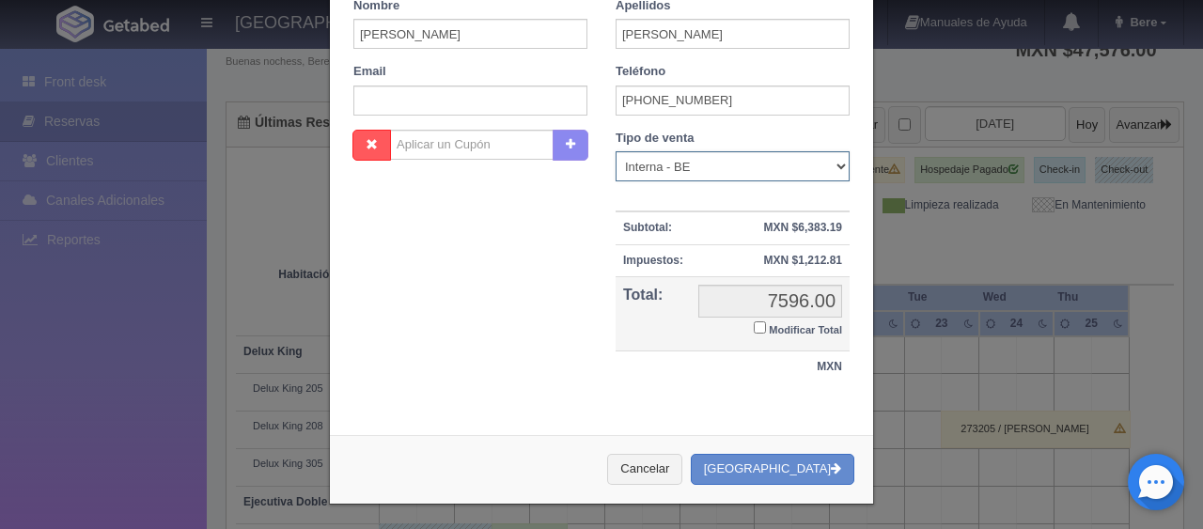
click at [669, 160] on select "Correo Electronico Interna - BE Llamada OTA Externa Otro WALK IN" at bounding box center [733, 166] width 234 height 30
select select "phone"
click at [616, 151] on select "Correo Electronico Interna - BE Llamada OTA Externa Otro WALK IN" at bounding box center [733, 166] width 234 height 30
click at [786, 324] on small "Modificar Total" at bounding box center [805, 329] width 73 height 11
click at [766, 323] on input "Modificar Total" at bounding box center [760, 328] width 12 height 12
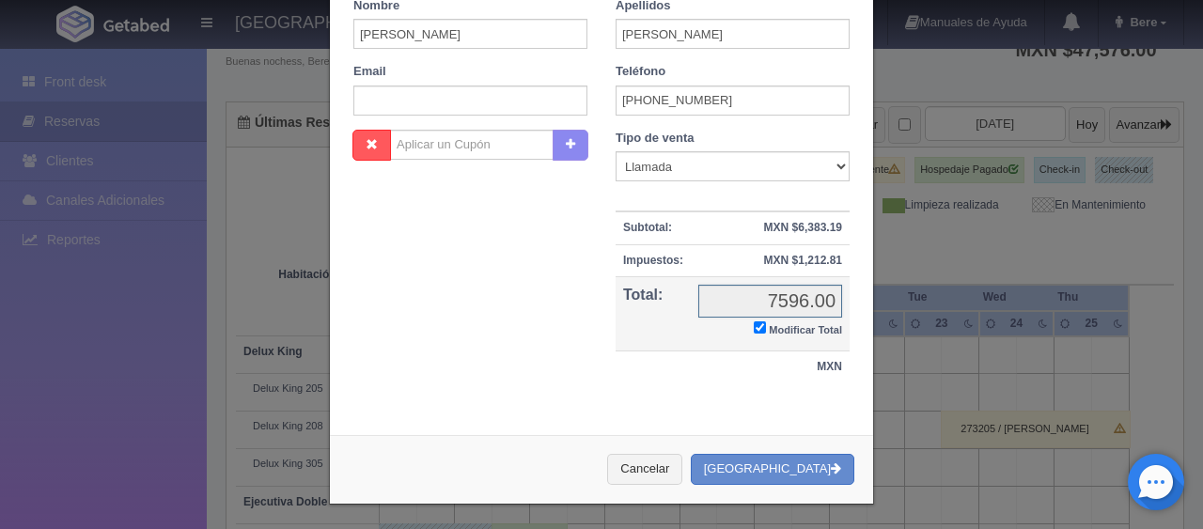
checkbox input "true"
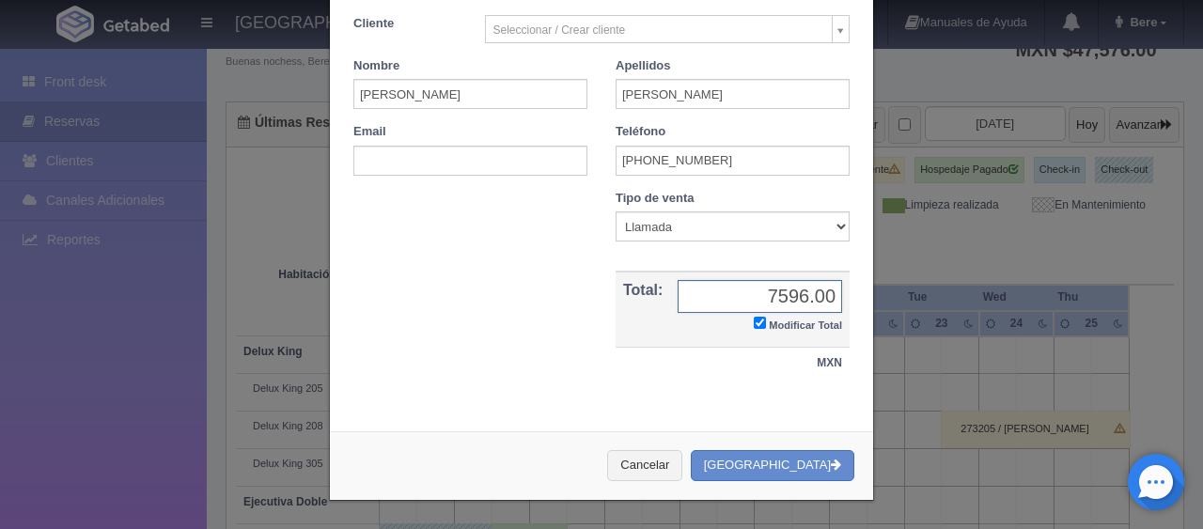
scroll to position [327, 0]
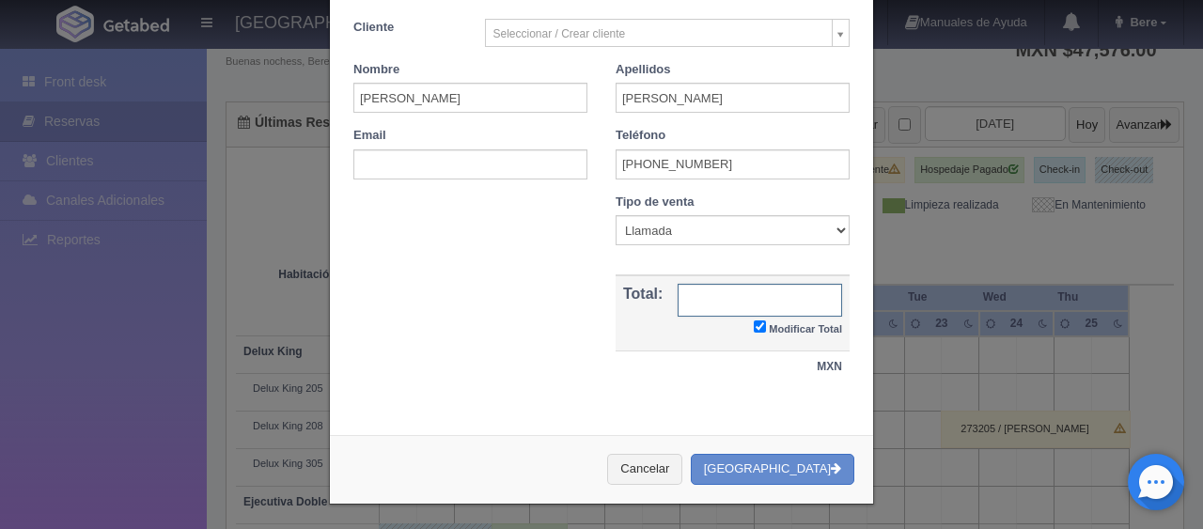
click at [710, 294] on input "text" at bounding box center [760, 300] width 165 height 33
type input "7396"
drag, startPoint x: 796, startPoint y: 303, endPoint x: 820, endPoint y: 363, distance: 64.6
click at [796, 303] on input "7396" at bounding box center [760, 300] width 165 height 33
click at [816, 455] on button "[GEOGRAPHIC_DATA]" at bounding box center [773, 469] width 164 height 31
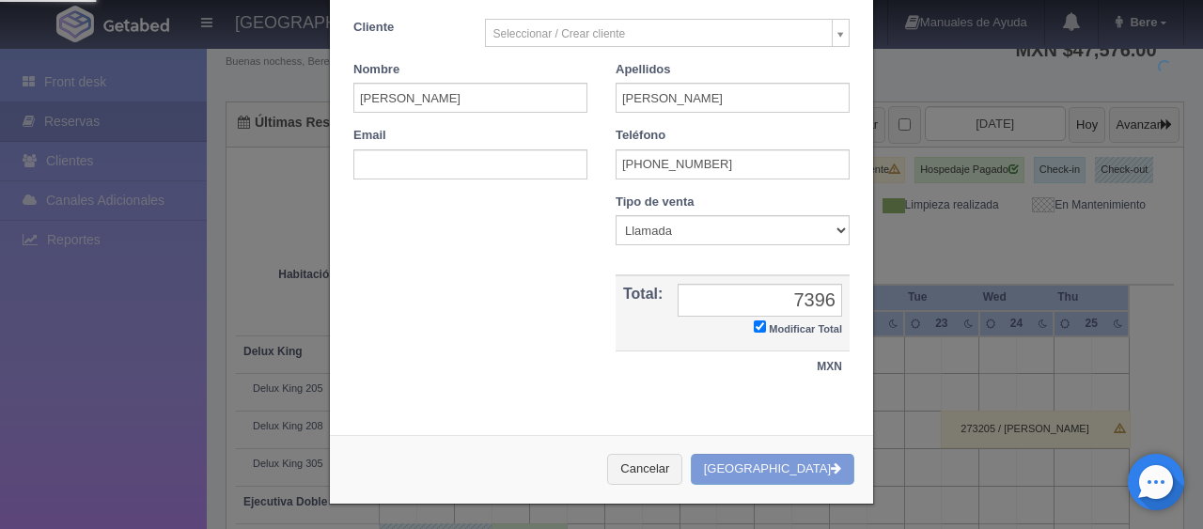
scroll to position [0, 0]
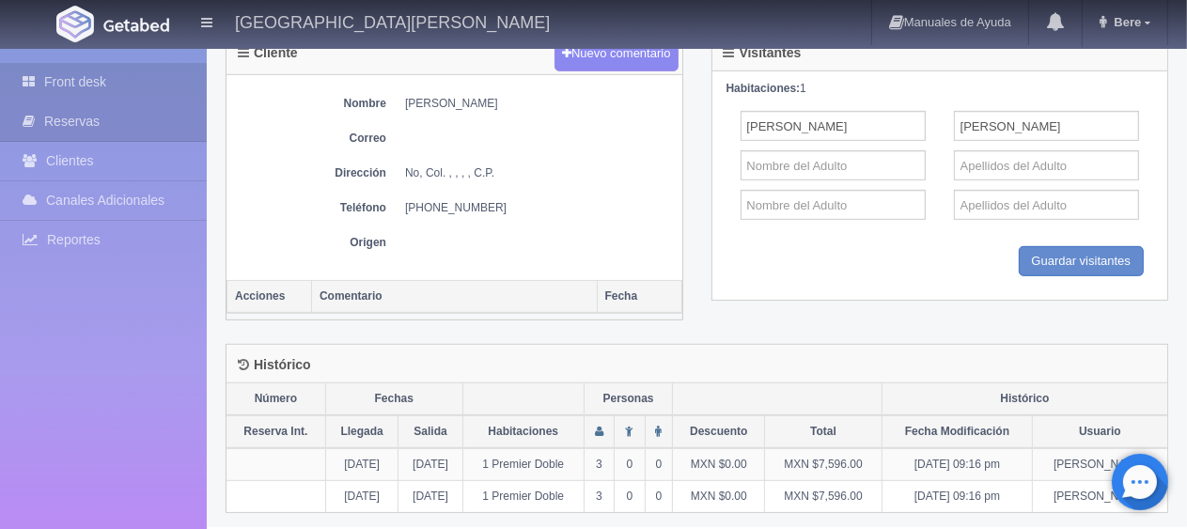
scroll to position [256, 0]
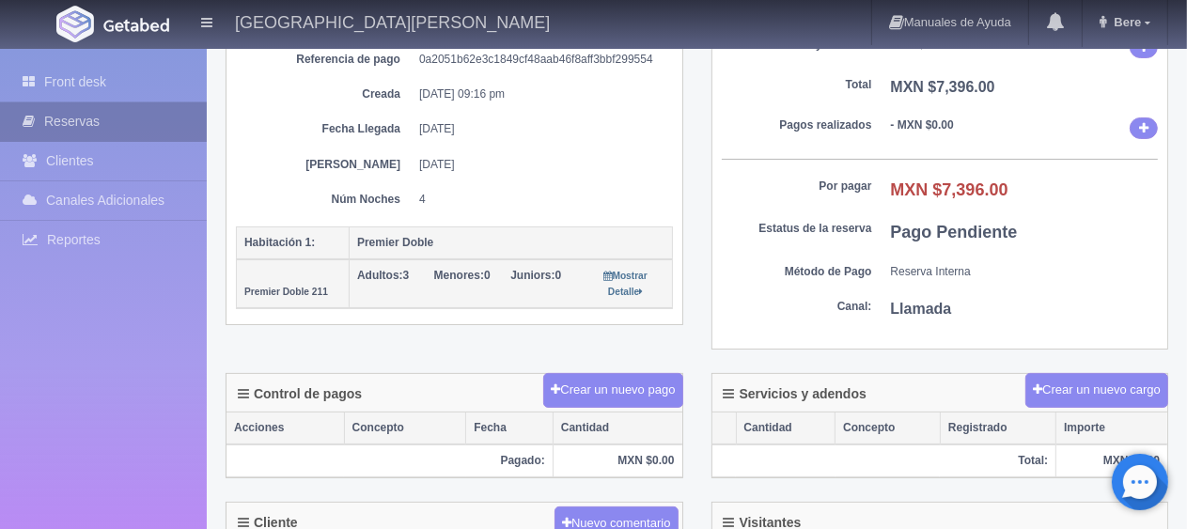
click at [94, 122] on link "Reservas" at bounding box center [103, 121] width 207 height 39
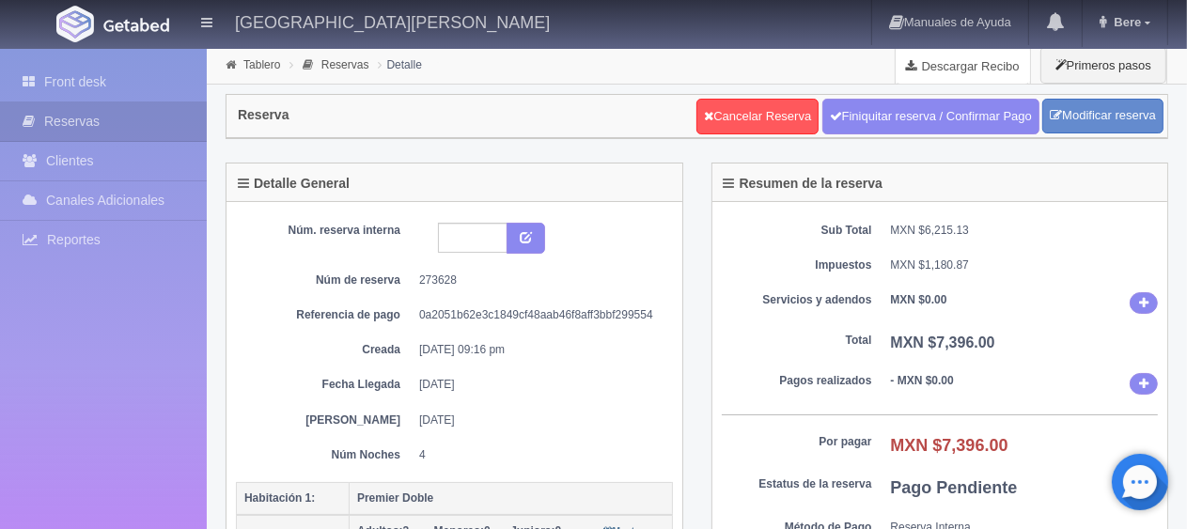
click at [987, 61] on link "Descargar Recibo" at bounding box center [963, 66] width 134 height 38
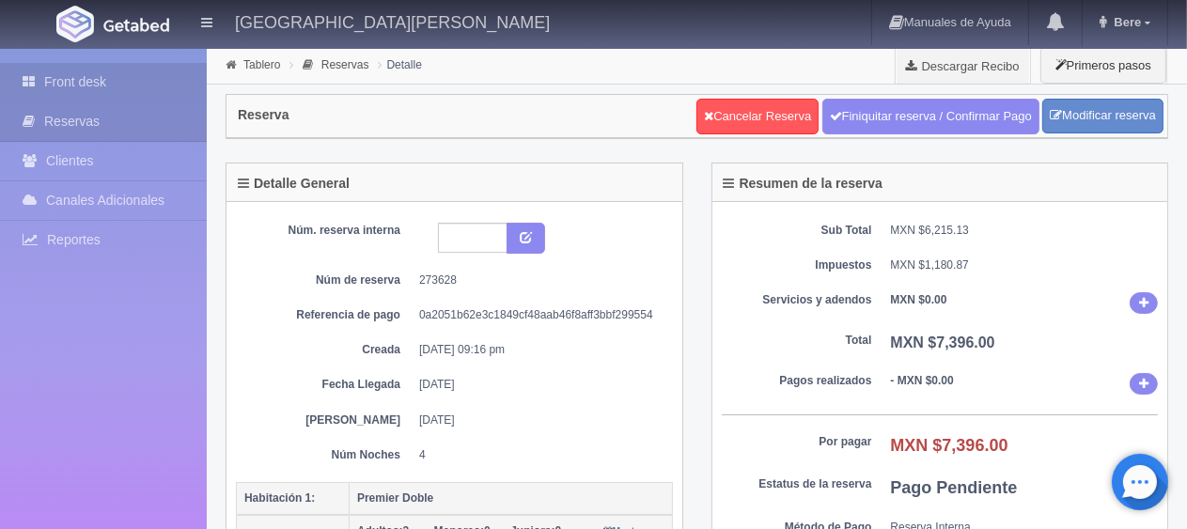
click at [142, 91] on link "Front desk" at bounding box center [103, 82] width 207 height 39
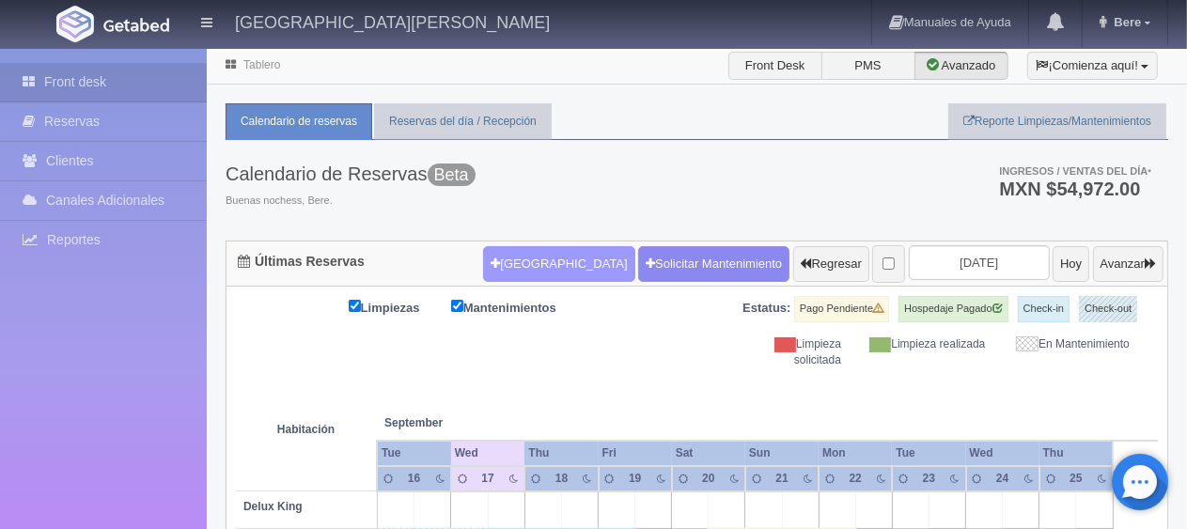
click at [528, 247] on button "[GEOGRAPHIC_DATA]" at bounding box center [558, 264] width 151 height 36
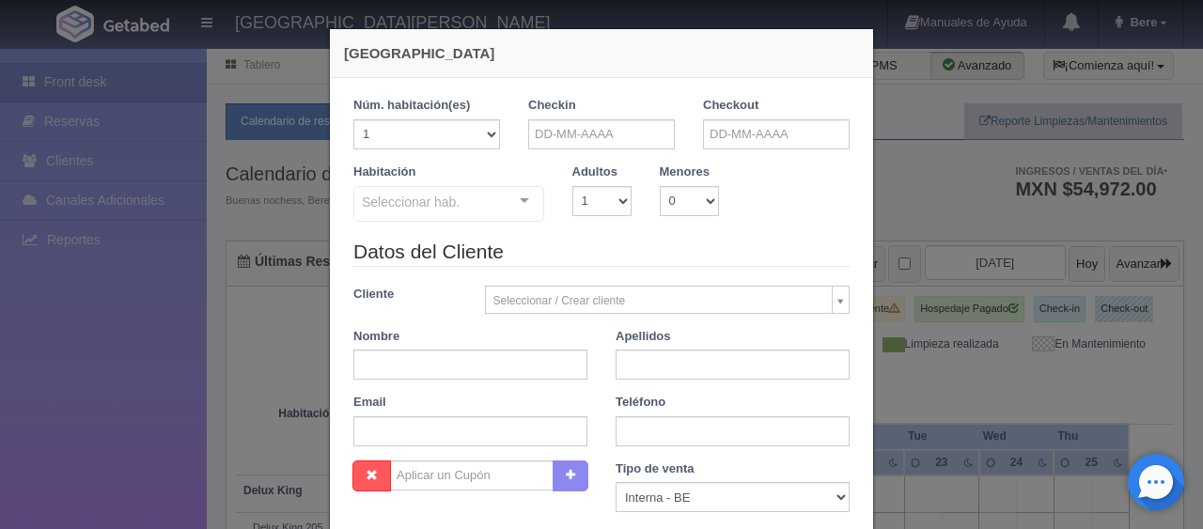
checkbox input "false"
click at [598, 131] on input "text" at bounding box center [601, 134] width 147 height 30
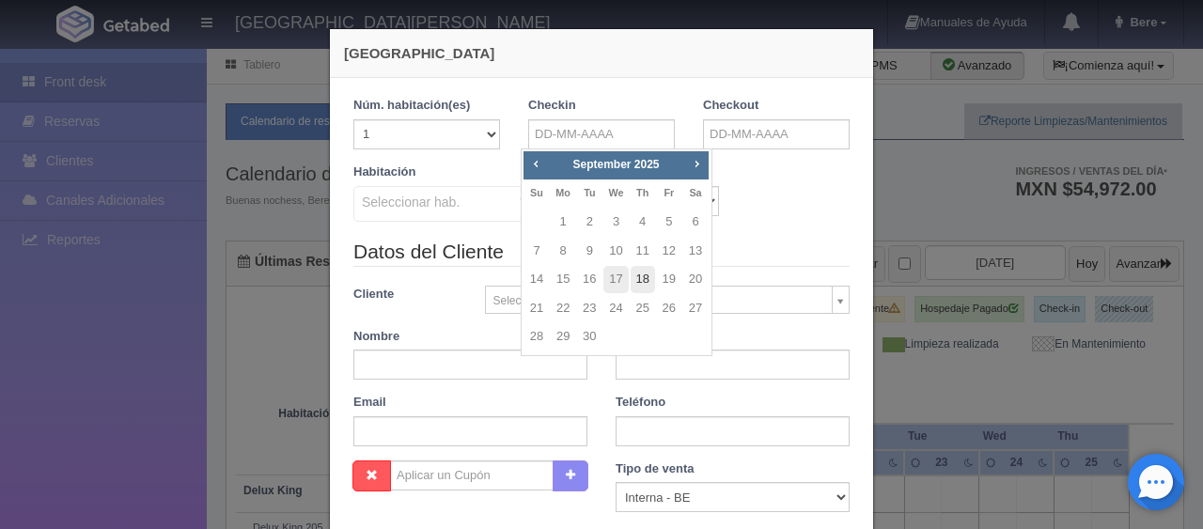
click at [644, 275] on link "18" at bounding box center [643, 279] width 24 height 27
type input "18-09-2025"
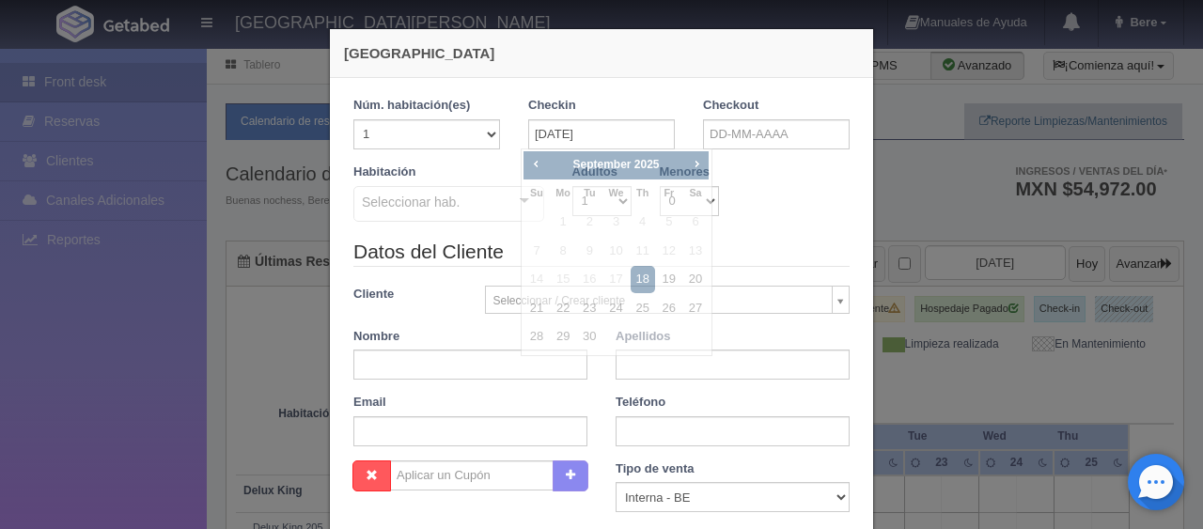
checkbox input "false"
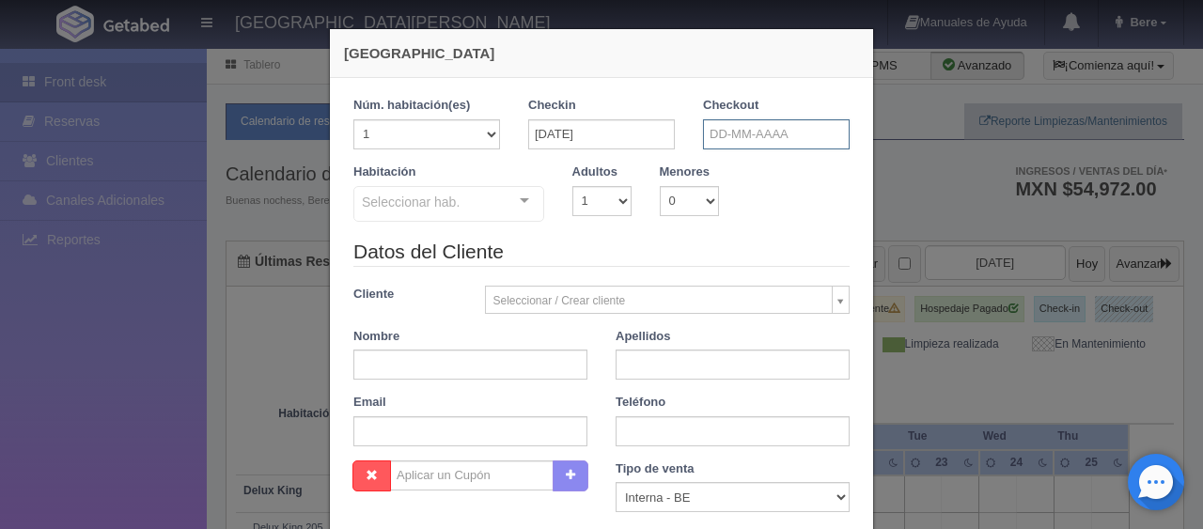
click at [786, 130] on input "text" at bounding box center [776, 134] width 147 height 30
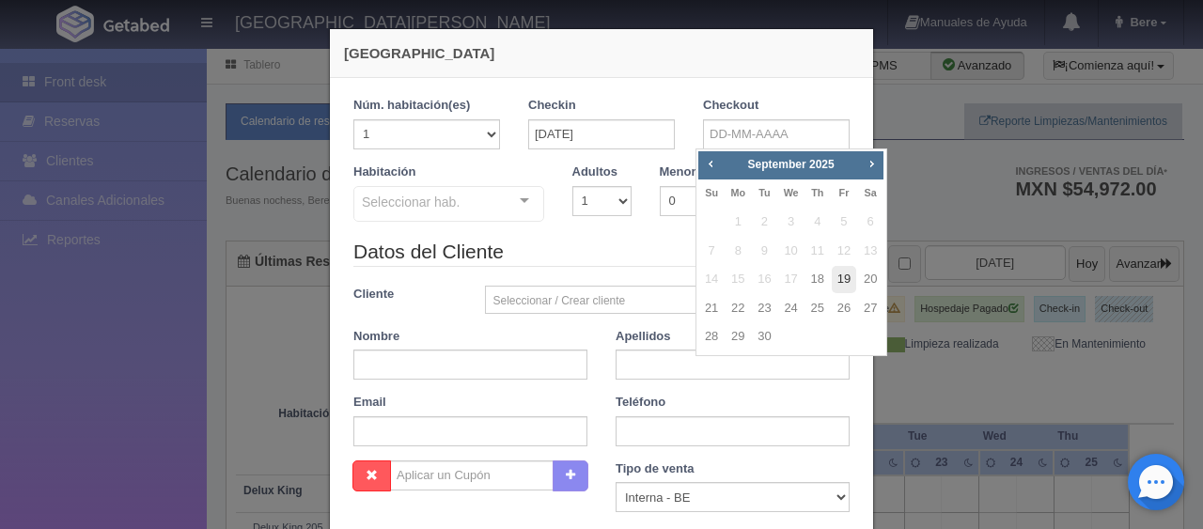
click at [840, 276] on link "19" at bounding box center [844, 279] width 24 height 27
type input "19-09-2025"
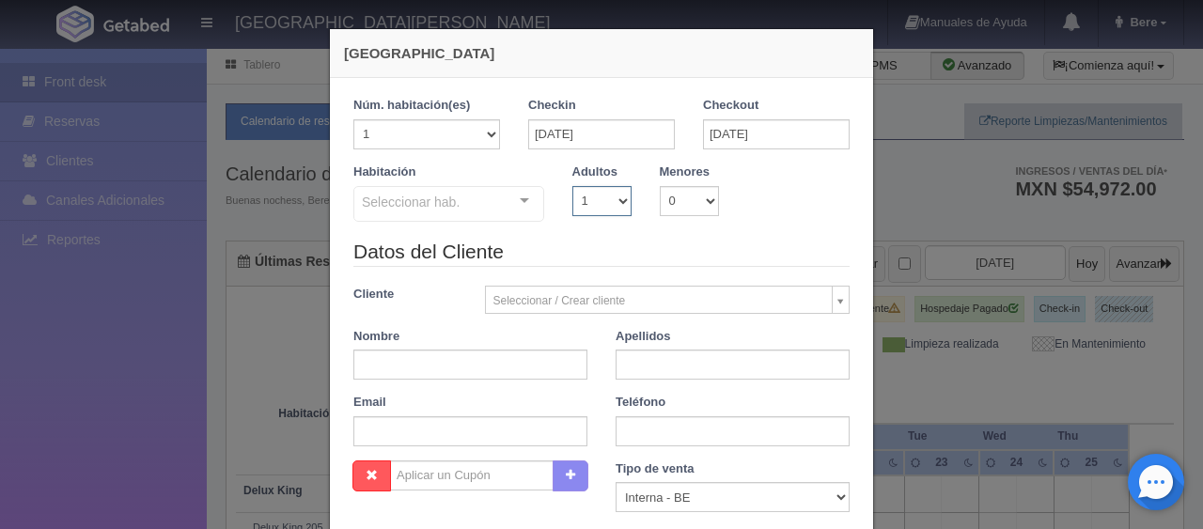
drag, startPoint x: 585, startPoint y: 197, endPoint x: 594, endPoint y: 212, distance: 16.9
click at [585, 197] on select "1 2 3 4 5 6 7 8 9 10" at bounding box center [602, 201] width 59 height 30
checkbox input "false"
select select "2"
click at [573, 186] on select "1 2 3 4 5 6 7 8 9 10" at bounding box center [602, 201] width 59 height 30
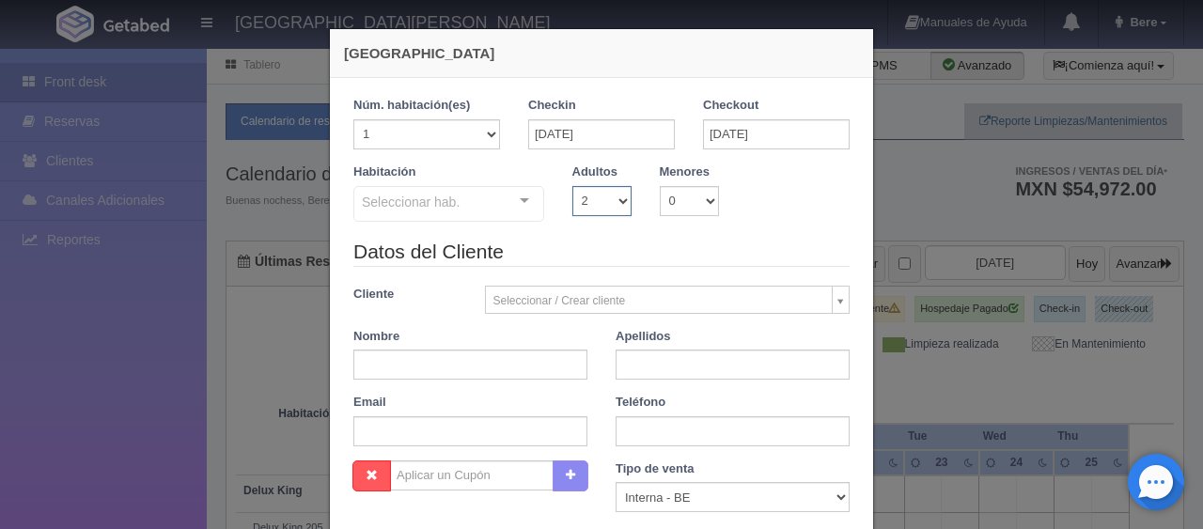
checkbox input "false"
click at [591, 207] on select "1 2 3 4 5 6 7 8 9 10" at bounding box center [602, 201] width 59 height 30
select select "1"
click at [573, 186] on select "1 2 3 4 5 6 7 8 9 10" at bounding box center [602, 201] width 59 height 30
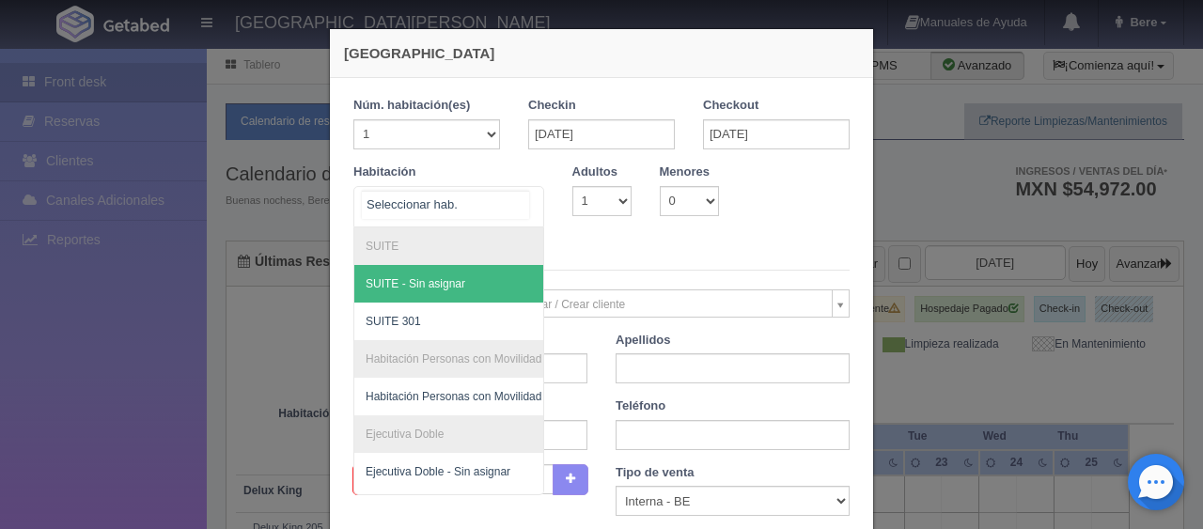
click at [464, 192] on div at bounding box center [449, 206] width 191 height 41
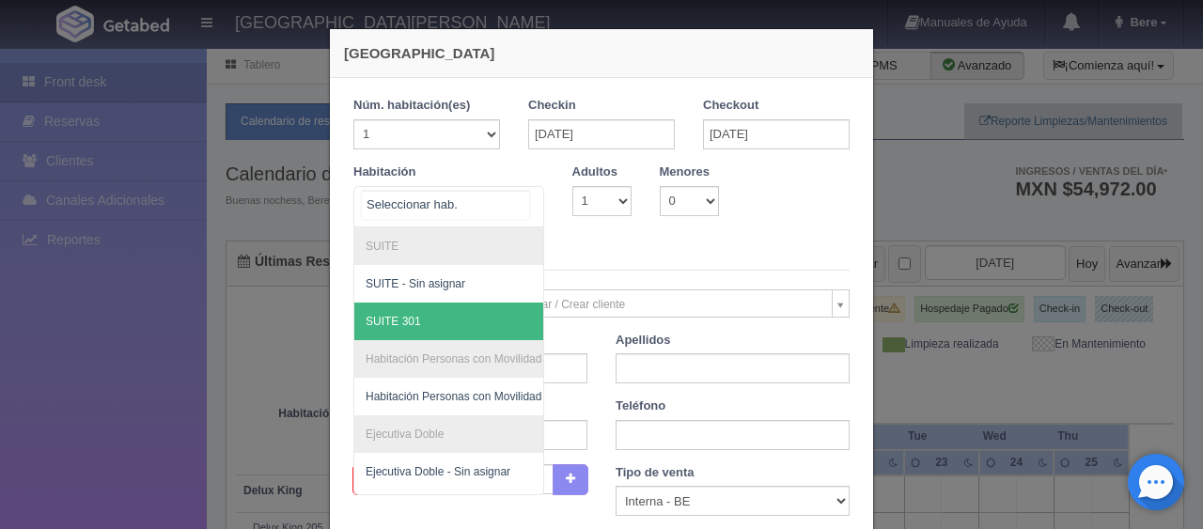
scroll to position [387, 0]
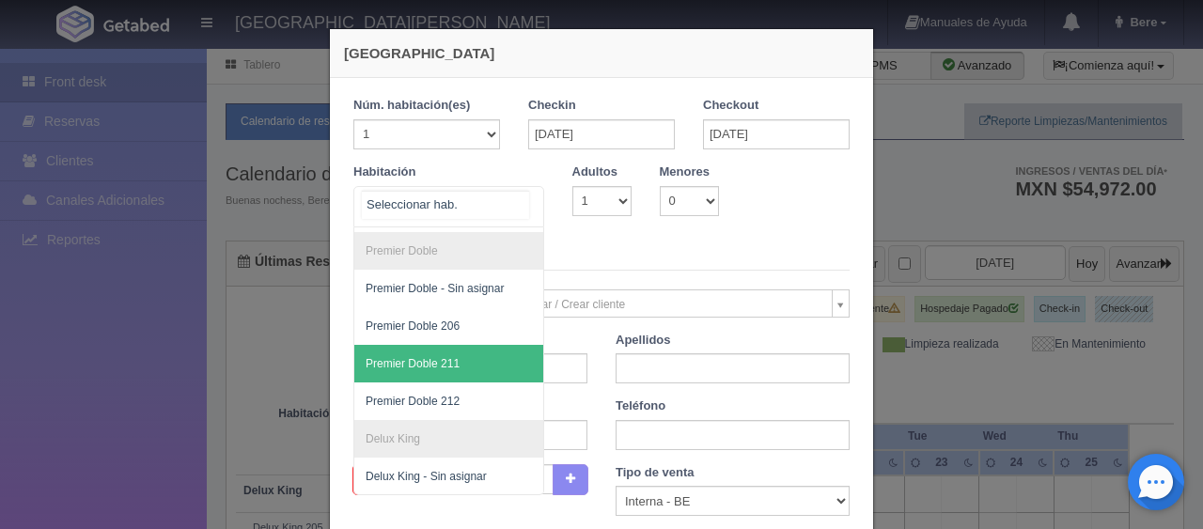
drag, startPoint x: 472, startPoint y: 348, endPoint x: 538, endPoint y: 232, distance: 133.1
click at [472, 348] on span "Premier Doble 211" at bounding box center [512, 364] width 316 height 38
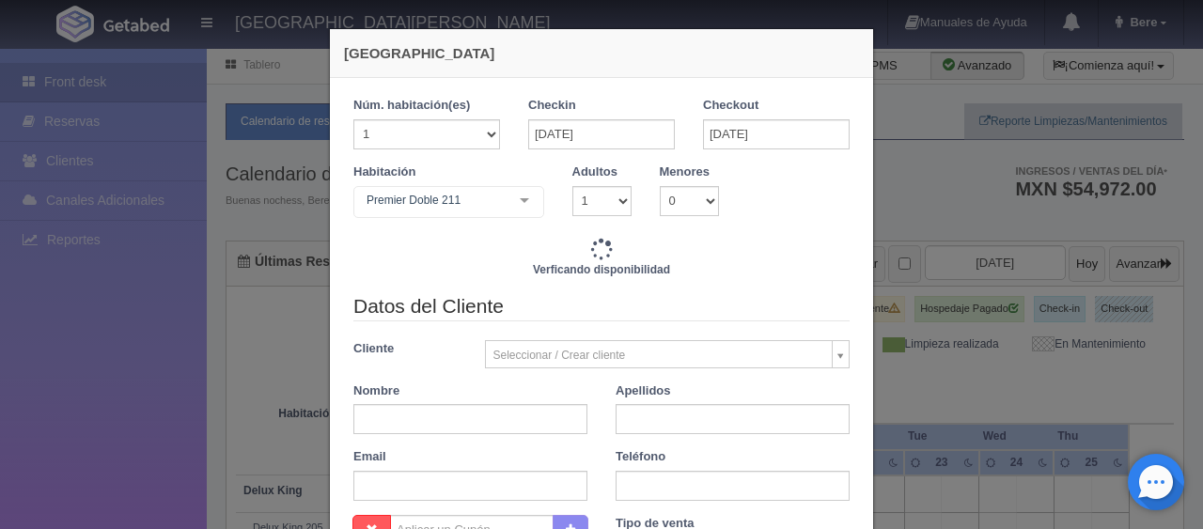
checkbox input "false"
type input "1399.00"
checkbox input "false"
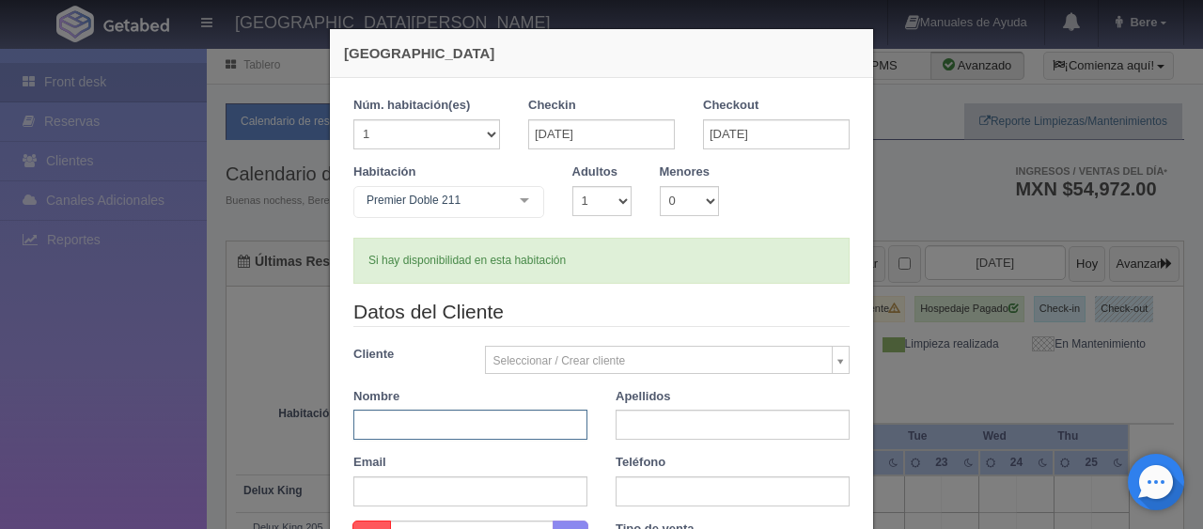
click at [485, 410] on input "text" at bounding box center [471, 425] width 234 height 30
paste input "Lorena García"
drag, startPoint x: 471, startPoint y: 425, endPoint x: 398, endPoint y: 424, distance: 73.3
click at [398, 424] on input "Lorena García" at bounding box center [471, 425] width 234 height 30
type input "Lorena"
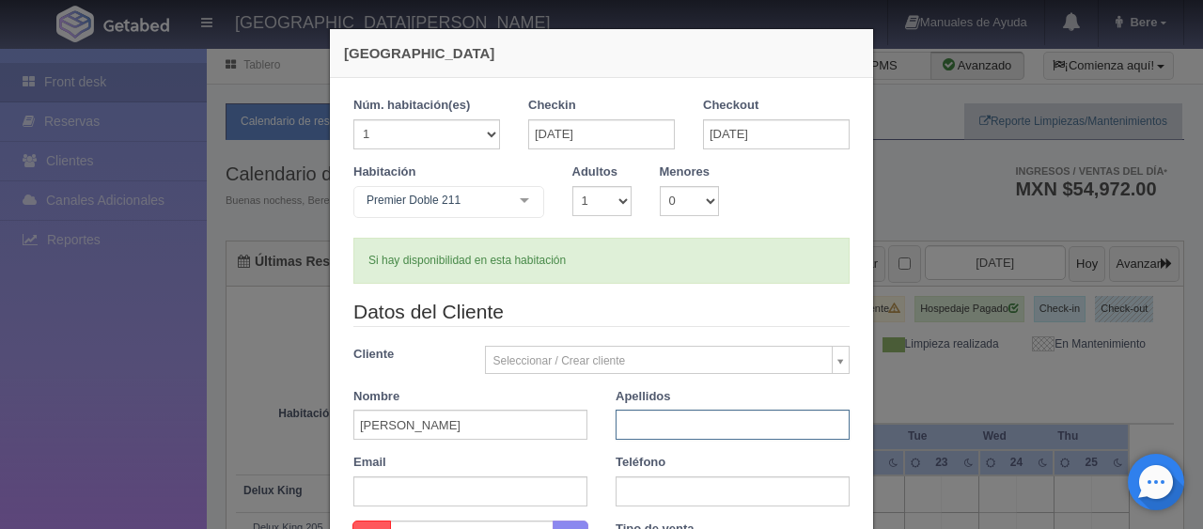
paste input "García"
type input "García"
click at [633, 478] on input "text" at bounding box center [733, 492] width 234 height 30
paste input "52 1 722 364 6201"
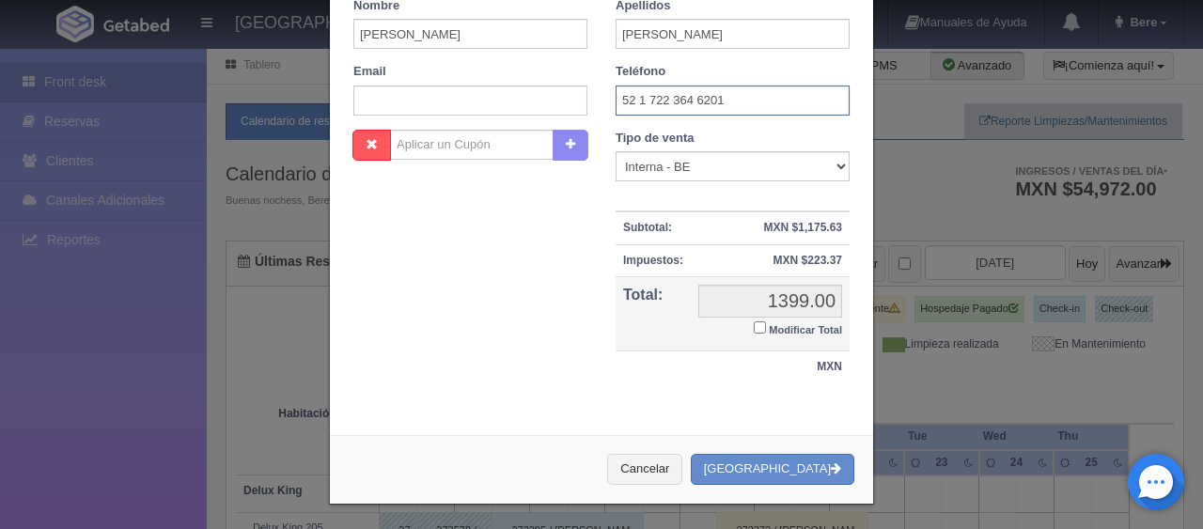
type input "52 1 722 364 6201"
click at [778, 327] on small "Modificar Total" at bounding box center [805, 329] width 73 height 11
click at [766, 327] on input "Modificar Total" at bounding box center [760, 328] width 12 height 12
checkbox input "true"
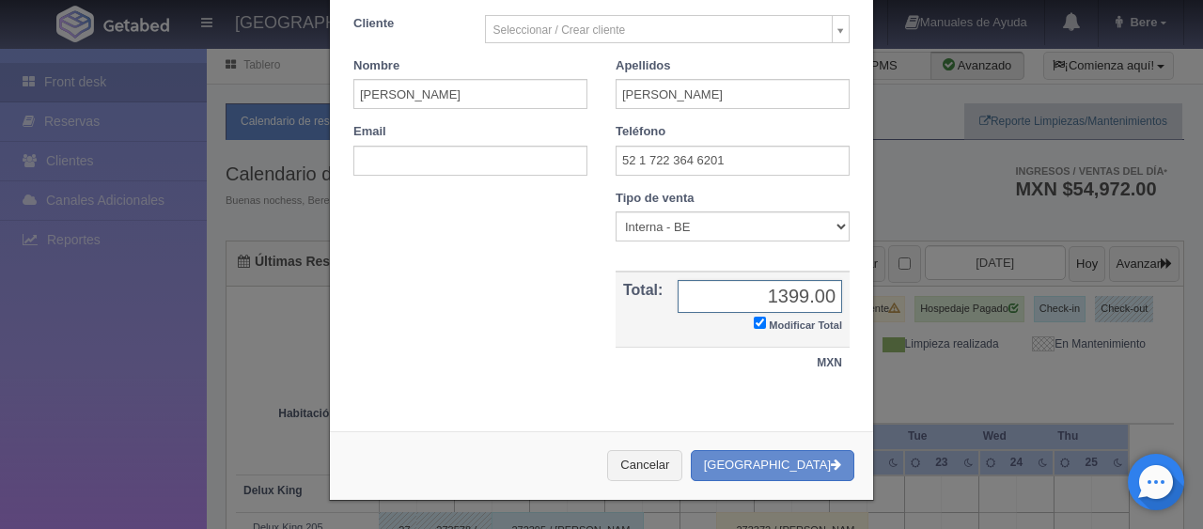
scroll to position [327, 0]
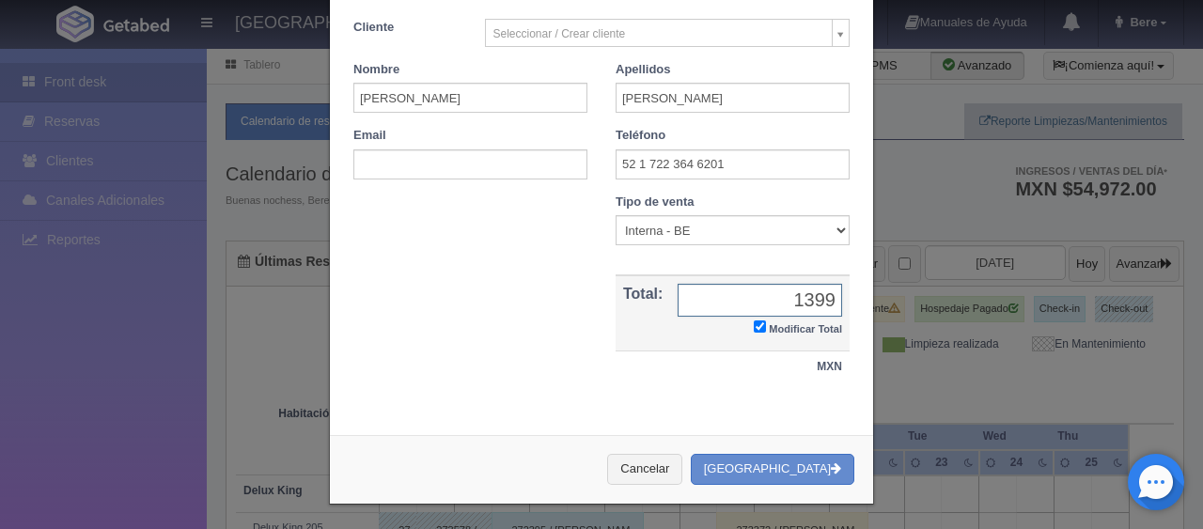
type input "1399"
click at [684, 231] on select "Correo Electronico Interna - BE Llamada OTA Externa Otro WALK IN" at bounding box center [733, 230] width 234 height 30
select select "phone"
click at [616, 215] on select "Correo Electronico Interna - BE Llamada OTA Externa Otro WALK IN" at bounding box center [733, 230] width 234 height 30
click at [805, 464] on button "[GEOGRAPHIC_DATA]" at bounding box center [773, 469] width 164 height 31
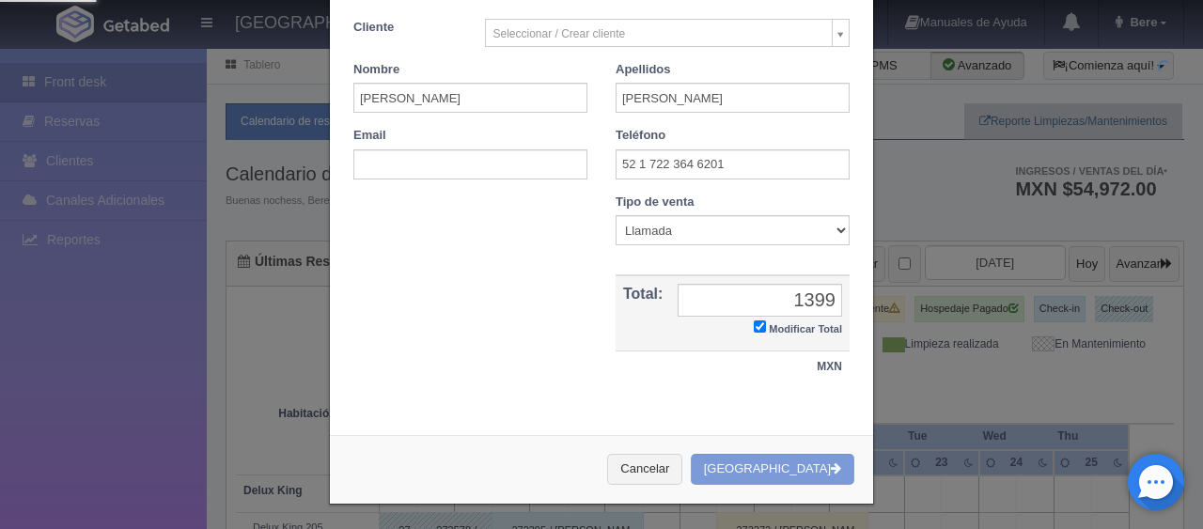
scroll to position [0, 0]
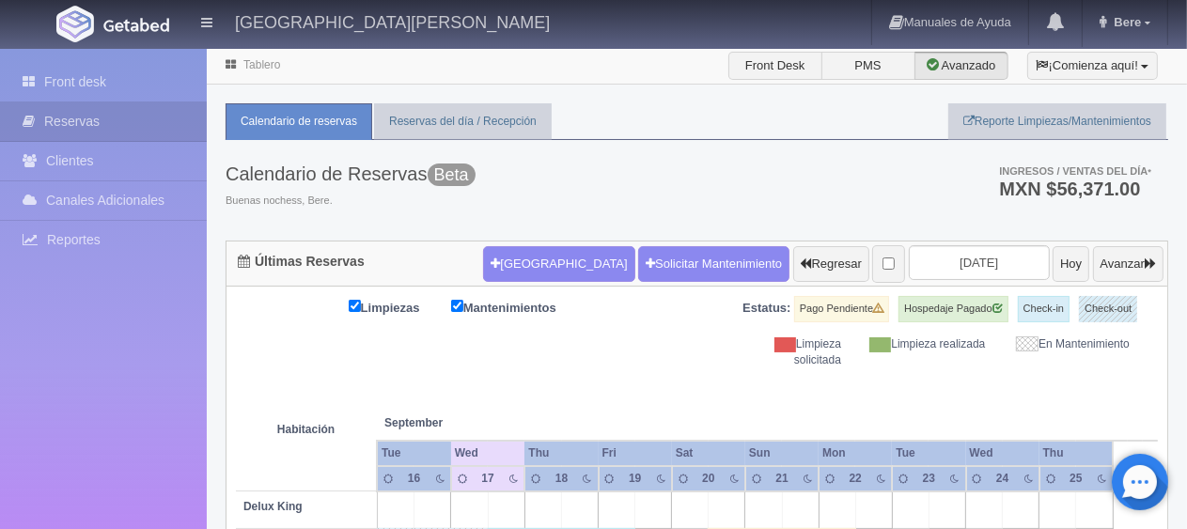
click at [658, 354] on div "Limpiezas Mantenimientos Estatus: Pago Pendiente Hospedaje Pagado Check-in Chec…" at bounding box center [697, 332] width 922 height 72
drag, startPoint x: 1080, startPoint y: 363, endPoint x: 515, endPoint y: 293, distance: 569.3
click at [825, 200] on div "Calendario de Reservas Beta Buenas nochess, Bere. Ingresos / Ventas del día * M…" at bounding box center [697, 190] width 943 height 101
click at [841, 401] on th at bounding box center [801, 404] width 110 height 71
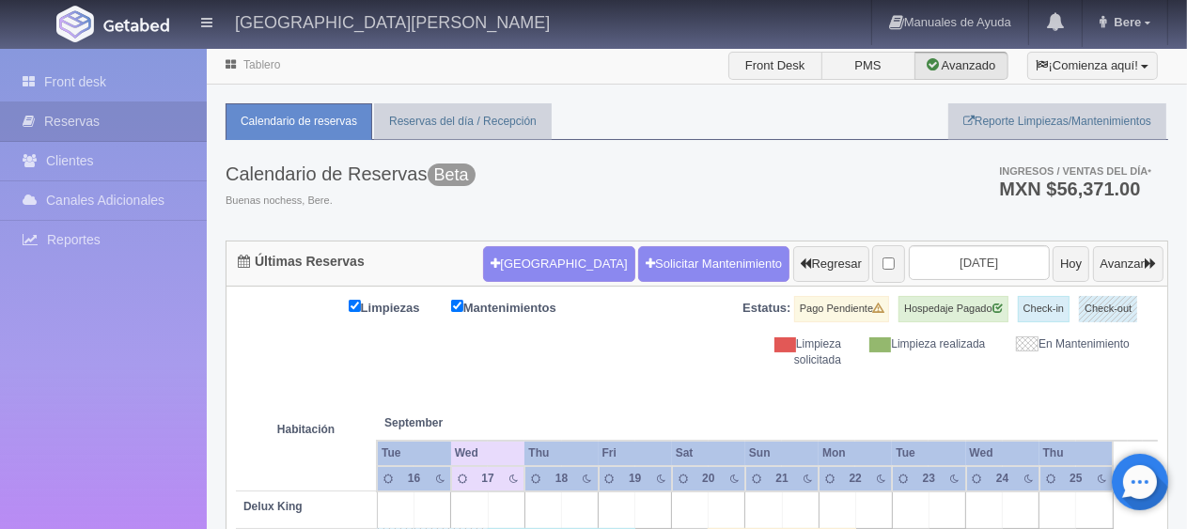
click at [559, 358] on div "Limpiezas Mantenimientos Estatus: Pago Pendiente Hospedaje Pagado Check-in Chec…" at bounding box center [697, 332] width 922 height 72
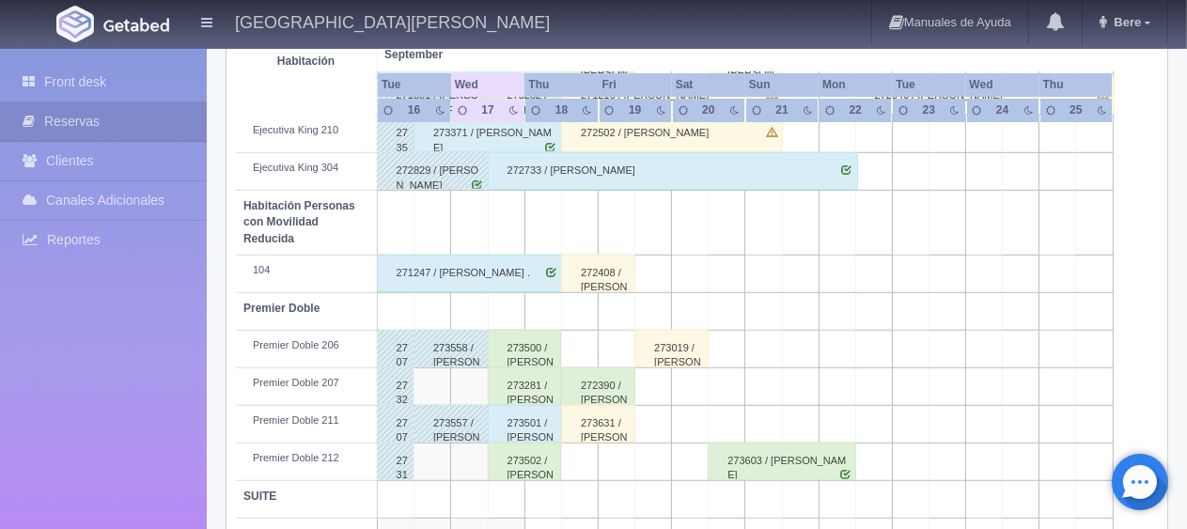
scroll to position [846, 0]
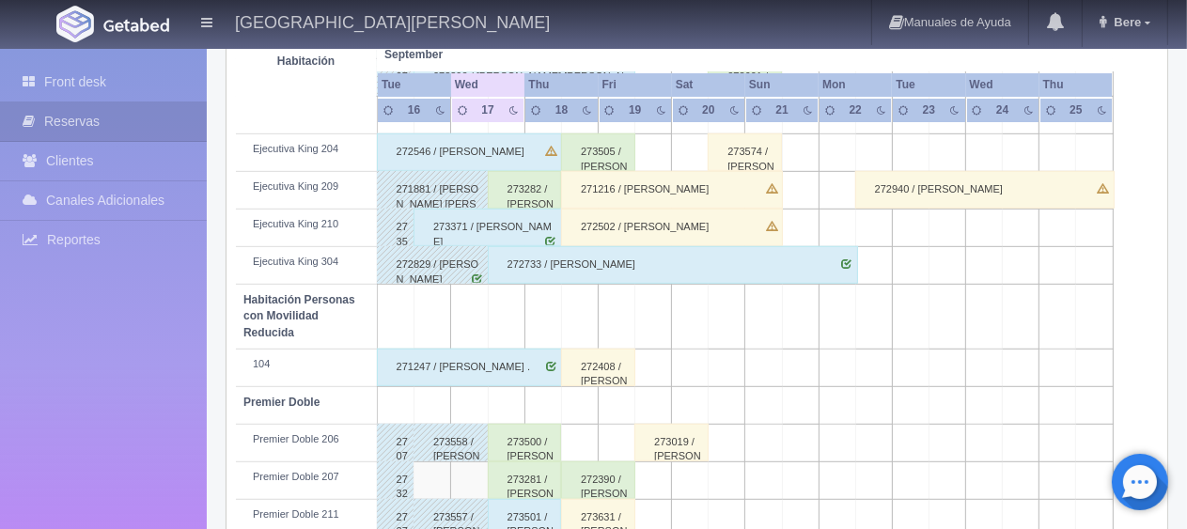
click at [522, 152] on div "272546 / Adolfo Marquez" at bounding box center [469, 153] width 185 height 38
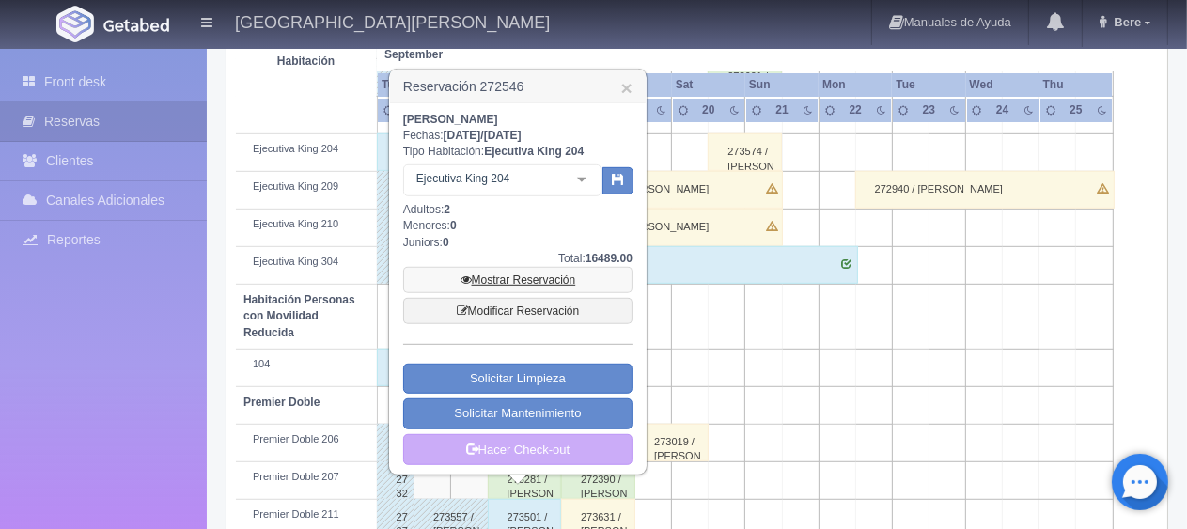
click at [571, 273] on link "Mostrar Reservación" at bounding box center [517, 280] width 229 height 26
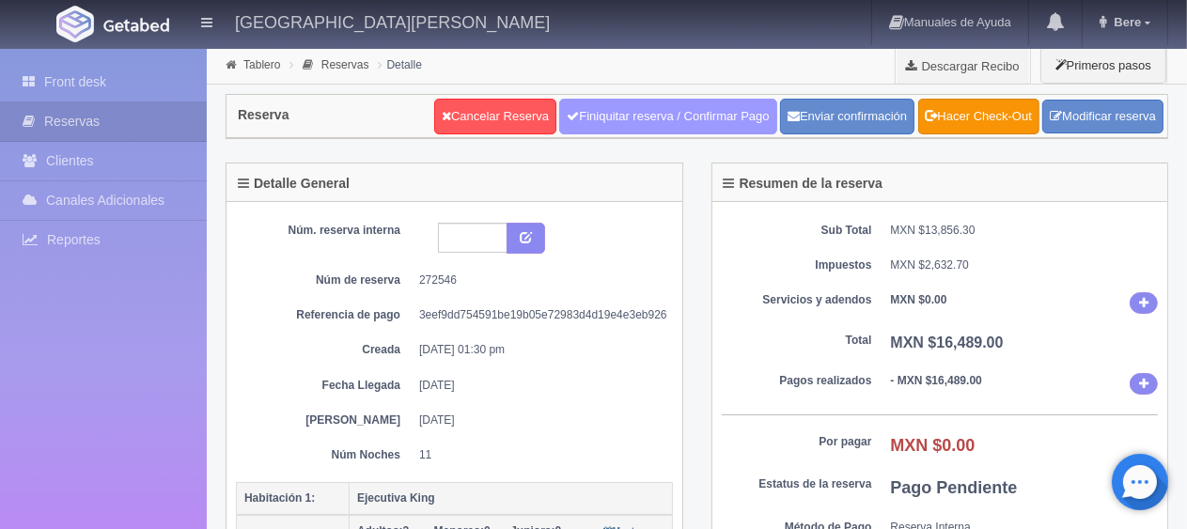
click at [700, 109] on link "Finiquitar reserva / Confirmar Pago" at bounding box center [667, 117] width 217 height 36
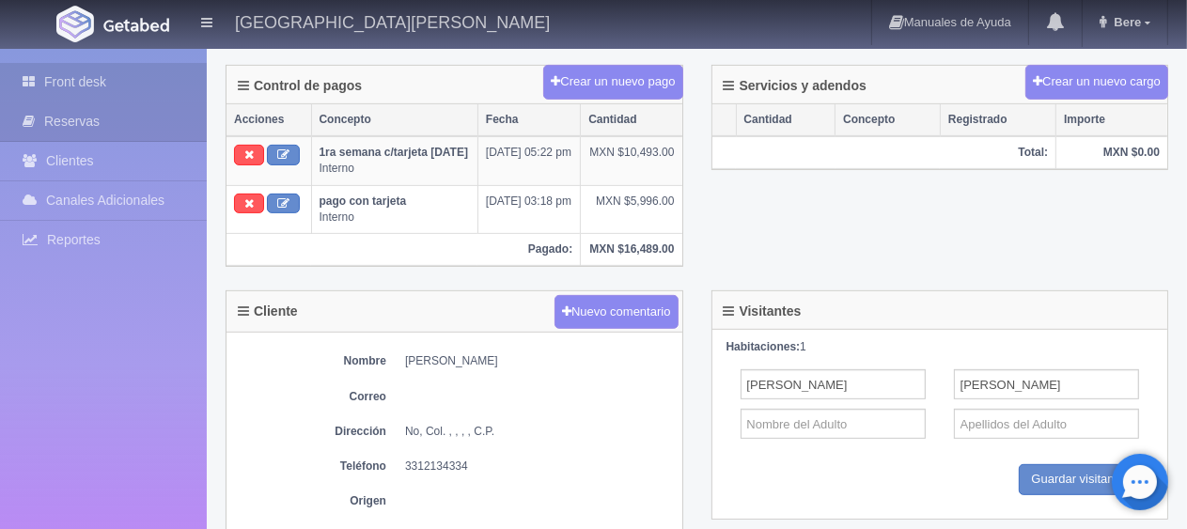
click at [103, 84] on link "Front desk" at bounding box center [103, 82] width 207 height 39
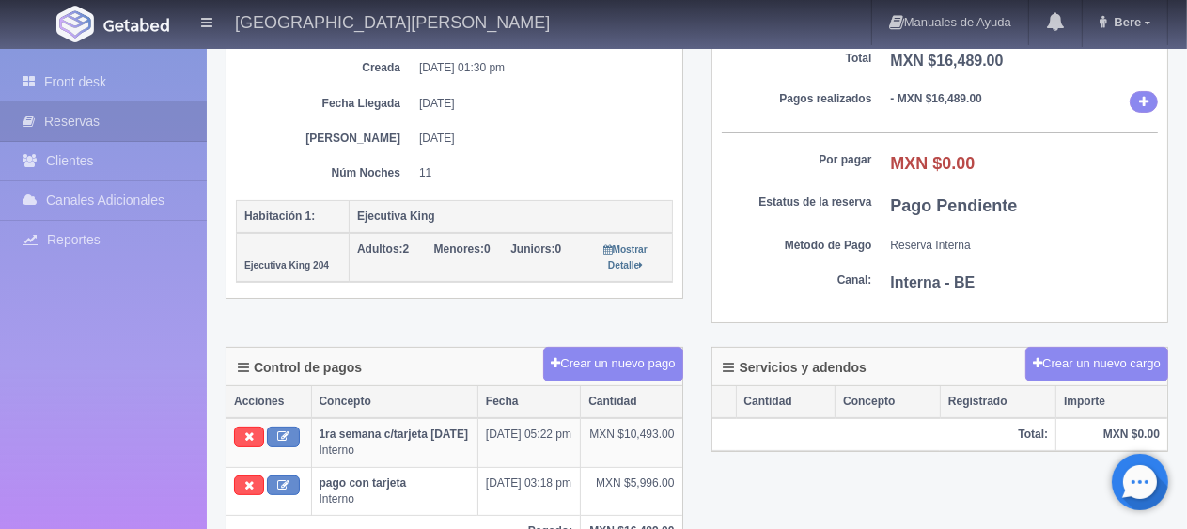
scroll to position [0, 0]
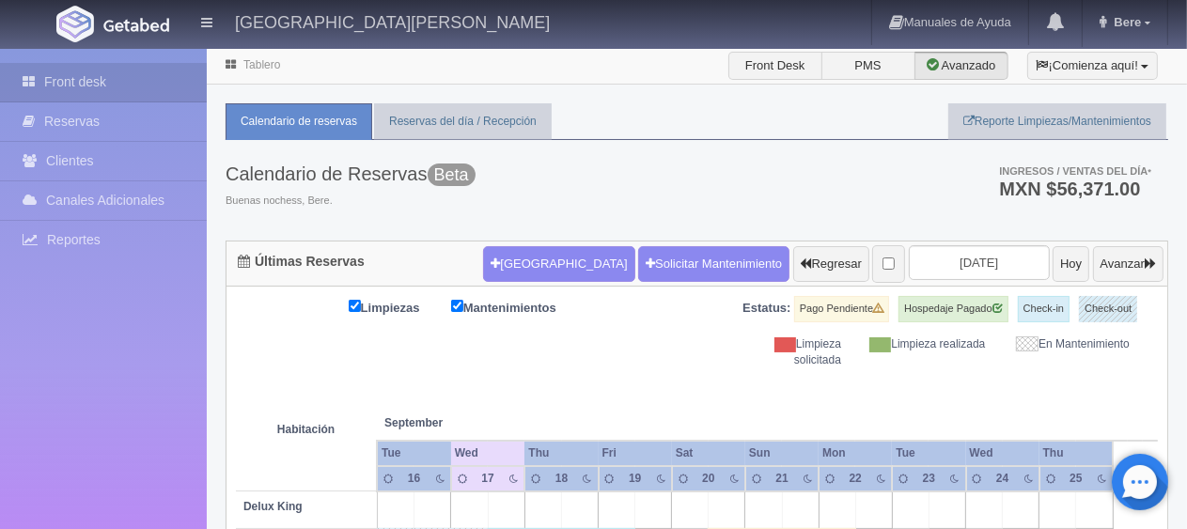
drag, startPoint x: 728, startPoint y: 357, endPoint x: 509, endPoint y: 334, distance: 220.3
click at [793, 351] on span at bounding box center [786, 345] width 22 height 15
click at [784, 412] on th at bounding box center [801, 404] width 110 height 71
click at [519, 269] on button "[GEOGRAPHIC_DATA]" at bounding box center [558, 264] width 151 height 36
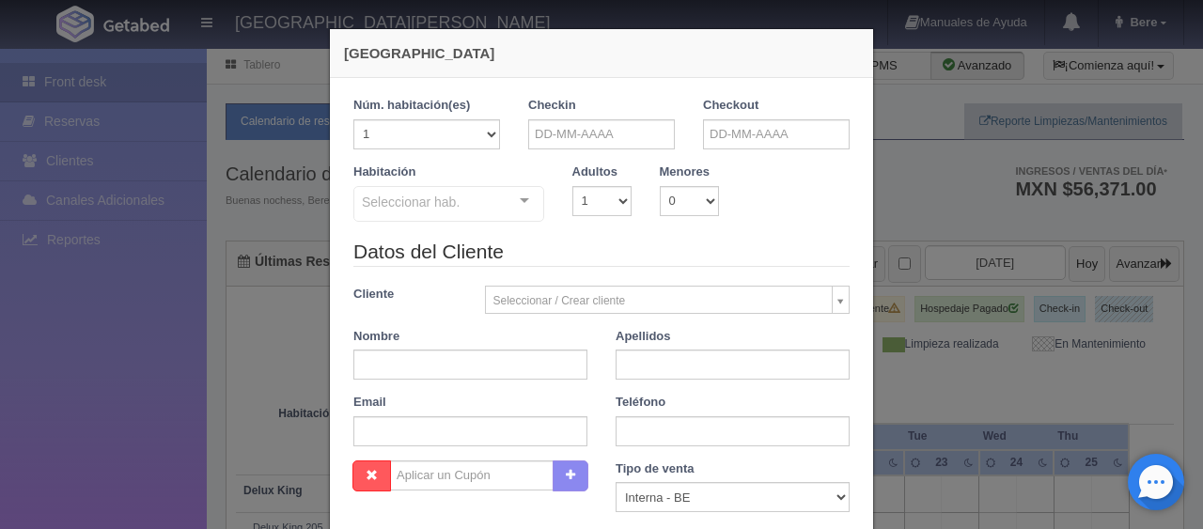
checkbox input "false"
click at [606, 130] on input "text" at bounding box center [601, 134] width 147 height 30
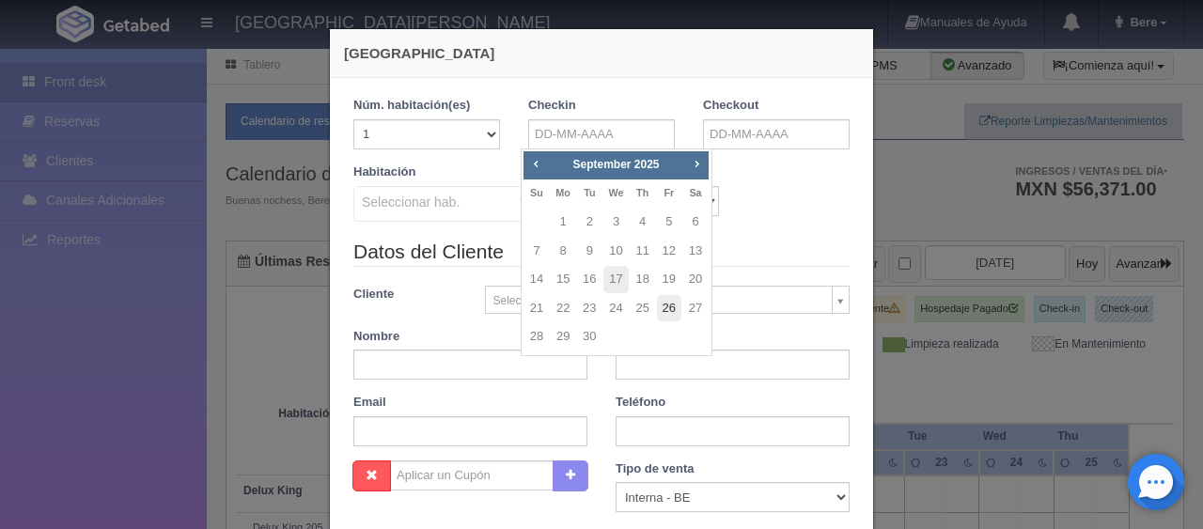
click at [674, 310] on link "26" at bounding box center [669, 308] width 24 height 27
type input "26-09-2025"
checkbox input "false"
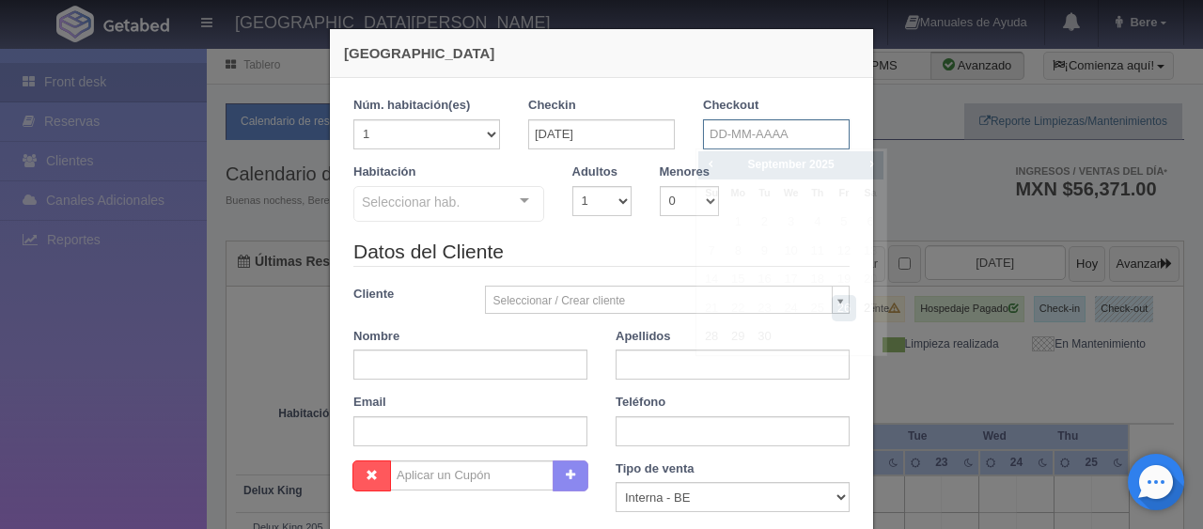
click at [790, 136] on input "text" at bounding box center [776, 134] width 147 height 30
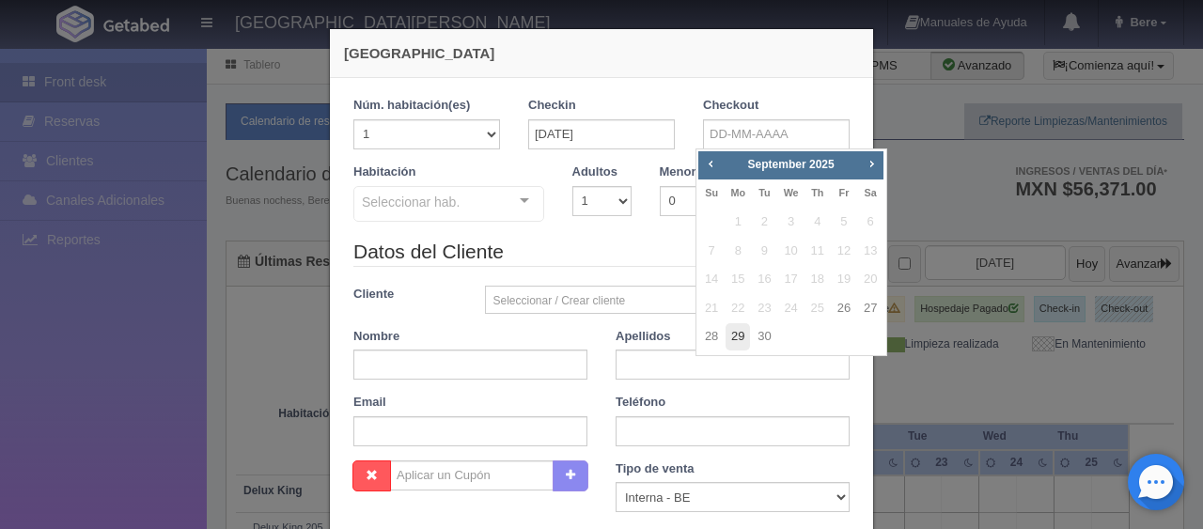
click at [743, 340] on link "29" at bounding box center [738, 336] width 24 height 27
type input "29-09-2025"
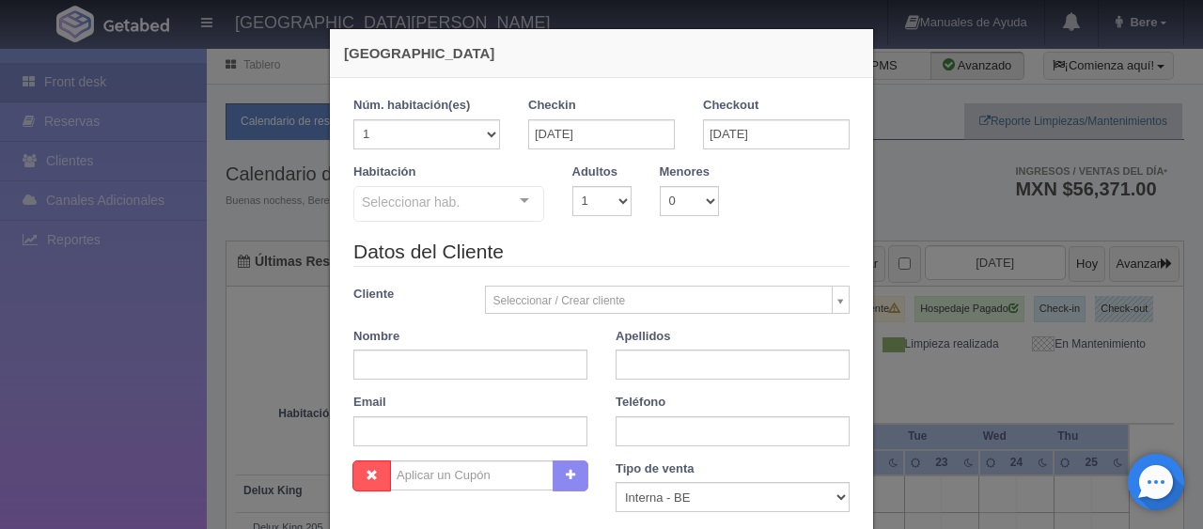
checkbox input "false"
click at [642, 134] on input "26-09-2025" at bounding box center [601, 134] width 147 height 30
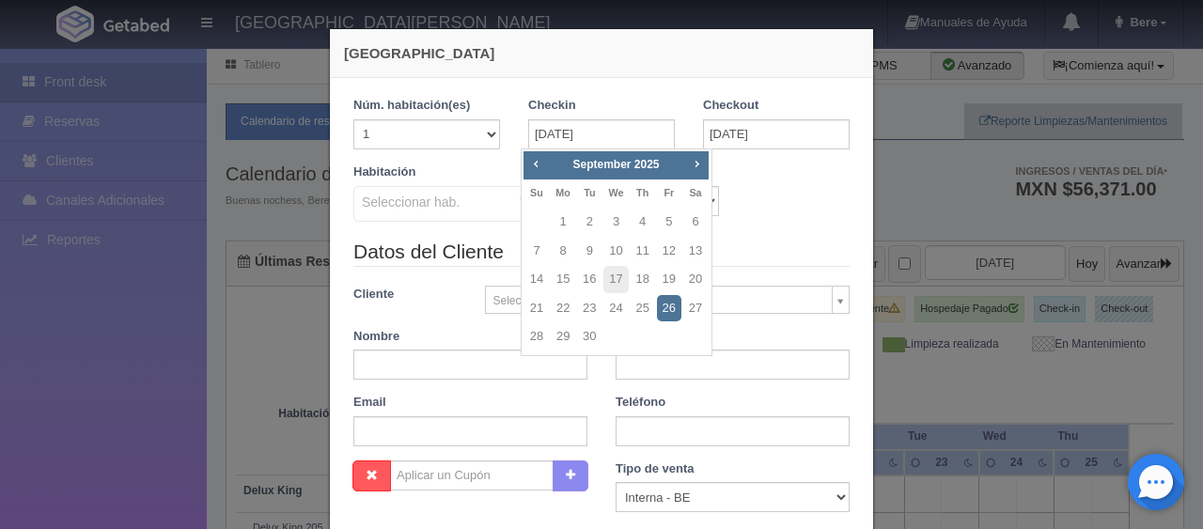
drag, startPoint x: 805, startPoint y: 217, endPoint x: 762, endPoint y: 216, distance: 43.3
click at [803, 217] on div "Habitación Seleccionar hab. SUITE SUITE - Sin asignar SUITE 301 Habitación Pers…" at bounding box center [601, 201] width 525 height 74
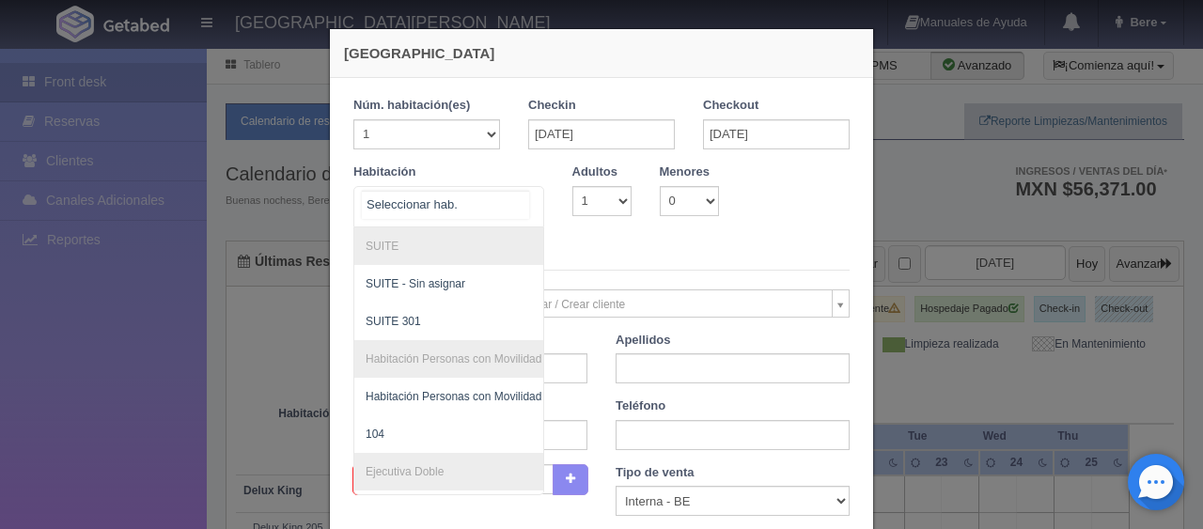
scroll to position [726, 0]
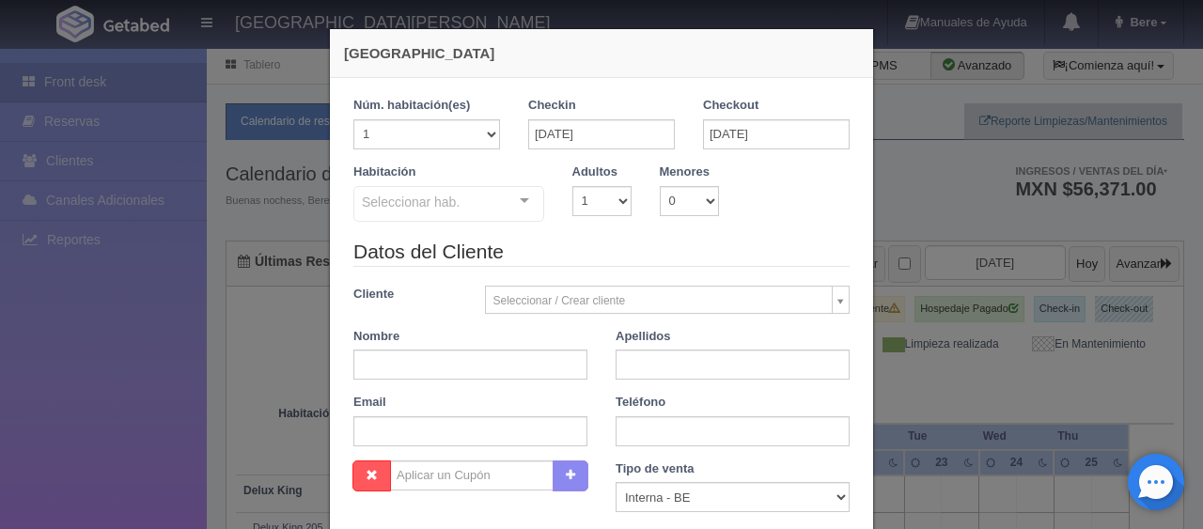
click at [590, 239] on legend "Datos del Cliente" at bounding box center [602, 252] width 496 height 29
click at [489, 207] on div "Seleccionar hab." at bounding box center [449, 204] width 191 height 36
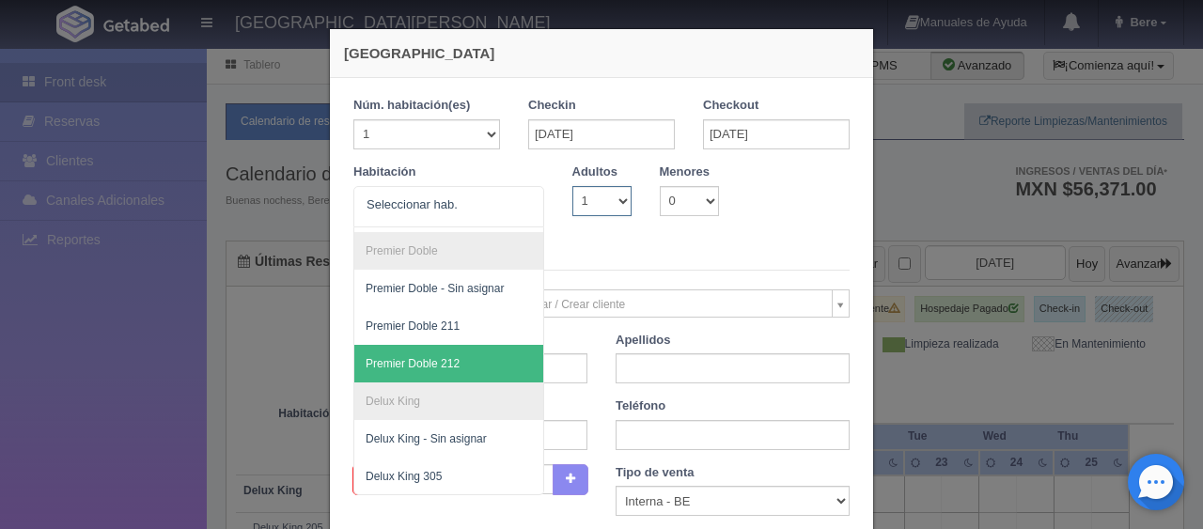
click at [596, 201] on select "1 2 3 4 5 6 7 8 9 10" at bounding box center [602, 201] width 59 height 30
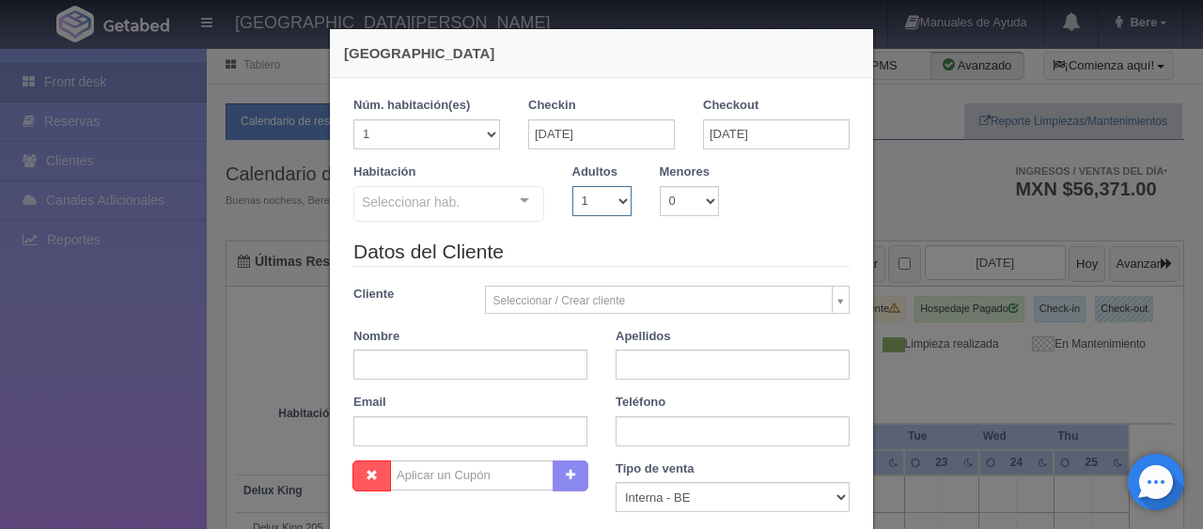
select select "2"
click at [573, 186] on select "1 2 3 4 5 6 7 8 9 10" at bounding box center [602, 201] width 59 height 30
checkbox input "false"
click at [396, 175] on label "Habitación" at bounding box center [385, 173] width 62 height 18
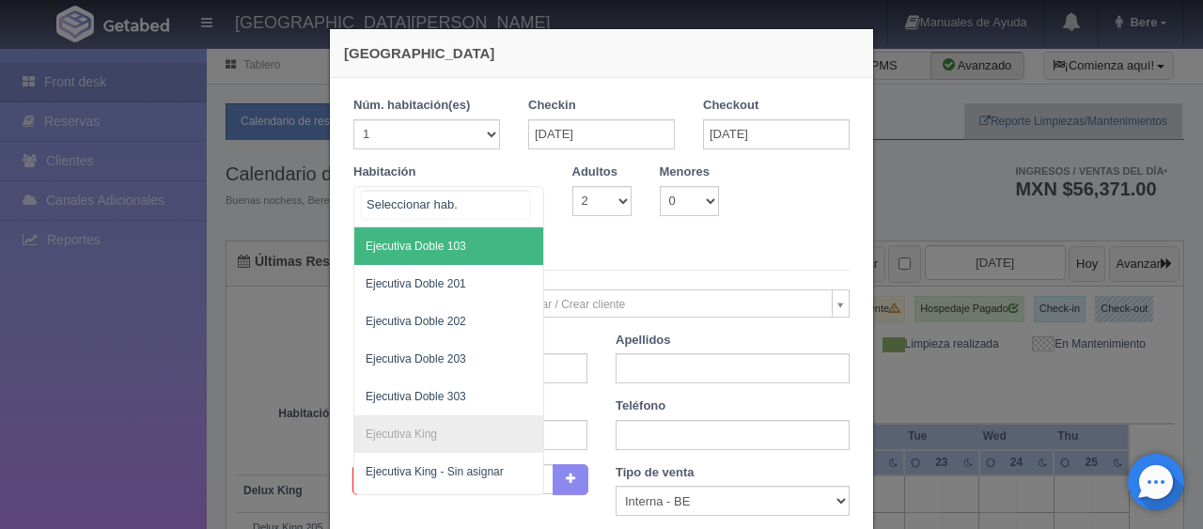
scroll to position [564, 0]
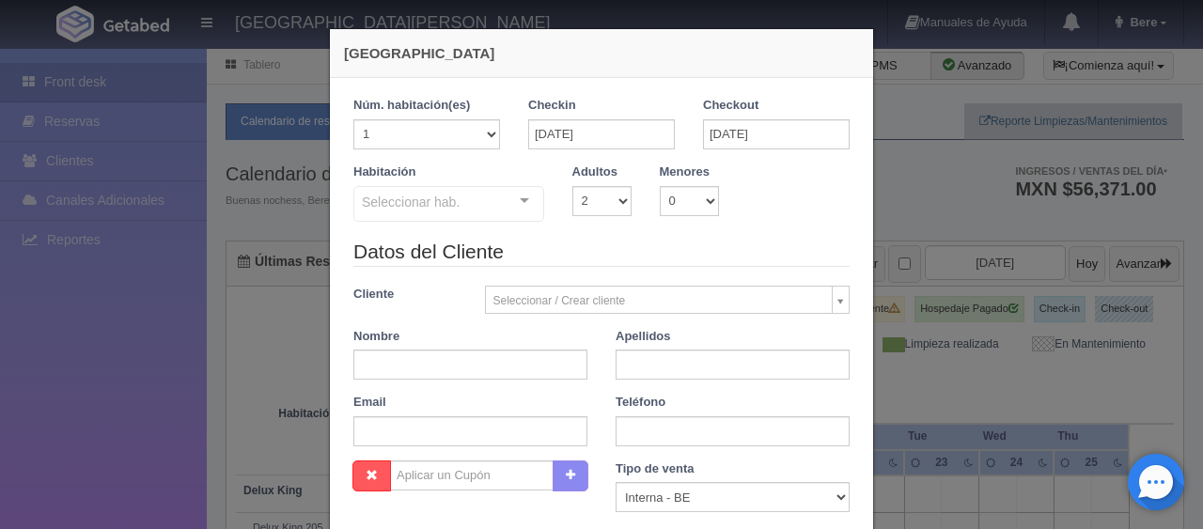
click at [771, 207] on div "Habitación Seleccionar hab. SUITE SUITE - Sin asignar SUITE 301 Habitación Pers…" at bounding box center [601, 201] width 525 height 74
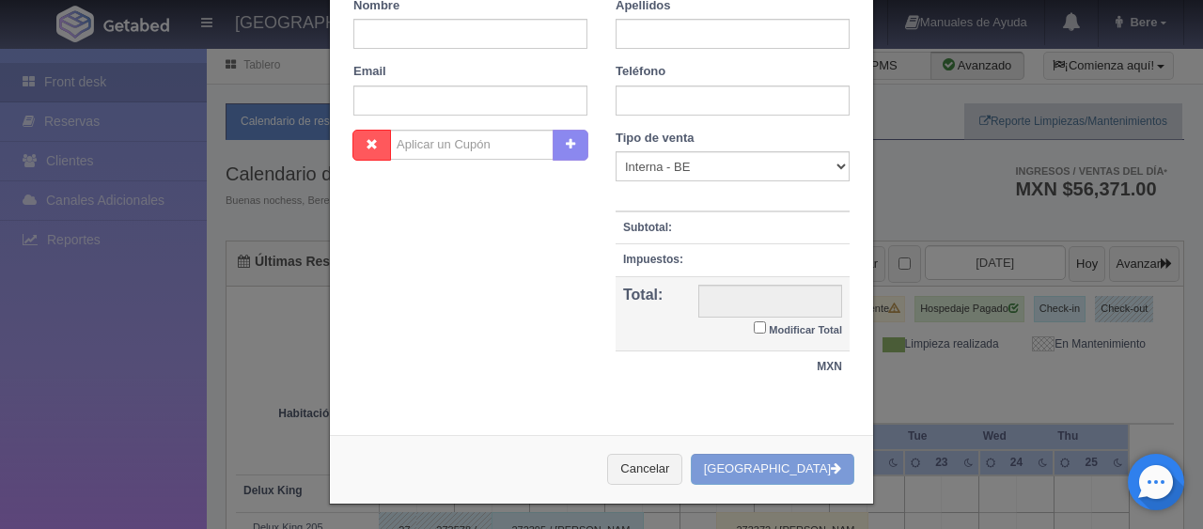
scroll to position [0, 0]
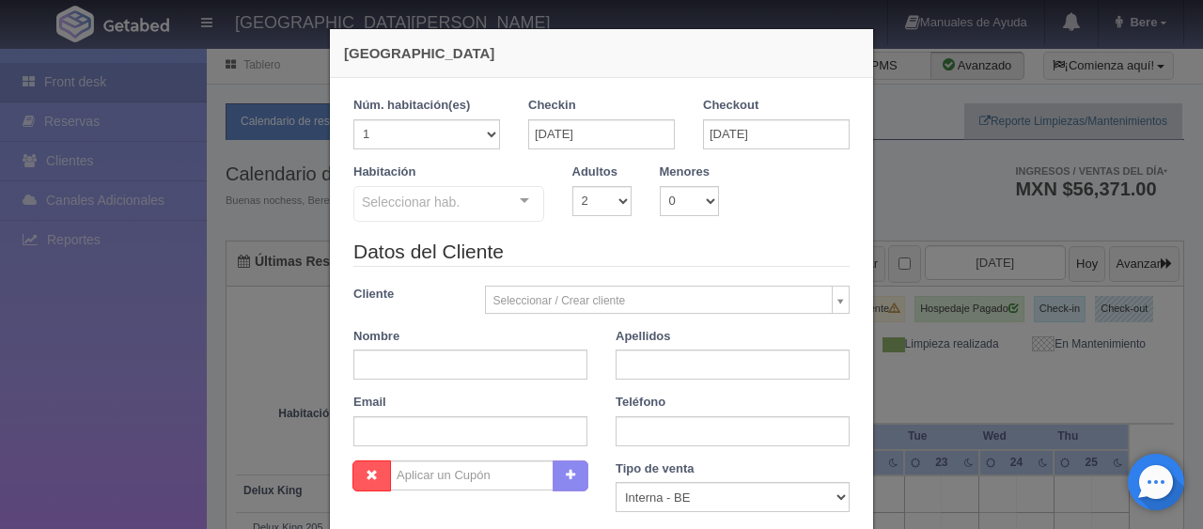
click at [727, 229] on div "Habitación Seleccionar hab. SUITE SUITE - Sin asignar SUITE 301 Habitación Pers…" at bounding box center [601, 201] width 525 height 74
click at [681, 264] on legend "Datos del Cliente" at bounding box center [602, 252] width 496 height 29
click at [815, 238] on legend "Datos del Cliente" at bounding box center [602, 252] width 496 height 29
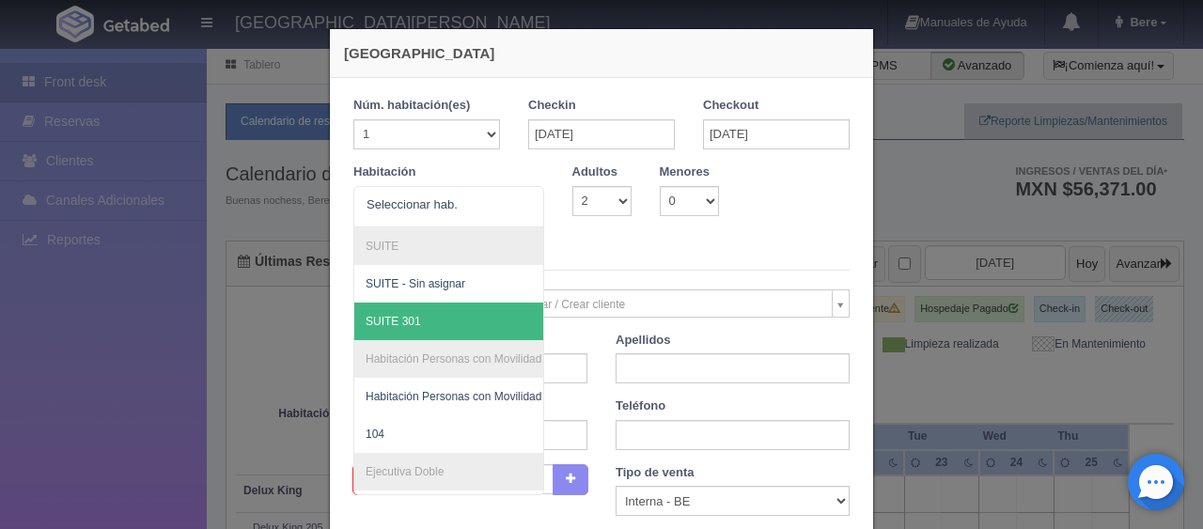
click at [810, 263] on legend "Datos del Cliente" at bounding box center [602, 256] width 496 height 29
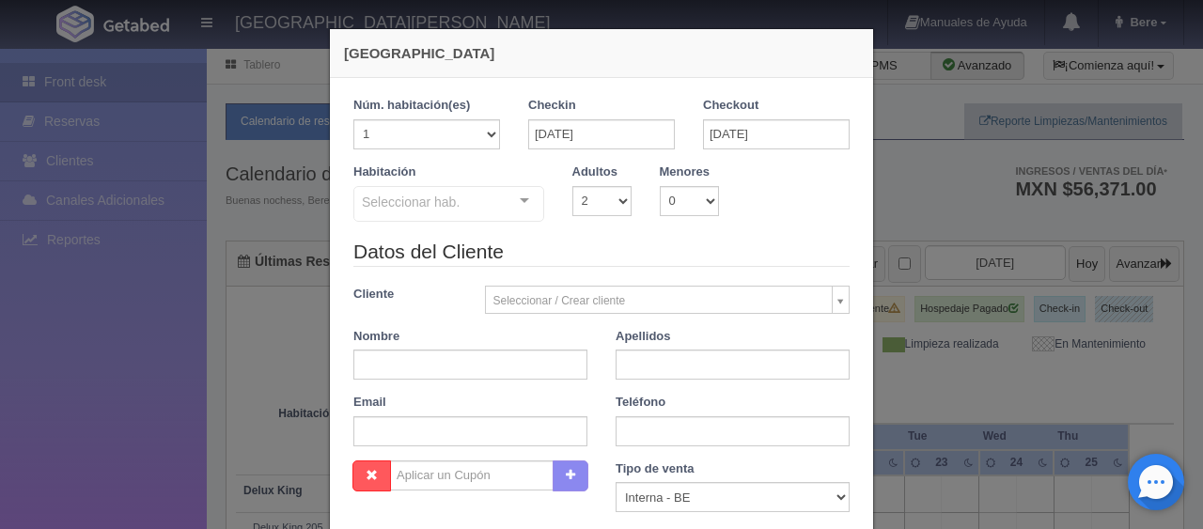
click at [479, 197] on div "Seleccionar hab." at bounding box center [449, 204] width 191 height 36
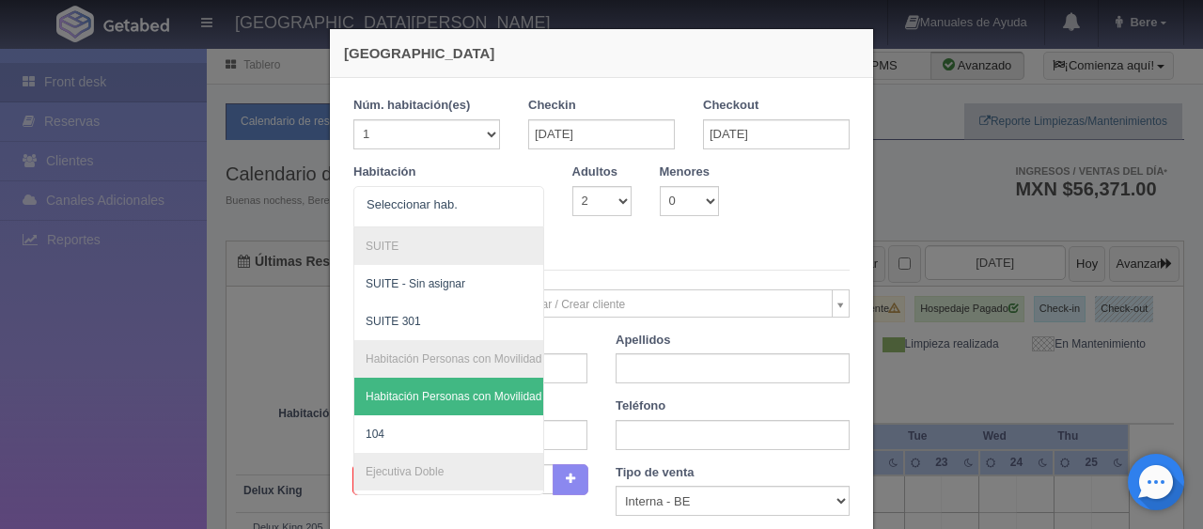
click at [636, 249] on legend "Datos del Cliente" at bounding box center [602, 256] width 496 height 29
click at [498, 201] on div "SUITE SUITE - Sin asignar SUITE 301 Habitación Personas con Movilidad Reducida …" at bounding box center [449, 206] width 191 height 41
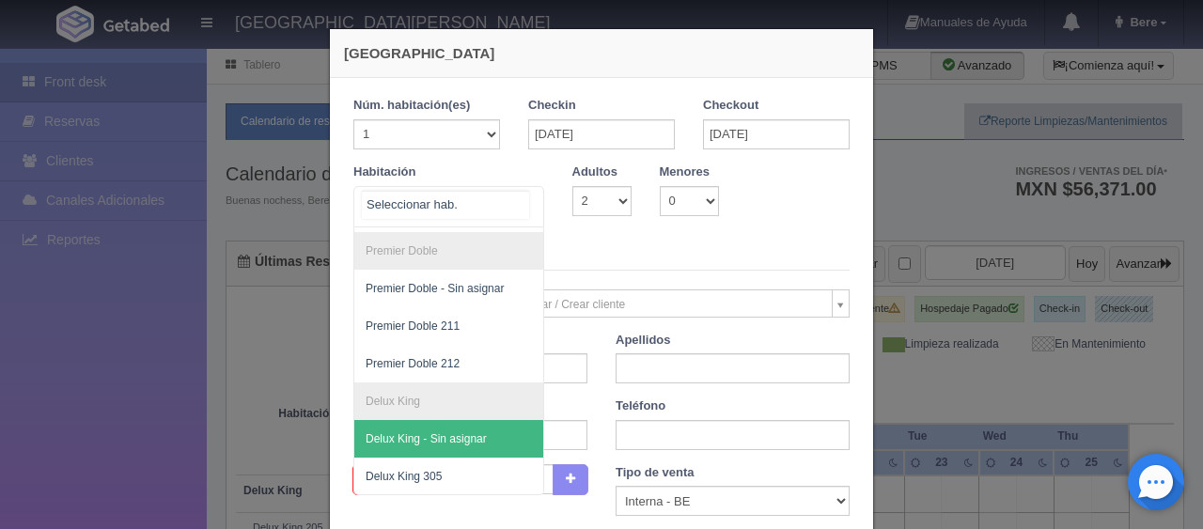
scroll to position [350, 0]
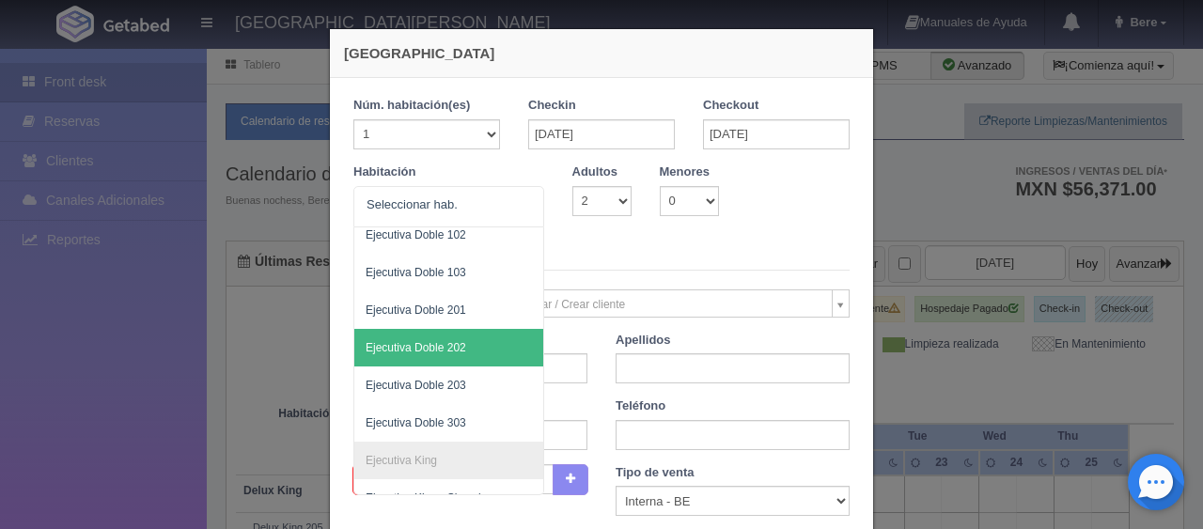
click at [609, 252] on legend "Datos del Cliente" at bounding box center [602, 256] width 496 height 29
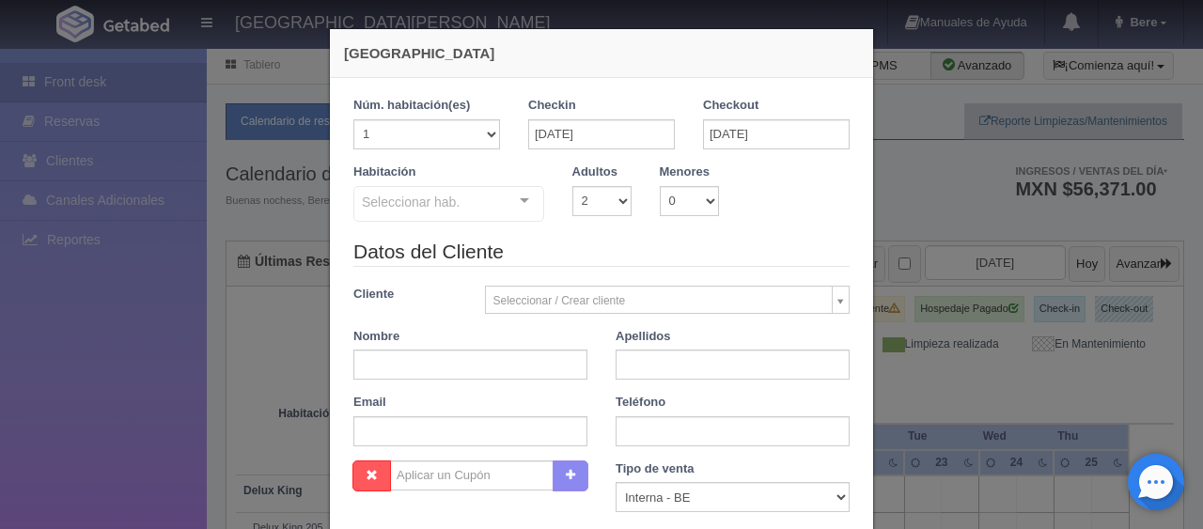
click at [611, 246] on legend "Datos del Cliente" at bounding box center [602, 252] width 496 height 29
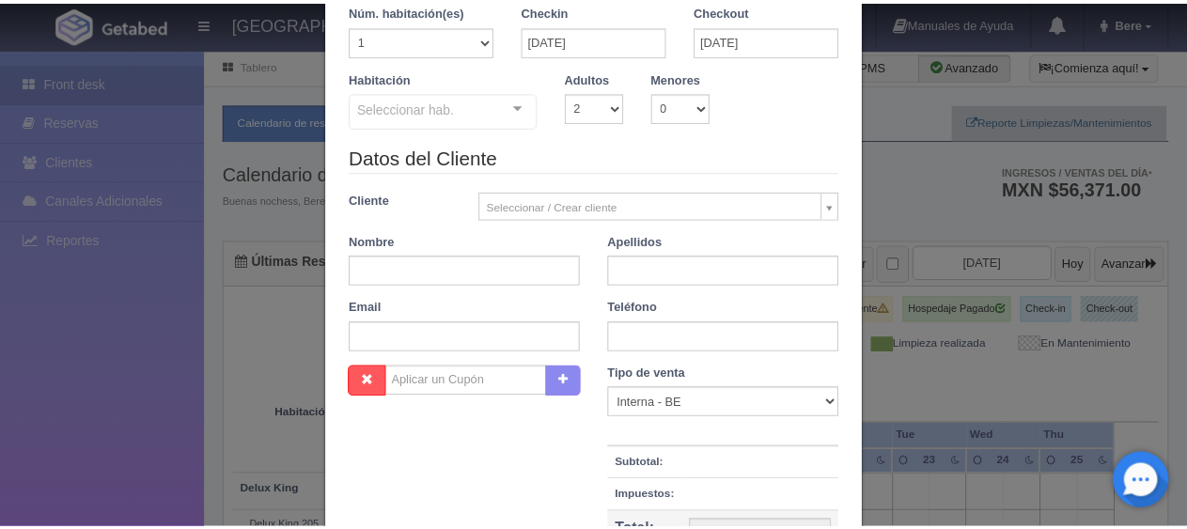
scroll to position [331, 0]
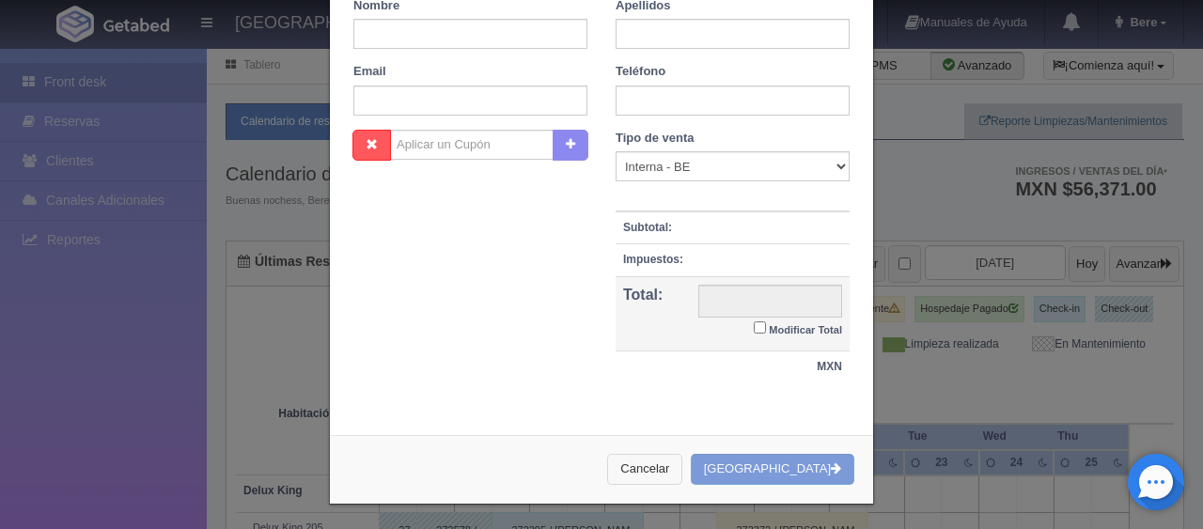
click at [683, 467] on button "Cancelar" at bounding box center [644, 469] width 75 height 31
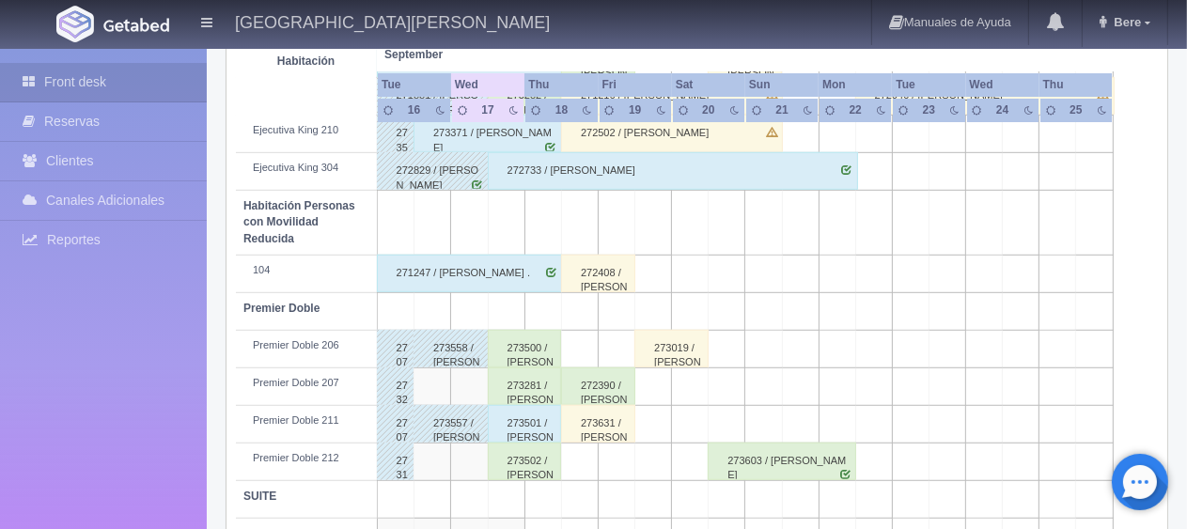
scroll to position [1002, 0]
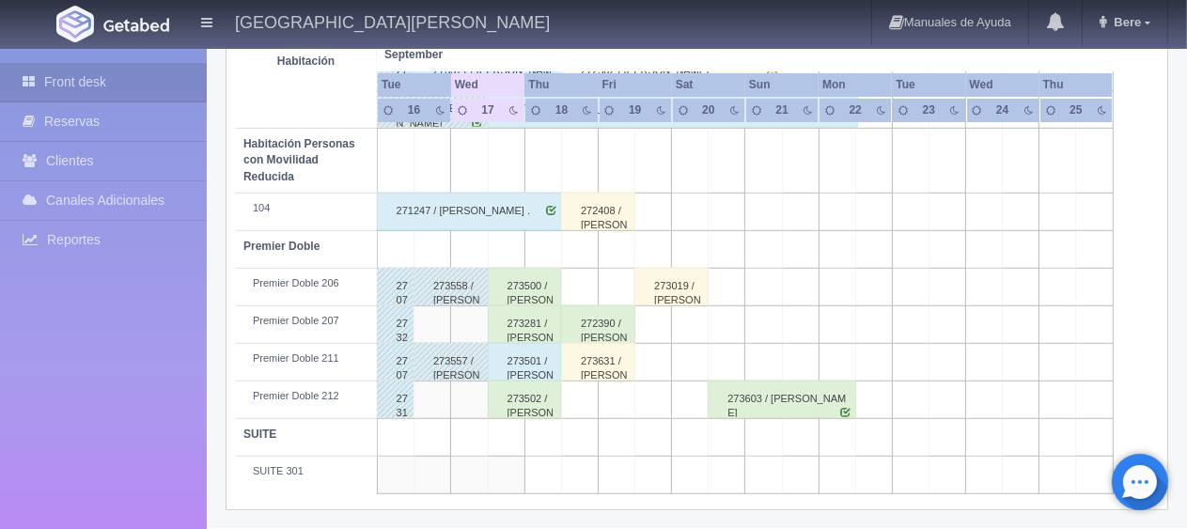
click at [504, 278] on div "273500 / [PERSON_NAME]" at bounding box center [525, 287] width 74 height 38
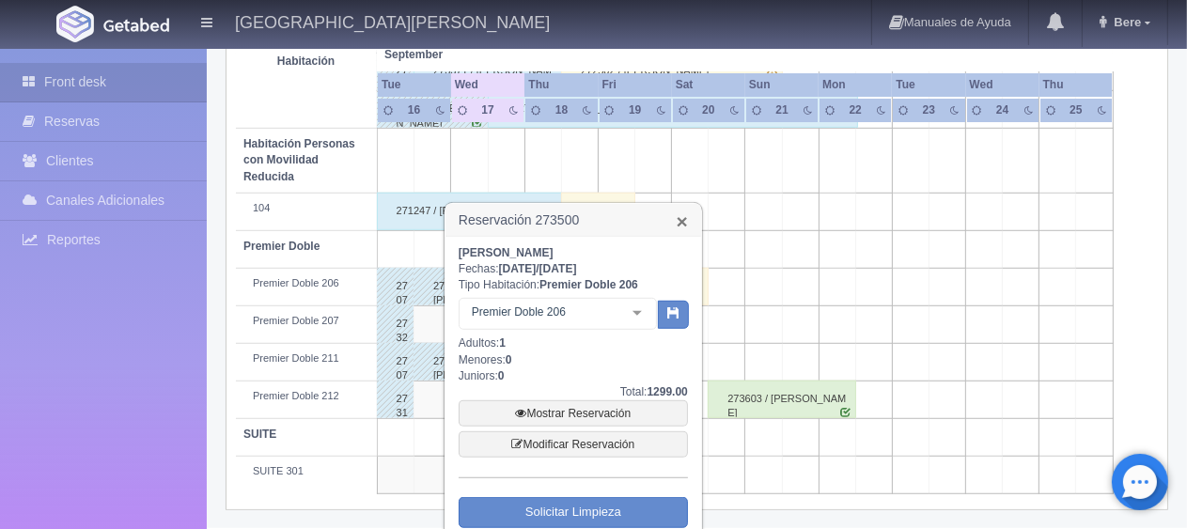
click at [681, 223] on link "×" at bounding box center [682, 222] width 11 height 20
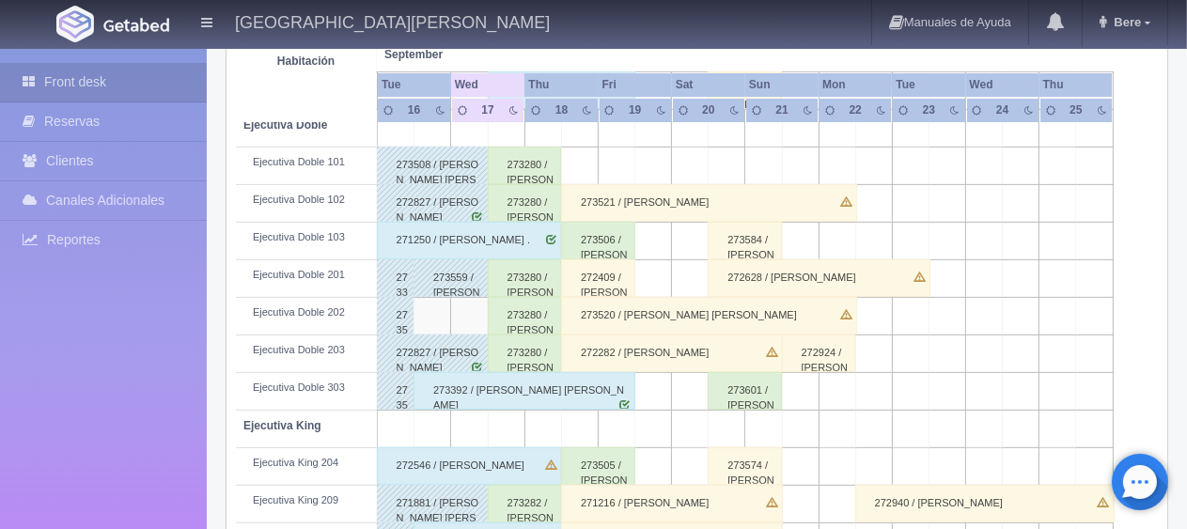
scroll to position [438, 0]
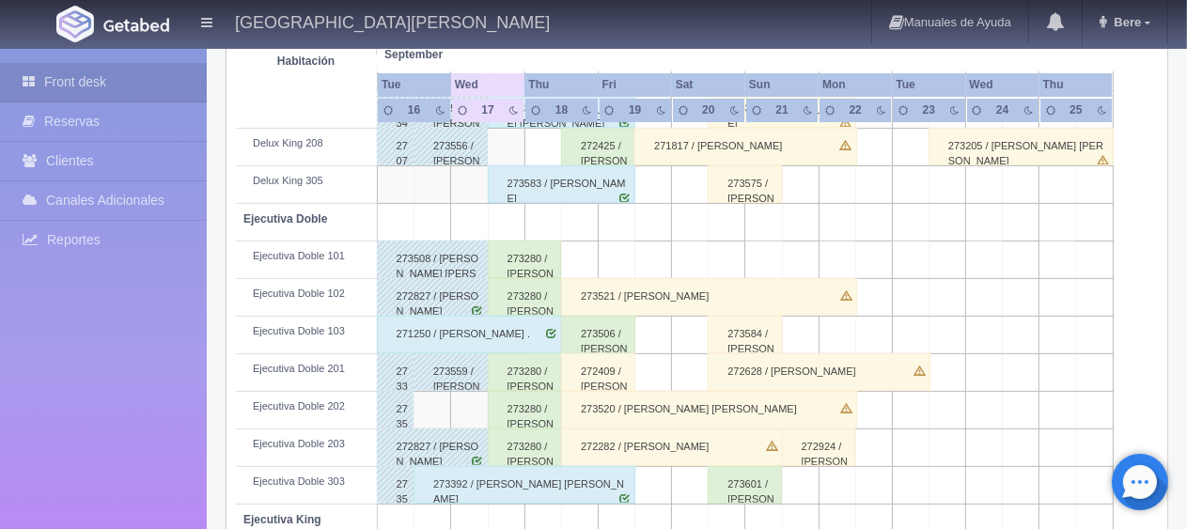
click at [520, 376] on div "273280 / [PERSON_NAME]" at bounding box center [525, 373] width 74 height 38
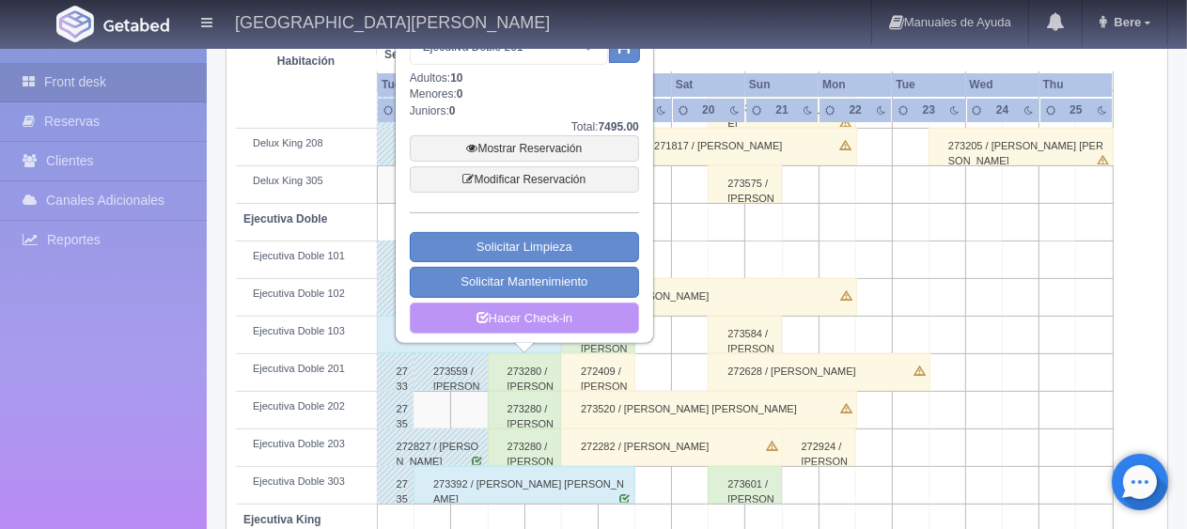
click at [528, 320] on link "Hacer Check-in" at bounding box center [524, 319] width 229 height 32
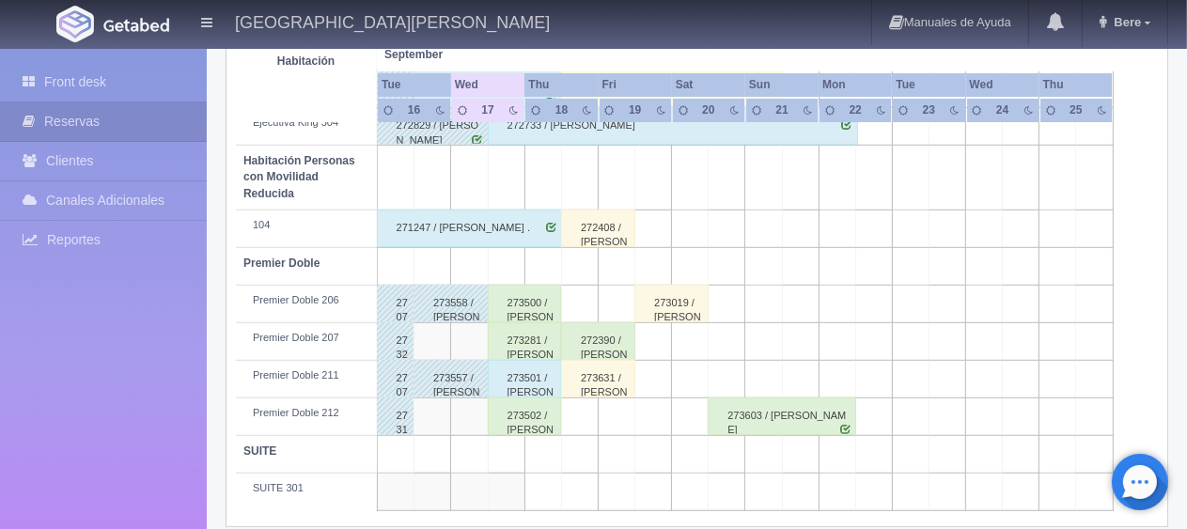
scroll to position [1002, 0]
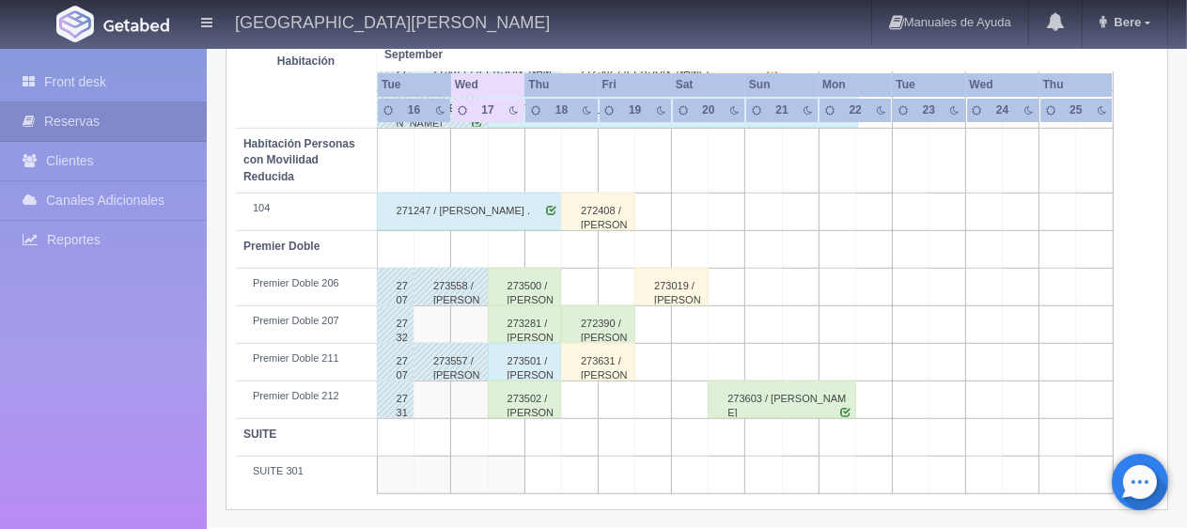
click at [542, 318] on div "273281 / [PERSON_NAME] ." at bounding box center [525, 325] width 74 height 38
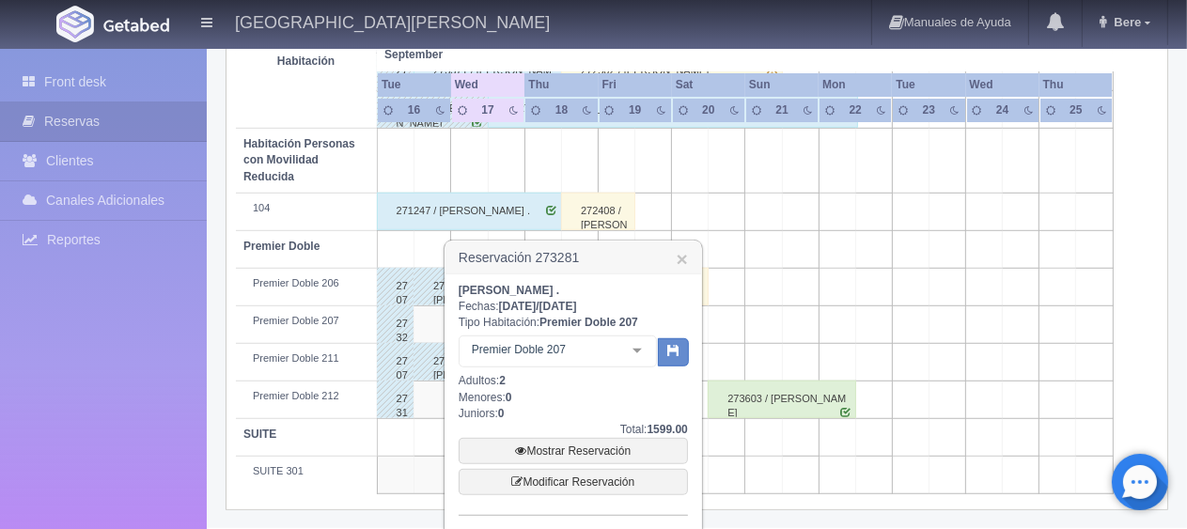
scroll to position [1125, 0]
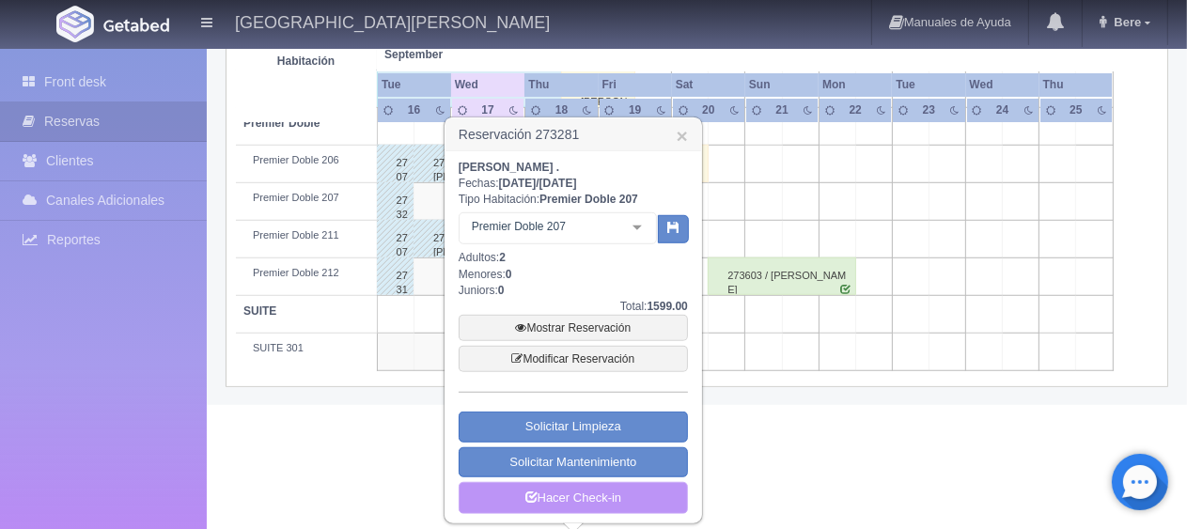
click at [597, 491] on link "Hacer Check-in" at bounding box center [573, 498] width 229 height 32
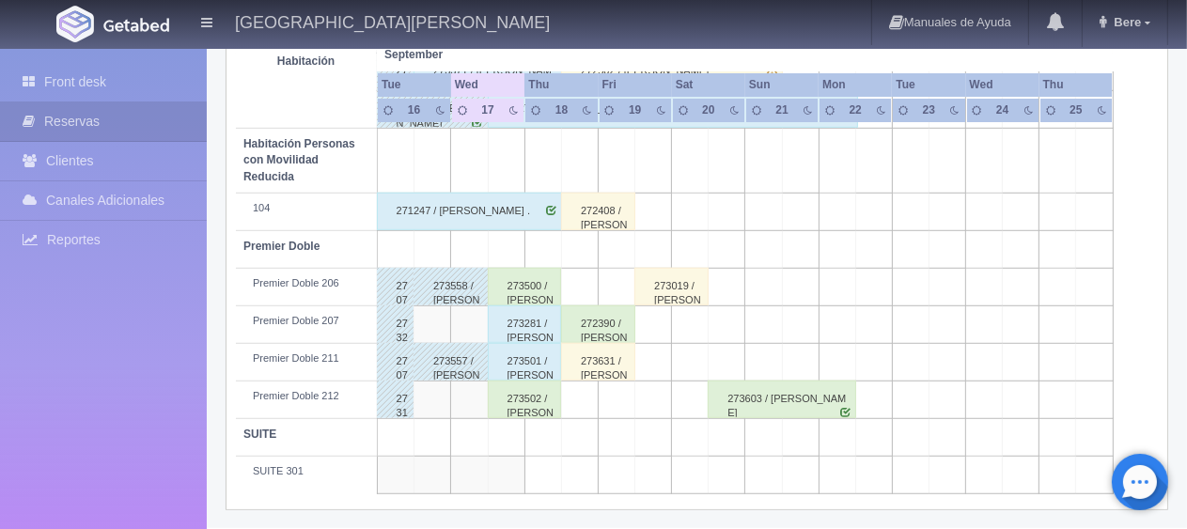
scroll to position [1002, 0]
click at [1143, 28] on link "Bere" at bounding box center [1125, 22] width 85 height 45
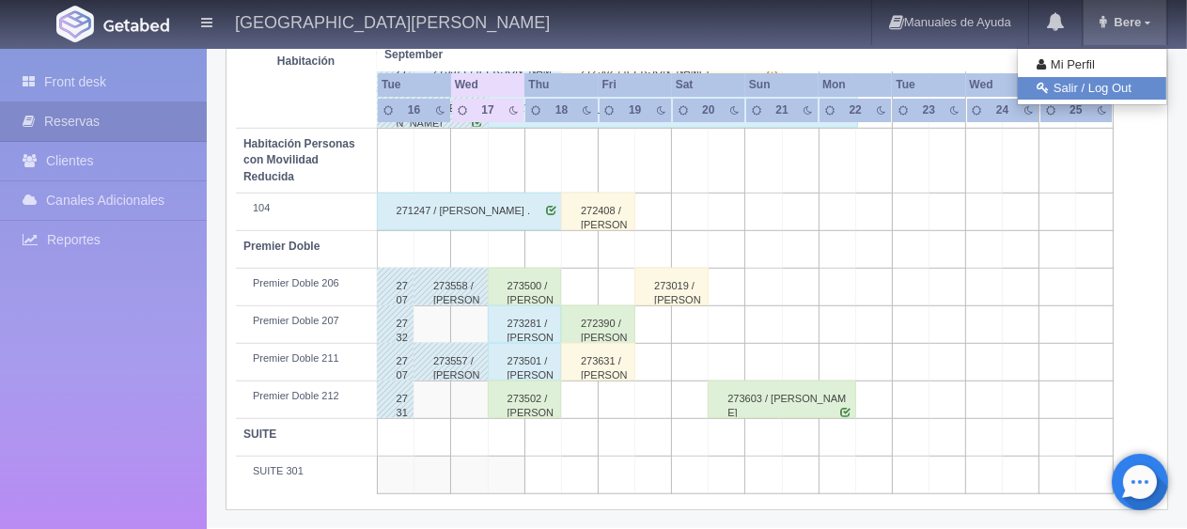
click at [1095, 85] on link "Salir / Log Out" at bounding box center [1092, 89] width 149 height 24
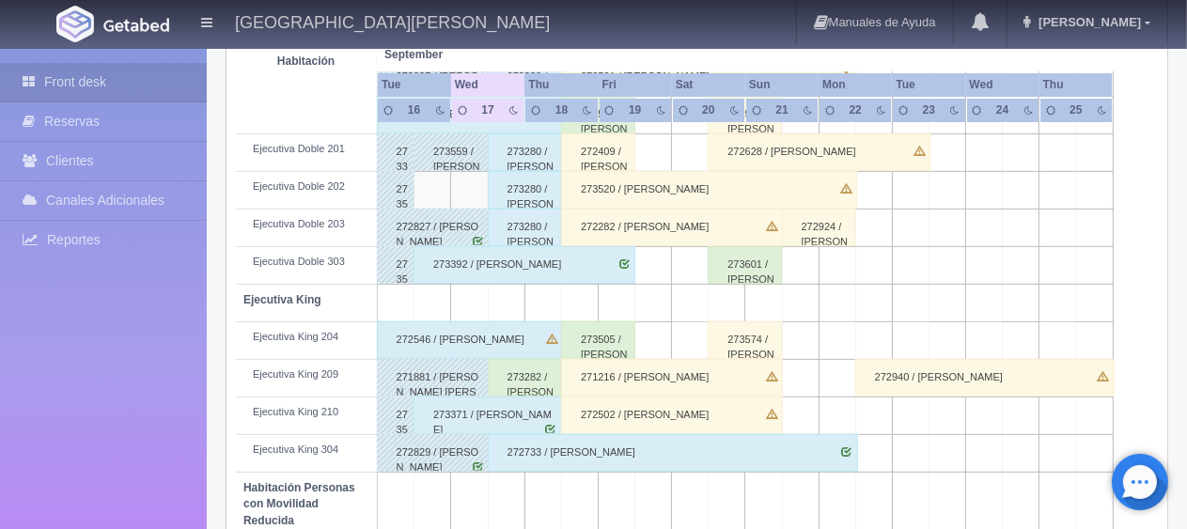
scroll to position [752, 0]
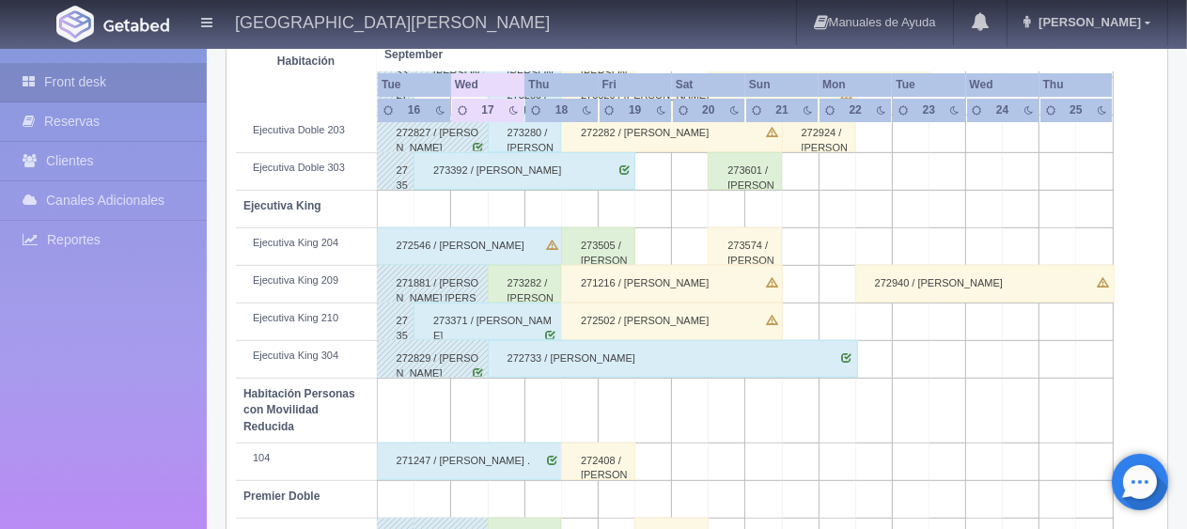
click at [530, 283] on div "273282 / [PERSON_NAME]" at bounding box center [525, 284] width 74 height 38
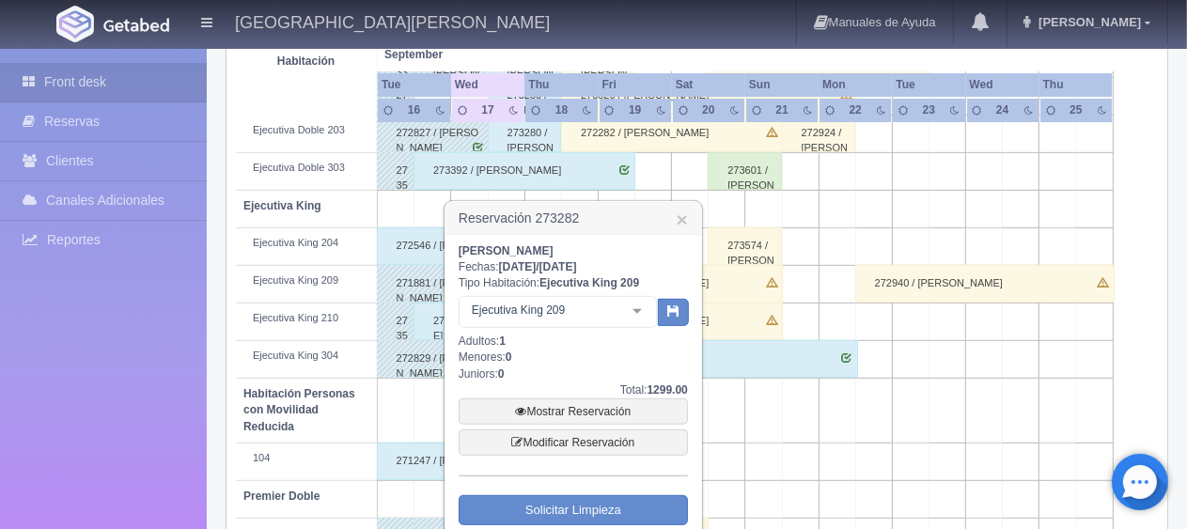
scroll to position [940, 0]
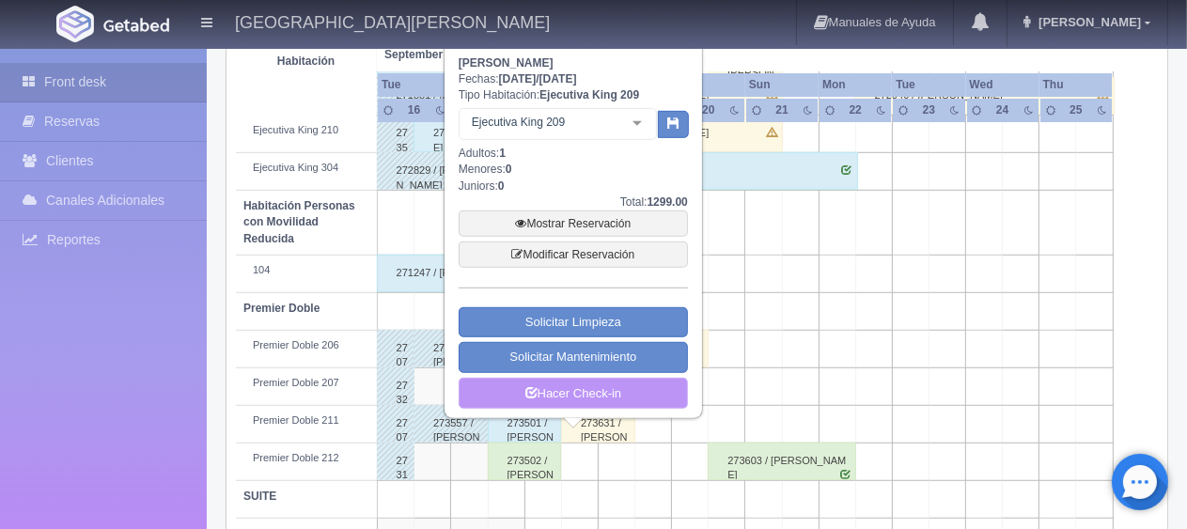
click at [572, 390] on link "Hacer Check-in" at bounding box center [573, 394] width 229 height 32
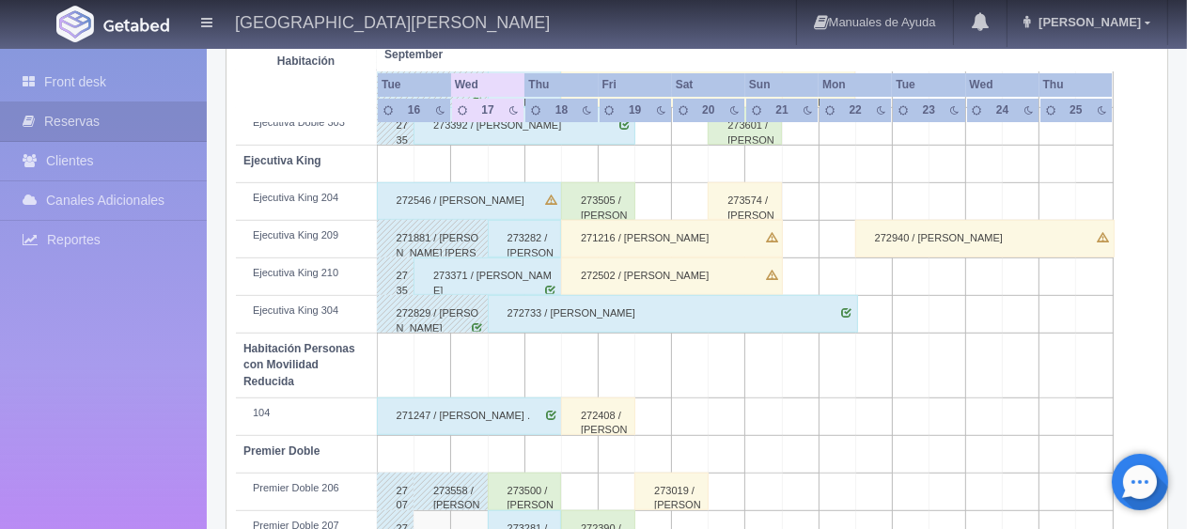
scroll to position [985, 0]
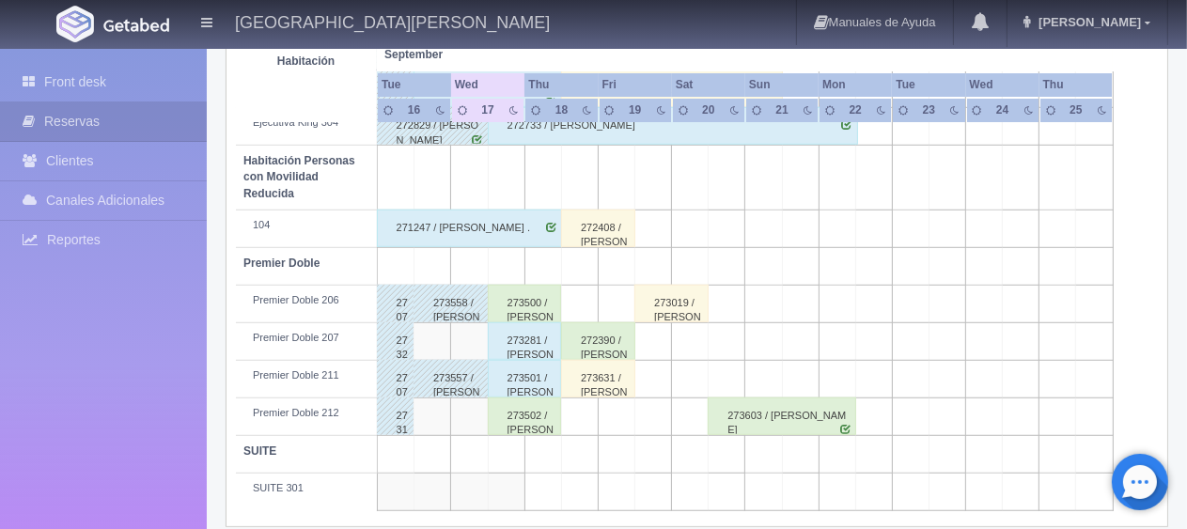
click at [512, 299] on div "273500 / [PERSON_NAME]" at bounding box center [525, 304] width 74 height 38
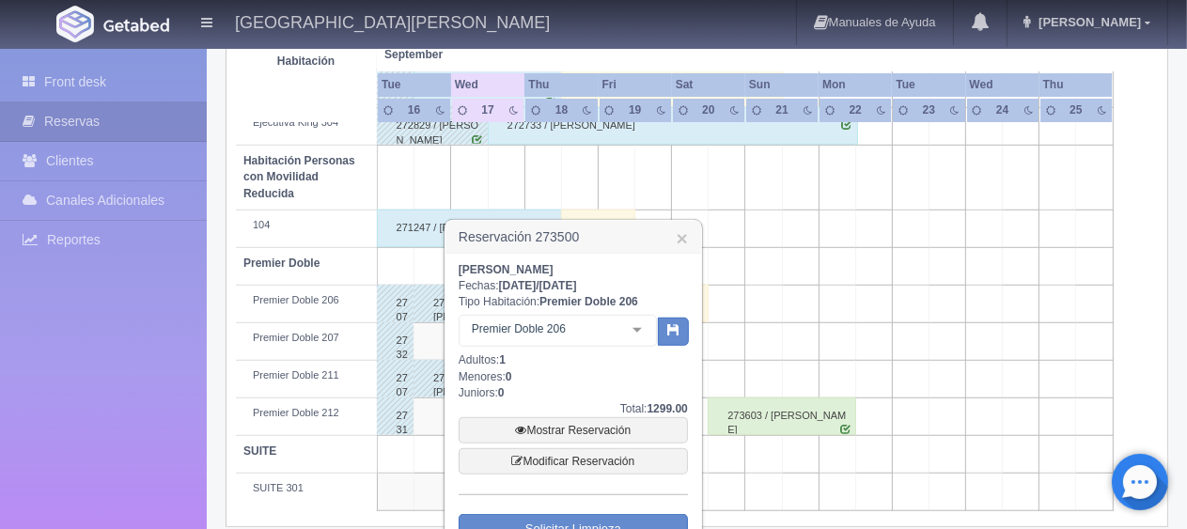
scroll to position [1088, 0]
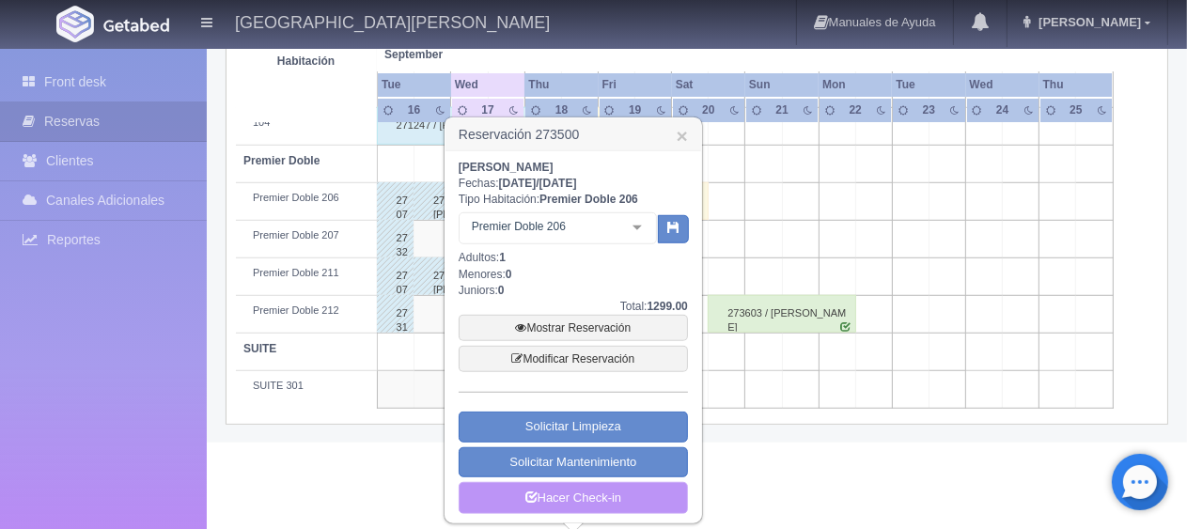
click at [590, 499] on link "Hacer Check-in" at bounding box center [573, 498] width 229 height 32
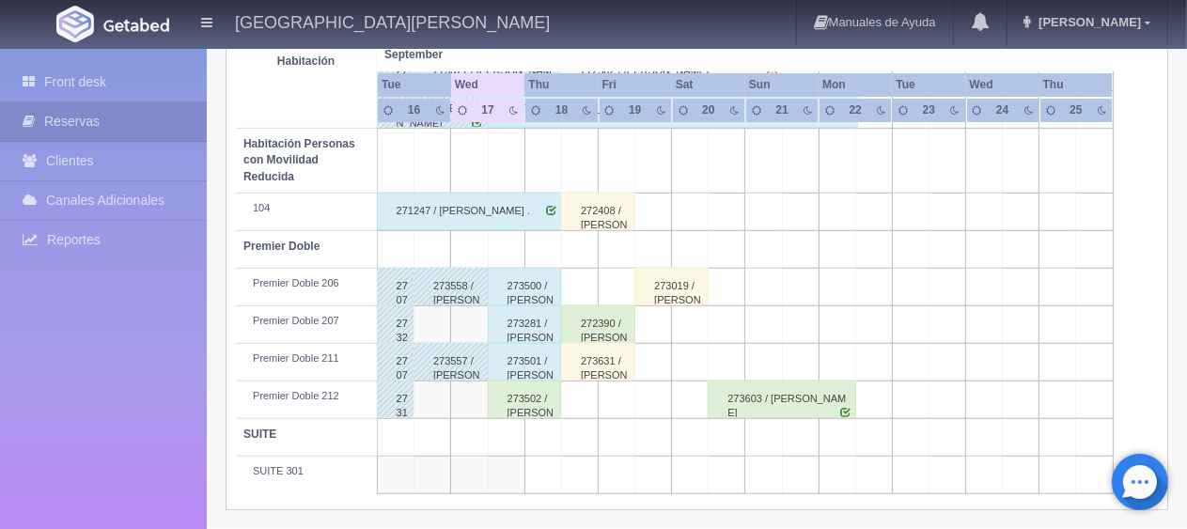
scroll to position [1002, 0]
click at [512, 398] on div "273502 / [PERSON_NAME]" at bounding box center [525, 400] width 74 height 38
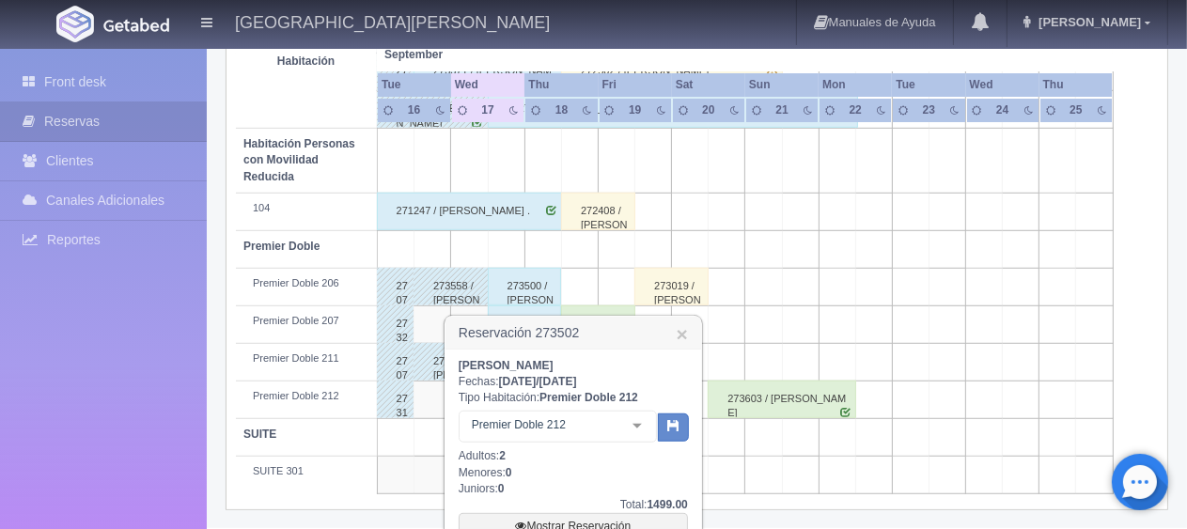
scroll to position [1190, 0]
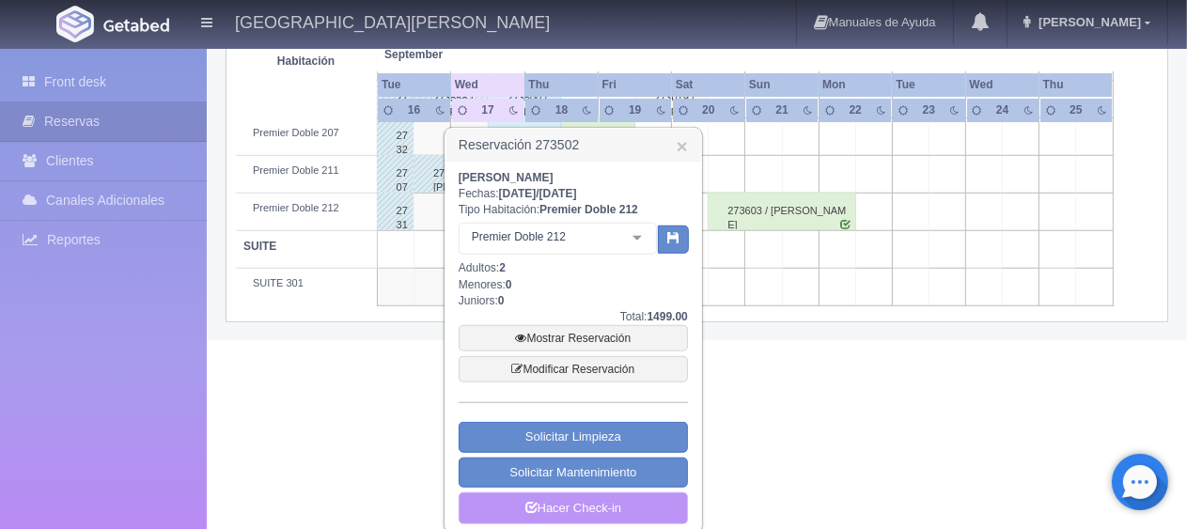
click at [600, 507] on link "Hacer Check-in" at bounding box center [573, 509] width 229 height 32
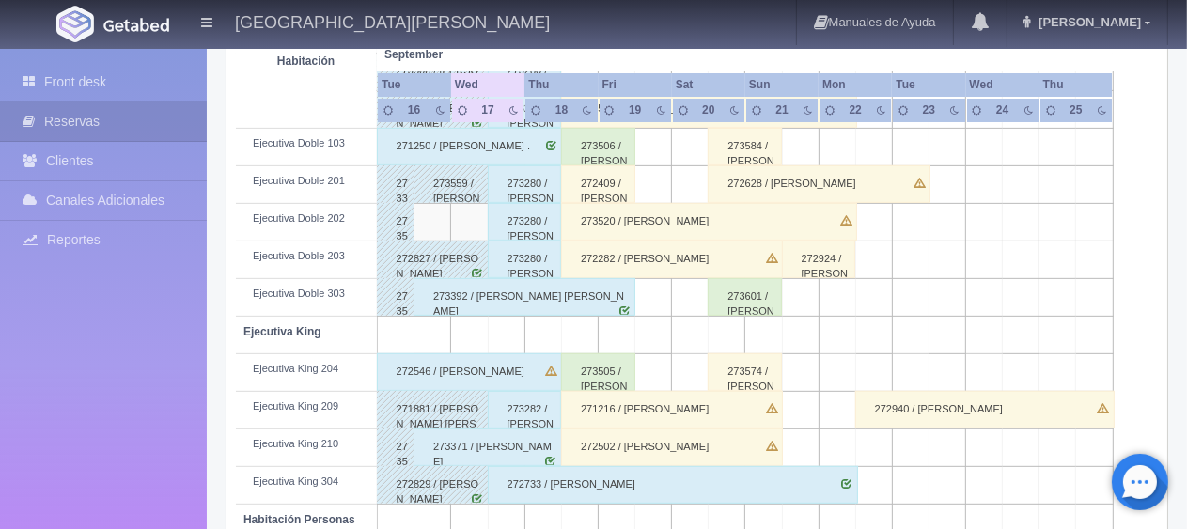
scroll to position [532, 0]
